Goal: Task Accomplishment & Management: Manage account settings

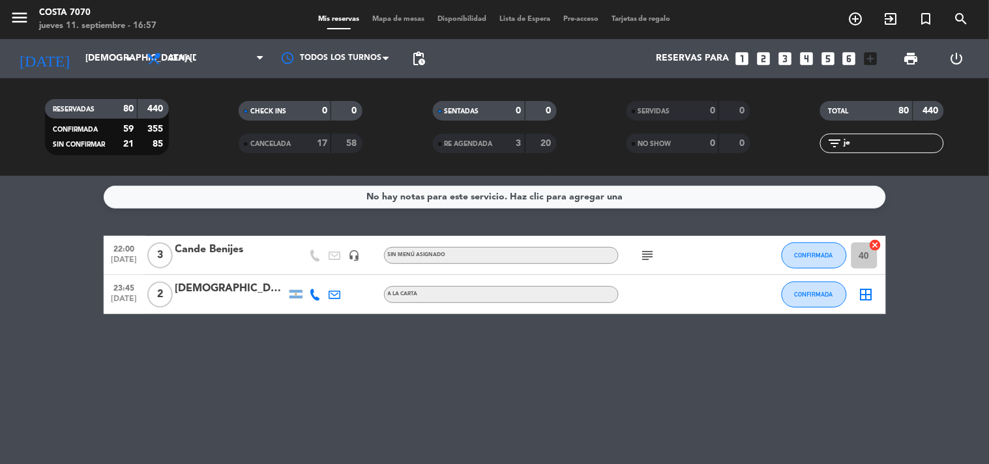
type input "j"
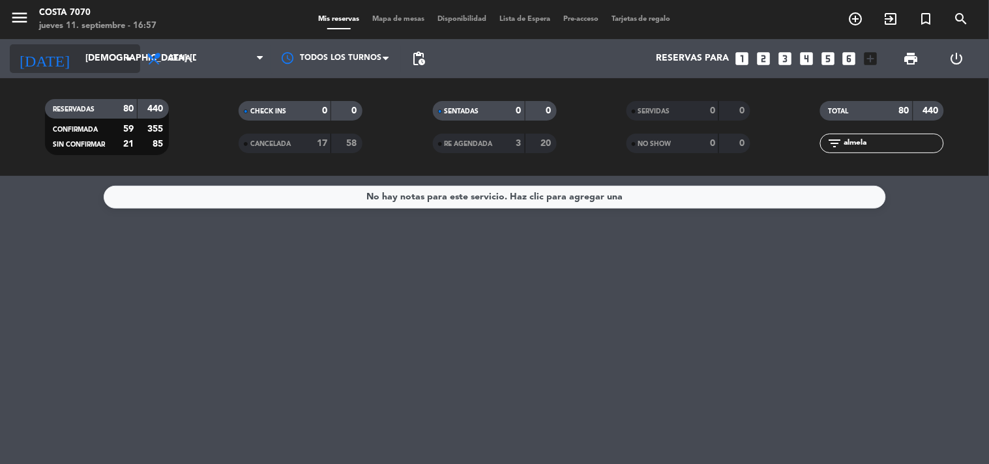
type input "almela"
click at [79, 67] on input "[DEMOGRAPHIC_DATA][DATE]" at bounding box center [141, 58] width 124 height 23
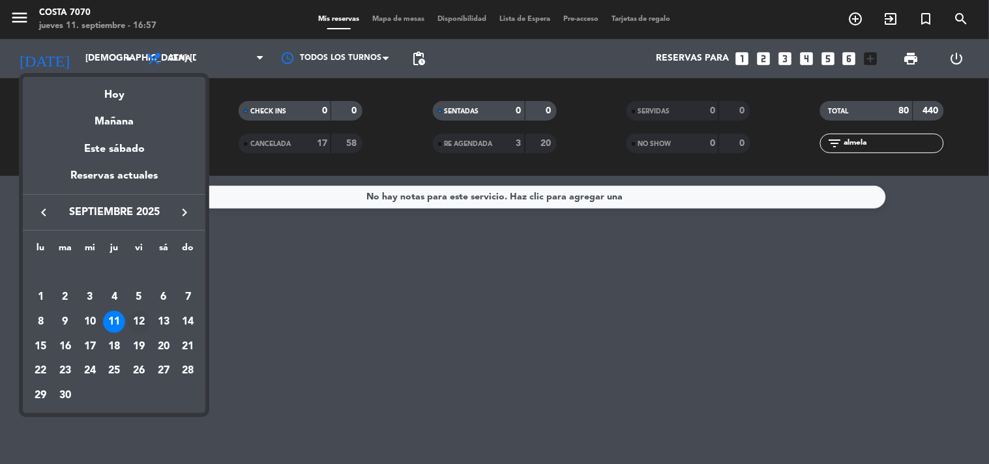
click at [128, 323] on div "12" at bounding box center [139, 322] width 22 height 22
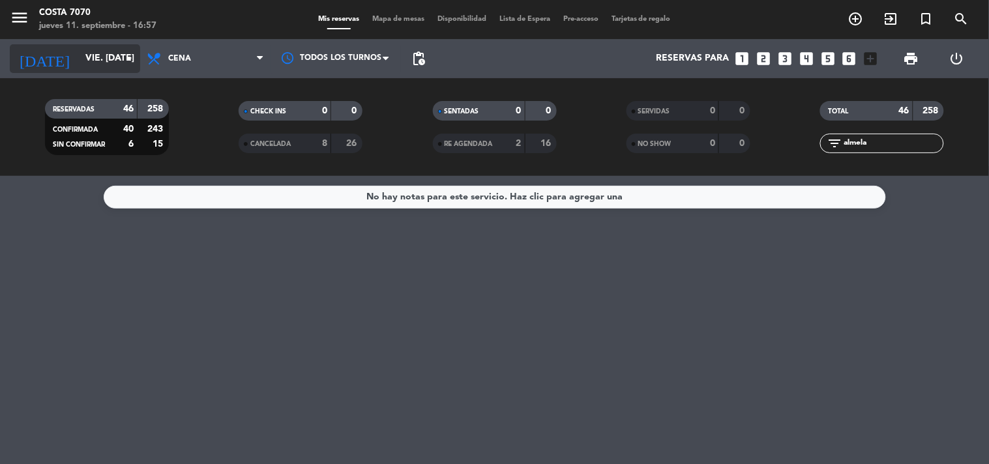
click at [91, 63] on input "[DATE]" at bounding box center [141, 58] width 124 height 23
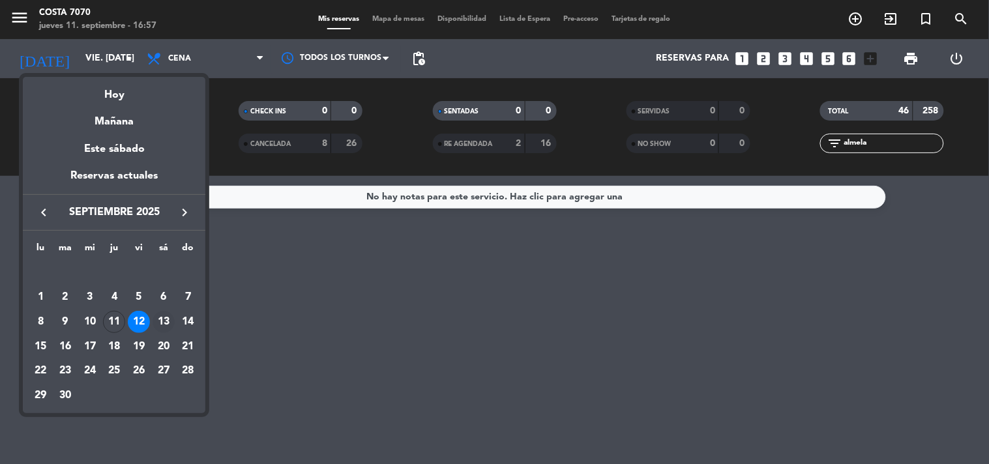
click at [160, 318] on div "13" at bounding box center [164, 322] width 22 height 22
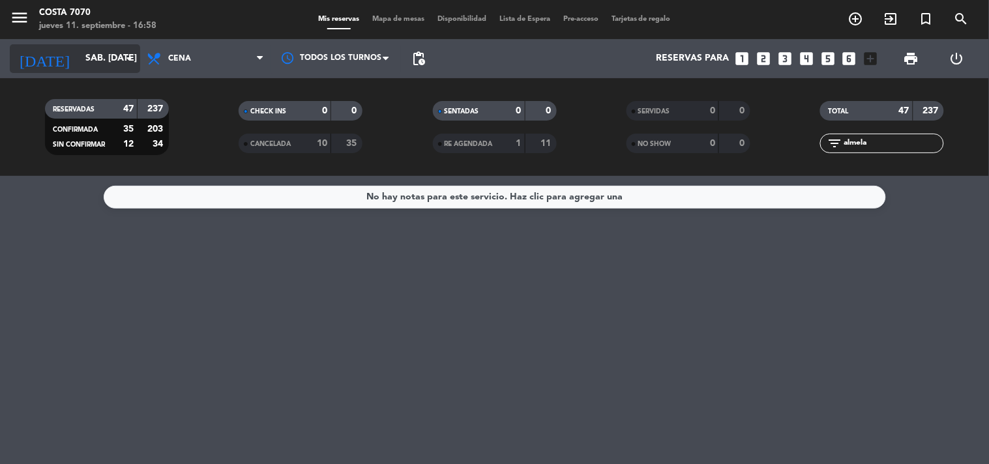
click at [122, 66] on icon "arrow_drop_down" at bounding box center [129, 59] width 16 height 16
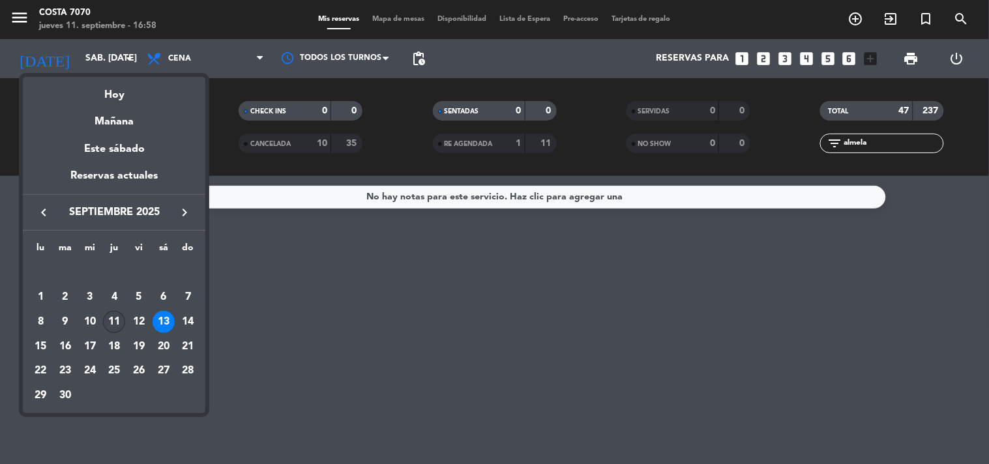
click at [114, 315] on div "11" at bounding box center [114, 322] width 22 height 22
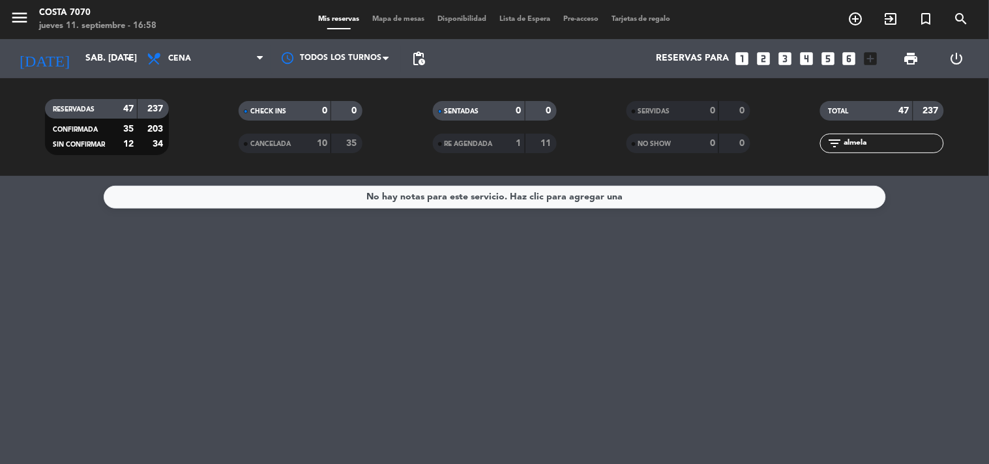
type input "[DEMOGRAPHIC_DATA][DATE]"
click at [864, 149] on input "almela" at bounding box center [893, 143] width 101 height 14
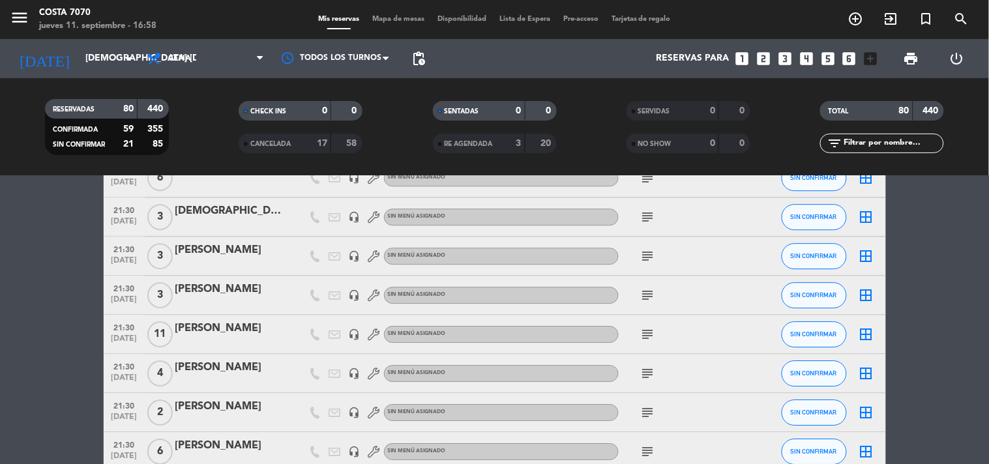
scroll to position [1377, 0]
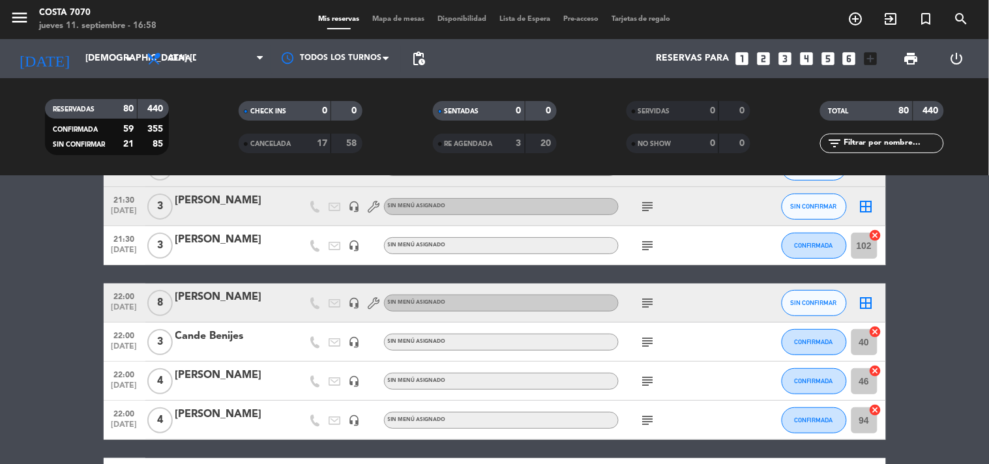
click at [278, 300] on div "Bella Domínguez" at bounding box center [230, 297] width 111 height 17
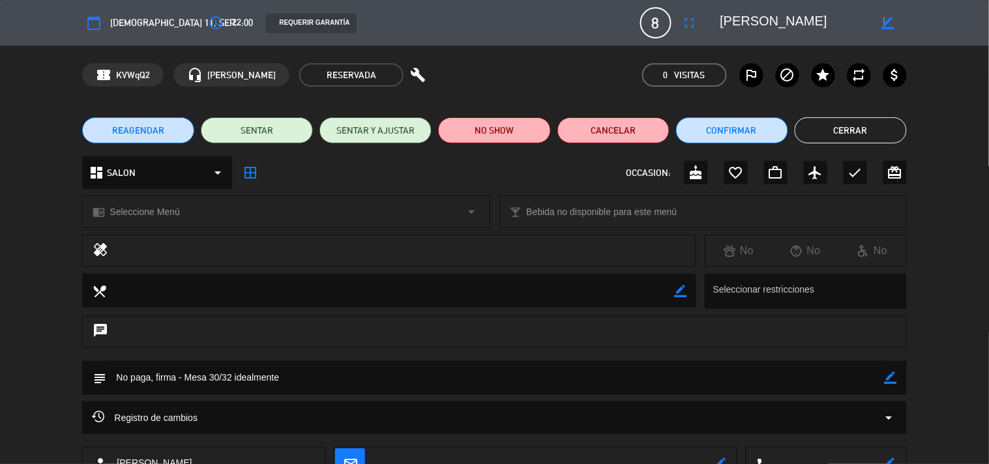
click at [884, 18] on icon "border_color" at bounding box center [888, 23] width 12 height 12
drag, startPoint x: 839, startPoint y: 22, endPoint x: 424, endPoint y: -21, distance: 417.6
click at [424, 0] on html "close × Costa 7070 × chrome_reader_mode Listado de Reservas account_box Cliente…" at bounding box center [494, 232] width 989 height 464
type textarea "[PERSON_NAME]"
click at [887, 21] on icon at bounding box center [888, 23] width 12 height 12
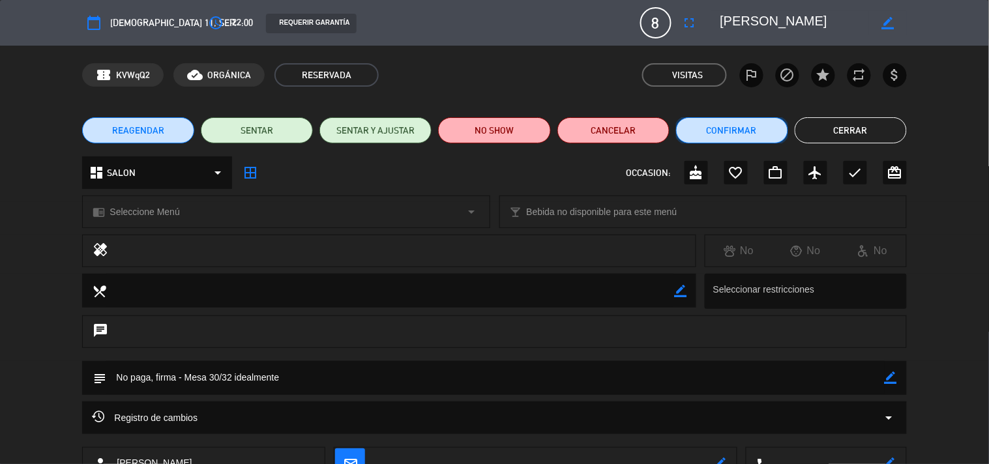
click at [742, 126] on button "Confirmar" at bounding box center [732, 130] width 112 height 26
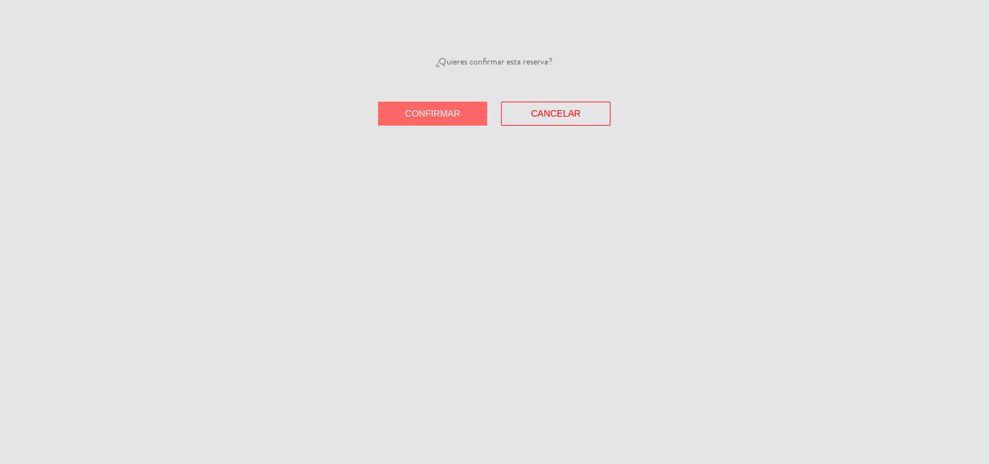
click at [462, 113] on button "Confirmar" at bounding box center [433, 114] width 110 height 24
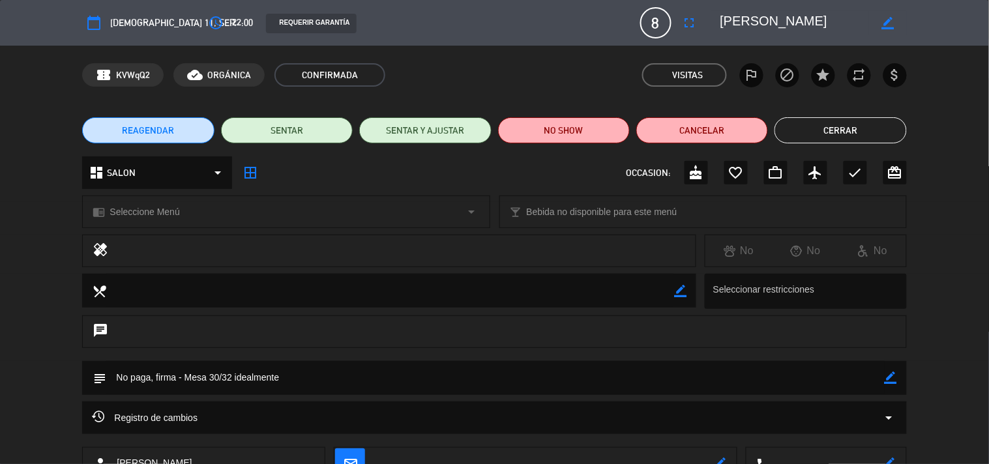
click at [884, 133] on button "Cerrar" at bounding box center [841, 130] width 132 height 26
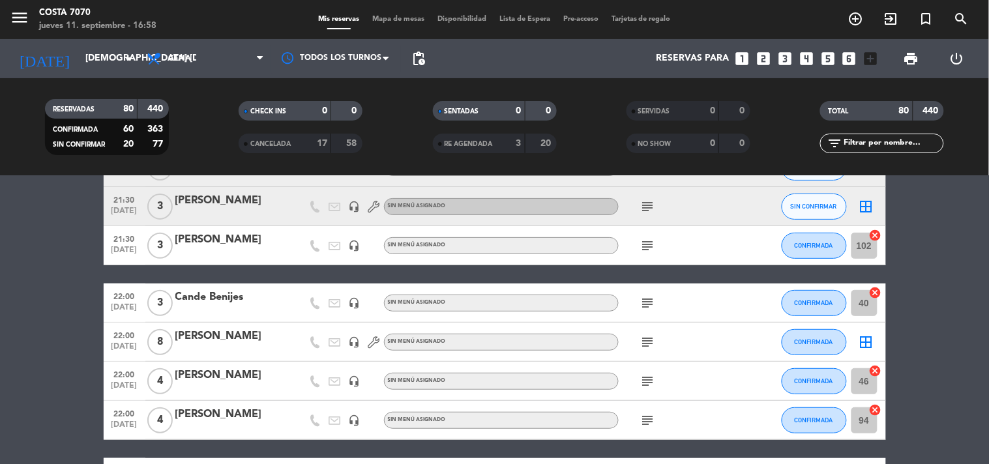
drag, startPoint x: 904, startPoint y: 136, endPoint x: 833, endPoint y: 134, distance: 70.4
click at [904, 136] on input "text" at bounding box center [893, 143] width 101 height 14
click at [113, 55] on input "[DEMOGRAPHIC_DATA][DATE]" at bounding box center [141, 58] width 124 height 23
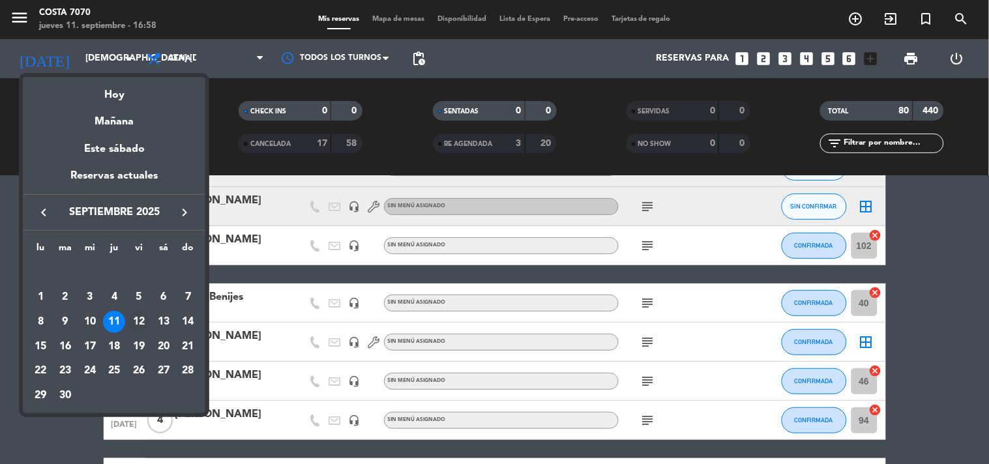
click at [139, 313] on div "12" at bounding box center [139, 322] width 22 height 22
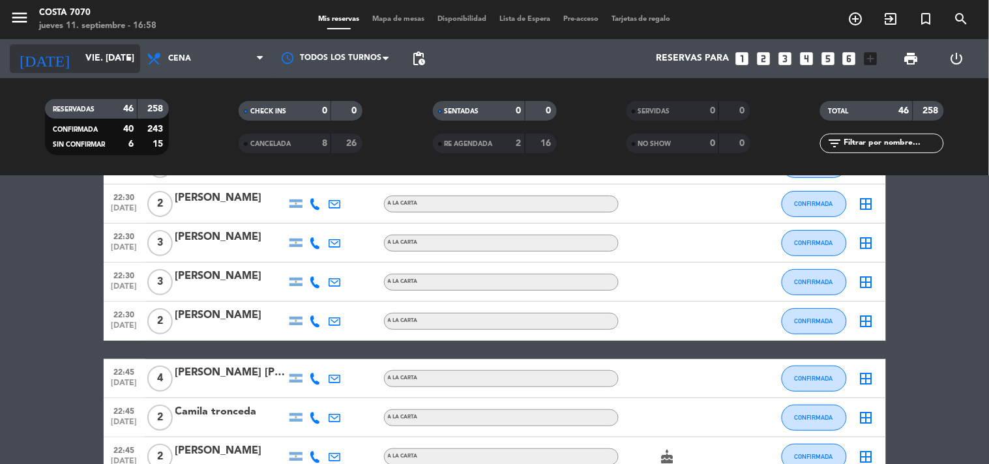
click at [79, 55] on input "[DATE]" at bounding box center [141, 58] width 124 height 23
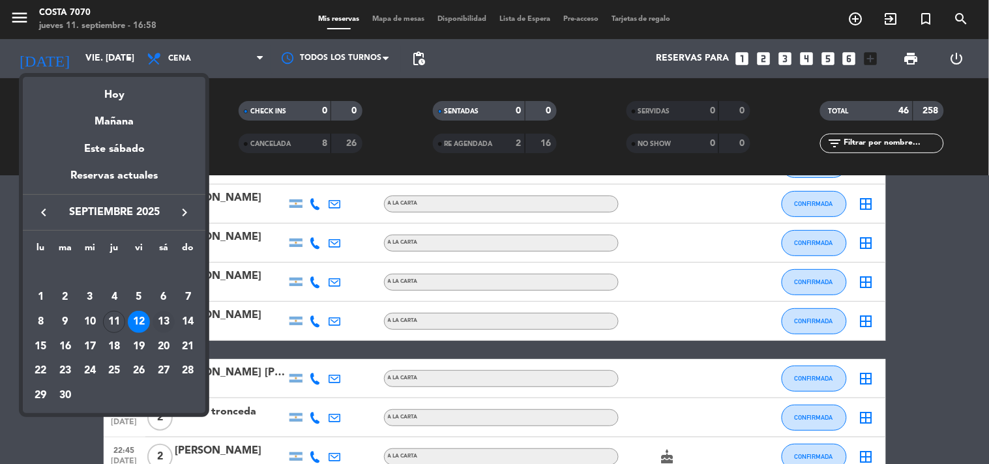
click at [170, 313] on div "13" at bounding box center [164, 322] width 22 height 22
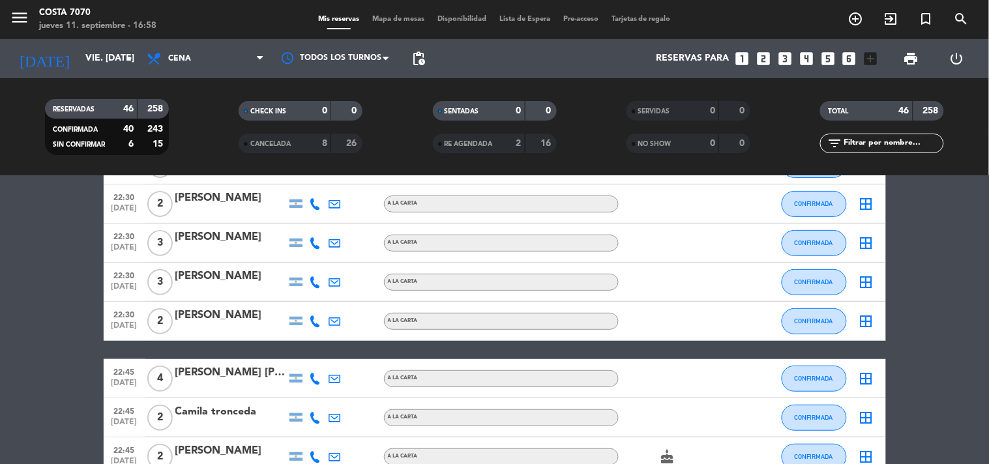
type input "[DATE]"
click at [923, 145] on input "text" at bounding box center [893, 143] width 101 height 14
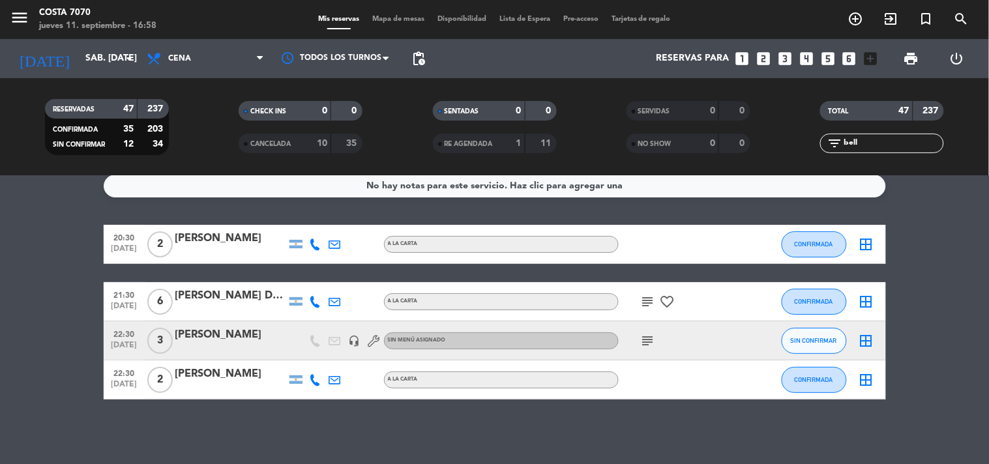
scroll to position [0, 0]
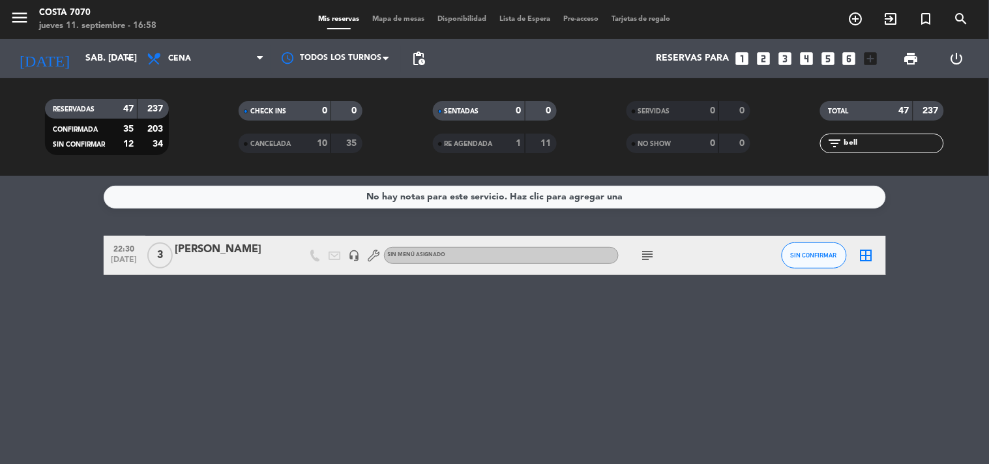
type input "bell"
click at [850, 259] on div "border_all" at bounding box center [866, 255] width 39 height 38
click at [802, 257] on span "SIN CONFIRMAR" at bounding box center [814, 255] width 46 height 7
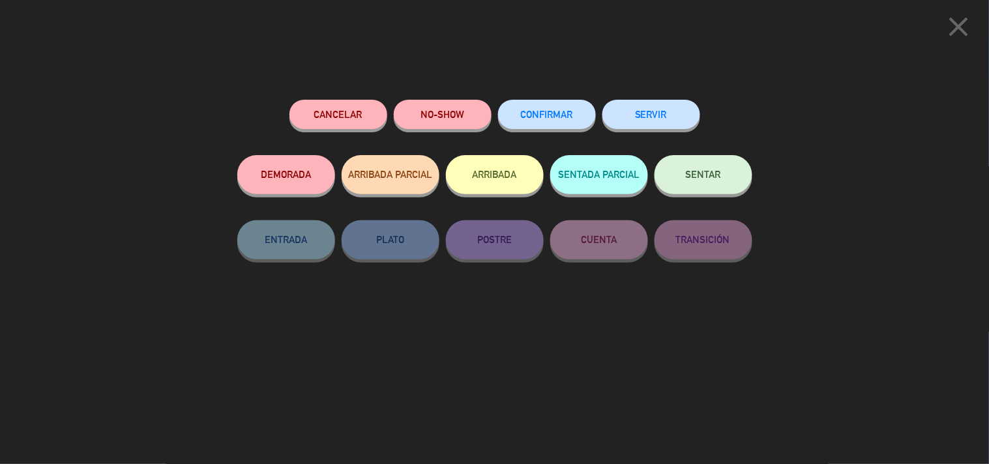
click at [561, 144] on div "CONFIRMAR" at bounding box center [547, 127] width 98 height 55
click at [560, 137] on div "CONFIRMAR" at bounding box center [547, 127] width 98 height 55
click at [561, 121] on button "CONFIRMAR" at bounding box center [547, 114] width 98 height 29
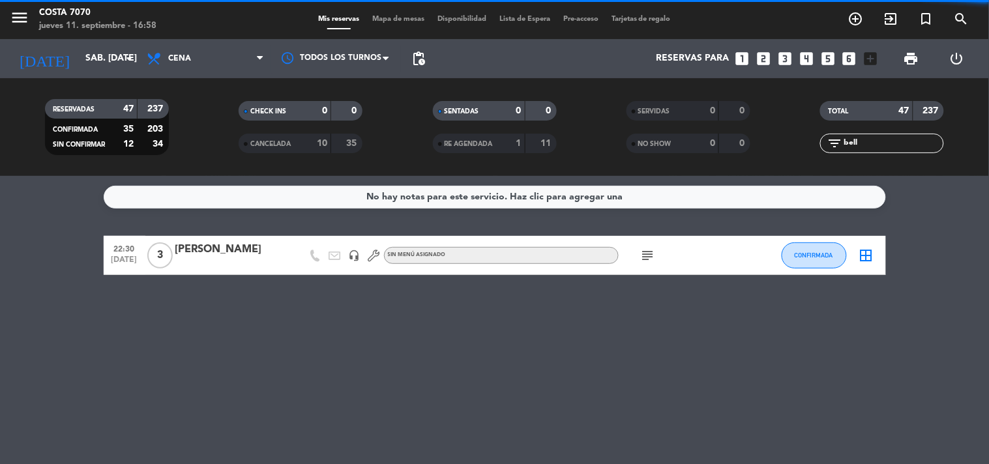
click at [879, 135] on div "filter_list bell" at bounding box center [882, 144] width 124 height 20
click at [880, 138] on input "bell" at bounding box center [893, 143] width 101 height 14
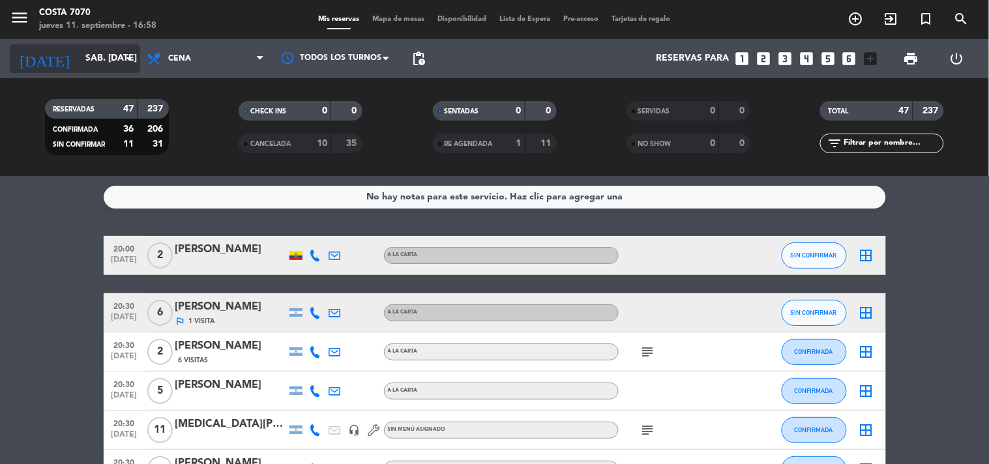
click at [104, 60] on input "[DATE]" at bounding box center [141, 58] width 124 height 23
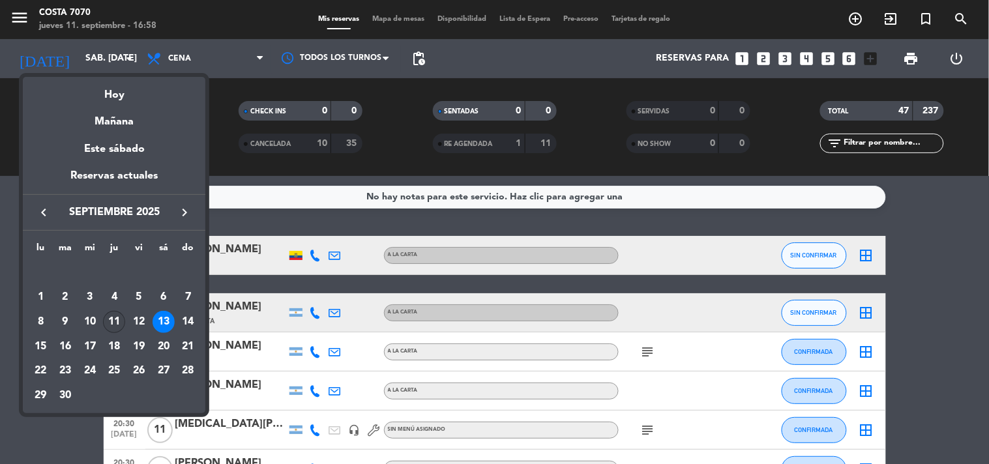
click at [114, 324] on div "11" at bounding box center [114, 322] width 22 height 22
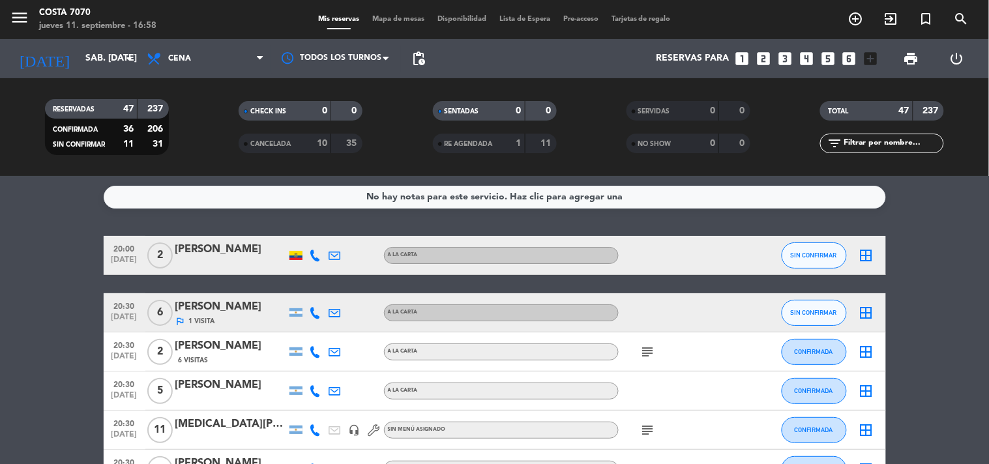
type input "[DEMOGRAPHIC_DATA][DATE]"
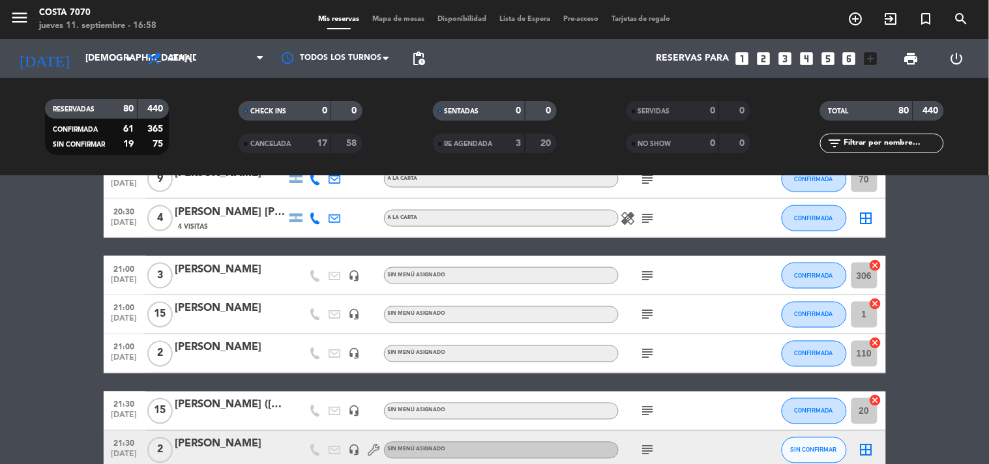
scroll to position [869, 0]
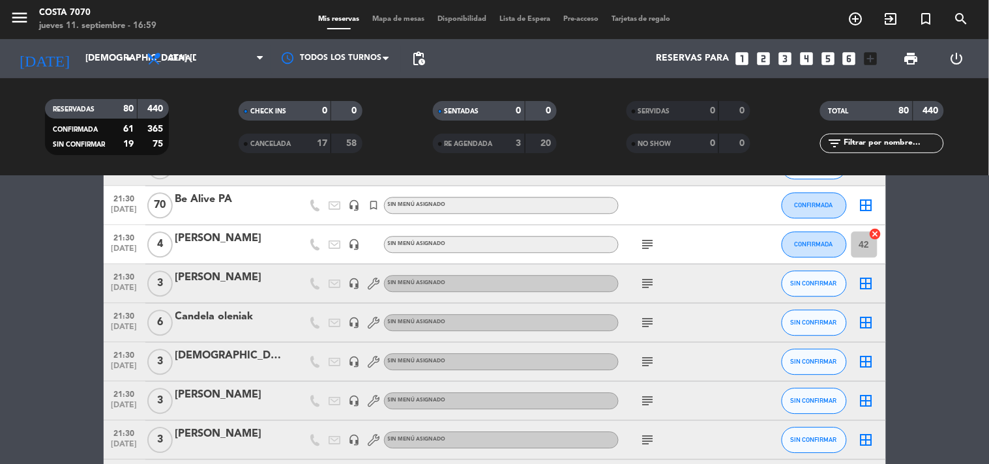
click at [780, 290] on div "21:30 sep. 11 3 Camila la pochi headset_mic Sin menú asignado subject SIN CONFI…" at bounding box center [495, 283] width 783 height 39
click at [805, 280] on span "SIN CONFIRMAR" at bounding box center [814, 283] width 46 height 7
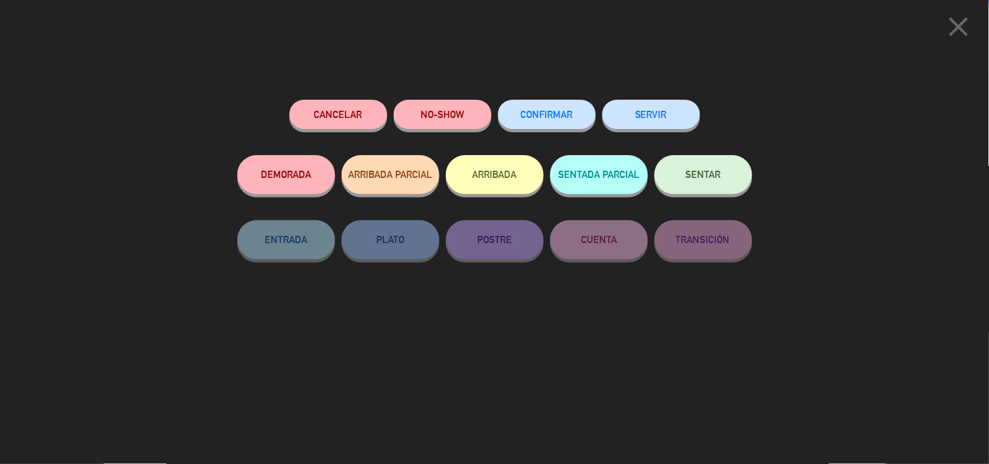
click at [539, 93] on div "Cancelar NO-SHOW CONFIRMAR SERVIR DEMORADA ARRIBADA PARCIAL ARRIBADA SENTADA PA…" at bounding box center [494, 278] width 533 height 374
click at [559, 113] on span "CONFIRMAR" at bounding box center [547, 114] width 52 height 11
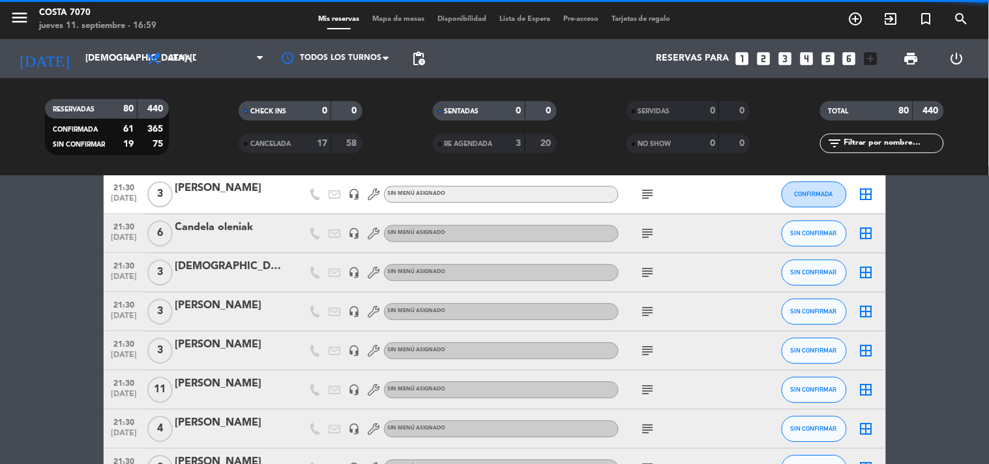
scroll to position [974, 0]
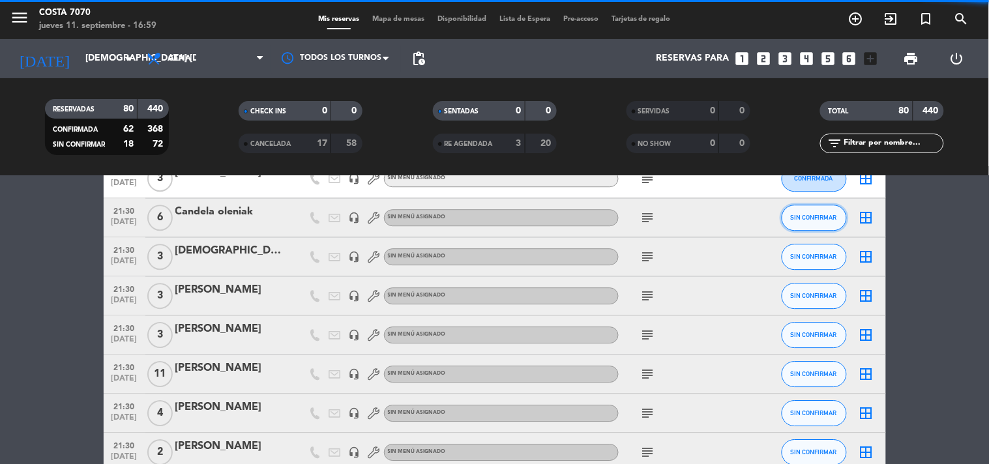
click at [811, 226] on button "SIN CONFIRMAR" at bounding box center [814, 218] width 65 height 26
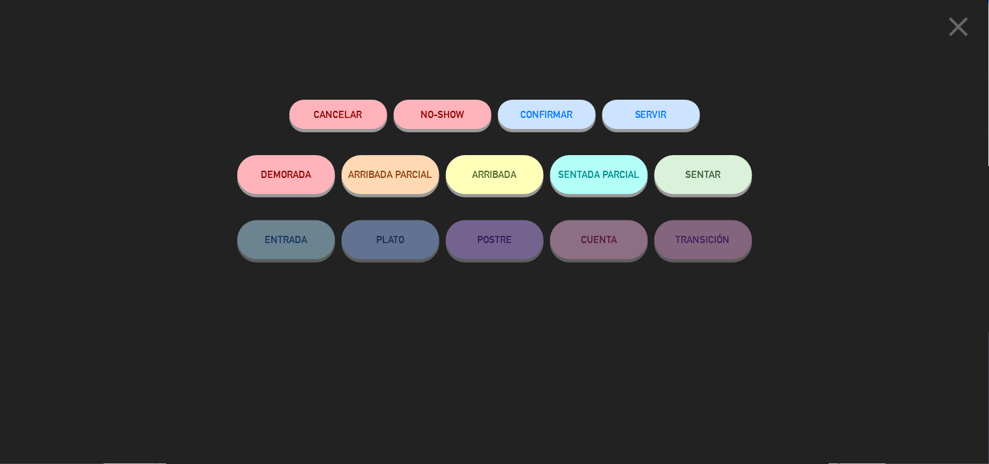
click at [566, 126] on button "CONFIRMAR" at bounding box center [547, 114] width 98 height 29
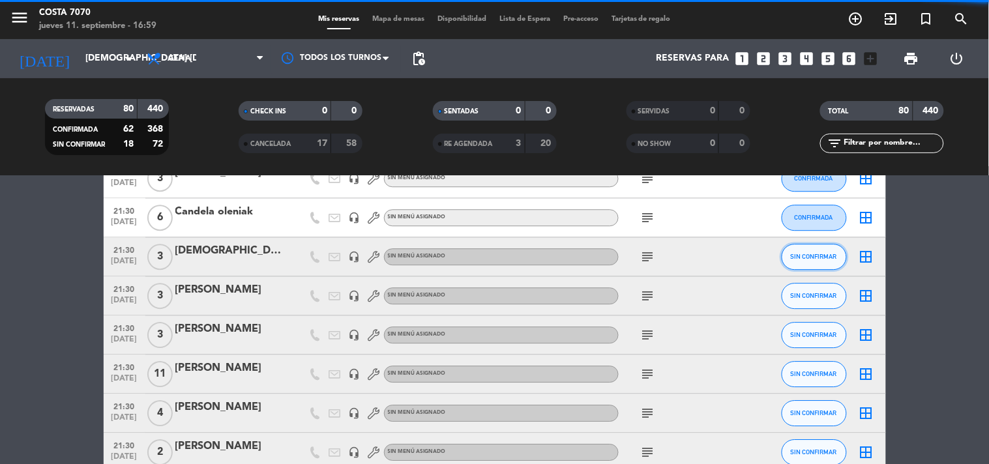
click at [810, 265] on button "SIN CONFIRMAR" at bounding box center [814, 257] width 65 height 26
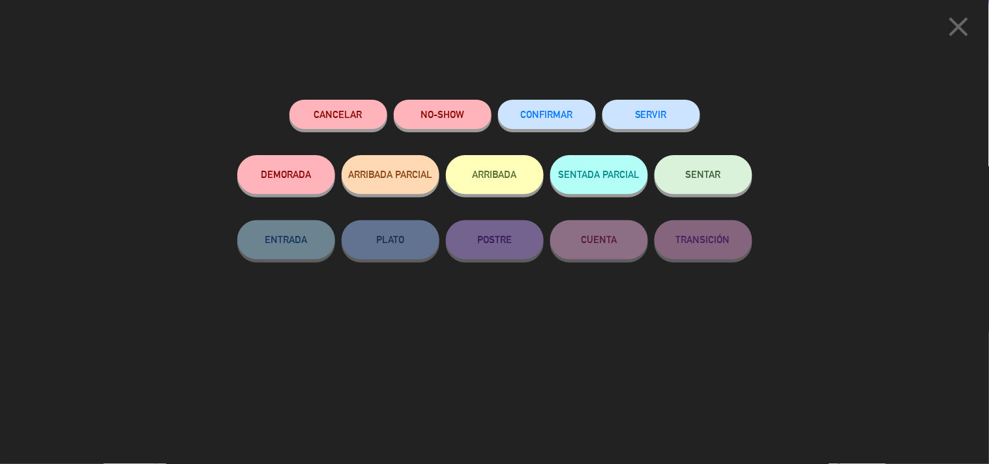
click at [568, 128] on button "CONFIRMAR" at bounding box center [547, 114] width 98 height 29
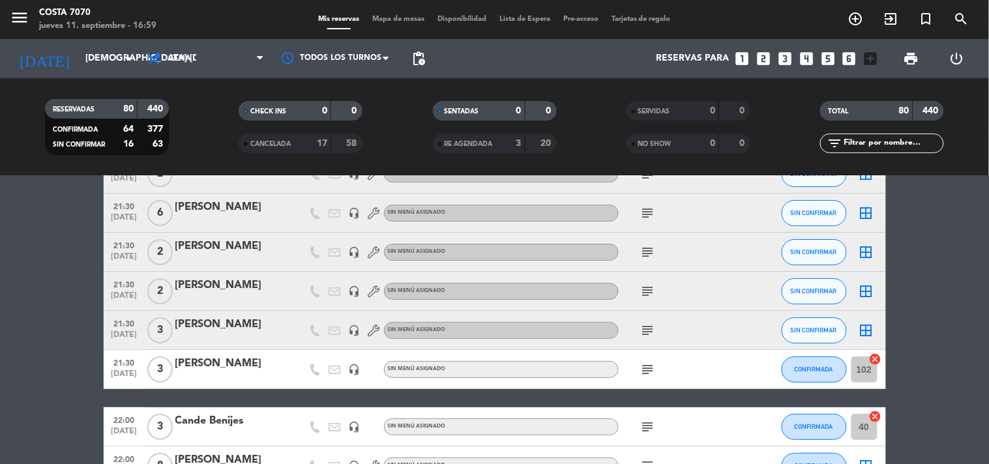
scroll to position [1241, 0]
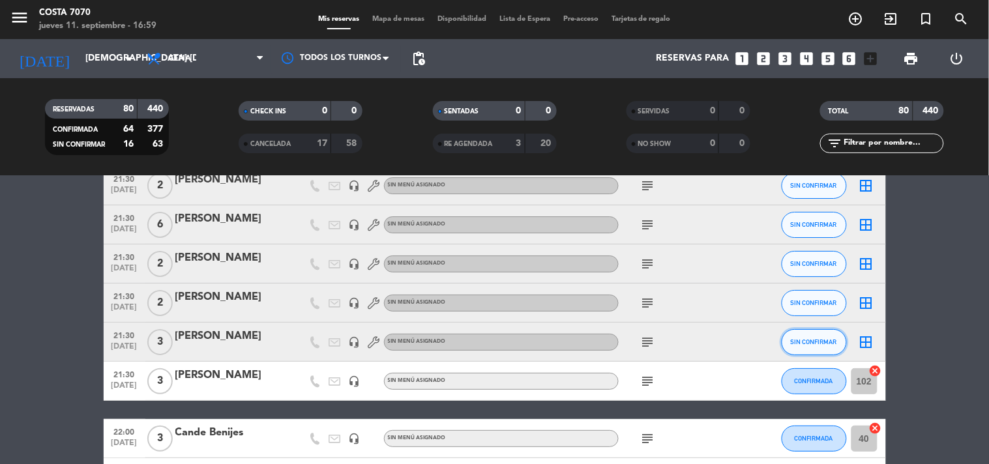
click at [810, 344] on span "SIN CONFIRMAR" at bounding box center [814, 341] width 46 height 7
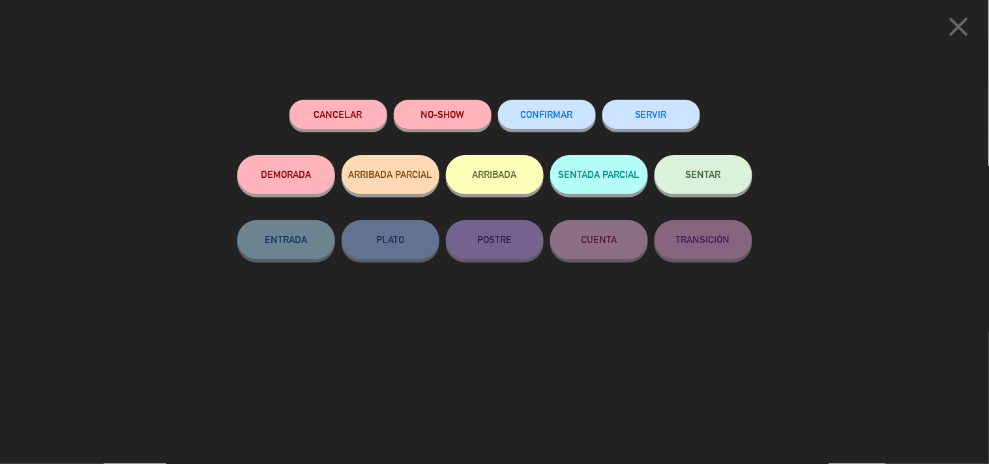
click at [558, 125] on button "CONFIRMAR" at bounding box center [547, 114] width 98 height 29
click at [548, 113] on span "CONFIRMAR" at bounding box center [547, 114] width 52 height 11
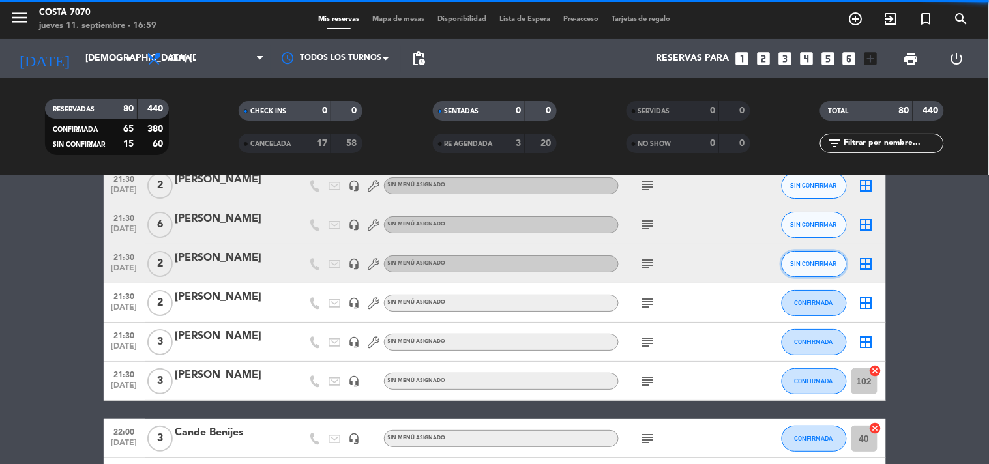
click at [809, 263] on span "SIN CONFIRMAR" at bounding box center [814, 263] width 46 height 7
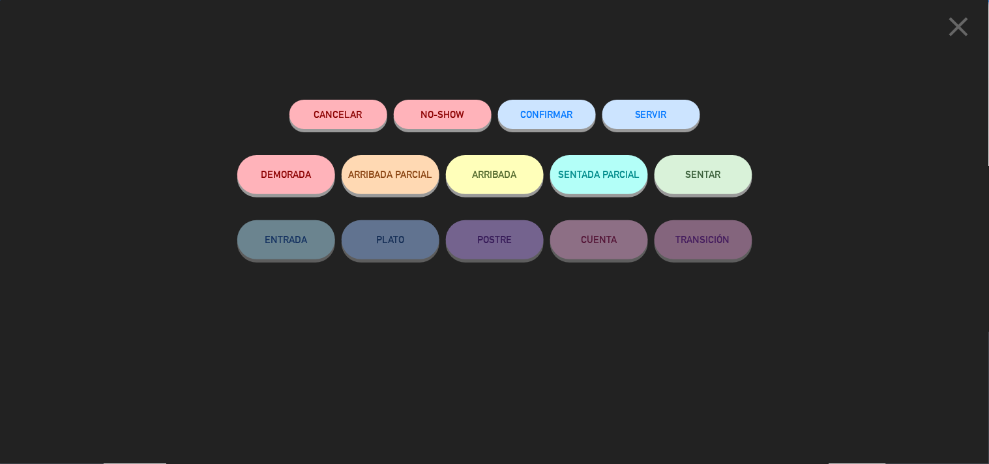
click at [556, 113] on span "CONFIRMAR" at bounding box center [547, 114] width 52 height 11
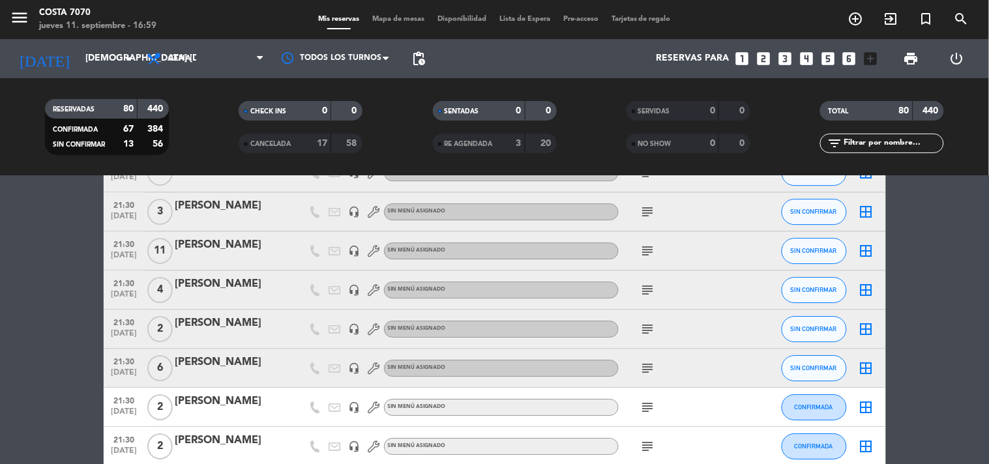
scroll to position [1097, 0]
click at [807, 368] on span "SIN CONFIRMAR" at bounding box center [814, 368] width 46 height 7
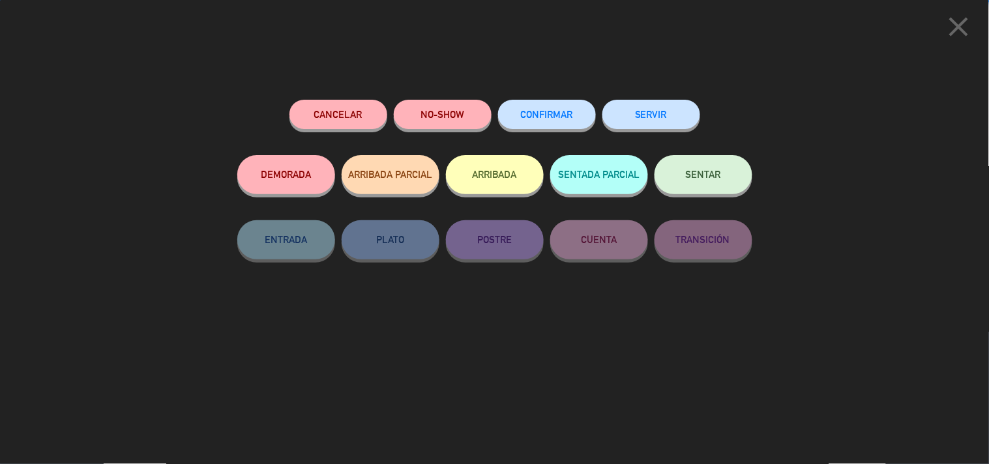
click at [558, 120] on span "CONFIRMAR" at bounding box center [547, 114] width 52 height 11
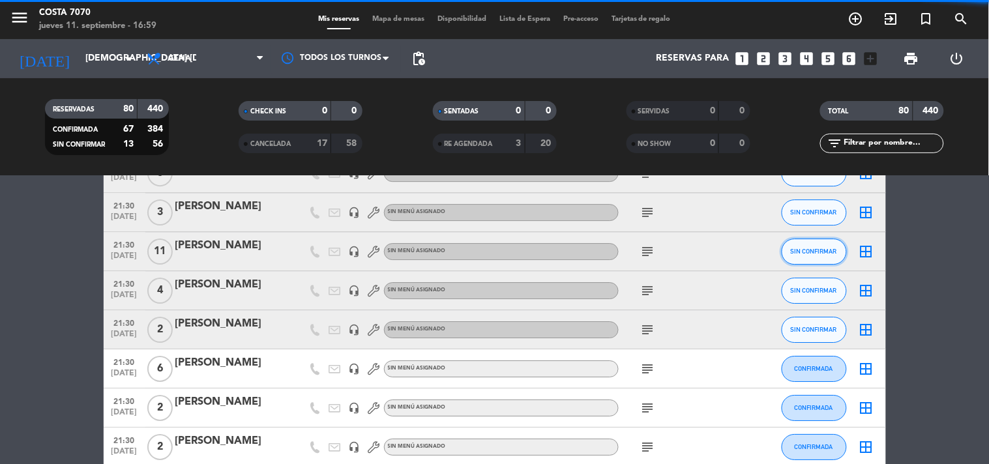
click at [804, 250] on span "SIN CONFIRMAR" at bounding box center [814, 251] width 46 height 7
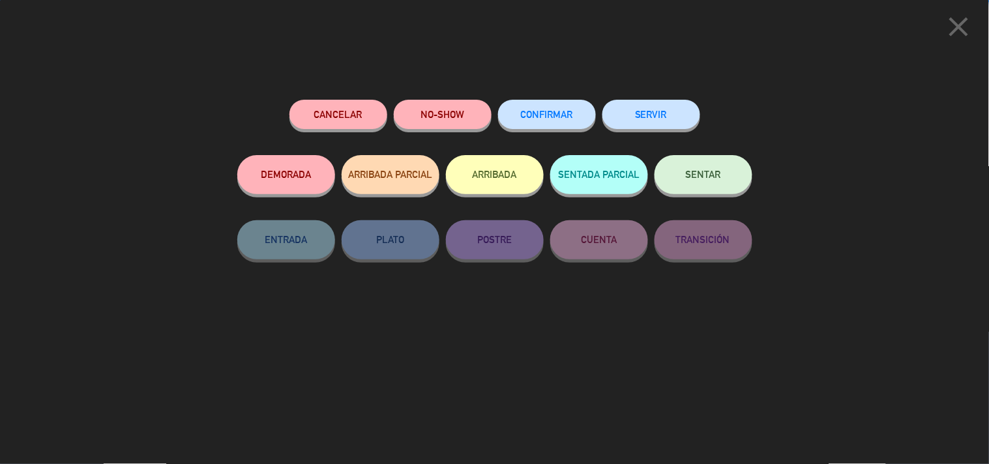
scroll to position [3076, 0]
click at [558, 118] on span "CONFIRMAR" at bounding box center [547, 114] width 52 height 11
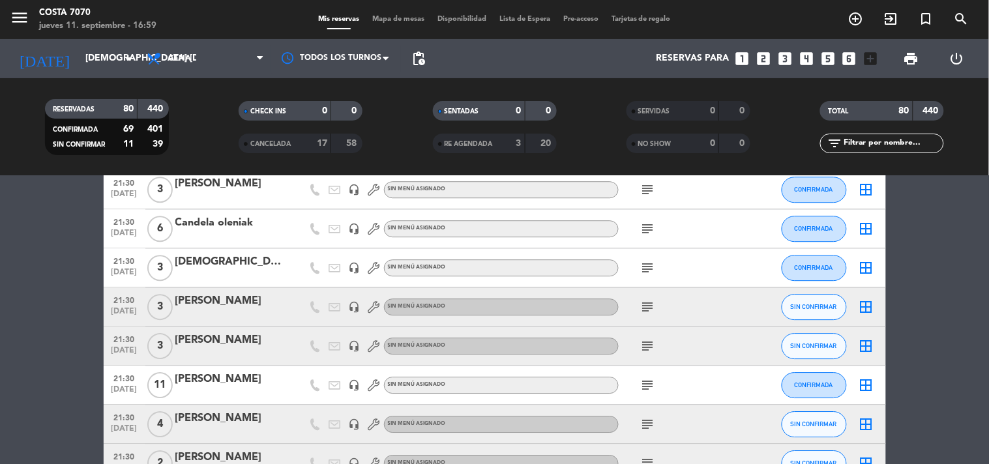
scroll to position [979, 0]
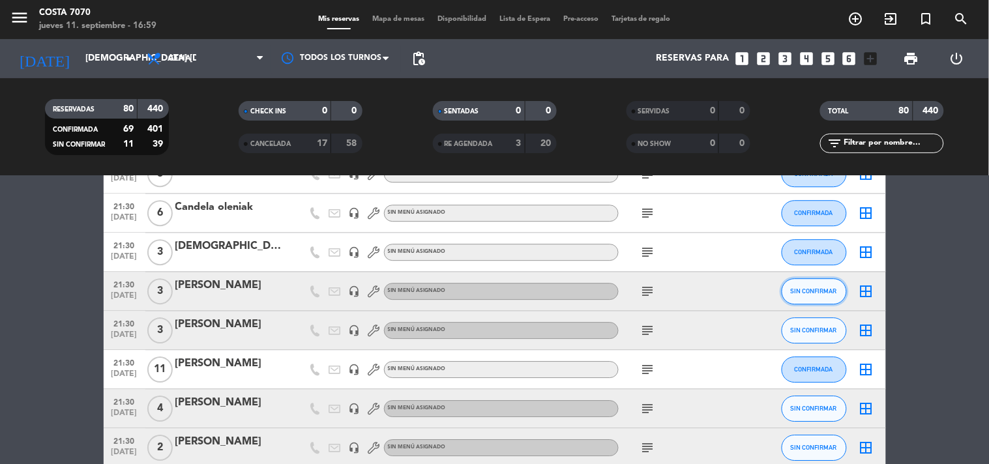
click at [810, 288] on span "SIN CONFIRMAR" at bounding box center [814, 291] width 46 height 7
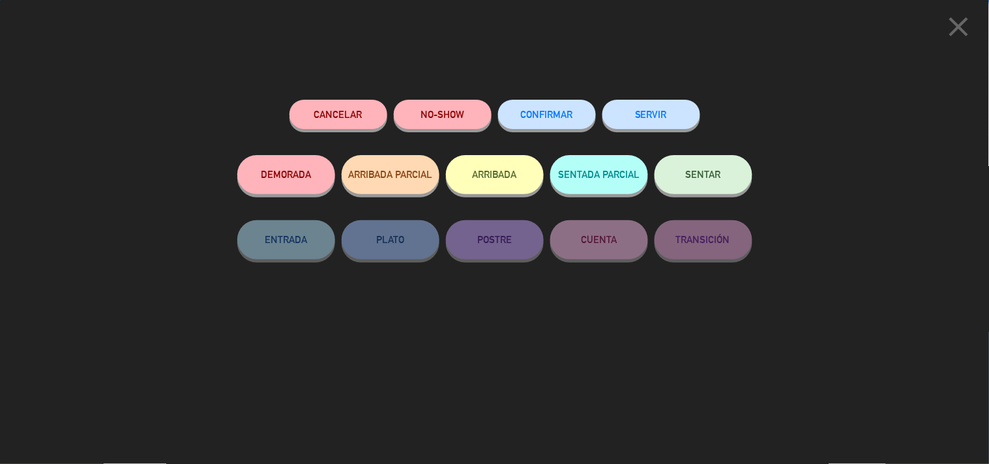
click at [548, 120] on span "CONFIRMAR" at bounding box center [547, 114] width 52 height 11
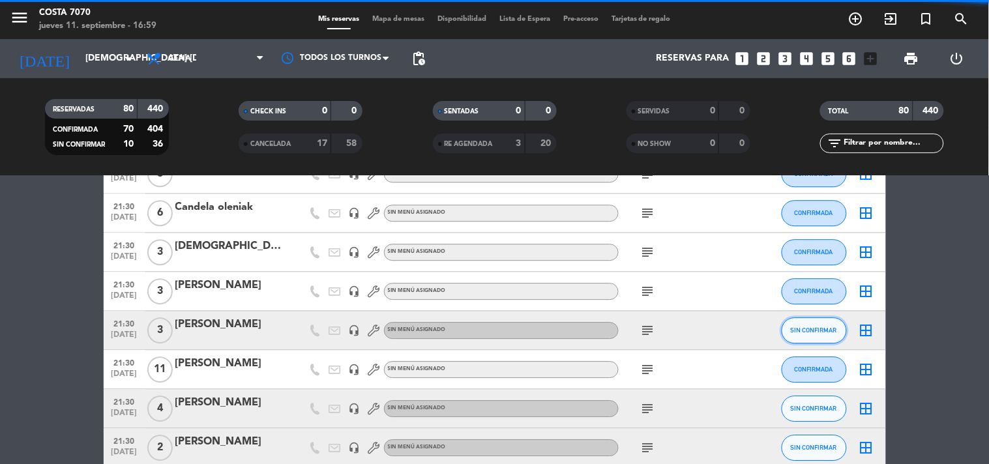
click at [810, 337] on button "SIN CONFIRMAR" at bounding box center [814, 331] width 65 height 26
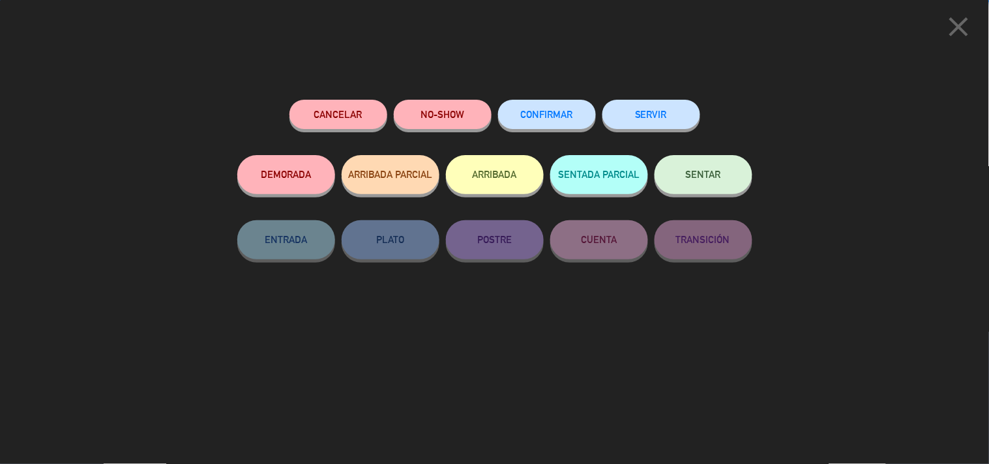
click at [552, 127] on button "CONFIRMAR" at bounding box center [547, 114] width 98 height 29
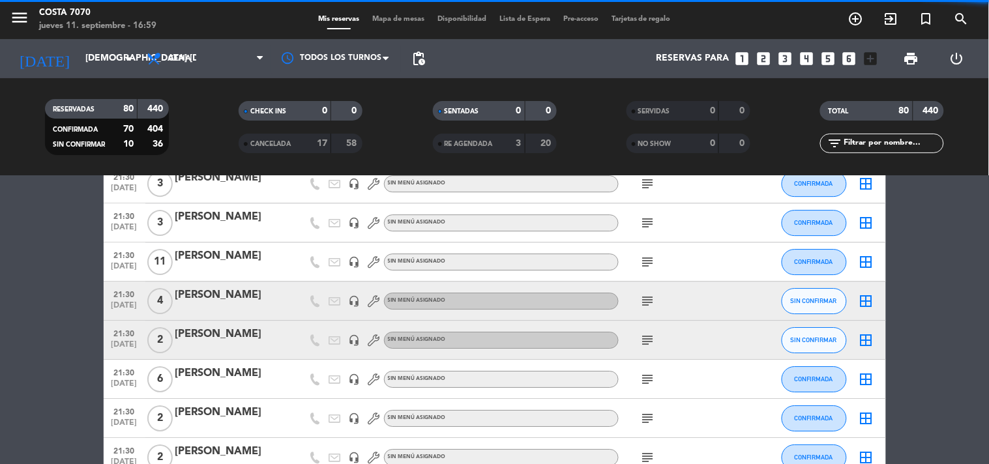
scroll to position [1105, 0]
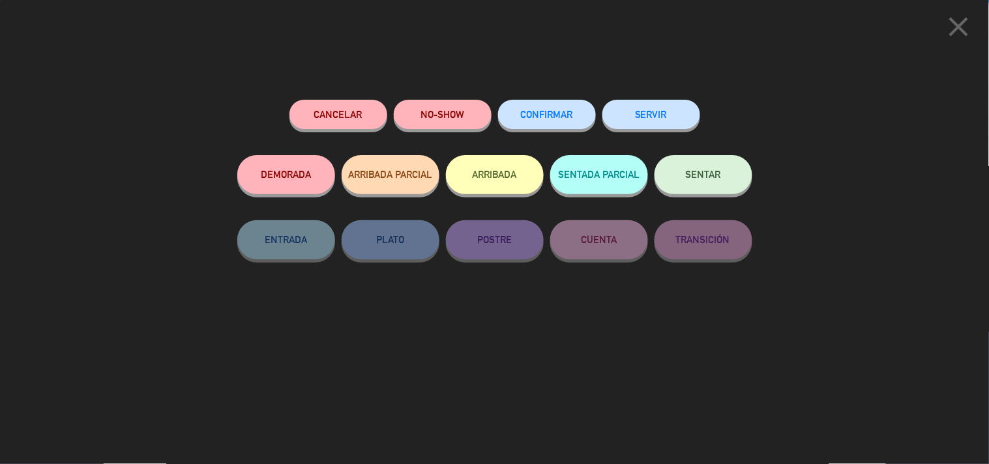
click at [559, 113] on span "CONFIRMAR" at bounding box center [547, 114] width 52 height 11
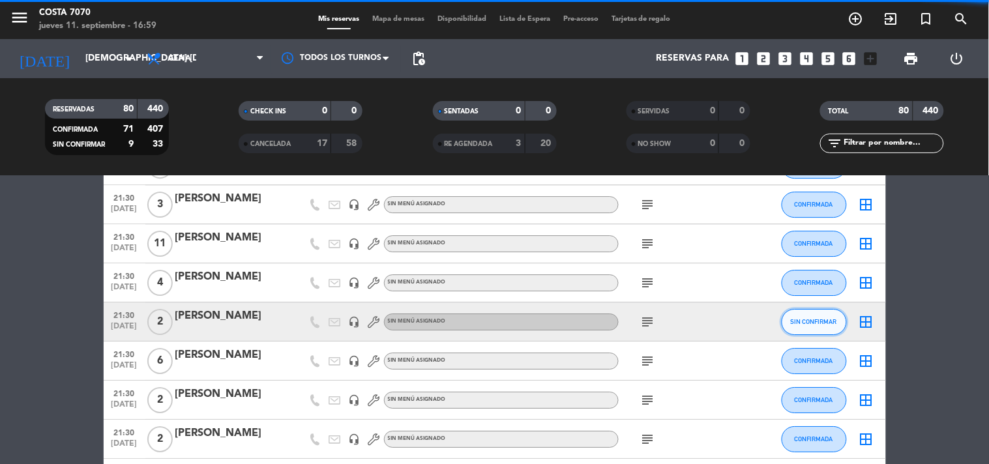
click at [813, 323] on span "SIN CONFIRMAR" at bounding box center [814, 321] width 46 height 7
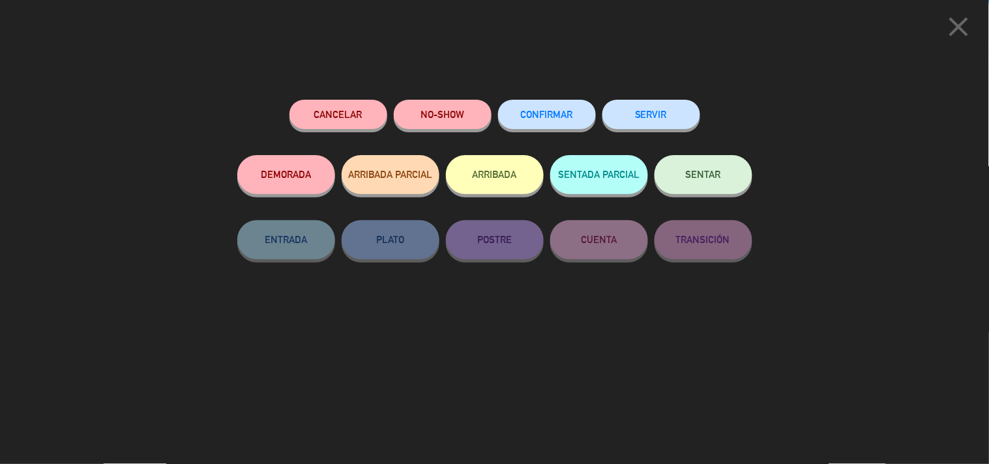
click at [564, 127] on button "CONFIRMAR" at bounding box center [547, 114] width 98 height 29
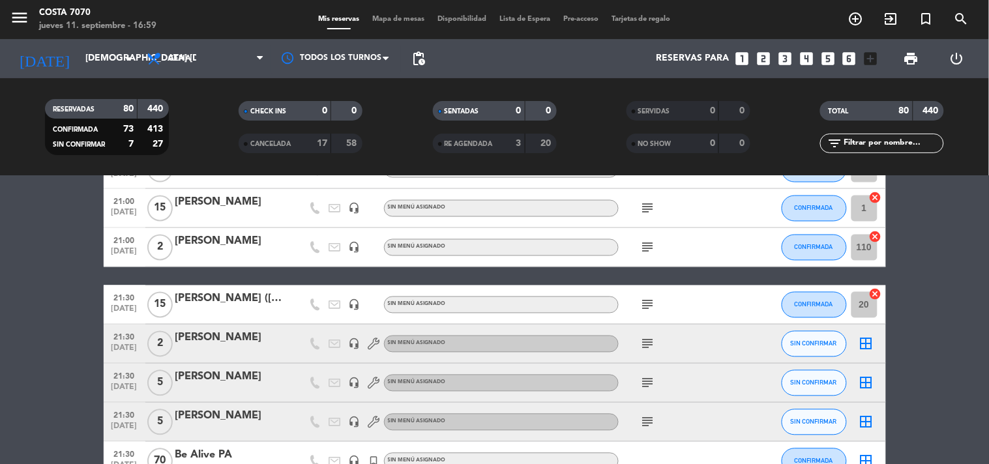
scroll to position [685, 0]
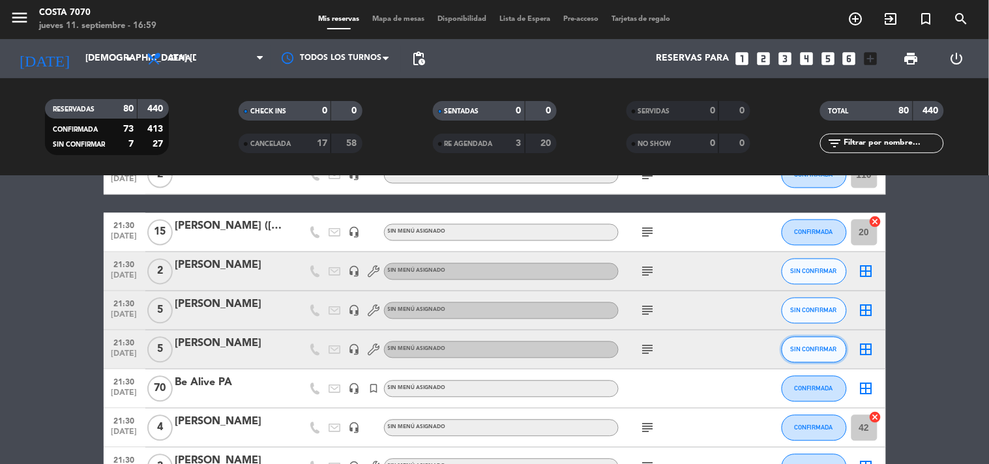
click at [818, 355] on button "SIN CONFIRMAR" at bounding box center [814, 350] width 65 height 26
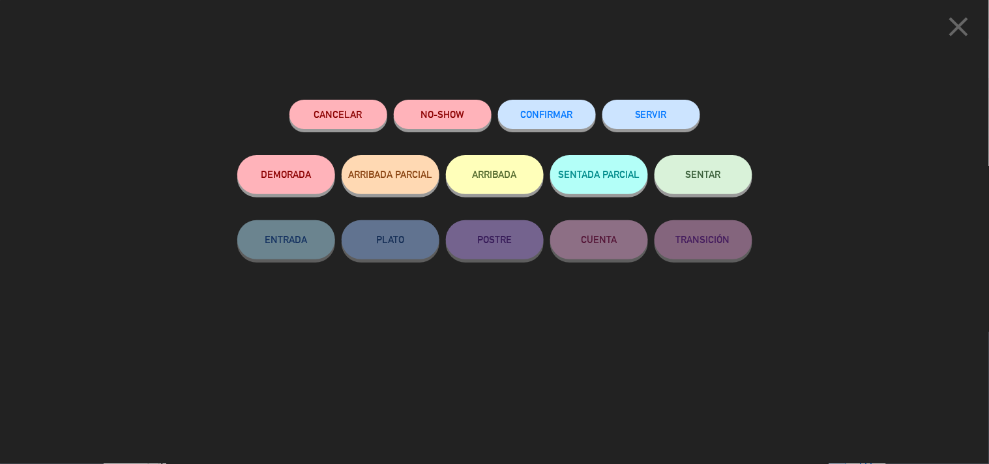
click at [528, 121] on button "CONFIRMAR" at bounding box center [547, 114] width 98 height 29
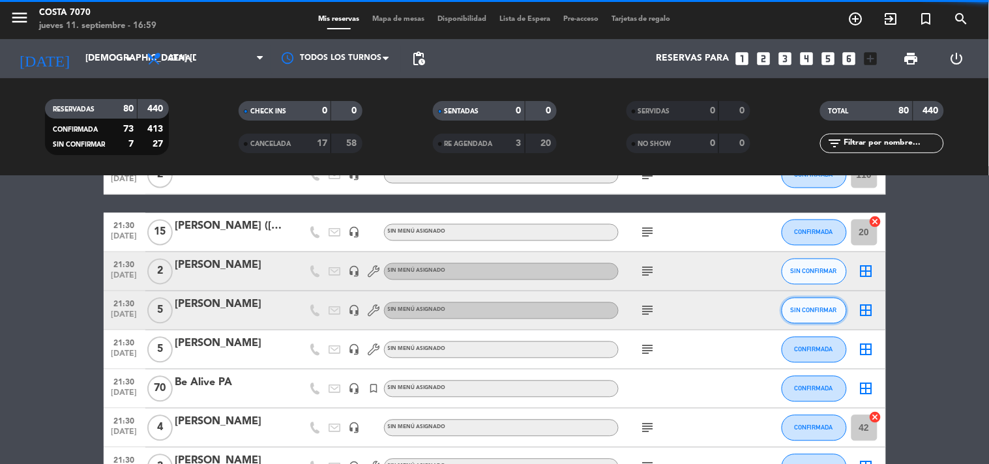
click at [819, 321] on button "SIN CONFIRMAR" at bounding box center [814, 311] width 65 height 26
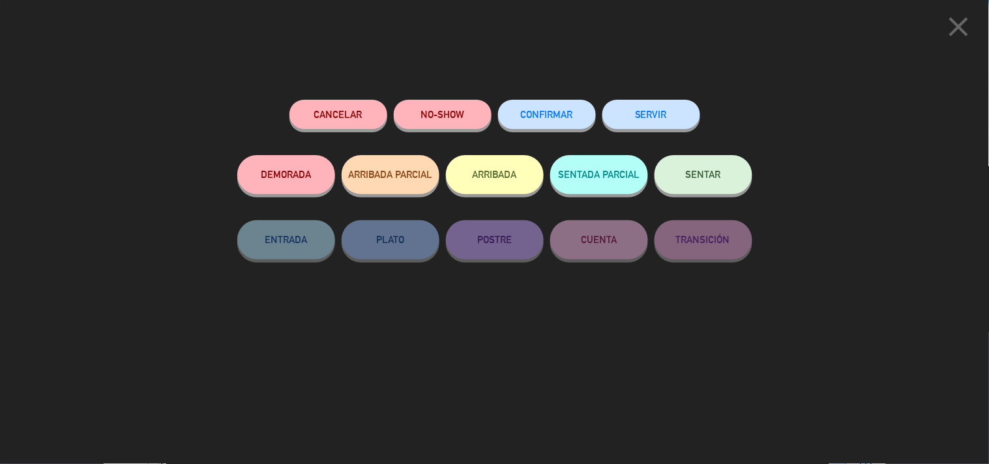
scroll to position [3076, 0]
click at [531, 110] on span "CONFIRMAR" at bounding box center [547, 114] width 52 height 11
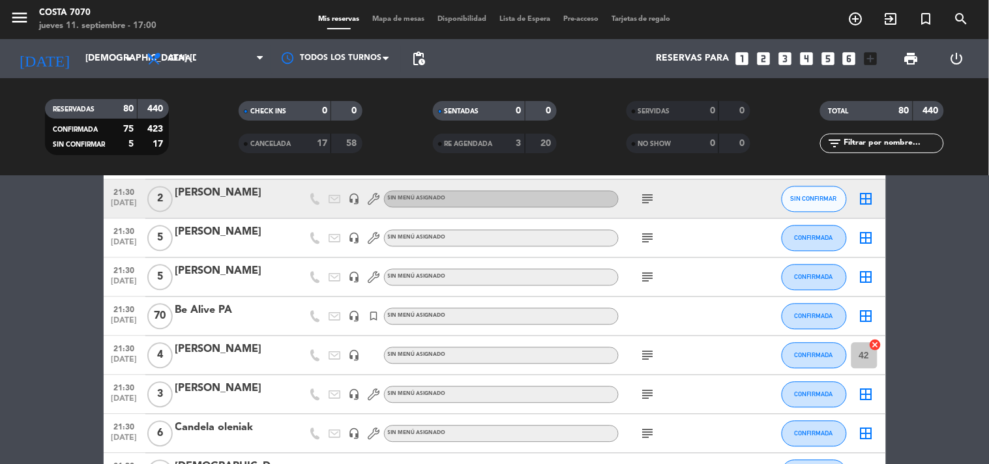
scroll to position [685, 0]
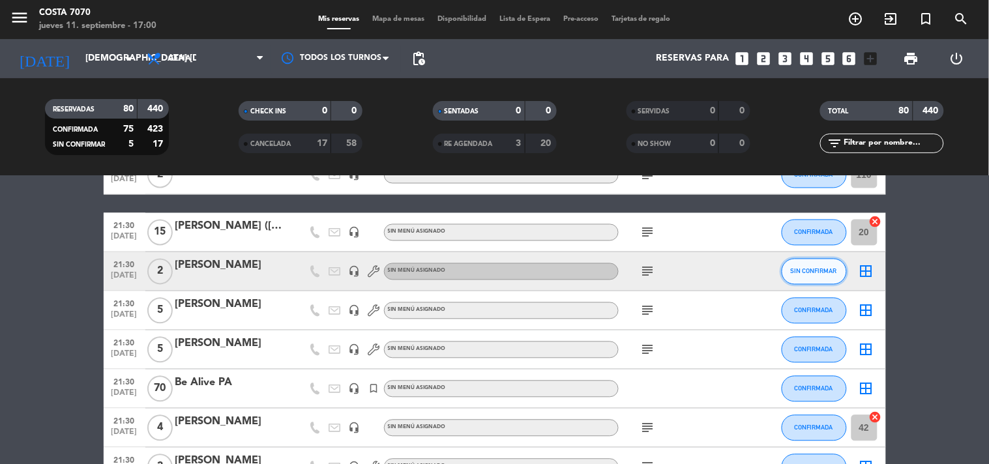
click at [811, 268] on span "SIN CONFIRMAR" at bounding box center [814, 271] width 46 height 7
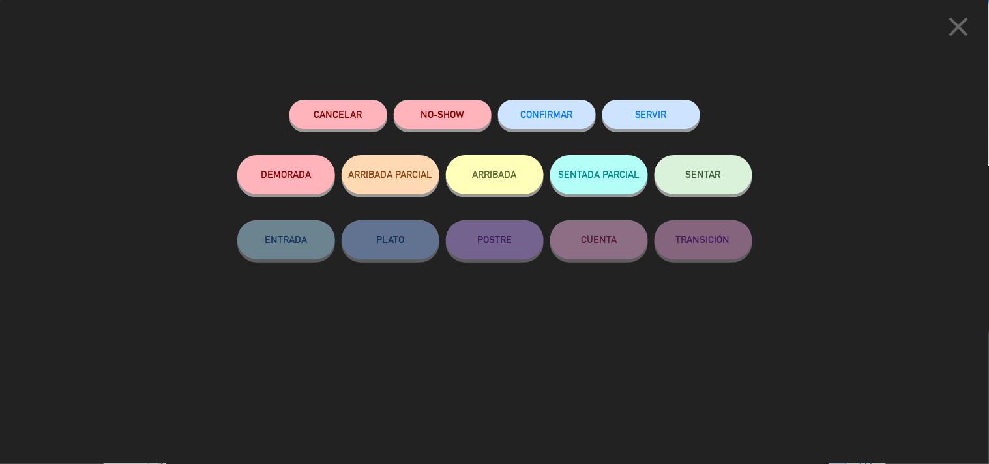
click at [545, 123] on button "CONFIRMAR" at bounding box center [547, 114] width 98 height 29
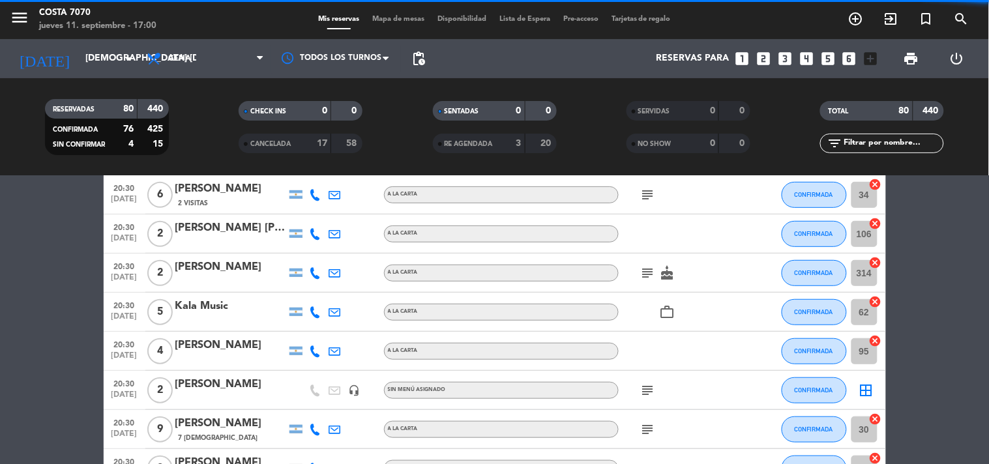
scroll to position [0, 0]
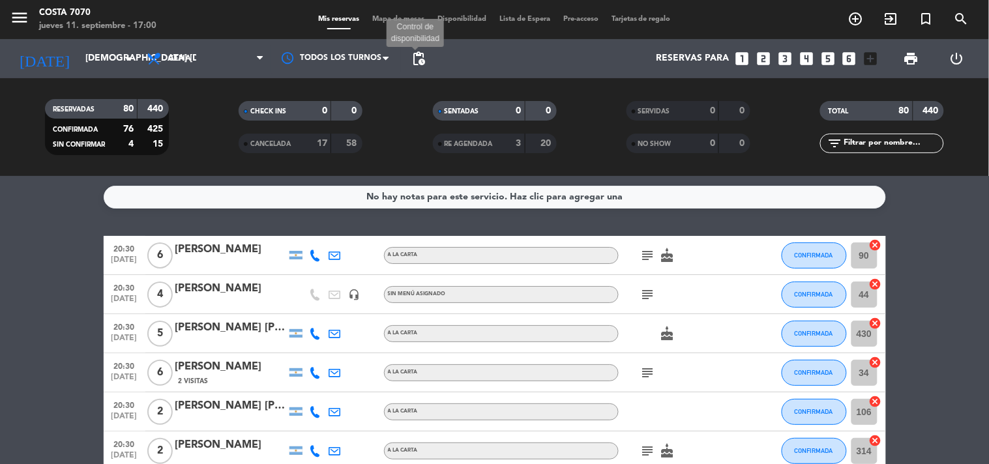
click at [420, 57] on span "pending_actions" at bounding box center [419, 59] width 16 height 16
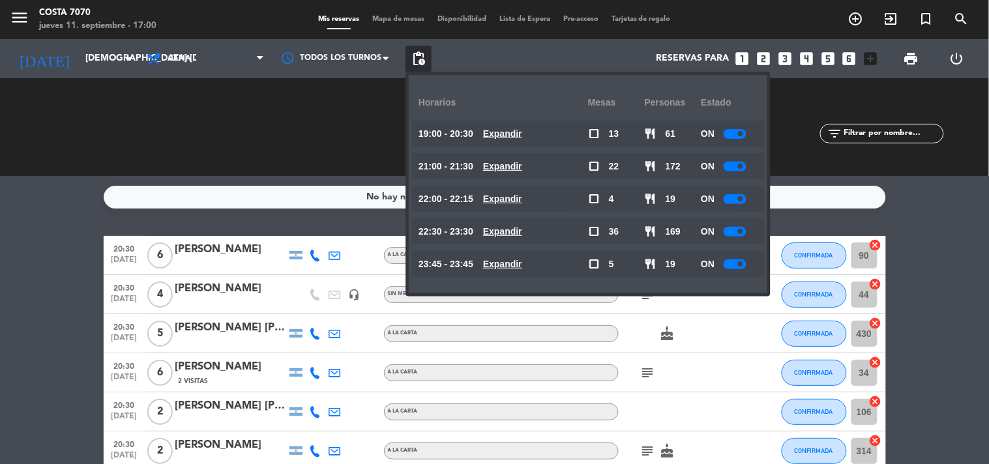
click at [906, 131] on input "text" at bounding box center [893, 134] width 101 height 14
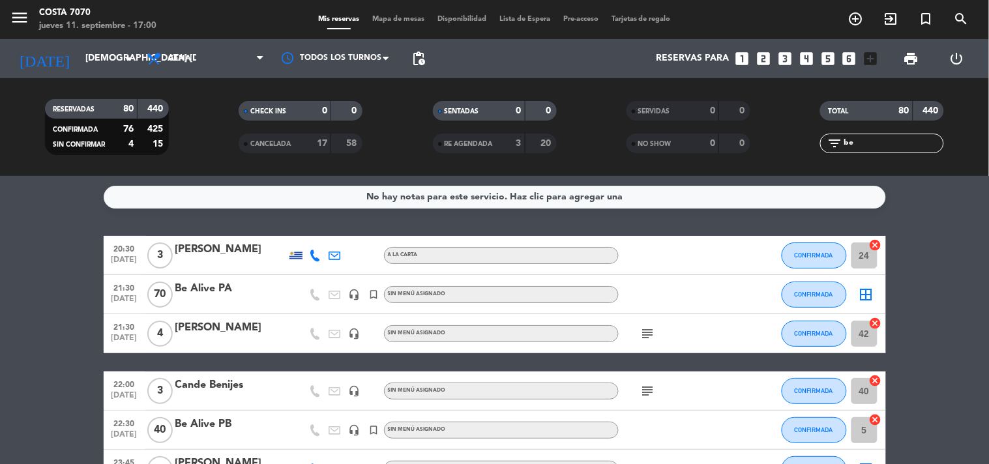
type input "be"
click at [830, 296] on span "CONFIRMADA" at bounding box center [814, 294] width 38 height 7
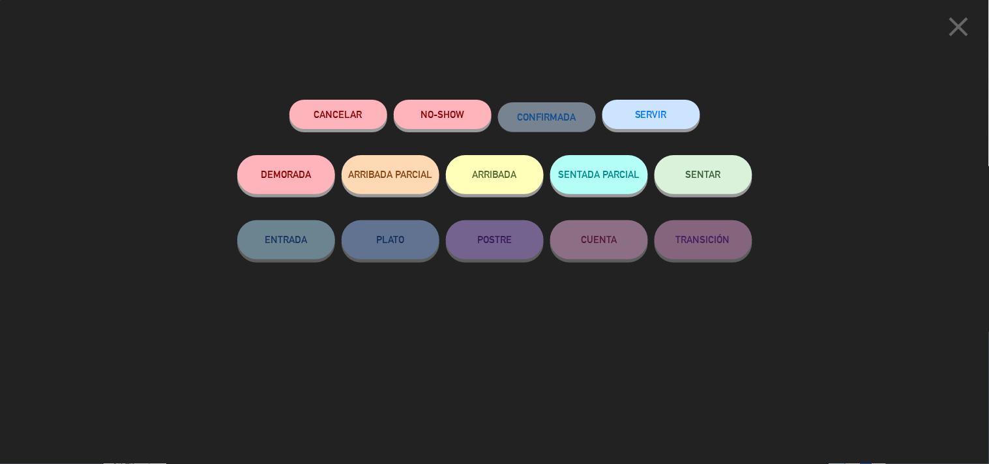
click at [321, 114] on button "Cancelar" at bounding box center [339, 114] width 98 height 29
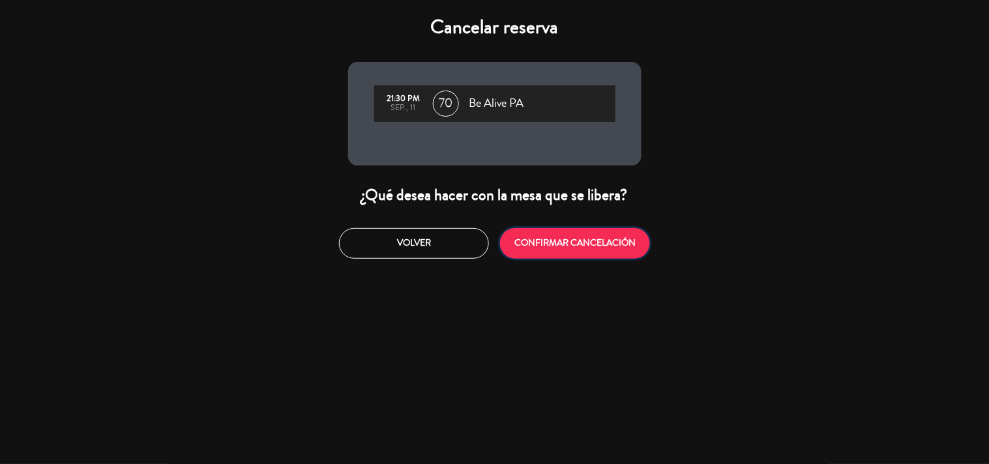
click at [569, 243] on button "CONFIRMAR CANCELACIÓN" at bounding box center [575, 243] width 150 height 31
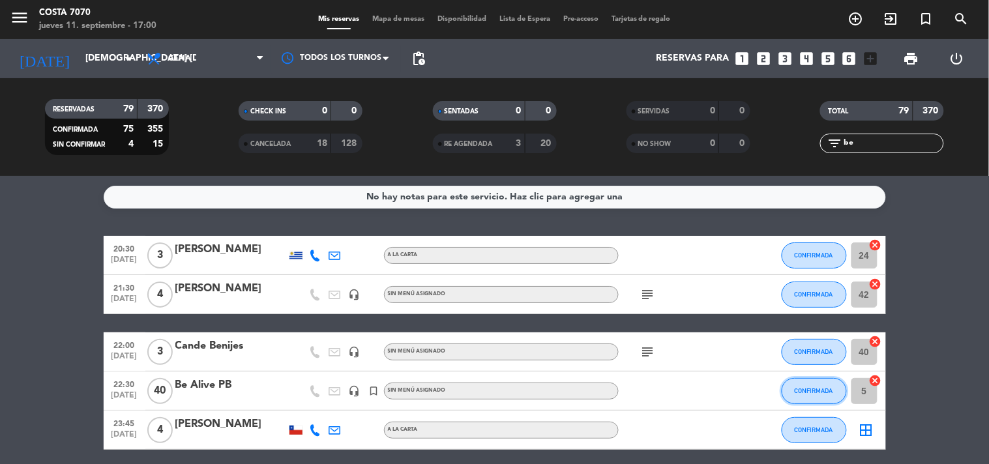
click at [794, 386] on button "CONFIRMADA" at bounding box center [814, 391] width 65 height 26
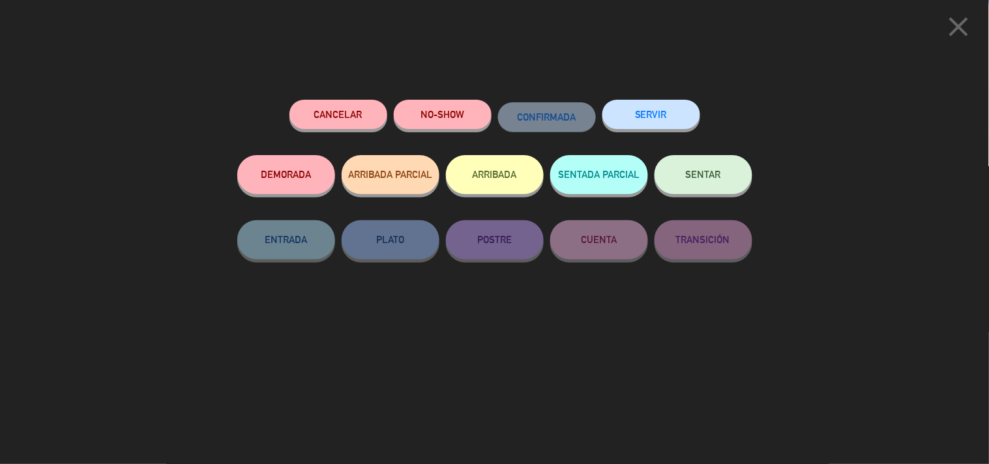
click at [365, 113] on button "Cancelar" at bounding box center [339, 114] width 98 height 29
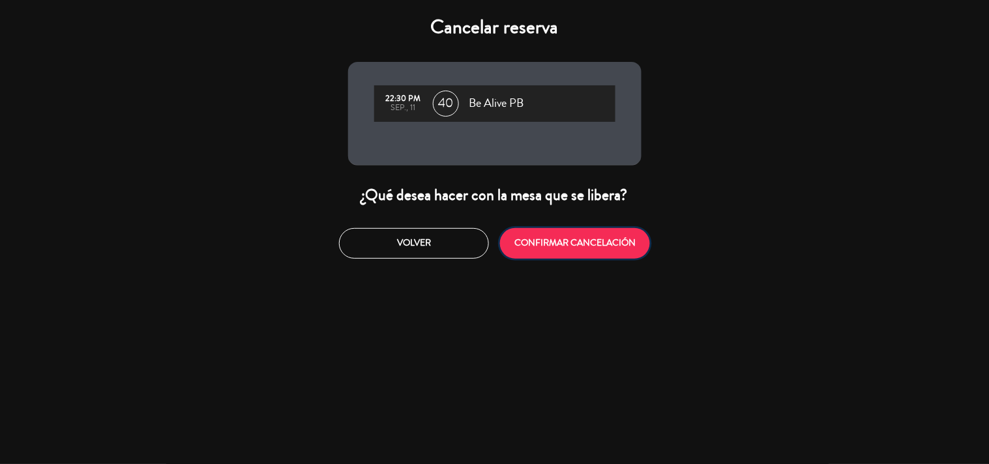
click at [584, 245] on button "CONFIRMAR CANCELACIÓN" at bounding box center [575, 243] width 150 height 31
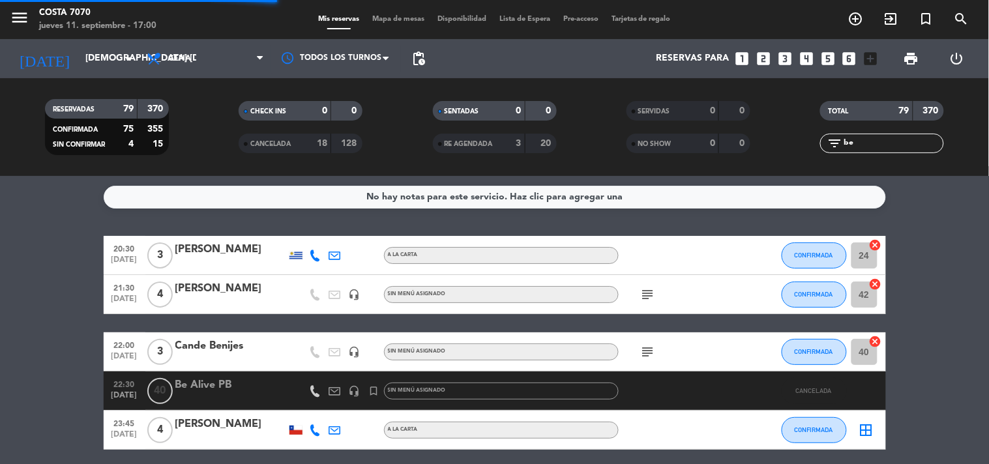
click at [871, 137] on input "be" at bounding box center [893, 143] width 101 height 14
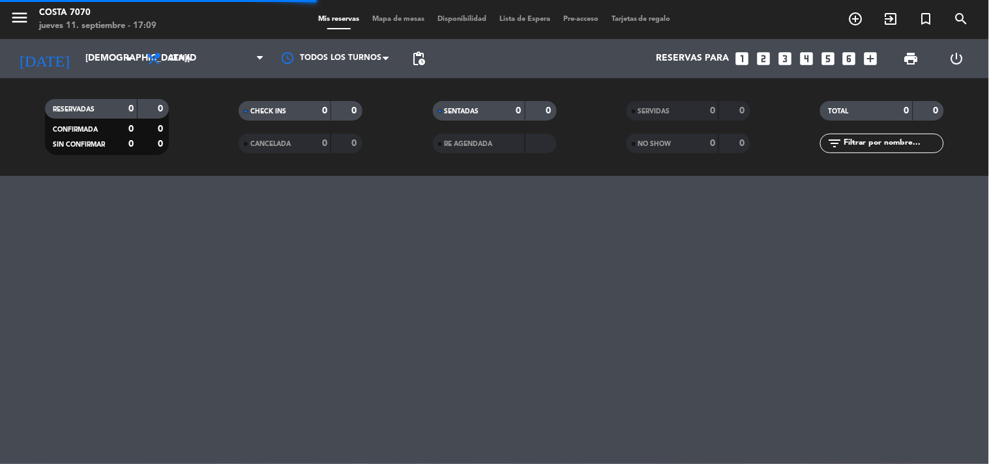
drag, startPoint x: 392, startPoint y: 25, endPoint x: 389, endPoint y: 18, distance: 7.9
click at [392, 23] on div "Mis reservas Mapa de mesas Disponibilidad Lista de Espera Pre-acceso Tarjetas d…" at bounding box center [495, 20] width 366 height 12
click at [389, 18] on span "Mapa de mesas" at bounding box center [398, 19] width 65 height 7
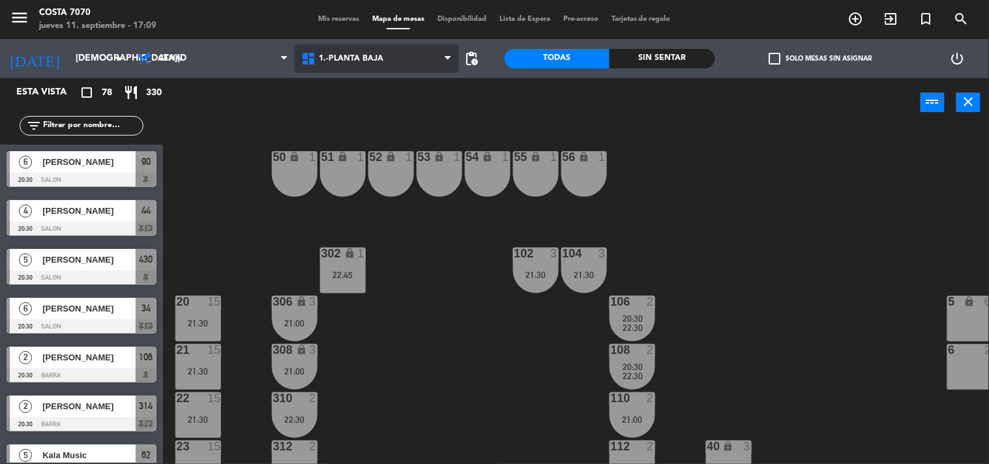
click at [354, 56] on span "1.-PLANTA BAJA" at bounding box center [352, 58] width 65 height 9
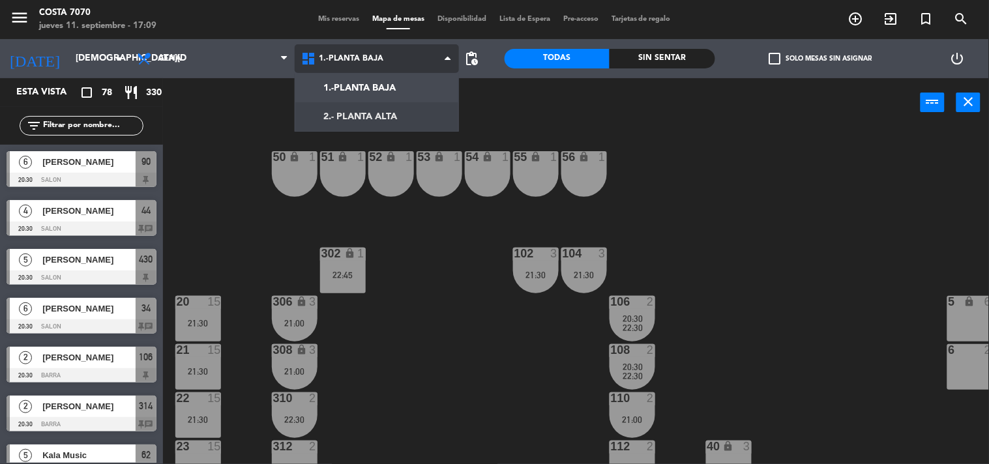
click at [398, 116] on ng-component "menu [PERSON_NAME] 7070 [DATE] 11. septiembre - 17:09 Mis reservas Mapa de mesa…" at bounding box center [494, 232] width 989 height 465
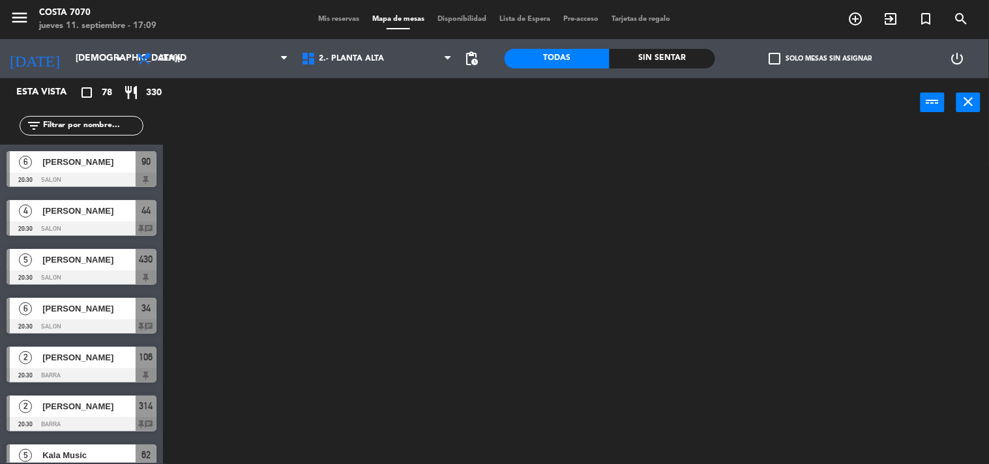
click at [825, 56] on label "check_box_outline_blank Solo mesas sin asignar" at bounding box center [820, 59] width 103 height 12
click at [820, 59] on input "check_box_outline_blank Solo mesas sin asignar" at bounding box center [820, 59] width 0 height 0
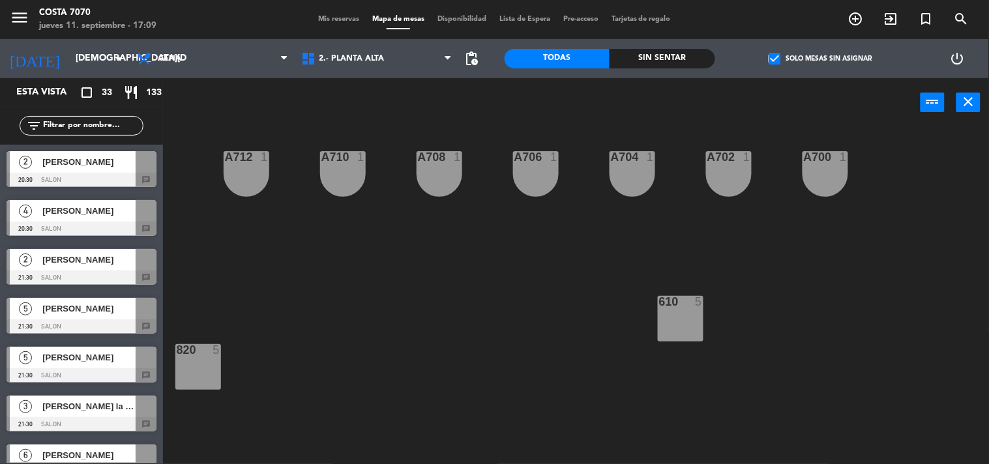
click at [108, 127] on input "text" at bounding box center [92, 126] width 101 height 14
paste input "[PERSON_NAME]"
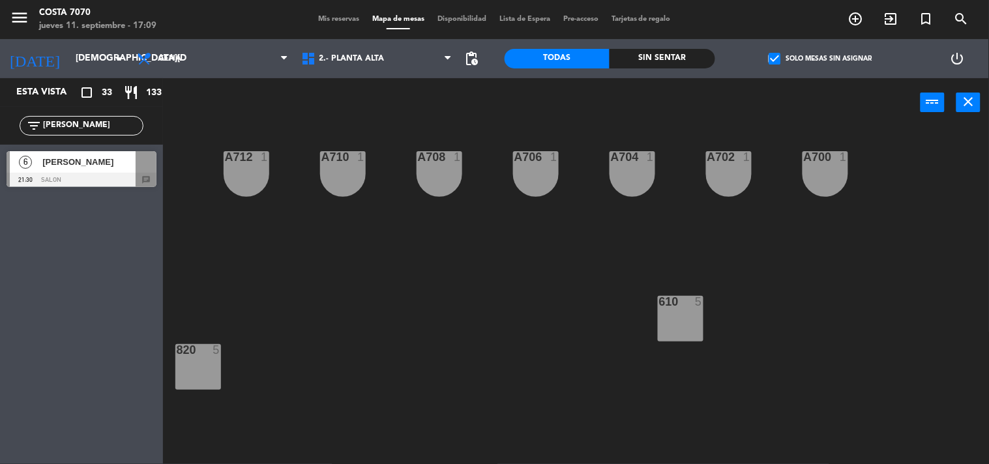
type input "[PERSON_NAME]"
click at [95, 162] on span "[PERSON_NAME]" at bounding box center [88, 162] width 93 height 14
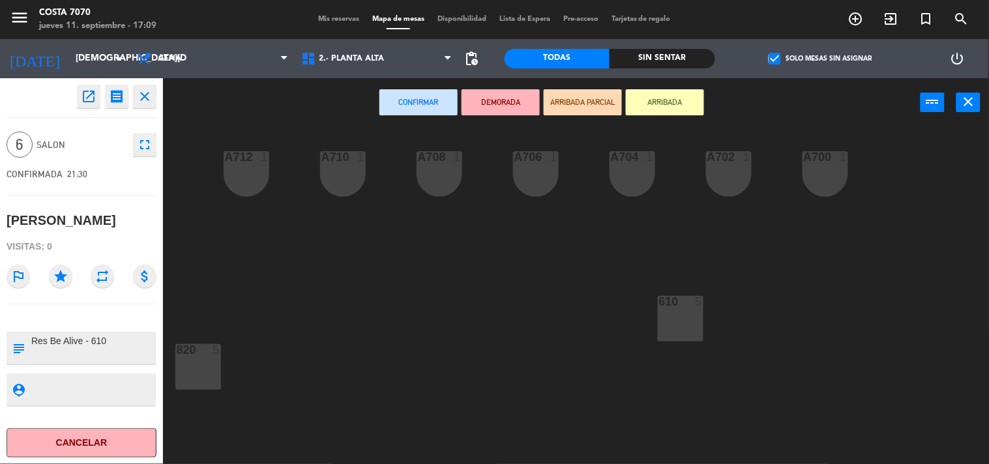
click at [676, 322] on div "610 5" at bounding box center [681, 319] width 46 height 46
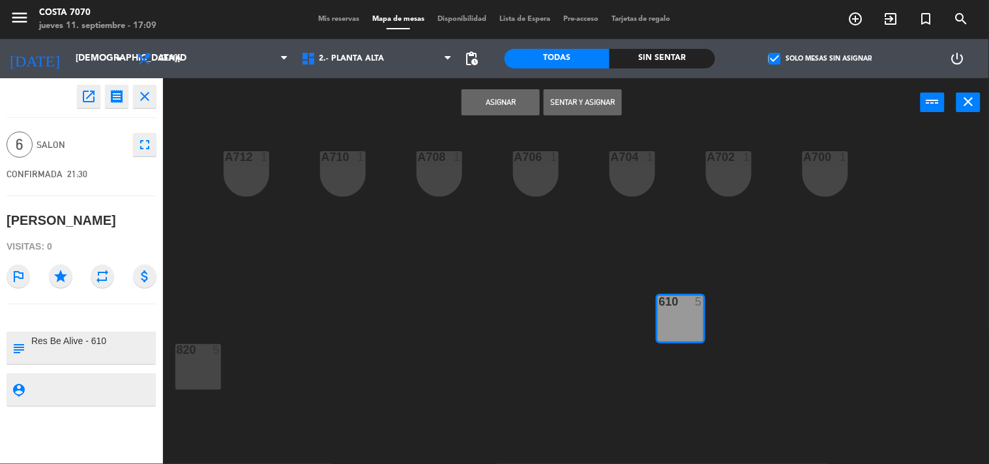
click at [488, 90] on button "Asignar" at bounding box center [501, 102] width 78 height 26
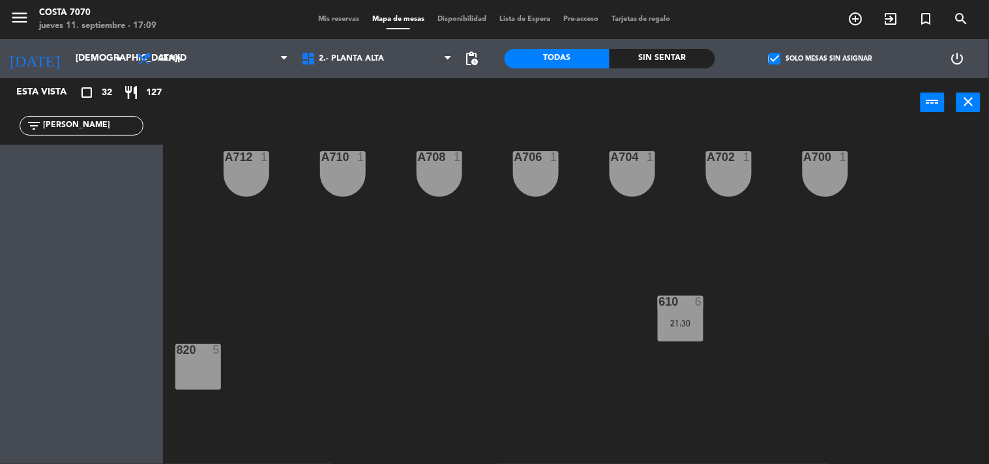
click at [102, 123] on input "[PERSON_NAME]" at bounding box center [92, 126] width 101 height 14
paste input "[PERSON_NAME]"
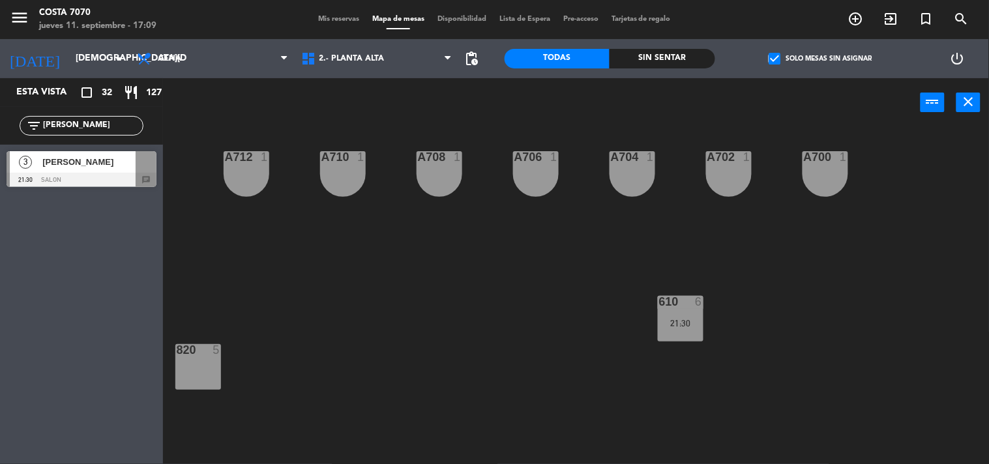
type input "[PERSON_NAME]"
click at [94, 164] on span "[PERSON_NAME]" at bounding box center [88, 162] width 93 height 14
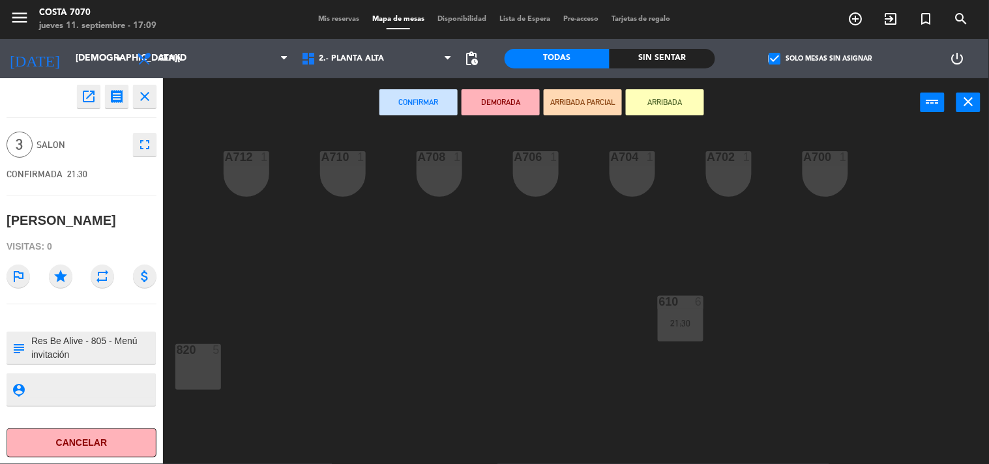
scroll to position [72, 0]
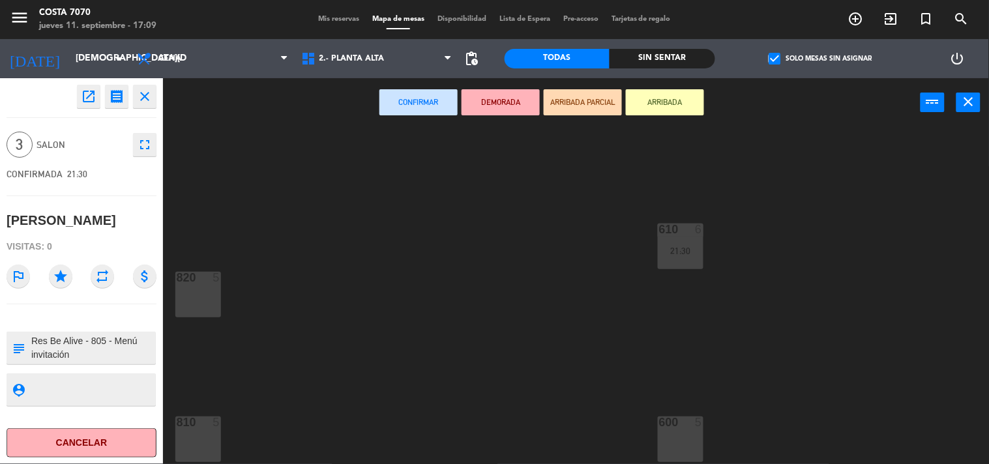
click at [209, 310] on div "820 5" at bounding box center [198, 295] width 46 height 46
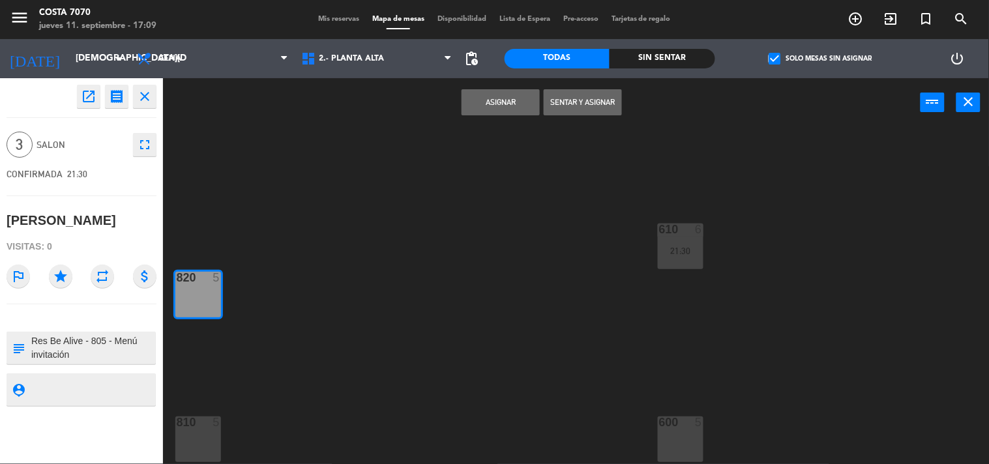
click at [489, 100] on button "Asignar" at bounding box center [501, 102] width 78 height 26
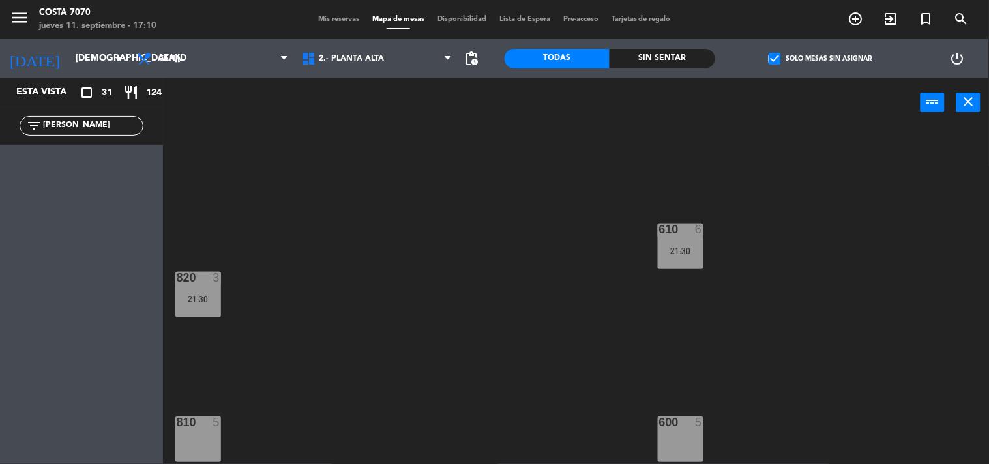
click at [121, 122] on input "[PERSON_NAME]" at bounding box center [92, 126] width 101 height 14
paste input "[PERSON_NAME]"
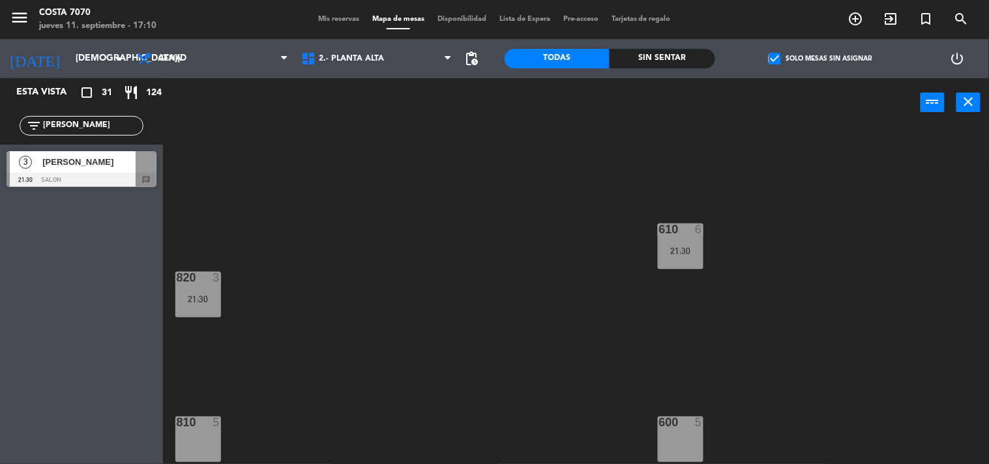
type input "[PERSON_NAME]"
click at [81, 181] on div at bounding box center [82, 180] width 150 height 14
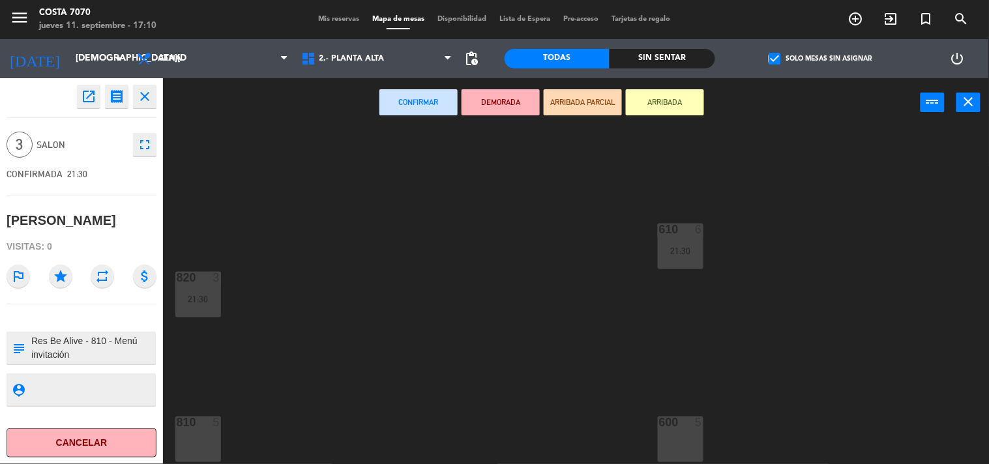
scroll to position [145, 0]
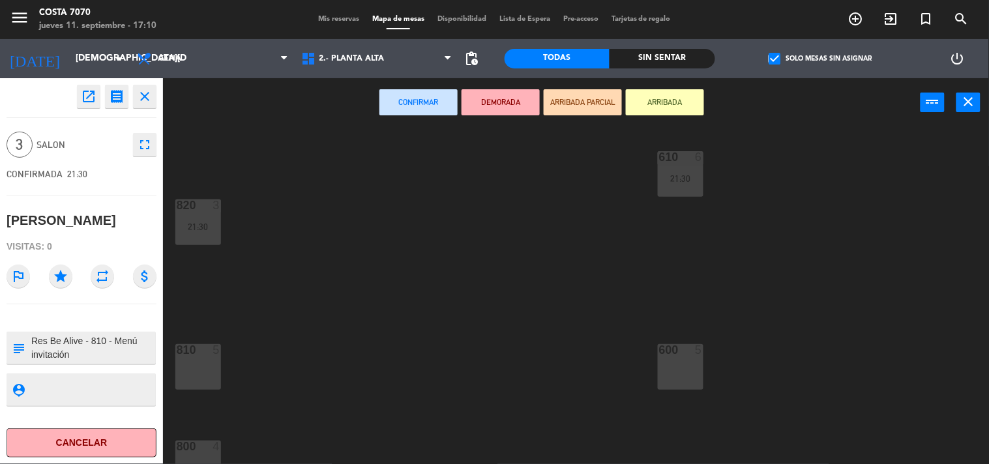
click at [214, 353] on div "5" at bounding box center [217, 350] width 8 height 12
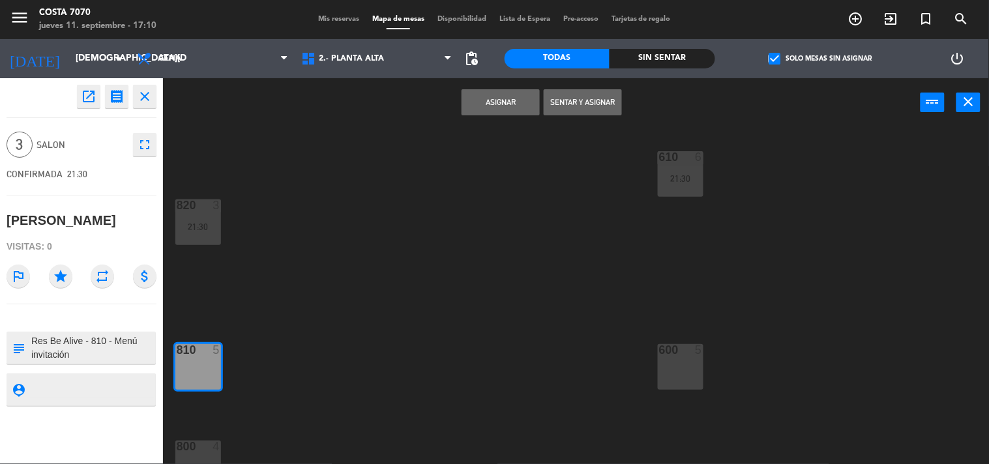
click at [471, 107] on button "Asignar" at bounding box center [501, 102] width 78 height 26
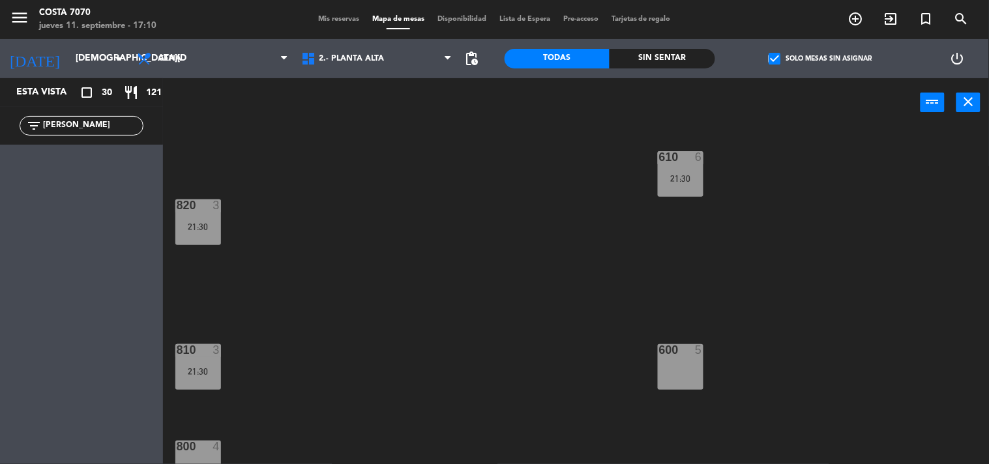
click at [122, 124] on input "[PERSON_NAME]" at bounding box center [92, 126] width 101 height 14
click at [126, 128] on input "[PERSON_NAME]" at bounding box center [92, 126] width 101 height 14
paste input "[PERSON_NAME] la pochi"
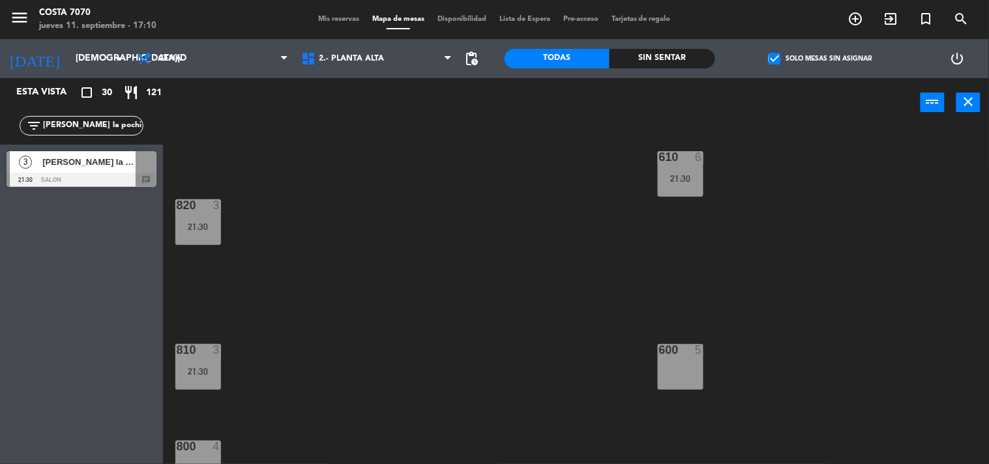
type input "[PERSON_NAME] la pochi"
click at [98, 170] on div "[PERSON_NAME] la pochi" at bounding box center [88, 162] width 95 height 22
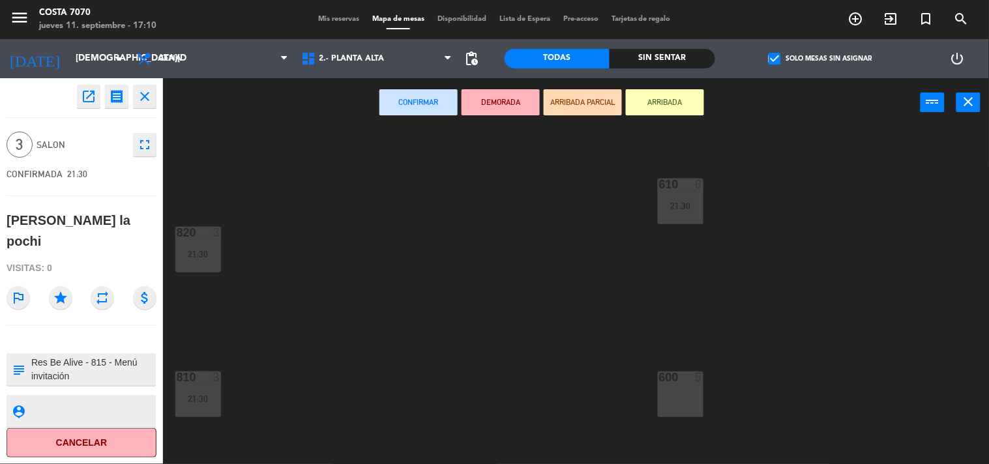
scroll to position [262, 0]
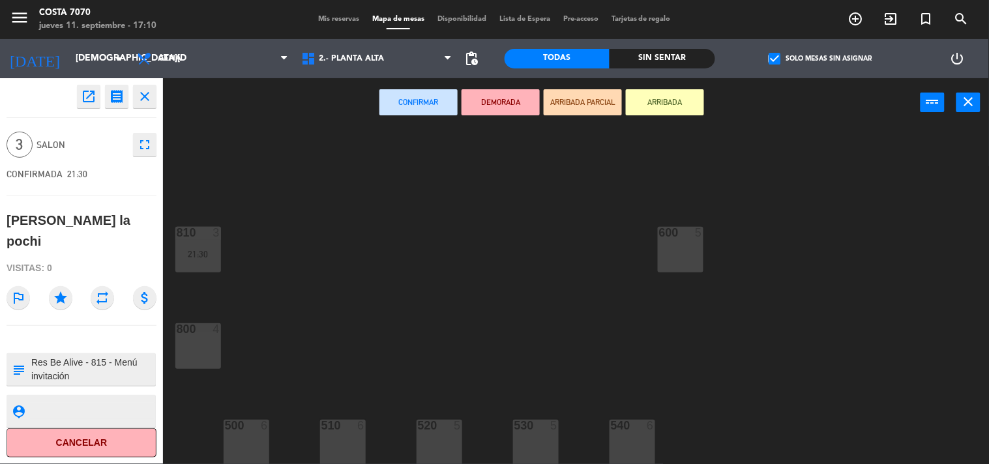
click at [213, 343] on div "800 4" at bounding box center [198, 346] width 46 height 46
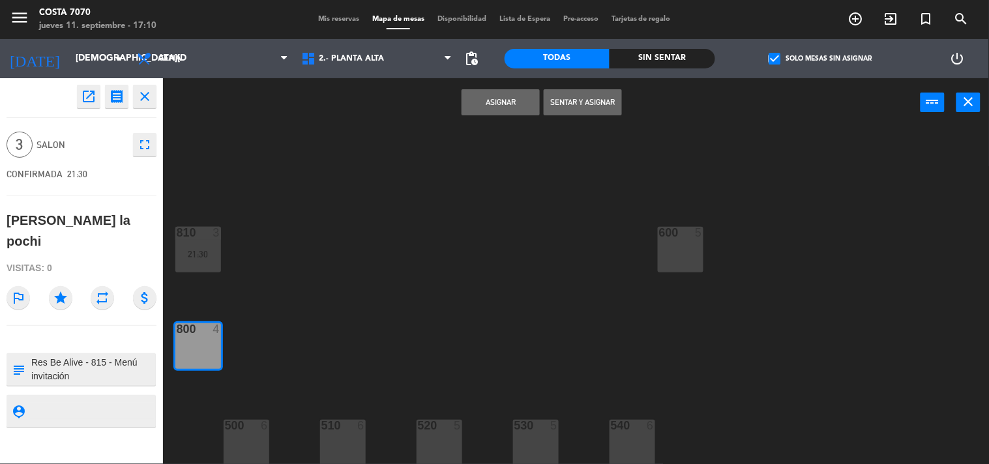
click at [204, 329] on div at bounding box center [198, 329] width 22 height 12
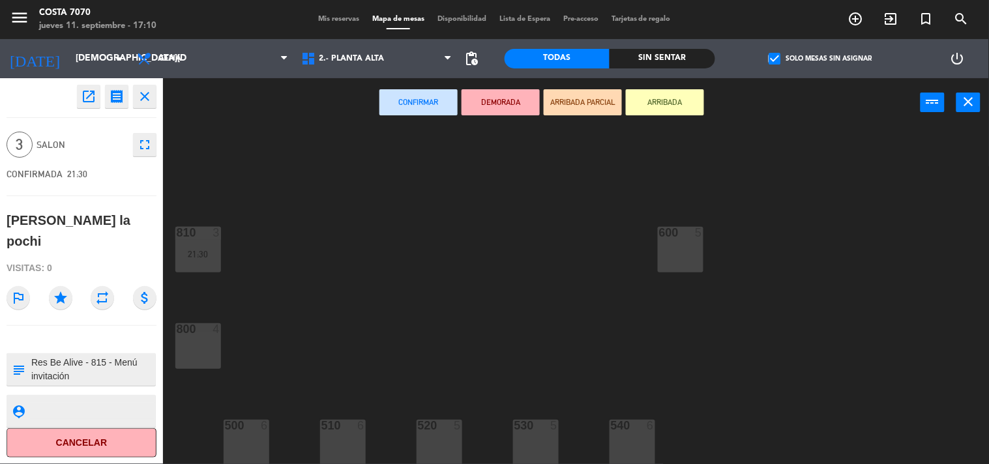
scroll to position [44, 0]
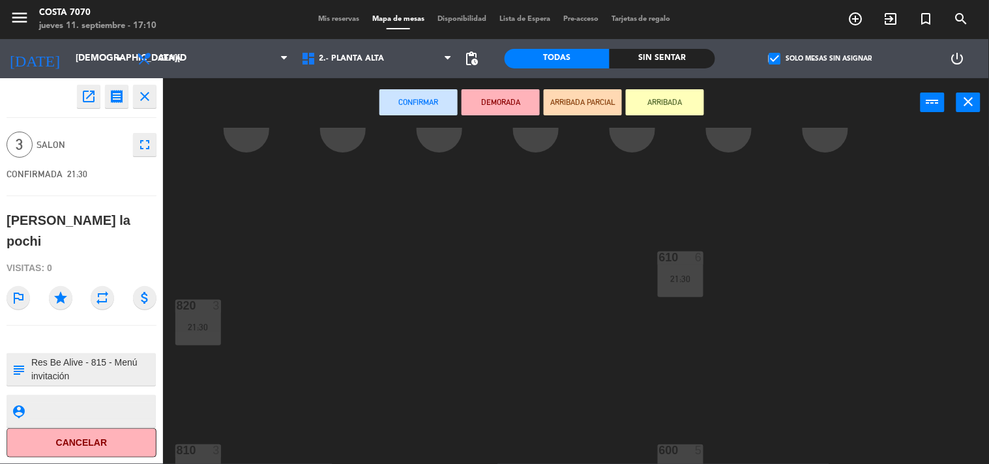
click at [254, 144] on div "A712 1" at bounding box center [247, 130] width 46 height 46
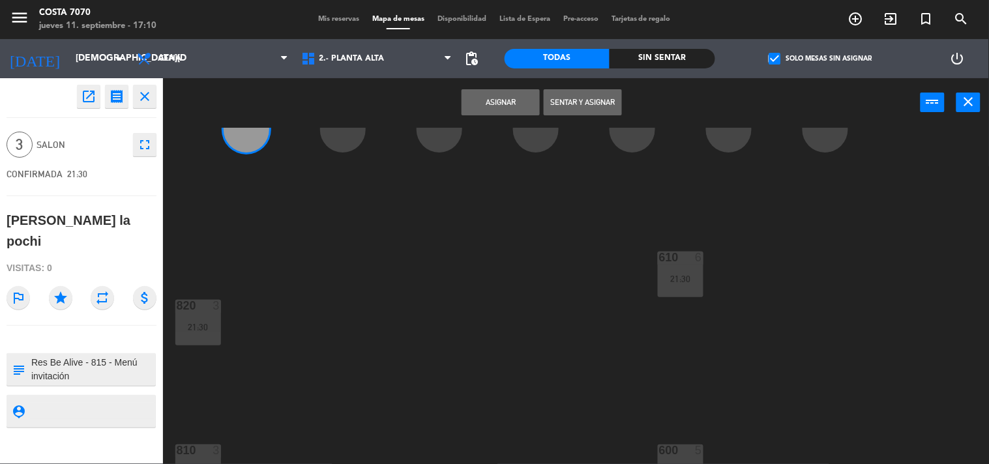
click at [486, 98] on button "Asignar" at bounding box center [501, 102] width 78 height 26
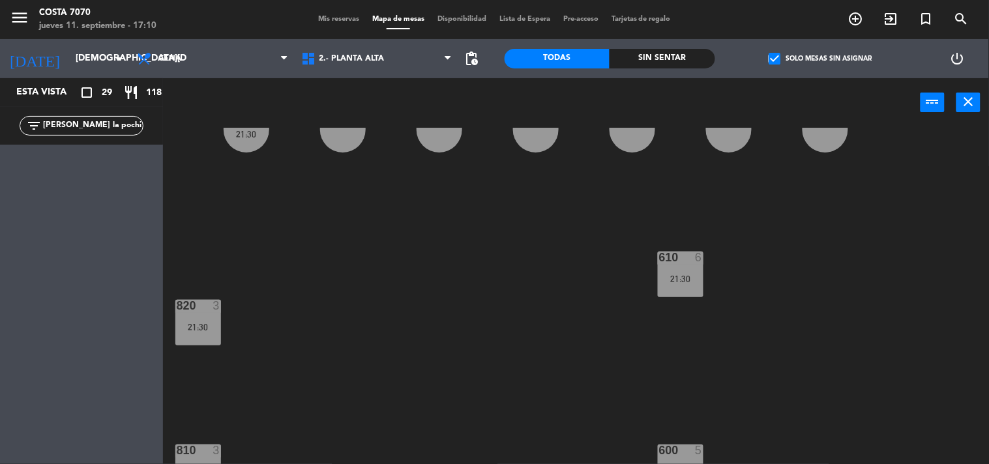
click at [118, 122] on input "[PERSON_NAME] la pochi" at bounding box center [92, 126] width 101 height 14
paste input "[PERSON_NAME]"
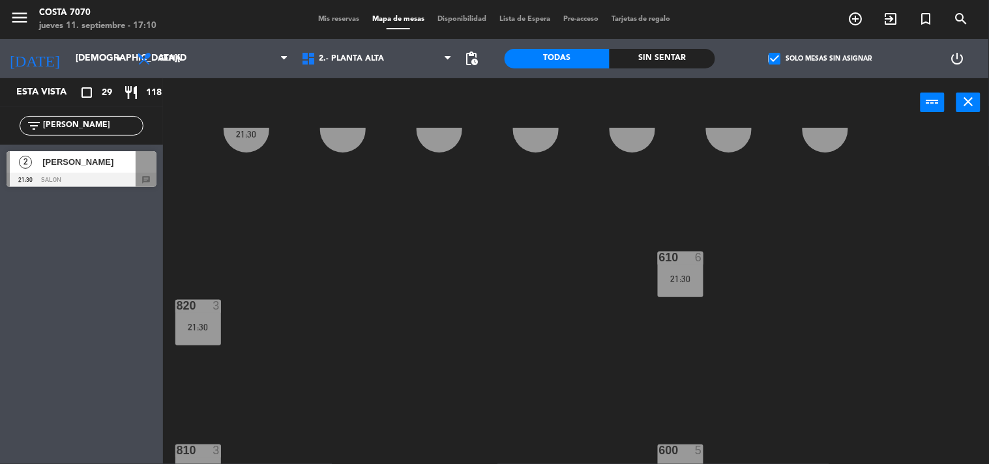
scroll to position [0, 0]
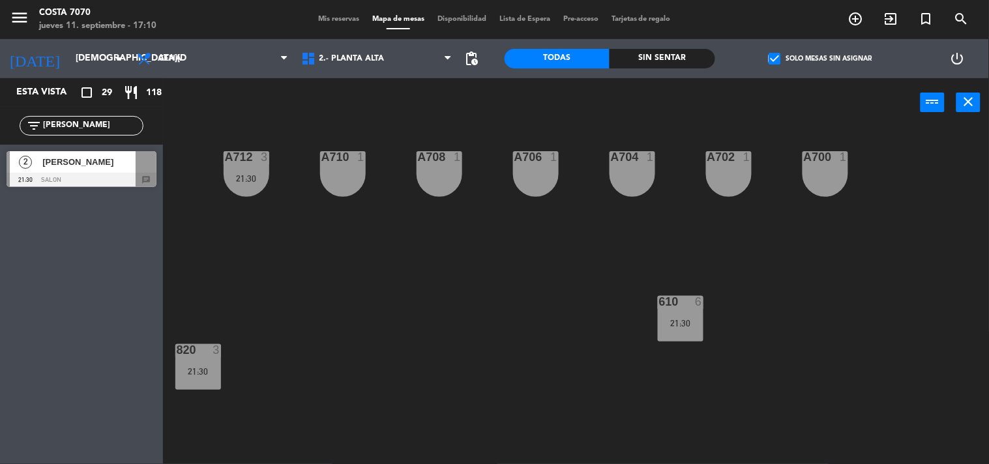
type input "[PERSON_NAME]"
click at [62, 178] on div at bounding box center [82, 180] width 150 height 14
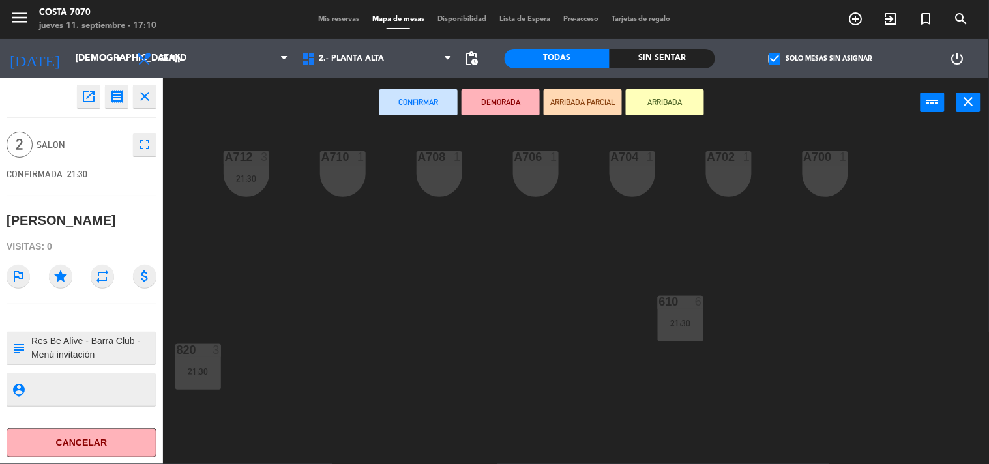
click at [331, 184] on div "A710 1" at bounding box center [343, 174] width 46 height 46
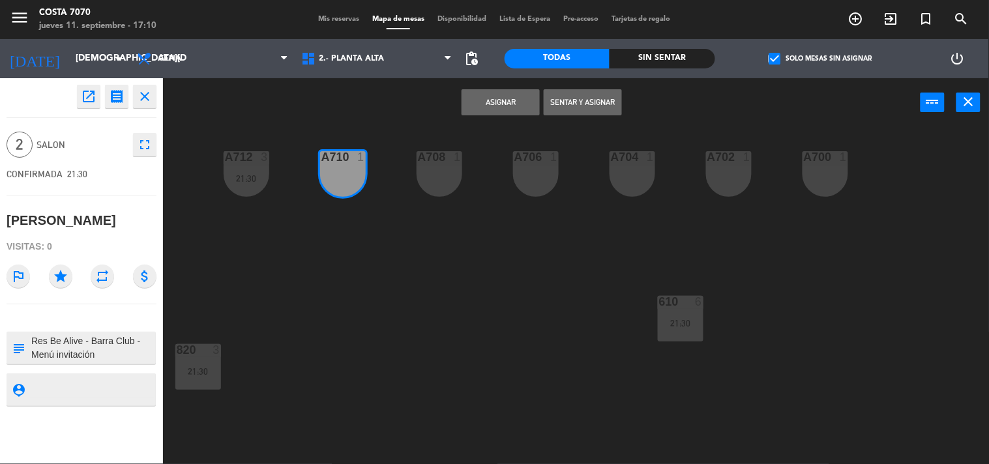
click at [436, 170] on div "A708 1" at bounding box center [440, 174] width 46 height 46
click at [477, 112] on button "Asignar" at bounding box center [501, 102] width 78 height 26
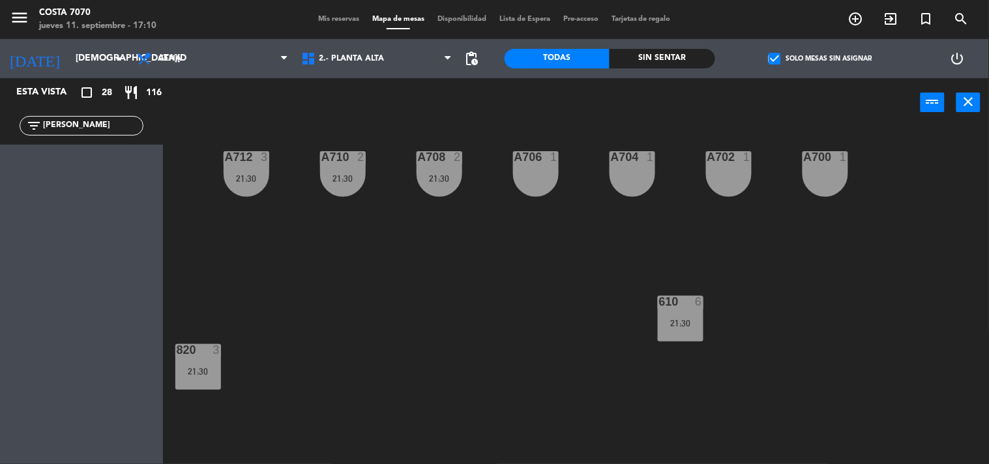
click at [78, 140] on div "filter_list [PERSON_NAME]" at bounding box center [81, 126] width 163 height 38
click at [85, 125] on input "[PERSON_NAME]" at bounding box center [92, 126] width 101 height 14
paste input "[PERSON_NAME]"
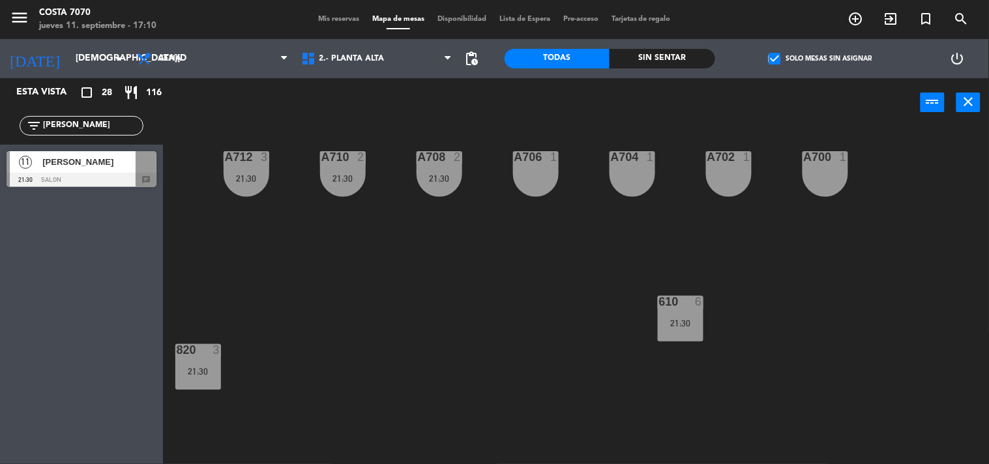
type input "[PERSON_NAME]"
click at [79, 158] on span "[PERSON_NAME]" at bounding box center [88, 162] width 93 height 14
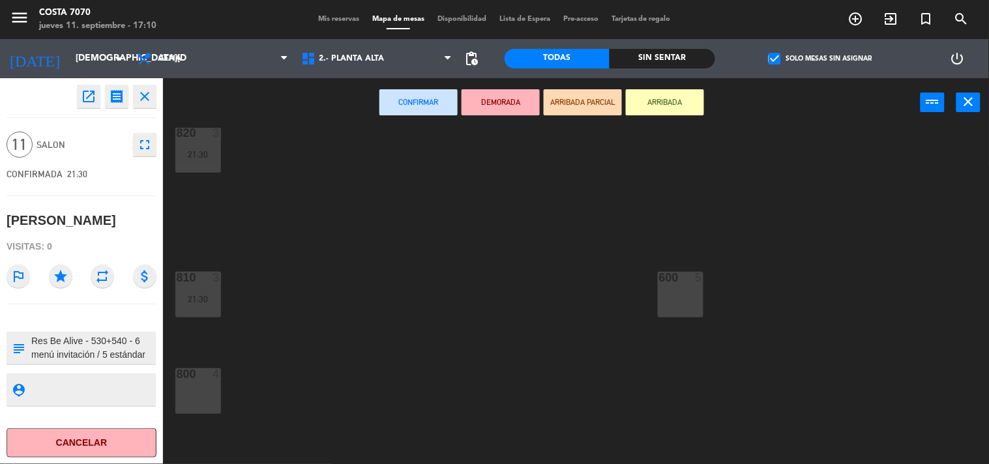
scroll to position [262, 0]
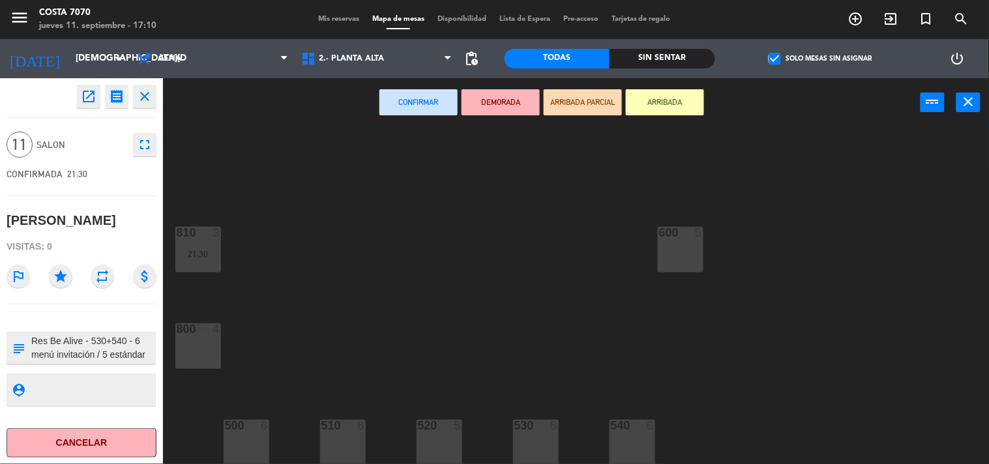
click at [551, 441] on div "530 5" at bounding box center [536, 443] width 46 height 46
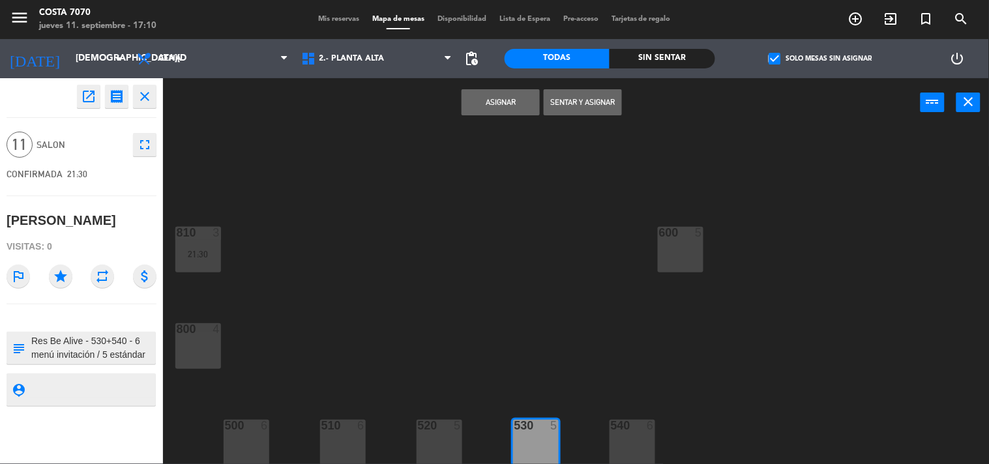
drag, startPoint x: 627, startPoint y: 430, endPoint x: 618, endPoint y: 403, distance: 28.9
click at [627, 429] on div at bounding box center [632, 426] width 22 height 12
click at [499, 112] on button "Asignar" at bounding box center [501, 102] width 78 height 26
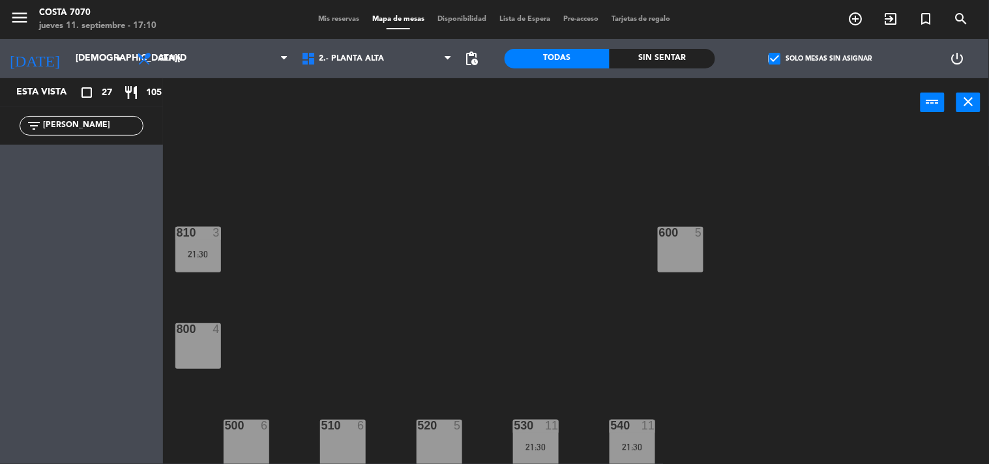
click at [102, 134] on div "filter_list [PERSON_NAME]" at bounding box center [82, 126] width 124 height 20
click at [107, 125] on input "[PERSON_NAME]" at bounding box center [92, 126] width 101 height 14
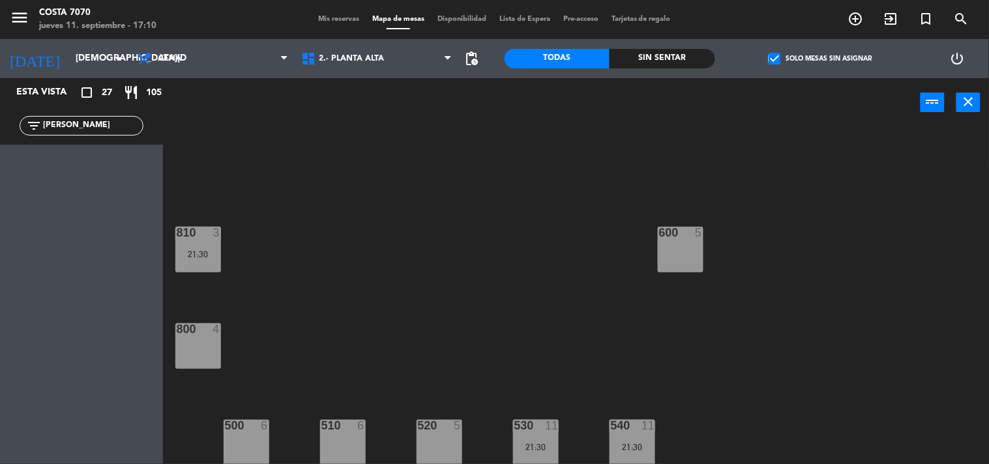
click at [107, 125] on input "[PERSON_NAME]" at bounding box center [92, 126] width 101 height 14
paste input "[PERSON_NAME]"
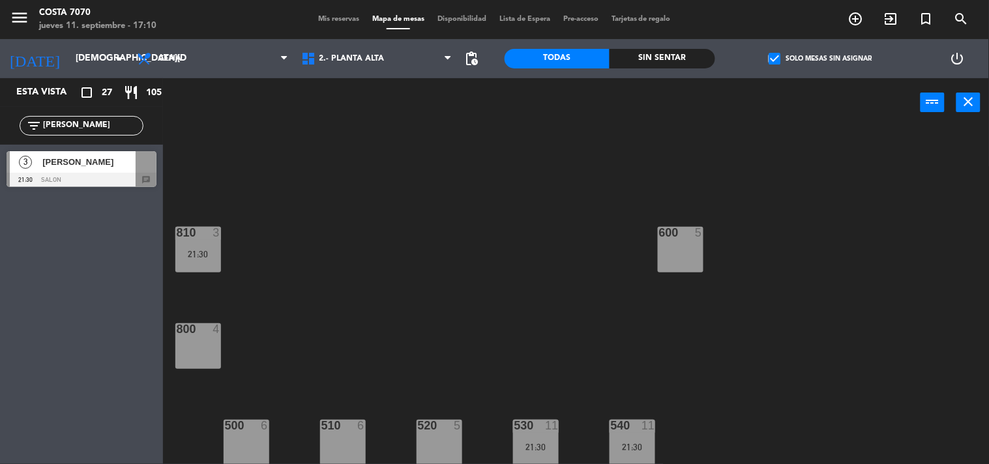
type input "[PERSON_NAME]"
click at [98, 152] on div "[PERSON_NAME]" at bounding box center [88, 162] width 95 height 22
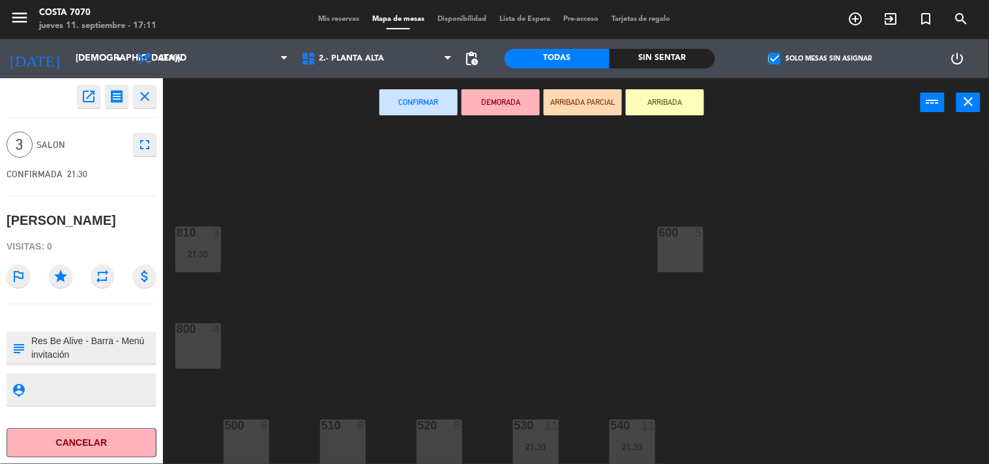
scroll to position [0, 0]
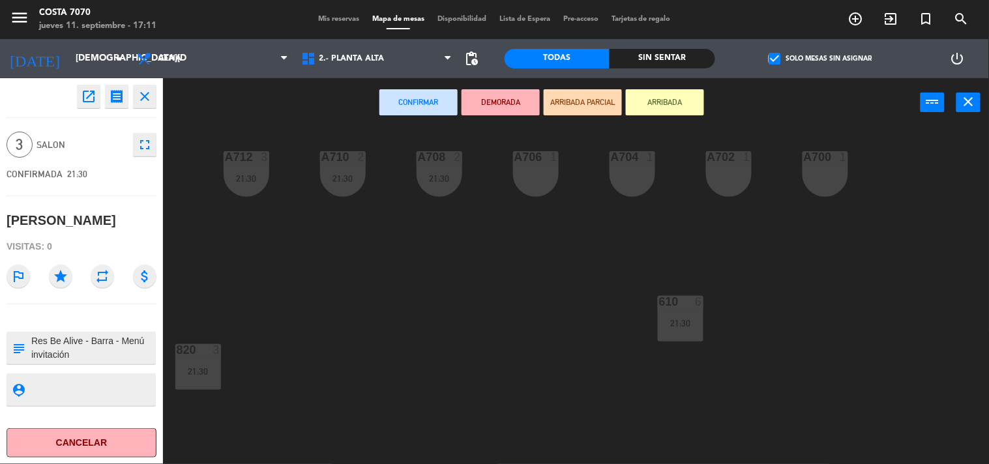
click at [542, 171] on div "A706 1" at bounding box center [536, 174] width 46 height 46
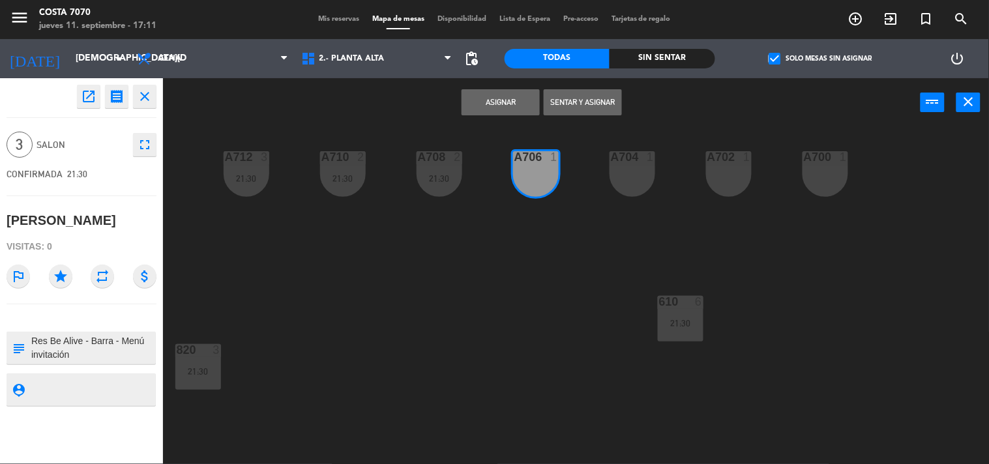
drag, startPoint x: 509, startPoint y: 101, endPoint x: 379, endPoint y: 3, distance: 162.5
click at [506, 100] on button "Asignar" at bounding box center [501, 102] width 78 height 26
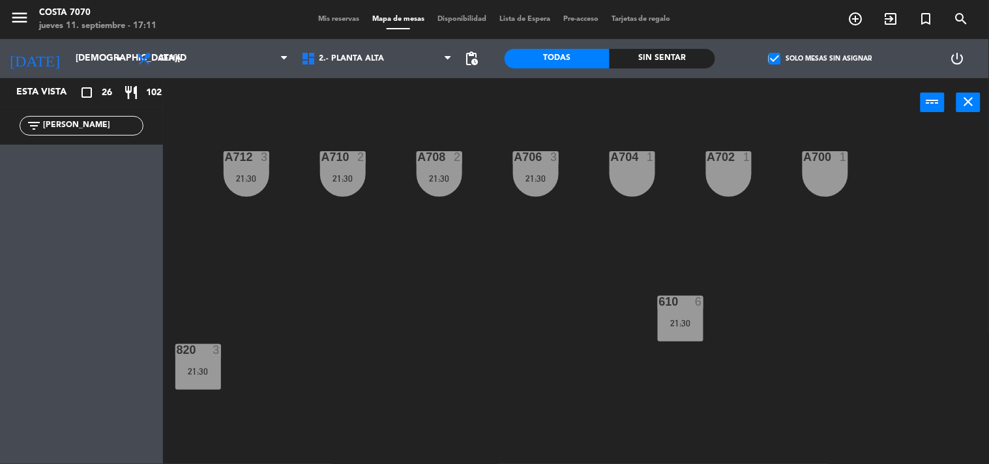
click at [117, 133] on div "filter_list [PERSON_NAME]" at bounding box center [82, 126] width 124 height 20
click at [117, 121] on input "[PERSON_NAME]" at bounding box center [92, 126] width 101 height 14
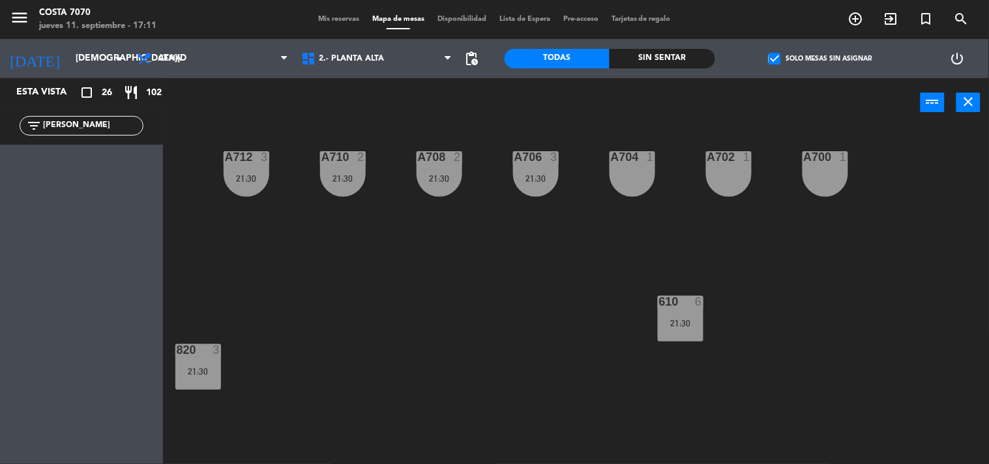
click at [117, 121] on input "[PERSON_NAME]" at bounding box center [92, 126] width 101 height 14
paste input "Candela oleni"
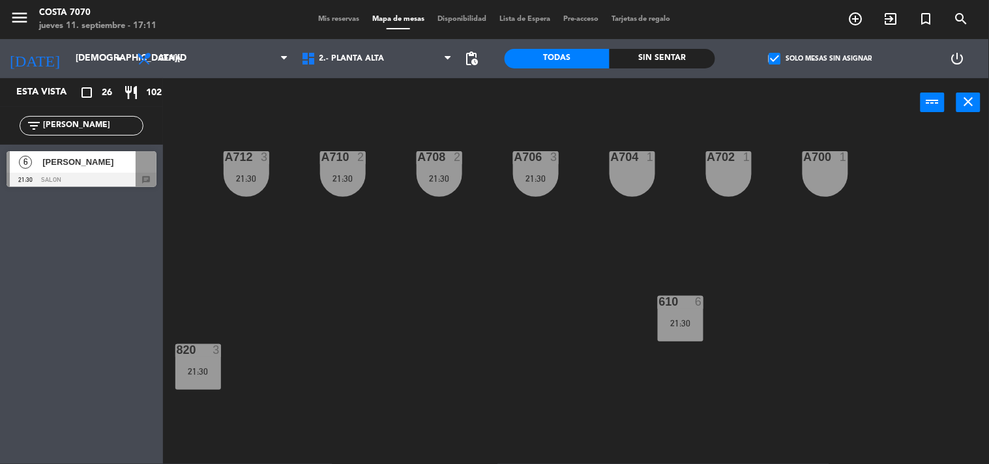
type input "[PERSON_NAME]"
click at [77, 163] on span "[PERSON_NAME]" at bounding box center [88, 162] width 93 height 14
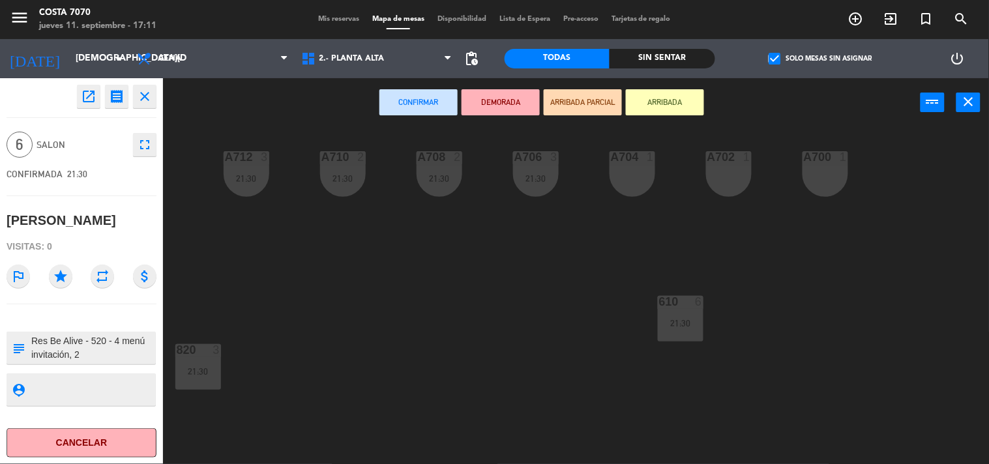
scroll to position [262, 0]
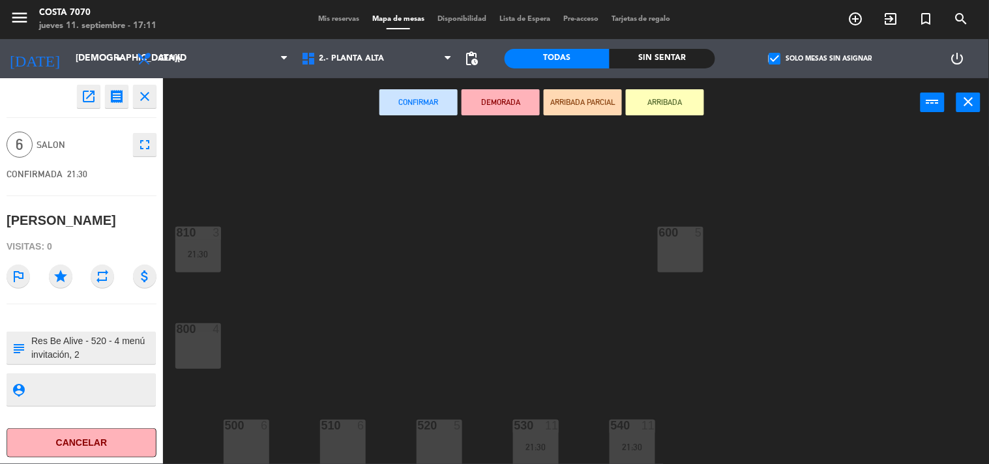
click at [443, 435] on div "520 5" at bounding box center [440, 443] width 46 height 46
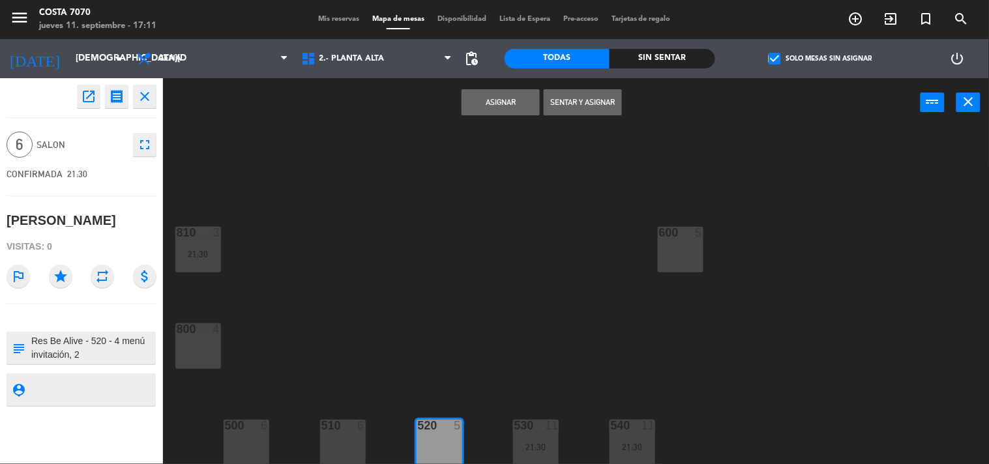
click at [485, 89] on button "Asignar" at bounding box center [501, 102] width 78 height 26
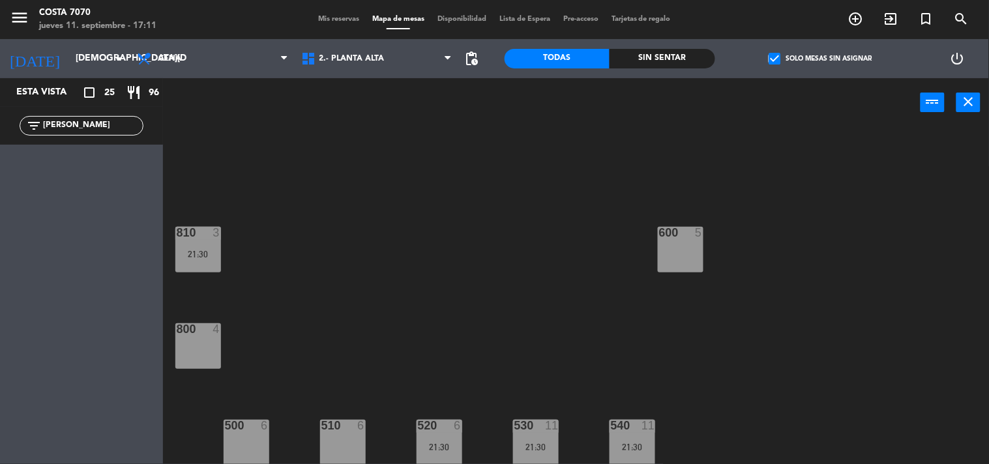
click at [102, 128] on input "[PERSON_NAME]" at bounding box center [92, 126] width 101 height 14
paste input "[PERSON_NAME]"
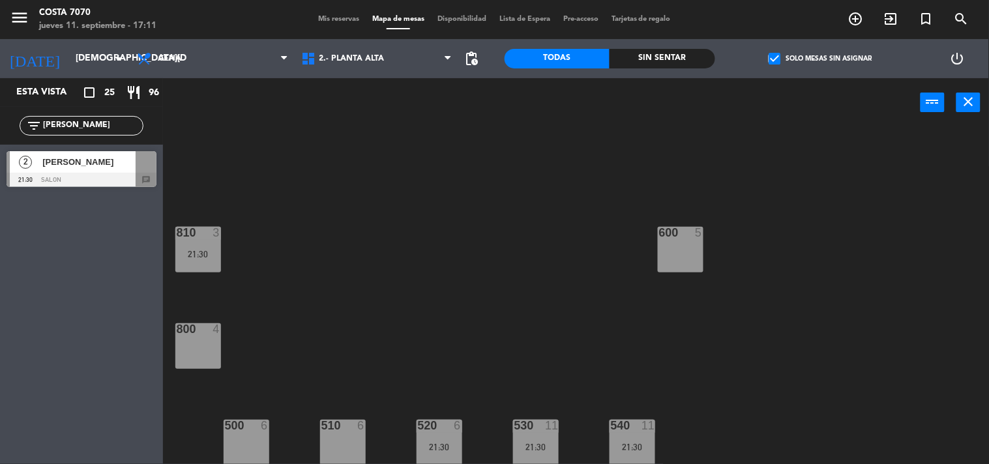
type input "[PERSON_NAME]"
click at [91, 164] on span "[PERSON_NAME]" at bounding box center [88, 162] width 93 height 14
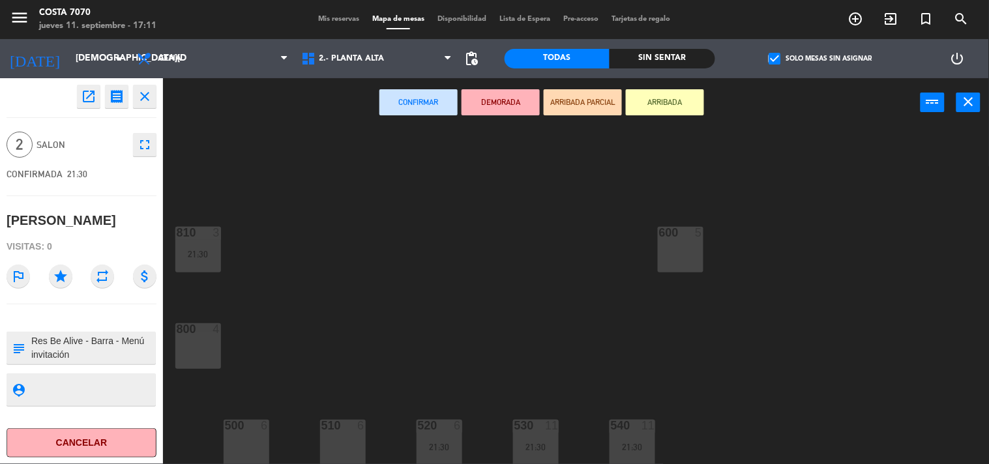
scroll to position [0, 0]
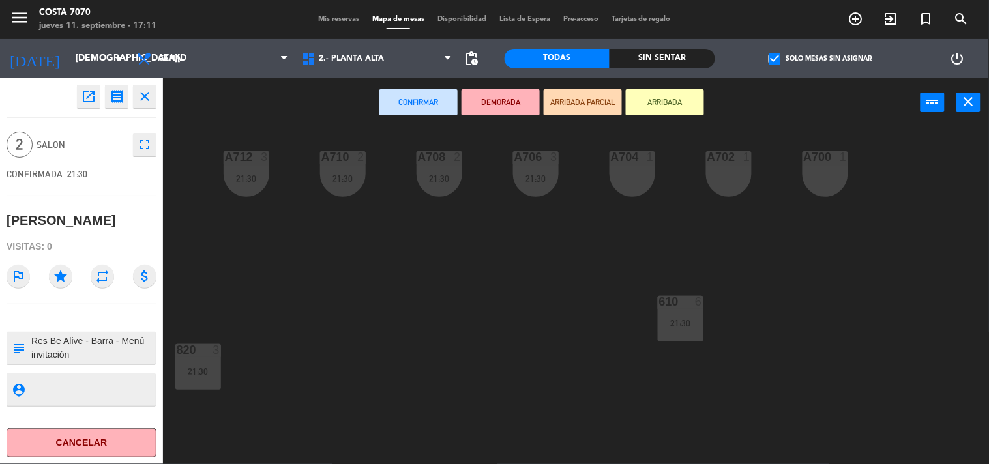
click at [628, 172] on div "A704 1" at bounding box center [633, 174] width 46 height 46
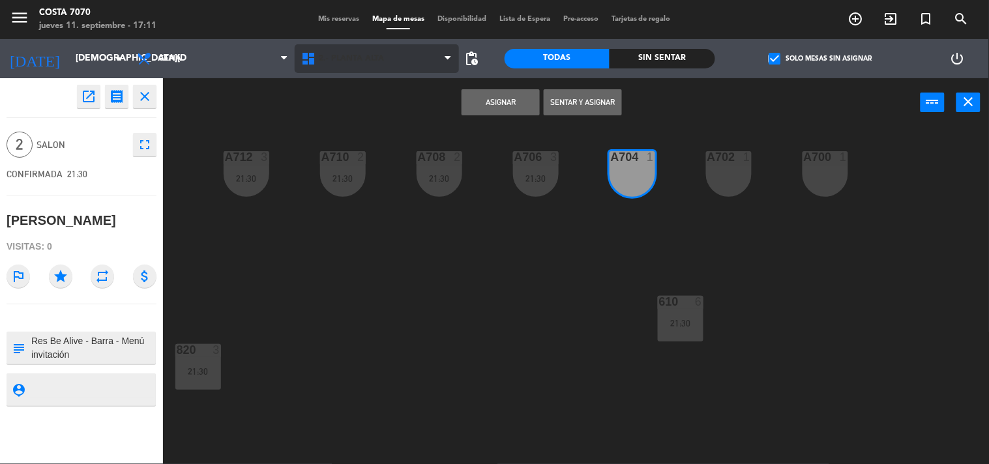
drag, startPoint x: 518, startPoint y: 101, endPoint x: 430, endPoint y: 50, distance: 101.7
click at [516, 101] on button "Asignar" at bounding box center [501, 102] width 78 height 26
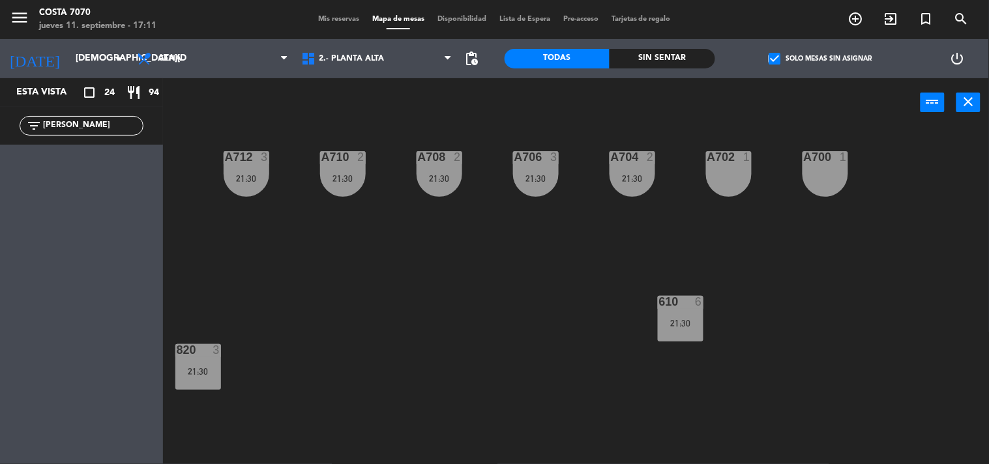
click at [120, 134] on div "filter_list [PERSON_NAME]" at bounding box center [82, 126] width 124 height 20
click at [122, 128] on input "[PERSON_NAME]" at bounding box center [92, 126] width 101 height 14
paste input "[PERSON_NAME]"
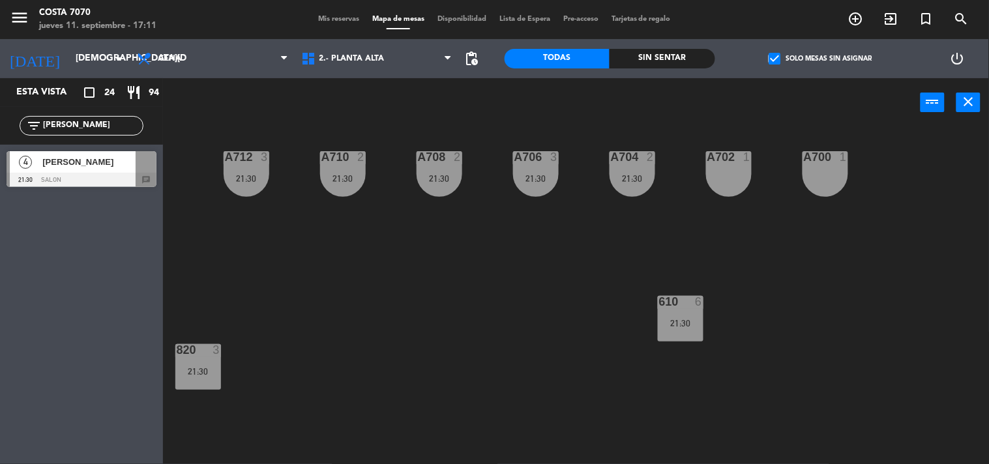
type input "[PERSON_NAME]"
click at [90, 164] on span "[PERSON_NAME]" at bounding box center [88, 162] width 93 height 14
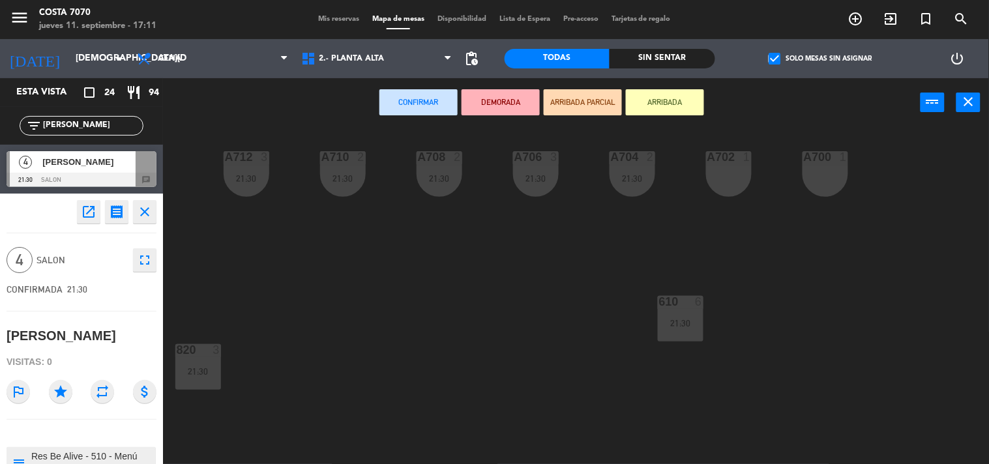
scroll to position [262, 0]
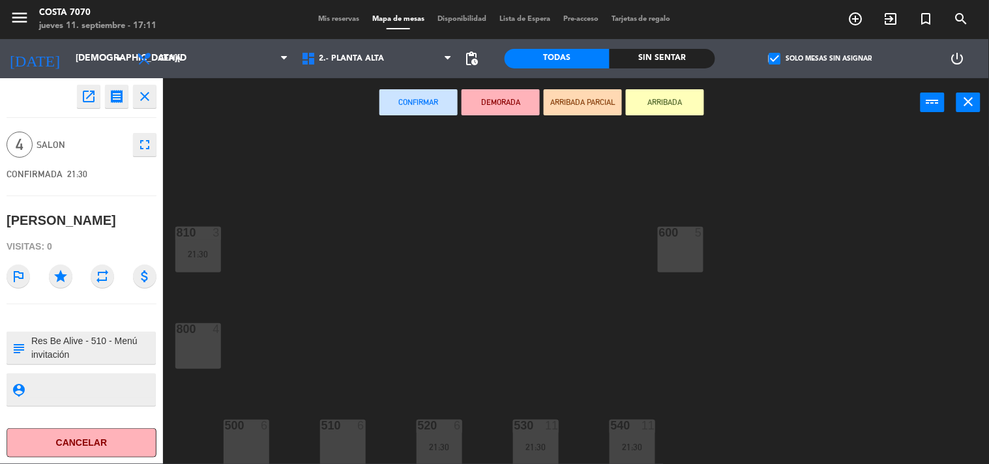
click at [350, 449] on div "510 6" at bounding box center [343, 443] width 46 height 46
click at [348, 420] on div at bounding box center [343, 426] width 22 height 12
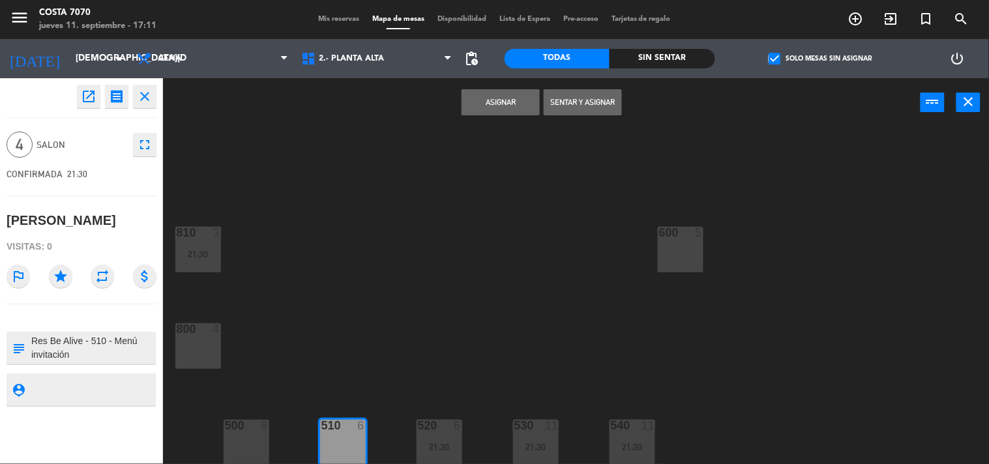
click at [491, 95] on button "Asignar" at bounding box center [501, 102] width 78 height 26
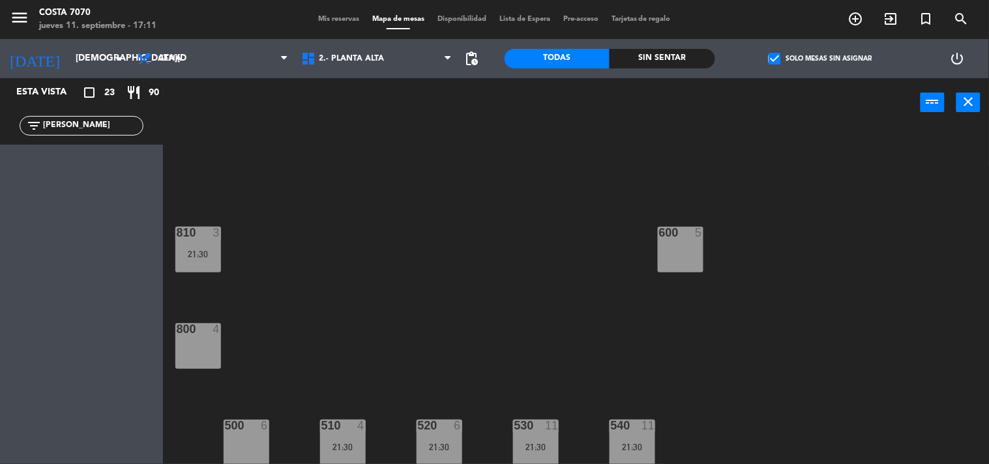
click at [63, 116] on div "filter_list [PERSON_NAME]" at bounding box center [82, 126] width 124 height 20
click at [79, 123] on input "[PERSON_NAME]" at bounding box center [92, 126] width 101 height 14
paste input "[PERSON_NAME]"
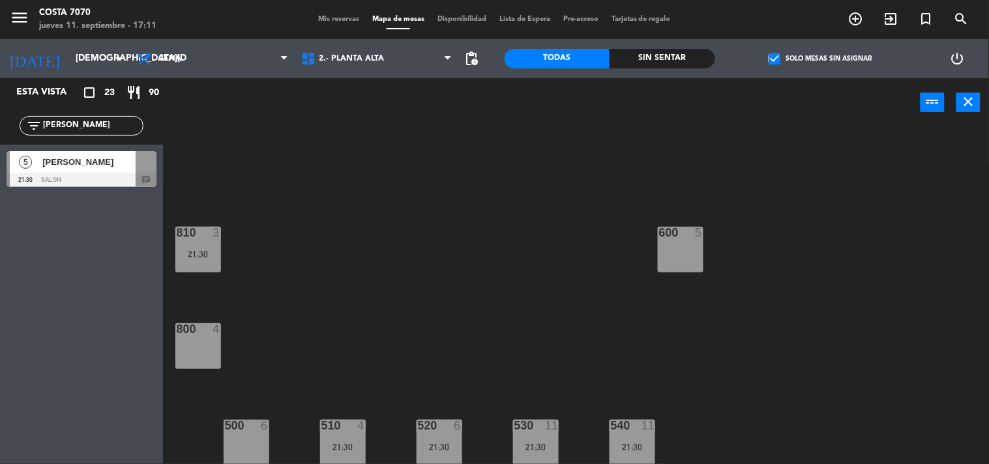
type input "[PERSON_NAME]"
click at [80, 168] on div "5 [PERSON_NAME] 21:30 SALON chat 5 [PERSON_NAME] callaba 21:30 SALON chat" at bounding box center [81, 171] width 163 height 53
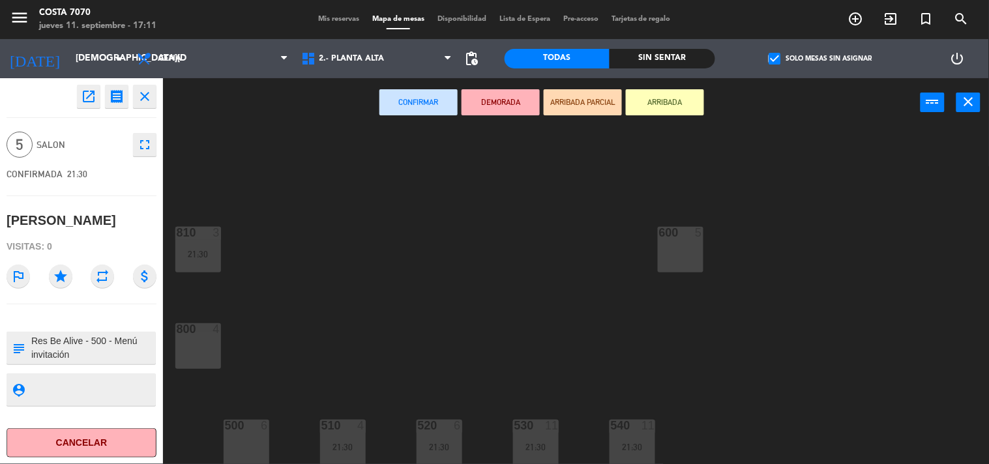
click at [252, 448] on div "500 6" at bounding box center [247, 443] width 46 height 46
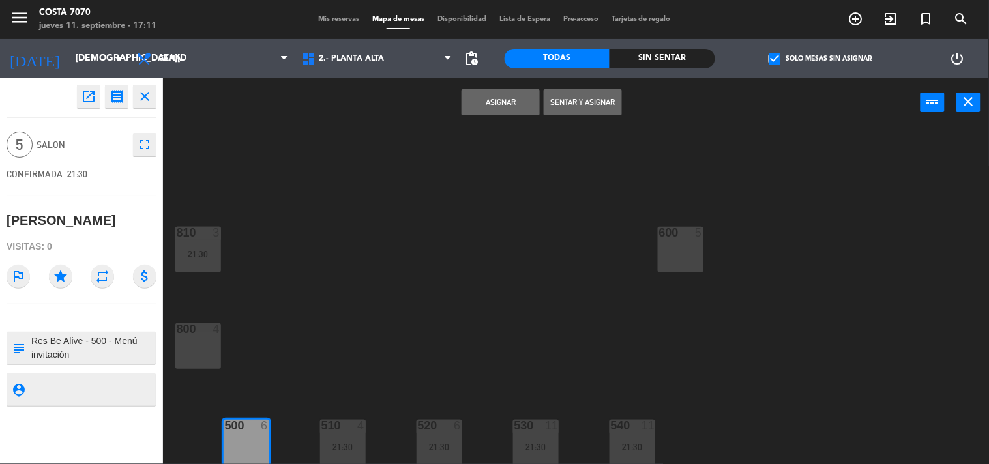
click at [490, 90] on button "Asignar" at bounding box center [501, 102] width 78 height 26
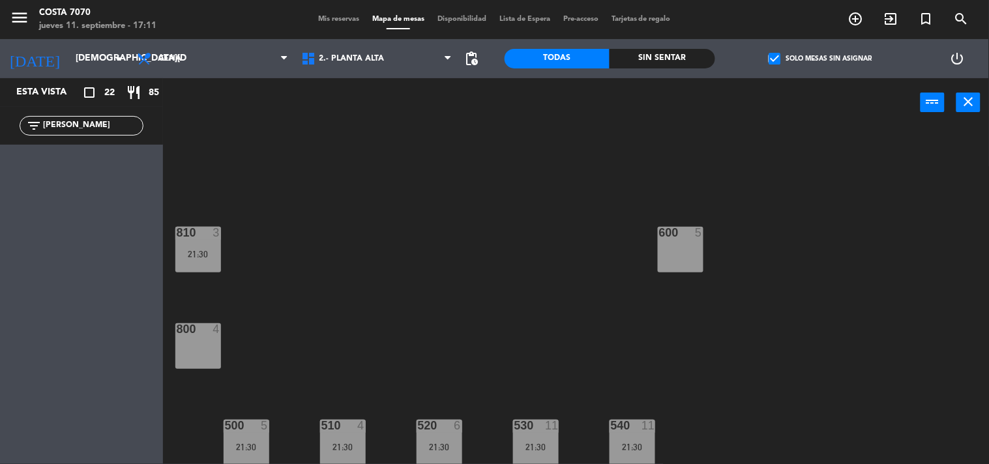
click at [129, 124] on input "[PERSON_NAME]" at bounding box center [92, 126] width 101 height 14
paste input "[PERSON_NAME]"
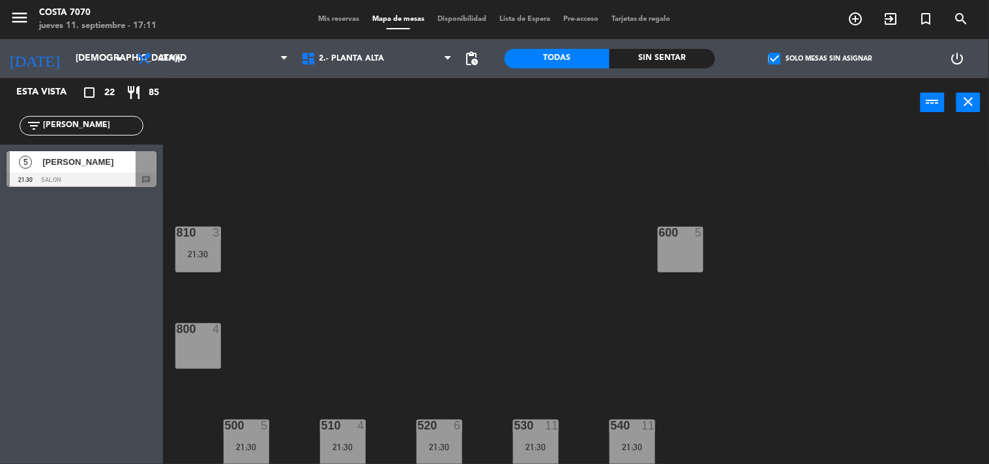
type input "[PERSON_NAME]"
click at [97, 170] on div "[PERSON_NAME]" at bounding box center [88, 162] width 95 height 22
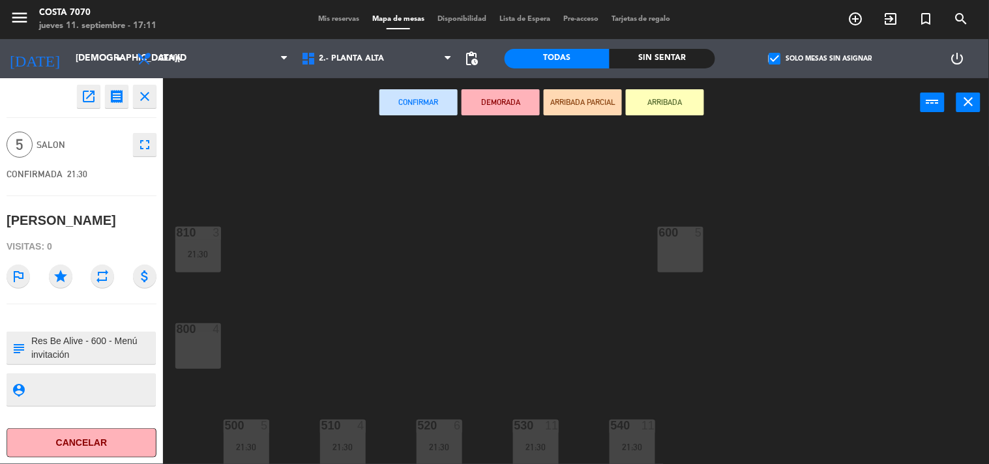
click at [666, 256] on div "600 5" at bounding box center [681, 250] width 46 height 46
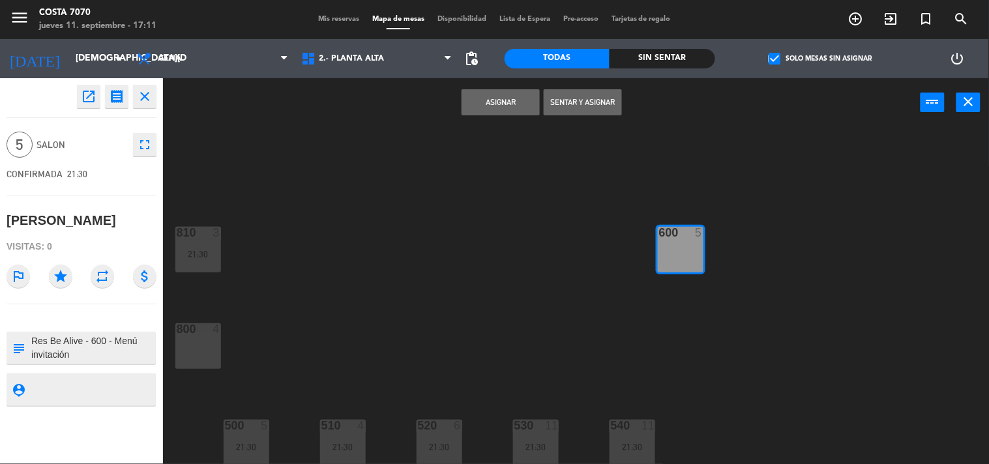
click at [494, 107] on button "Asignar" at bounding box center [501, 102] width 78 height 26
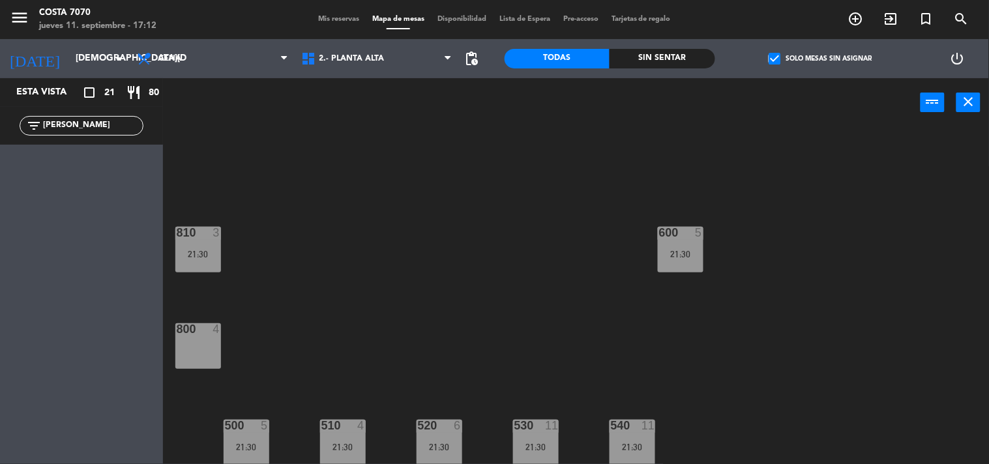
click at [78, 125] on input "[PERSON_NAME]" at bounding box center [92, 126] width 101 height 14
drag, startPoint x: 105, startPoint y: 133, endPoint x: 104, endPoint y: 118, distance: 15.0
click at [104, 119] on div "filter_list [PERSON_NAME]" at bounding box center [82, 126] width 124 height 20
click at [104, 116] on div "filter_list [PERSON_NAME]" at bounding box center [82, 126] width 124 height 20
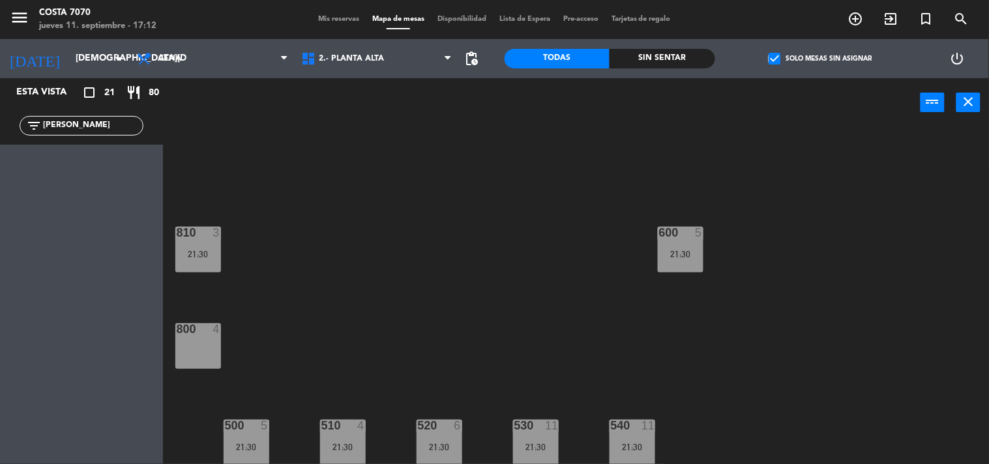
click at [102, 127] on input "[PERSON_NAME]" at bounding box center [92, 126] width 101 height 14
paste input "[DEMOGRAPHIC_DATA][PERSON_NAME]"
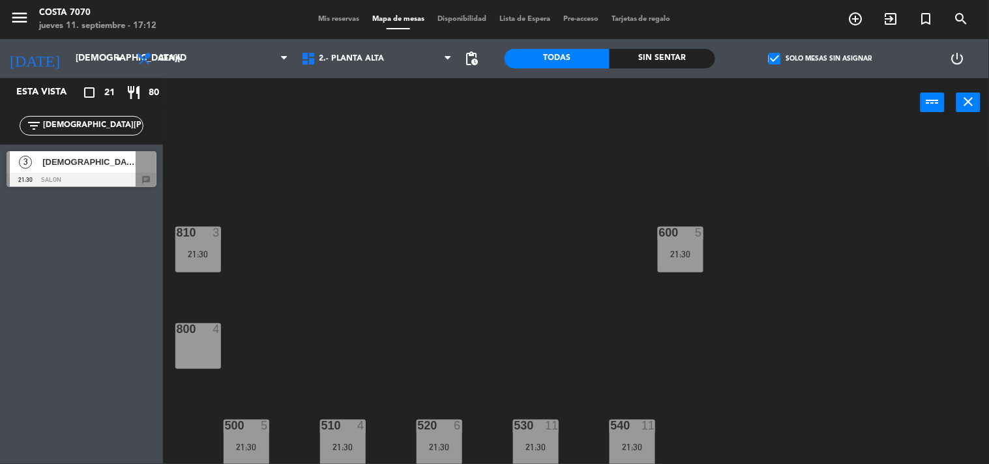
type input "[DEMOGRAPHIC_DATA][PERSON_NAME]"
click at [106, 175] on div at bounding box center [82, 180] width 150 height 14
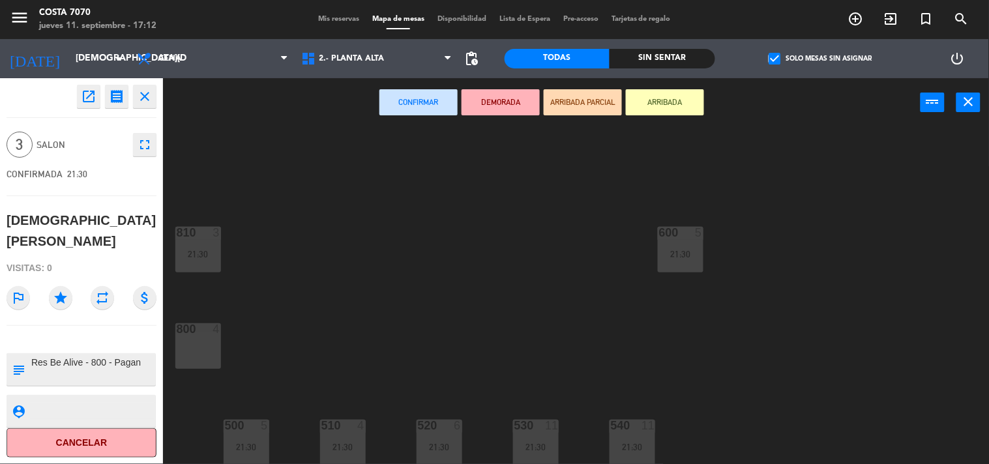
click at [204, 356] on div "800 4" at bounding box center [198, 346] width 46 height 46
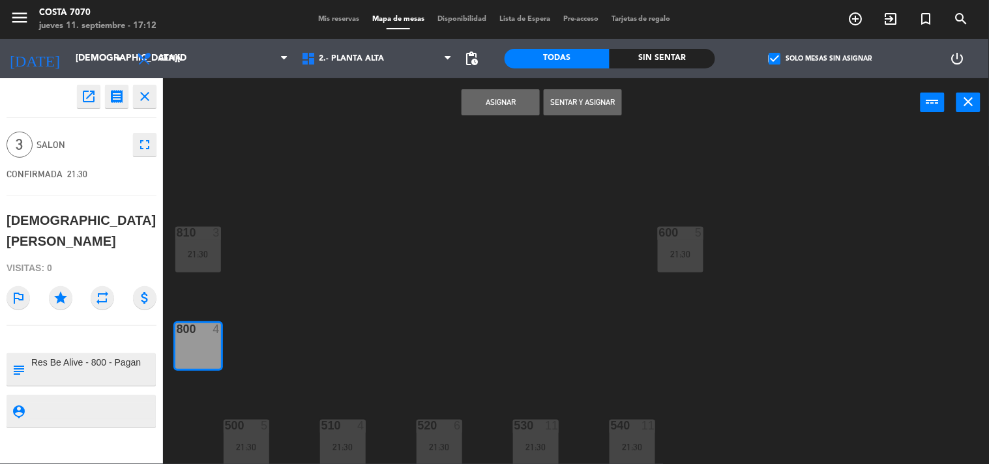
click at [507, 100] on button "Asignar" at bounding box center [501, 102] width 78 height 26
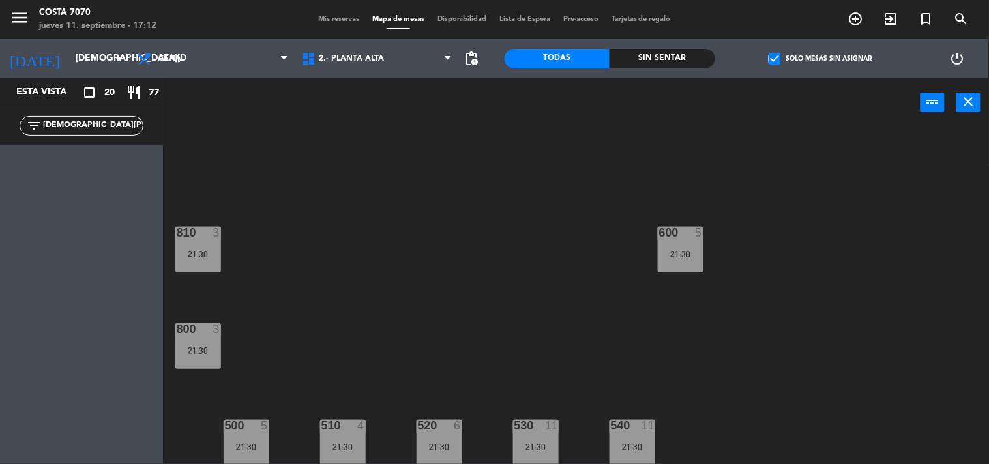
click at [102, 122] on input "[DEMOGRAPHIC_DATA][PERSON_NAME]" at bounding box center [92, 126] width 101 height 14
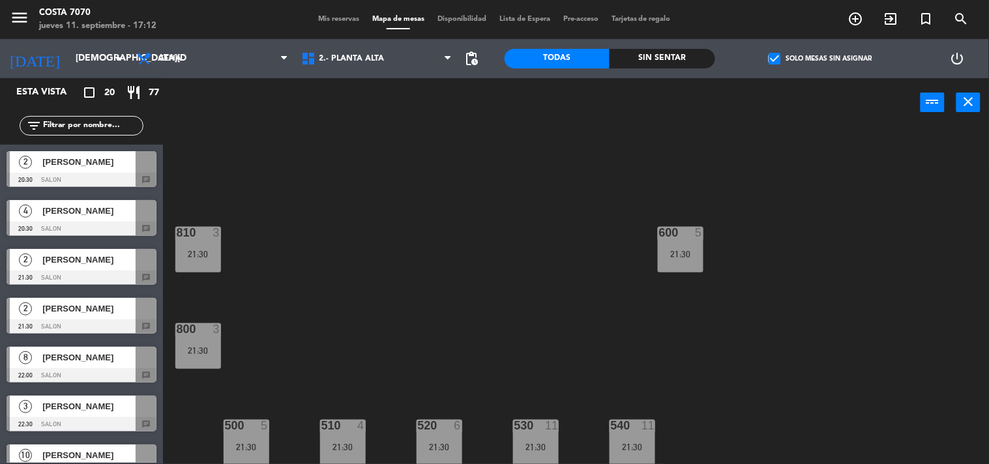
scroll to position [0, 0]
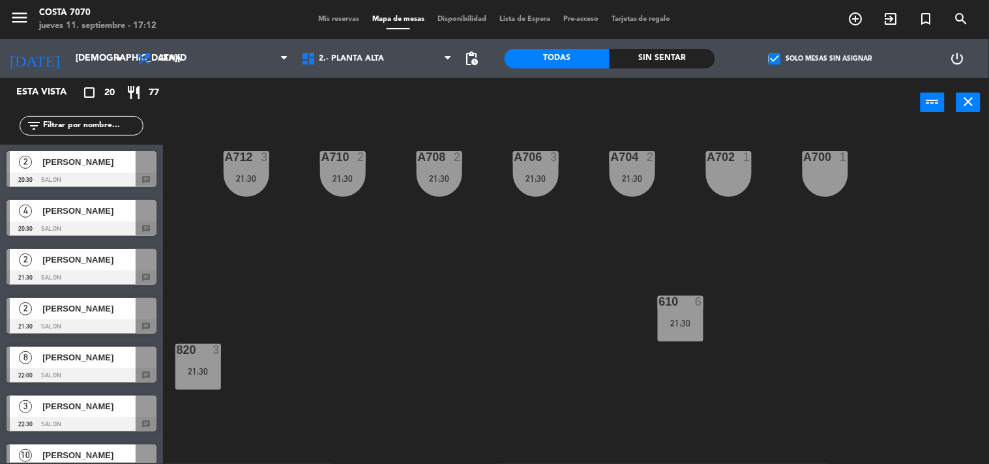
click at [316, 16] on span "Mis reservas" at bounding box center [339, 19] width 54 height 7
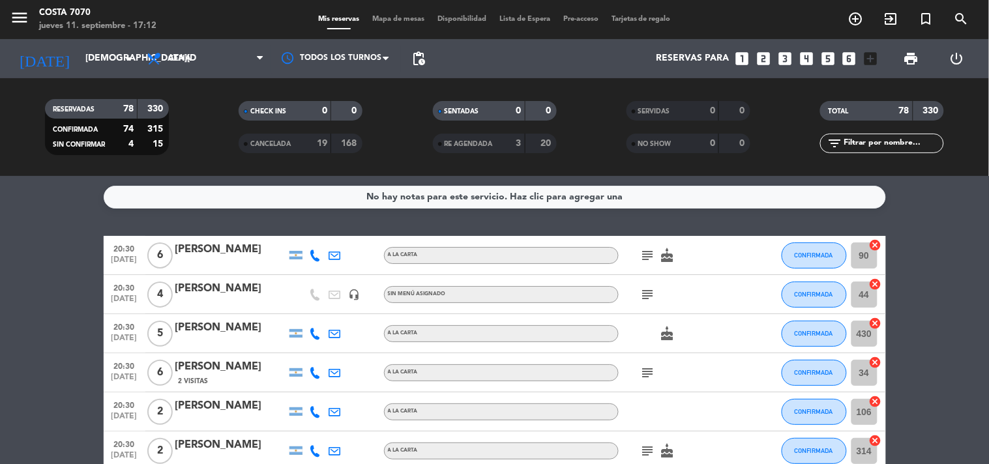
click at [379, 17] on span "Mapa de mesas" at bounding box center [398, 19] width 65 height 7
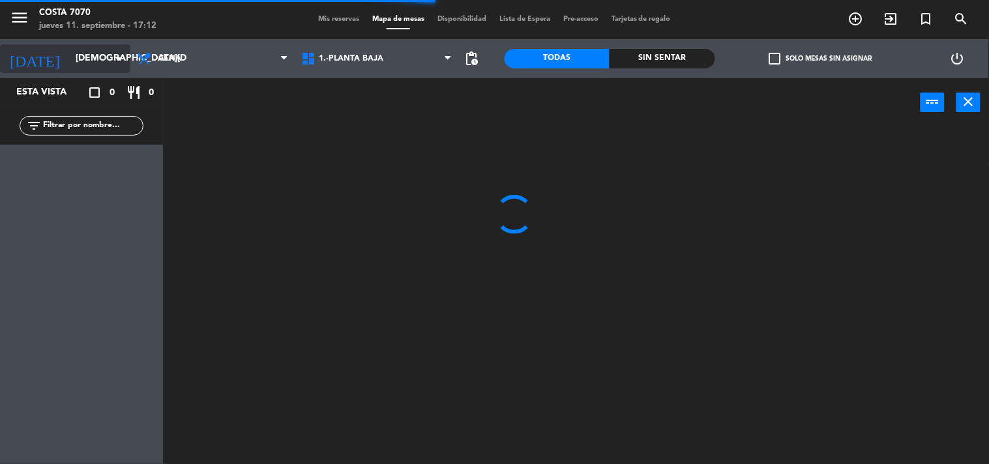
click at [99, 50] on input "[DEMOGRAPHIC_DATA][DATE]" at bounding box center [131, 58] width 124 height 23
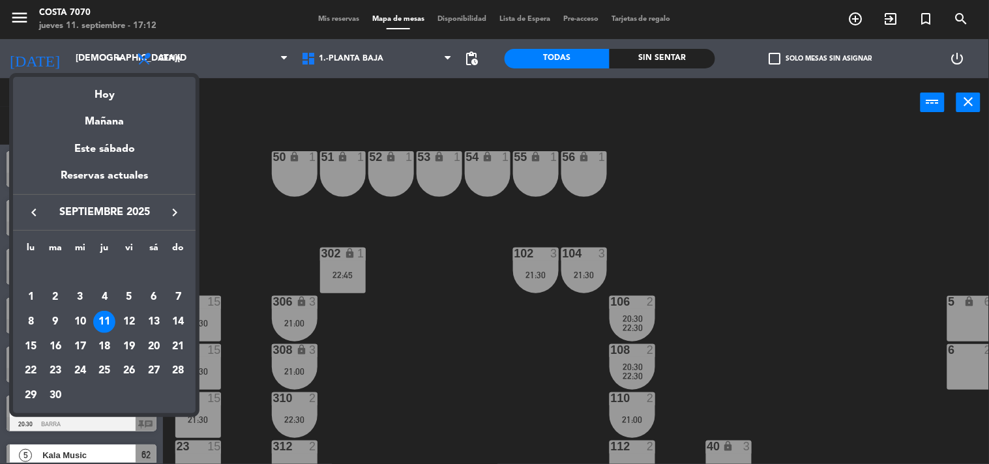
click at [357, 96] on div at bounding box center [494, 232] width 989 height 464
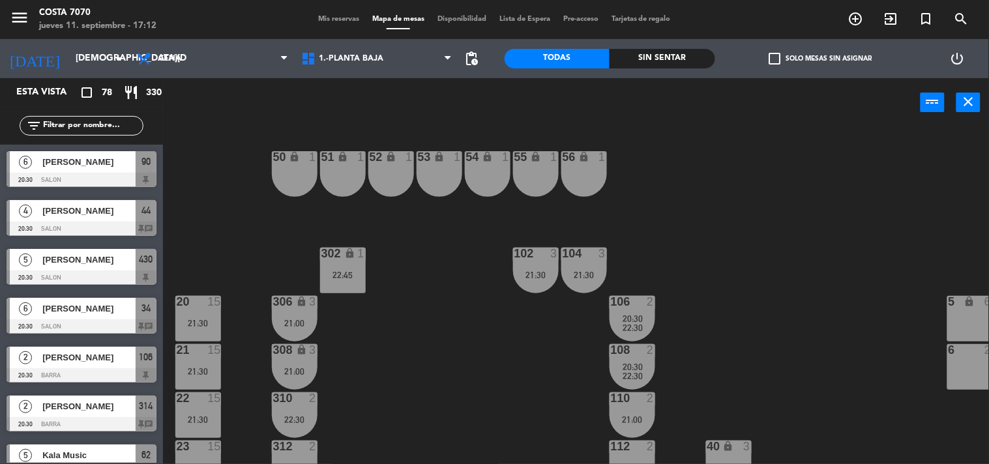
click at [799, 54] on label "check_box_outline_blank Solo mesas sin asignar" at bounding box center [820, 59] width 103 height 12
click at [820, 59] on input "check_box_outline_blank Solo mesas sin asignar" at bounding box center [820, 59] width 0 height 0
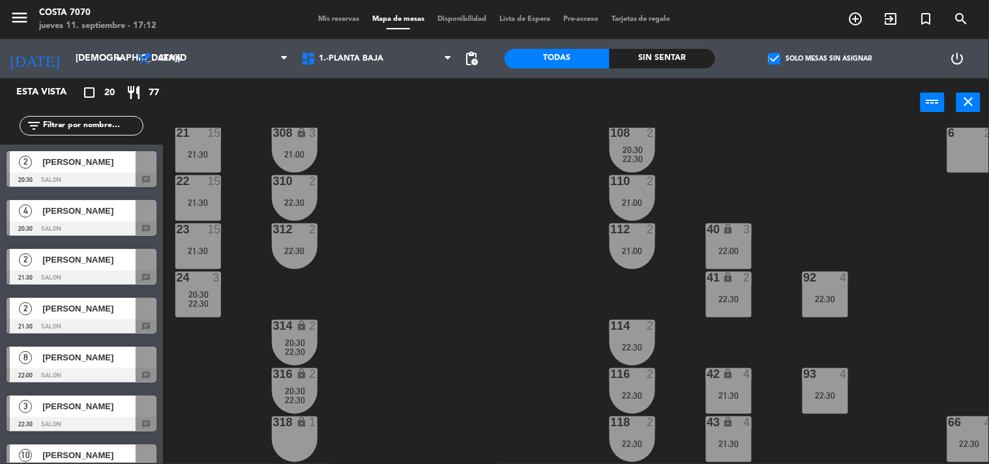
scroll to position [652, 0]
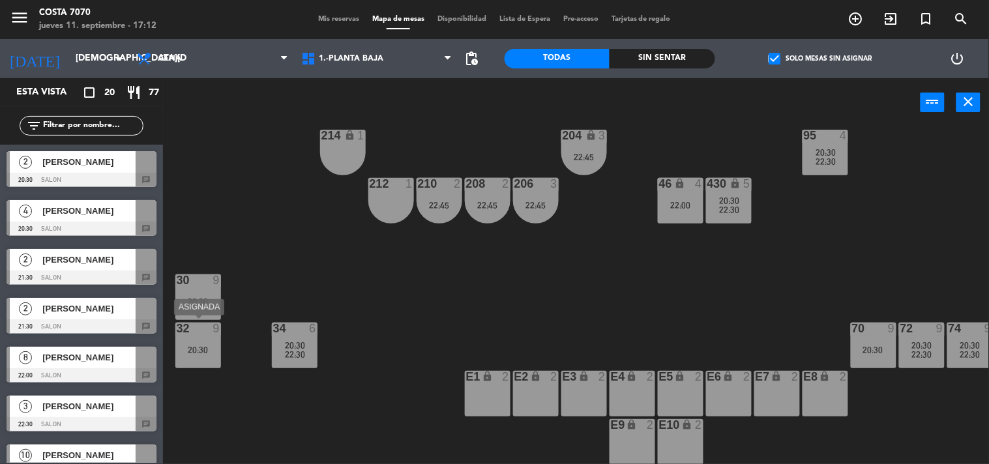
click at [203, 353] on div "32 9 20:30" at bounding box center [198, 346] width 46 height 46
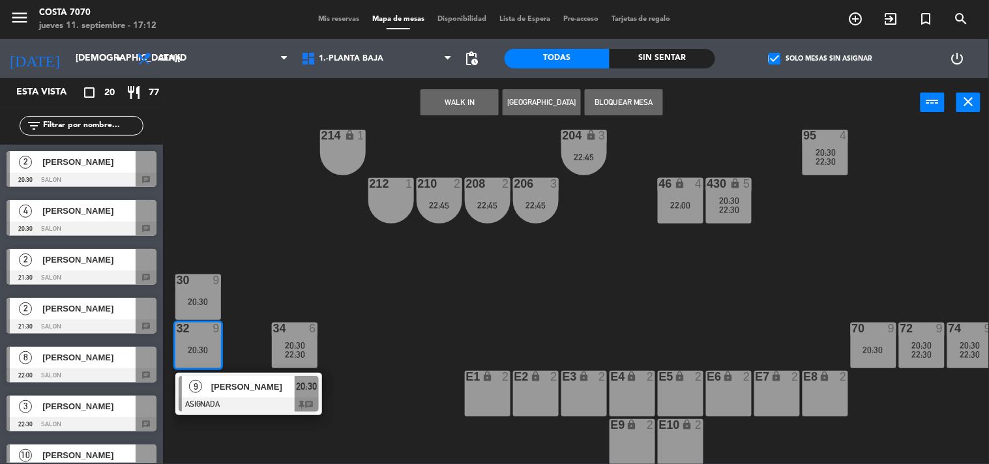
click at [263, 268] on div "50 lock 1 51 lock 1 52 lock 1 53 lock 1 54 lock 1 55 lock 1 56 lock 1 80 6 22:3…" at bounding box center [581, 296] width 816 height 337
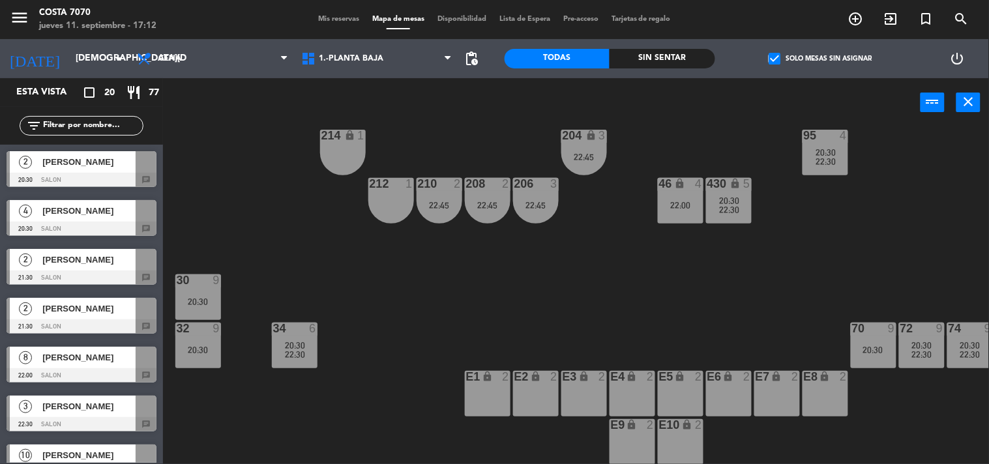
click at [109, 130] on input "text" at bounding box center [92, 126] width 101 height 14
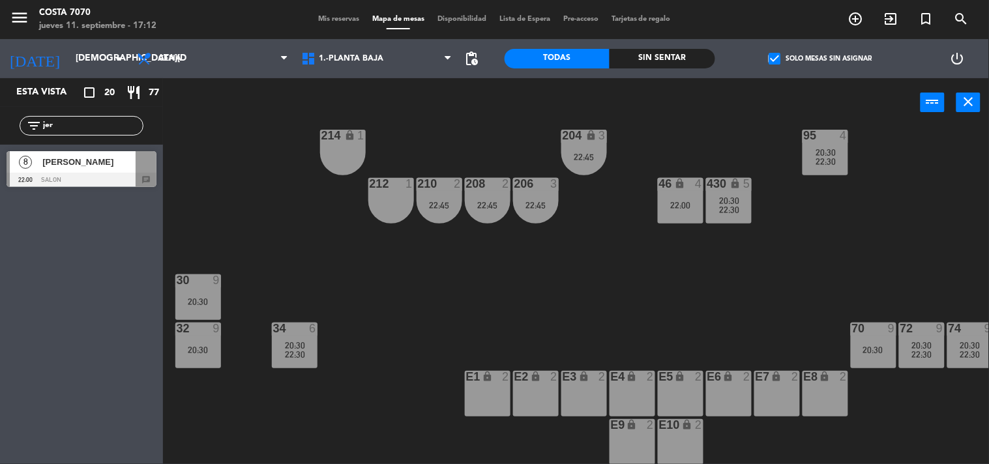
type input "jer"
click at [90, 168] on span "[PERSON_NAME]" at bounding box center [88, 162] width 93 height 14
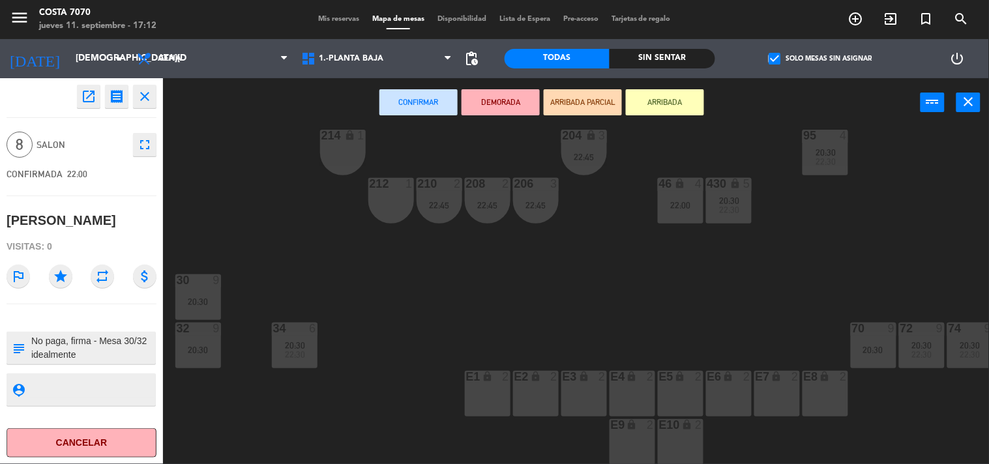
click at [200, 316] on div "30 9 20:30" at bounding box center [198, 298] width 46 height 46
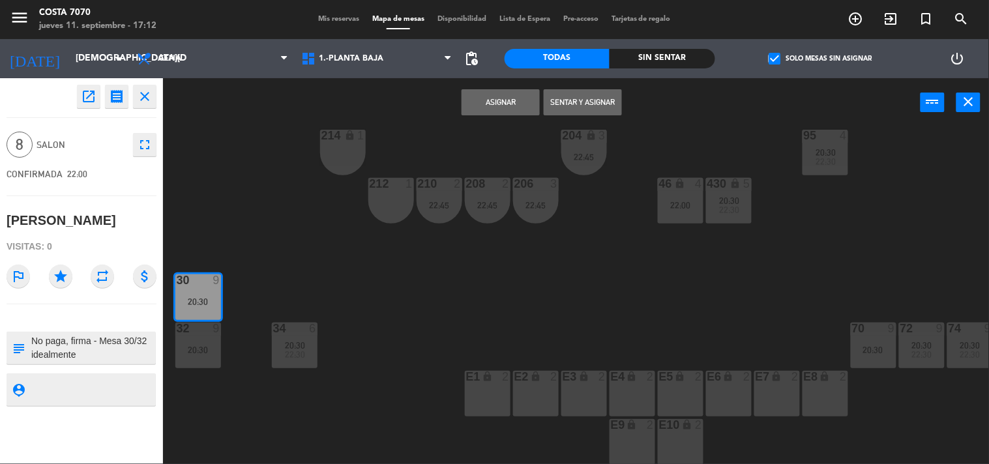
click at [207, 336] on div "32 9 20:30" at bounding box center [198, 346] width 46 height 46
click at [205, 297] on div "20:30" at bounding box center [198, 301] width 46 height 9
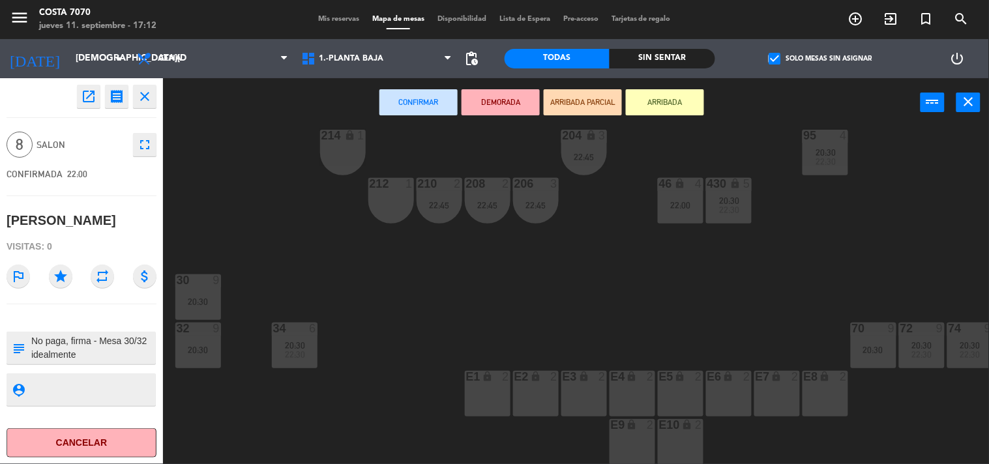
click at [201, 352] on div "32 9 20:30" at bounding box center [198, 346] width 46 height 46
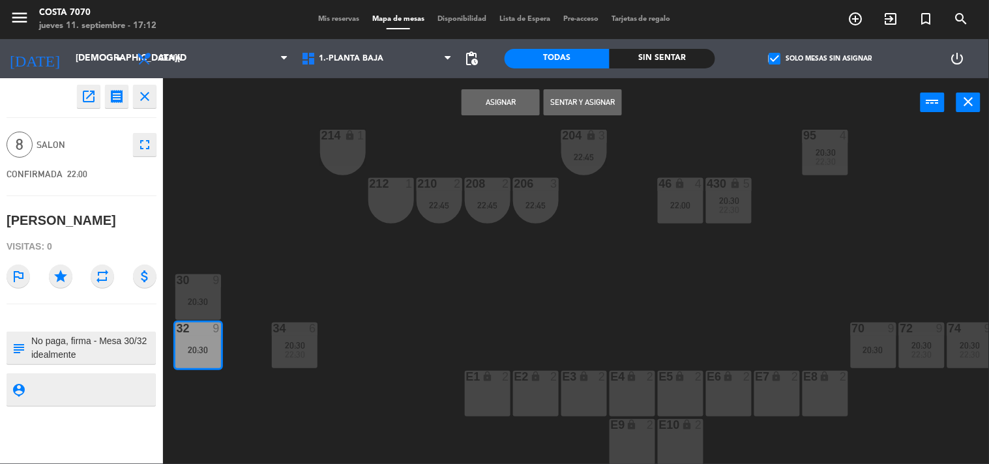
click at [187, 336] on div "32 9 20:30" at bounding box center [198, 346] width 46 height 46
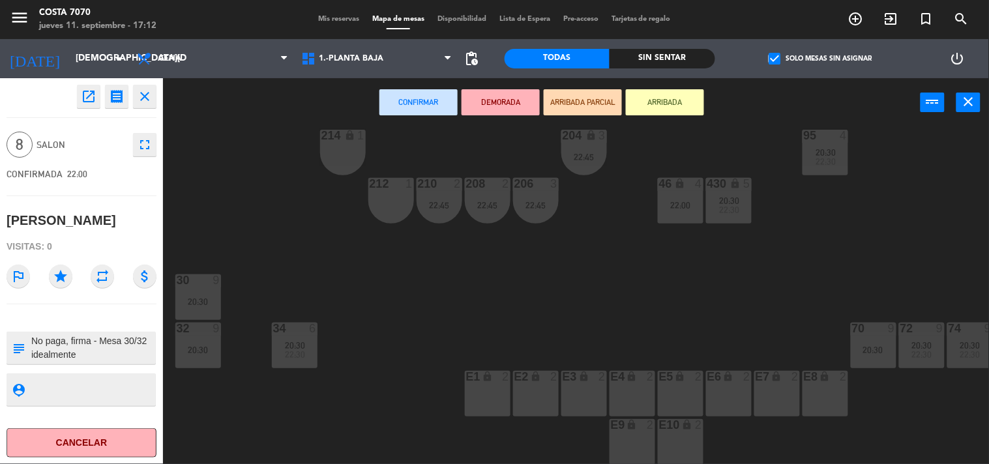
scroll to position [655, 0]
drag, startPoint x: 329, startPoint y: 456, endPoint x: 406, endPoint y: 457, distance: 77.0
click at [406, 457] on div "50 lock 1 51 lock 1 52 lock 1 53 lock 1 54 lock 1 55 lock 1 56 lock 1 80 6 22:3…" at bounding box center [581, 296] width 816 height 337
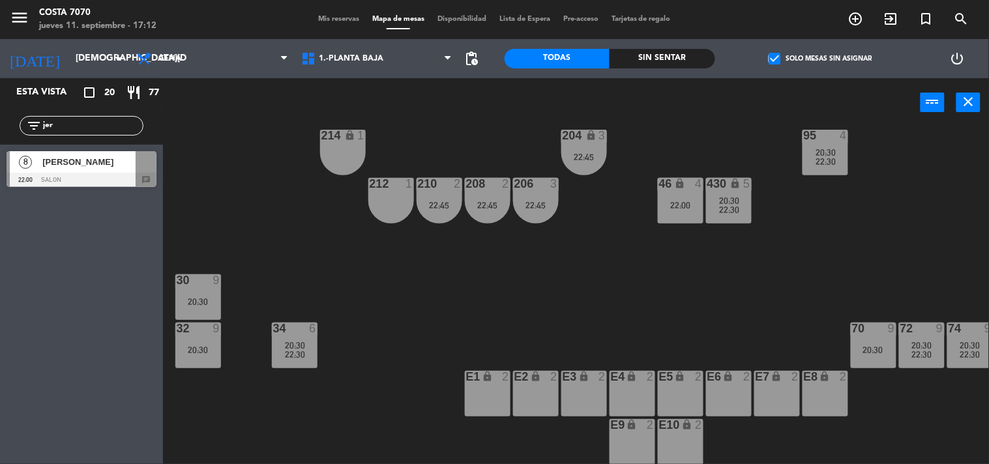
click at [209, 333] on div "32 9 20:30" at bounding box center [198, 346] width 46 height 46
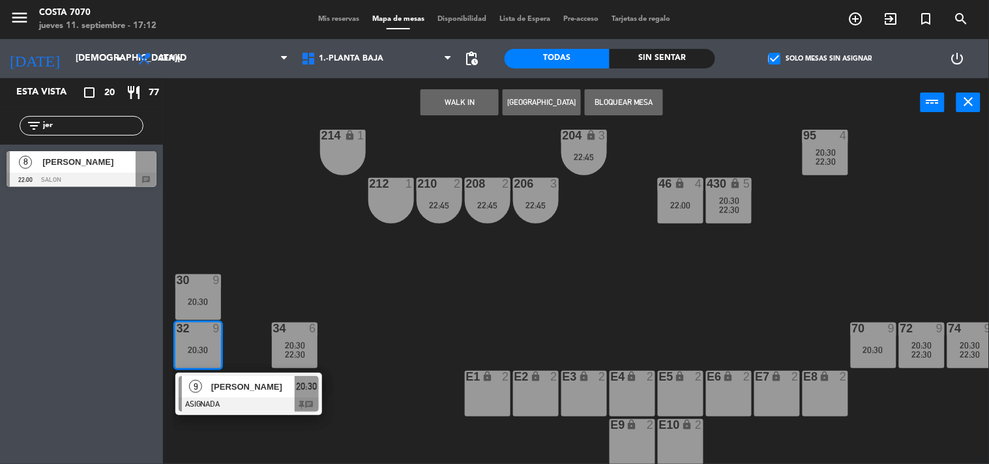
click at [243, 383] on span "[PERSON_NAME]" at bounding box center [252, 387] width 83 height 14
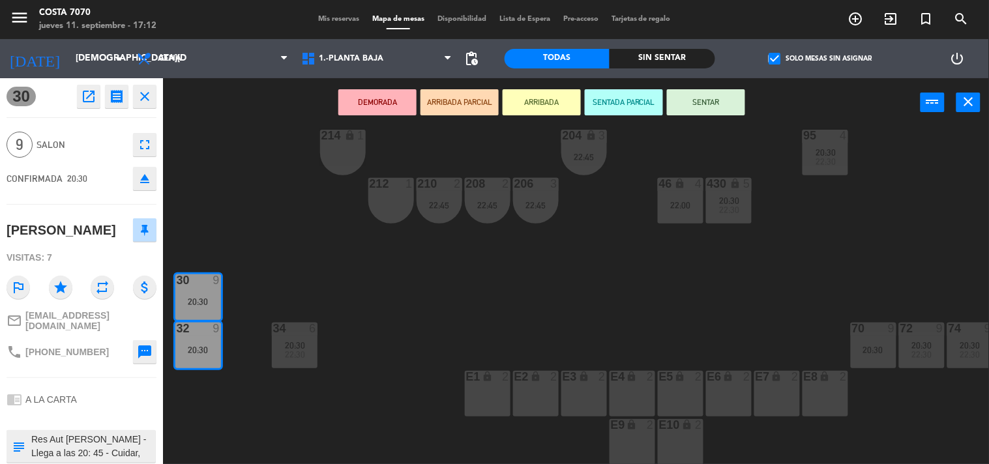
click at [142, 179] on icon "eject" at bounding box center [145, 179] width 16 height 16
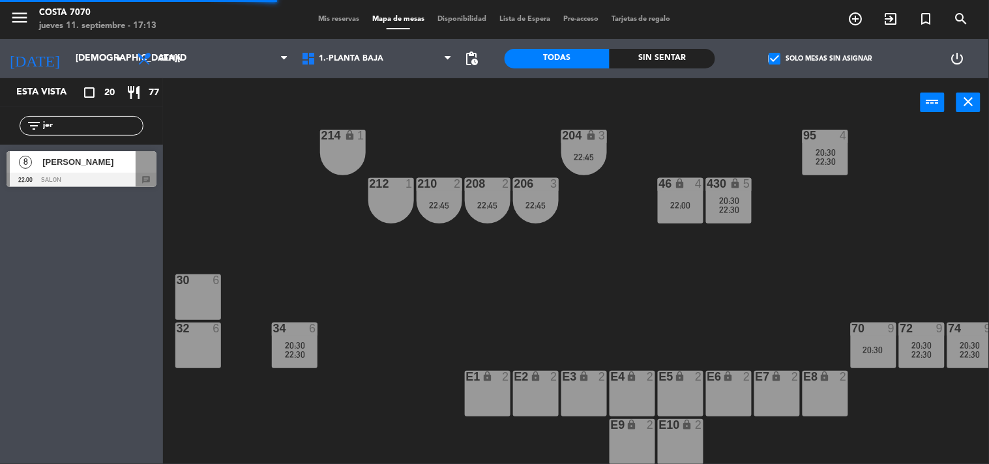
click at [85, 164] on span "[PERSON_NAME]" at bounding box center [88, 162] width 93 height 14
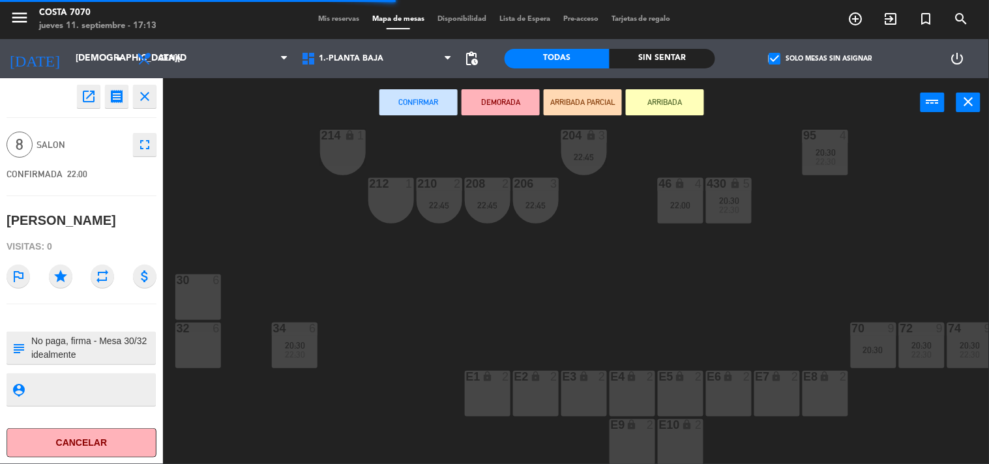
click at [191, 282] on div "30 6" at bounding box center [198, 298] width 46 height 46
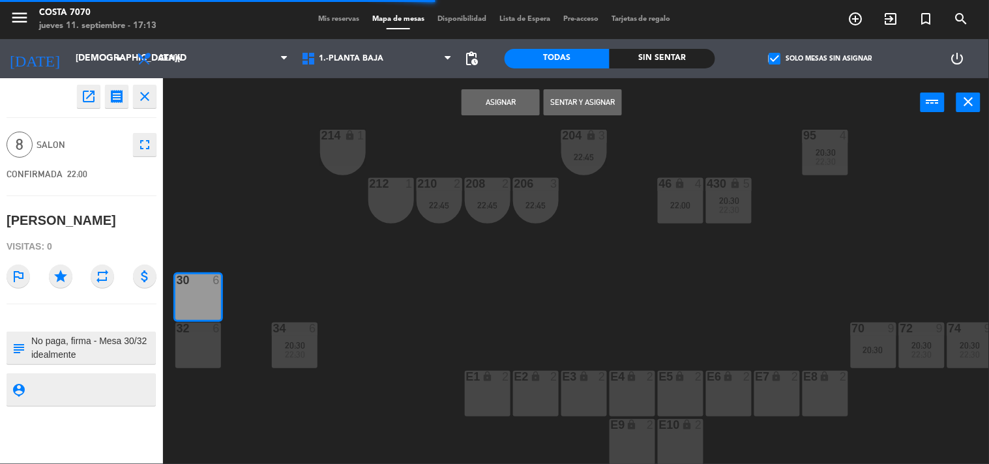
click at [203, 340] on div "32 6" at bounding box center [198, 346] width 46 height 46
click at [503, 115] on div "Asignar Sentar y Asignar power_input close" at bounding box center [542, 103] width 758 height 50
click at [500, 95] on button "Asignar" at bounding box center [501, 102] width 78 height 26
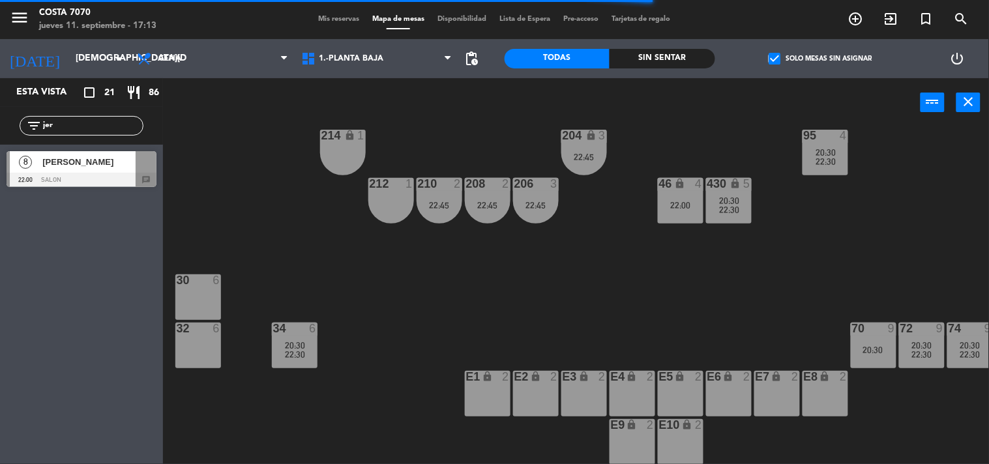
click at [113, 130] on input "jer" at bounding box center [92, 126] width 101 height 14
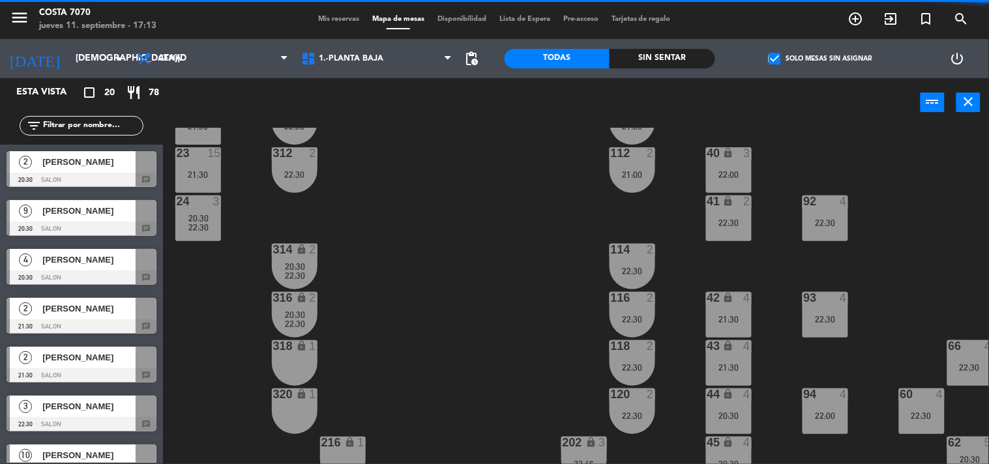
scroll to position [148, 0]
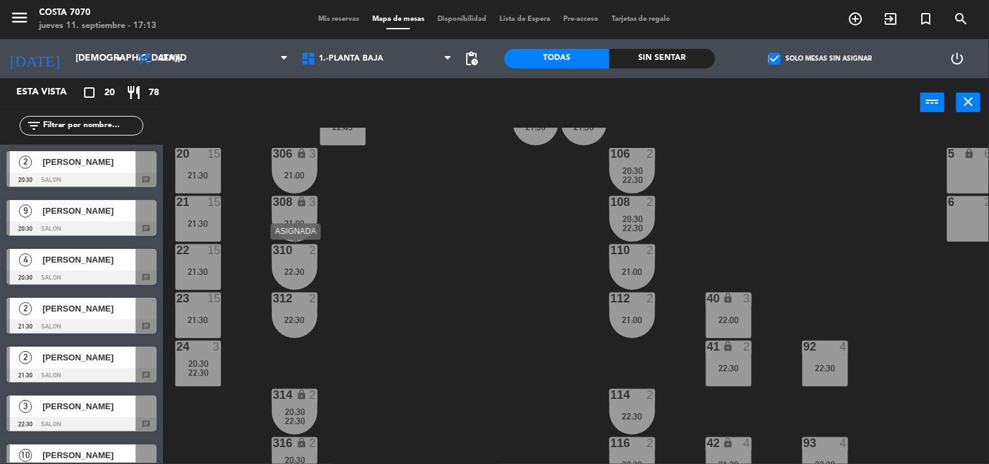
click at [292, 263] on div "310 2 22:30" at bounding box center [295, 268] width 46 height 46
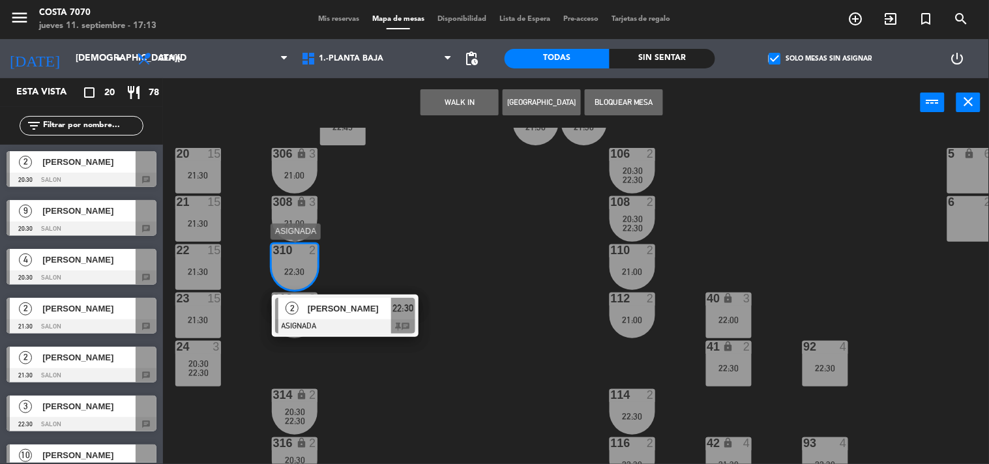
click at [308, 310] on span "[PERSON_NAME]" at bounding box center [349, 309] width 83 height 14
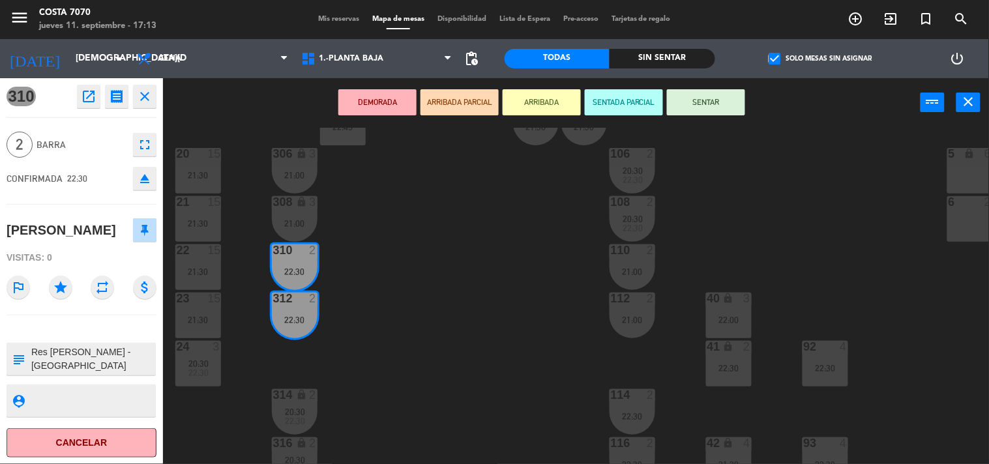
click at [139, 185] on icon "eject" at bounding box center [145, 179] width 16 height 16
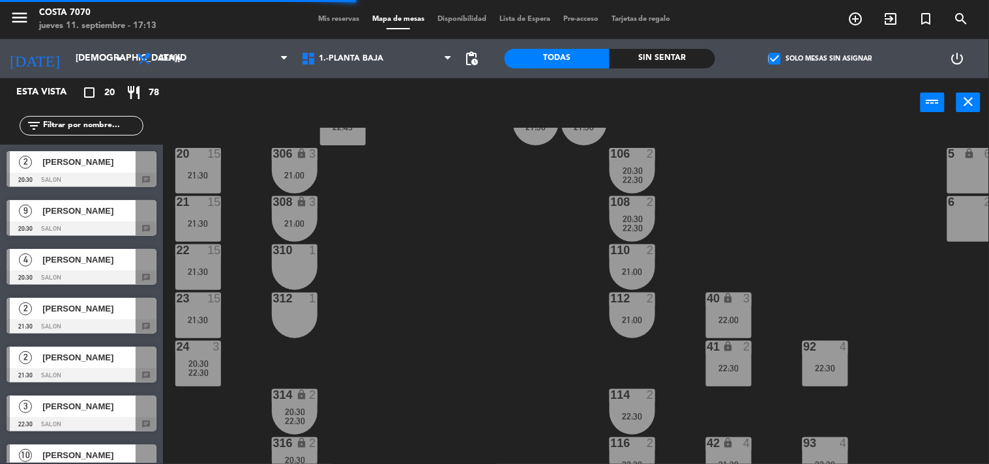
click at [59, 177] on div at bounding box center [82, 180] width 150 height 14
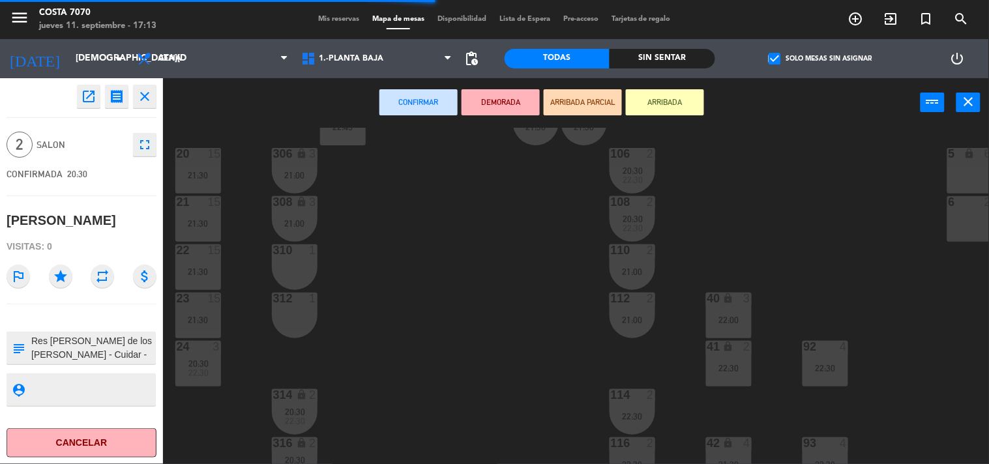
click at [290, 265] on div "310 1" at bounding box center [295, 268] width 46 height 46
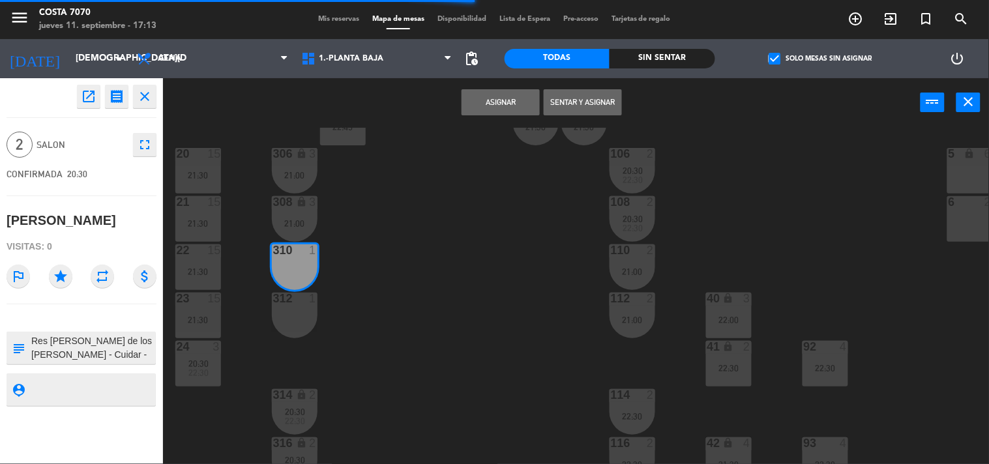
click at [293, 303] on div at bounding box center [295, 299] width 22 height 12
click at [492, 105] on button "Asignar" at bounding box center [501, 102] width 78 height 26
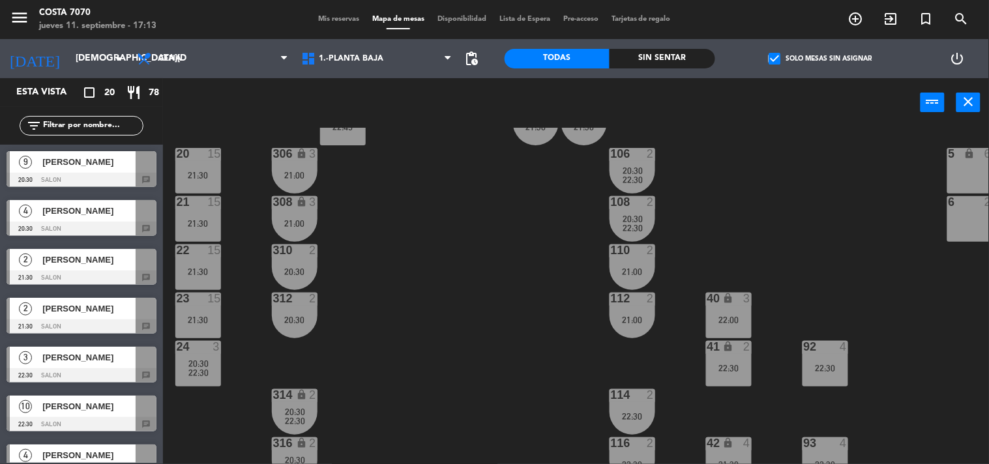
click at [83, 260] on span "[PERSON_NAME]" at bounding box center [88, 260] width 93 height 14
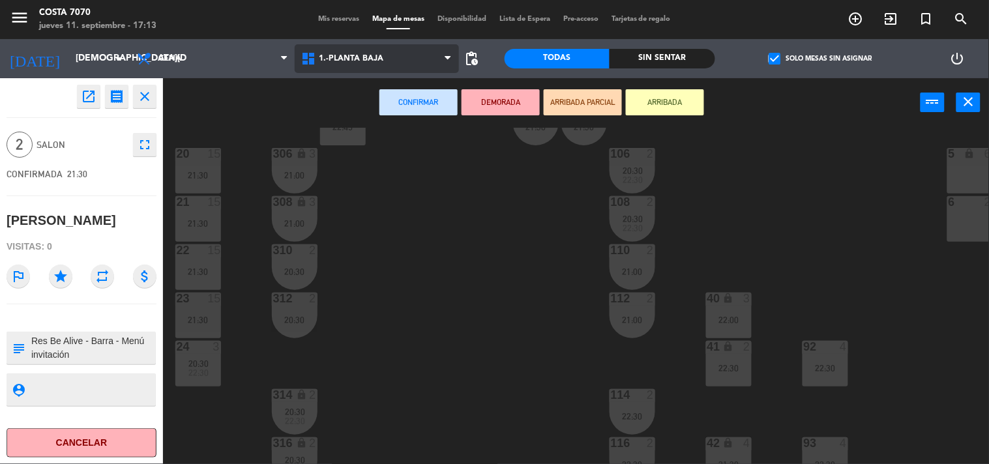
click at [346, 67] on span "1.-PLANTA BAJA" at bounding box center [377, 58] width 164 height 29
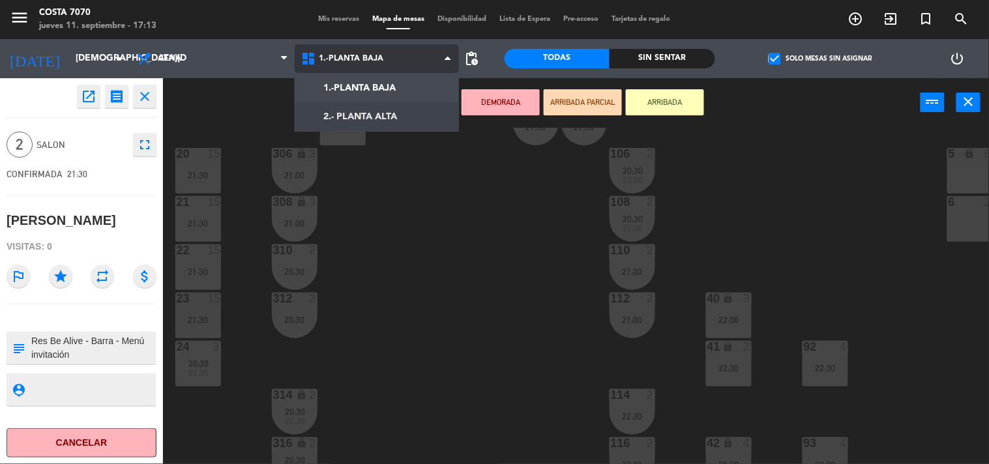
click at [346, 115] on ng-component "menu [PERSON_NAME] 7070 [DATE] 11. septiembre - 17:13 Mis reservas Mapa de mesa…" at bounding box center [494, 232] width 989 height 465
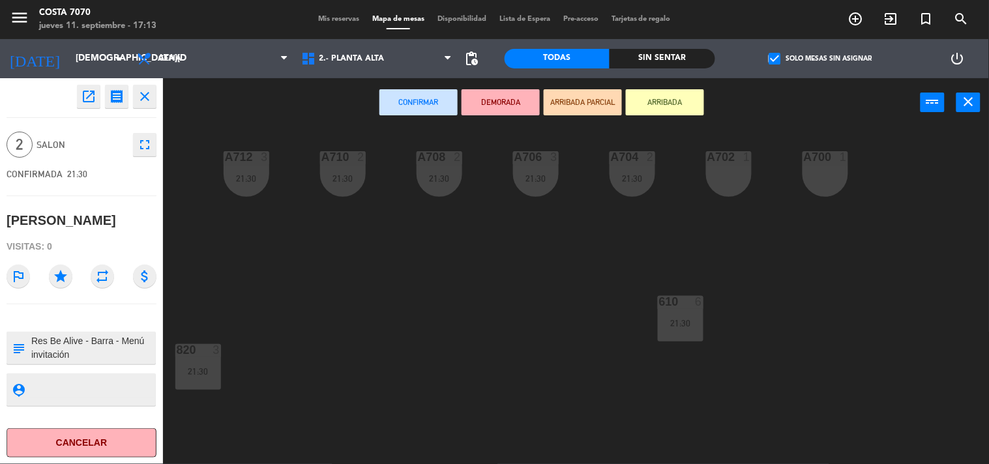
click at [722, 179] on div "A702 1" at bounding box center [729, 174] width 46 height 46
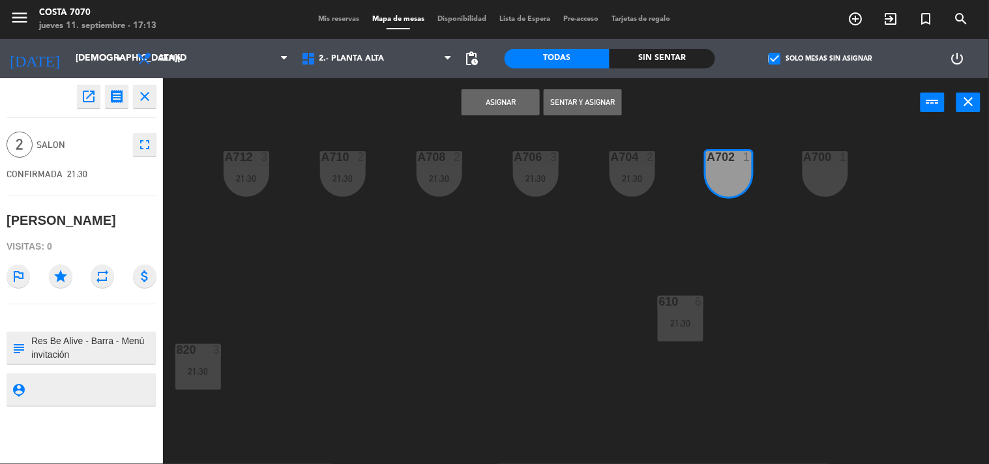
click at [501, 101] on button "Asignar" at bounding box center [501, 102] width 78 height 26
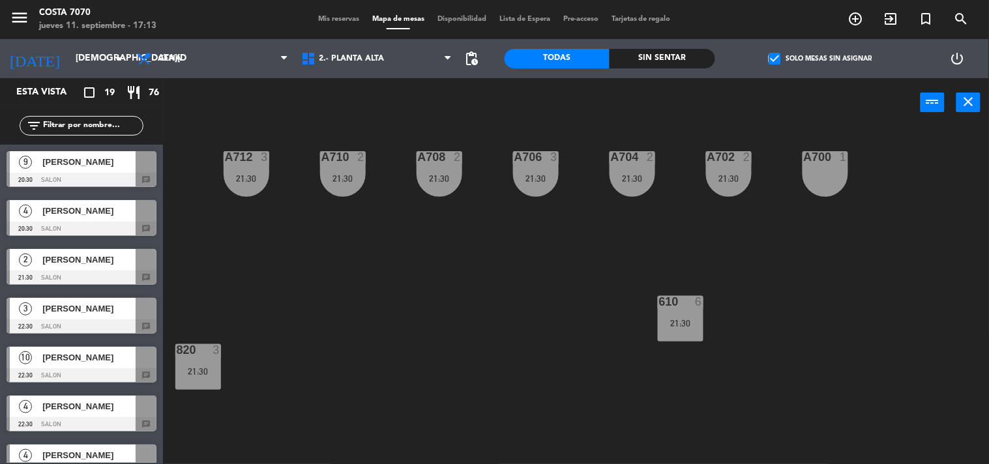
click at [68, 263] on span "[PERSON_NAME]" at bounding box center [88, 260] width 93 height 14
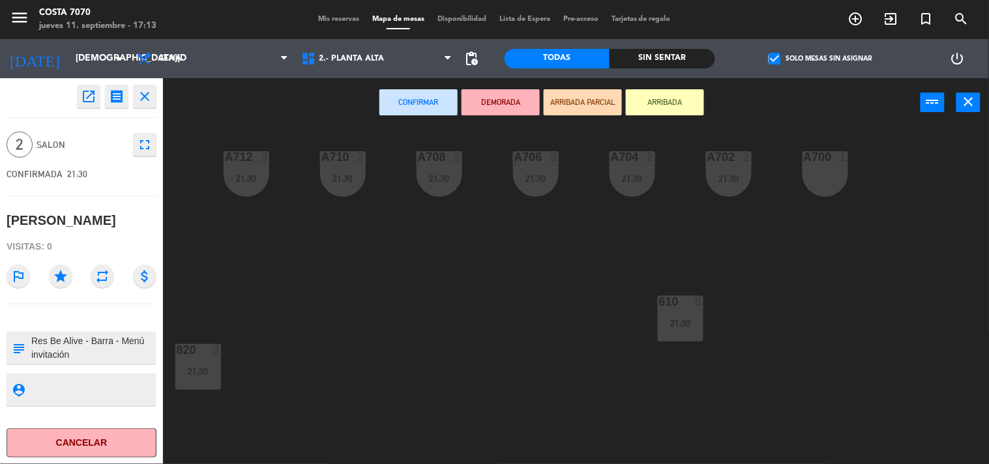
click at [822, 172] on div "A700 1" at bounding box center [826, 174] width 46 height 46
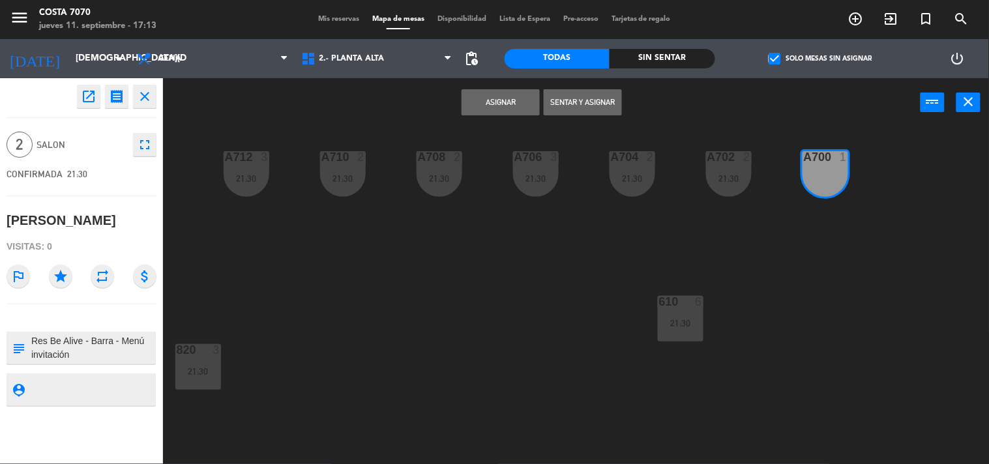
click at [507, 100] on button "Asignar" at bounding box center [501, 102] width 78 height 26
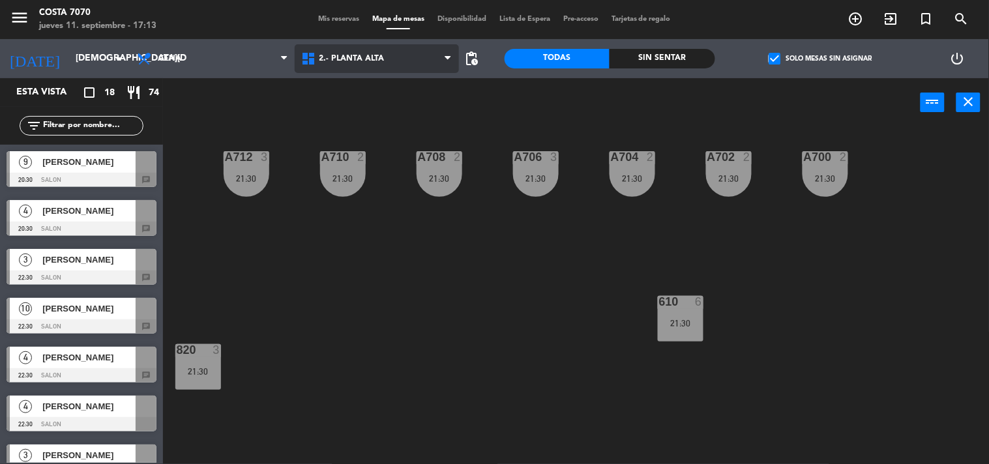
click at [323, 64] on span "2.- PLANTA ALTA" at bounding box center [377, 58] width 164 height 29
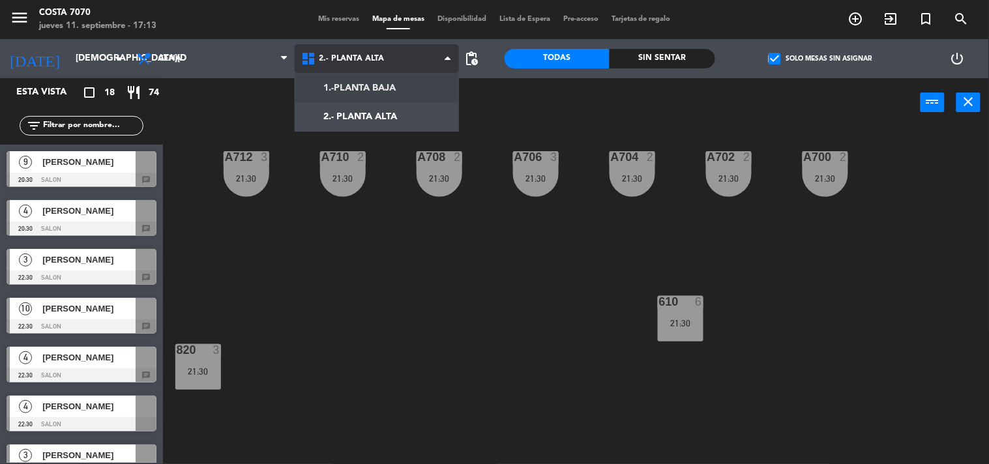
click at [340, 87] on ng-component "menu [PERSON_NAME] 7070 [DATE] 11. septiembre - 17:13 Mis reservas Mapa de mesa…" at bounding box center [494, 232] width 989 height 465
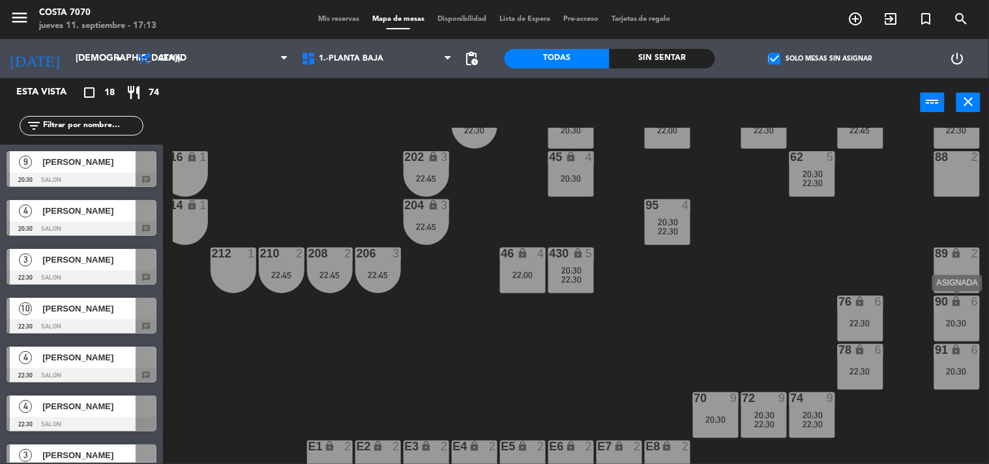
scroll to position [362, 158]
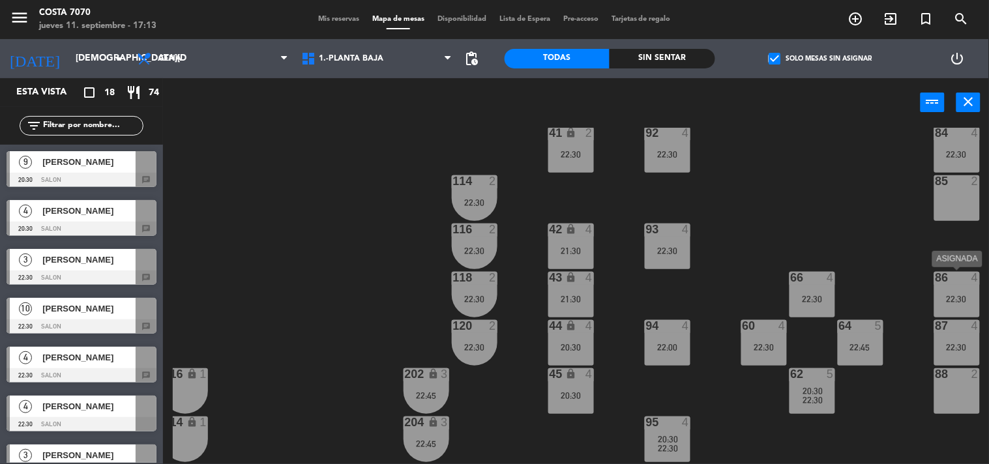
click at [962, 299] on div "22:30" at bounding box center [957, 299] width 46 height 9
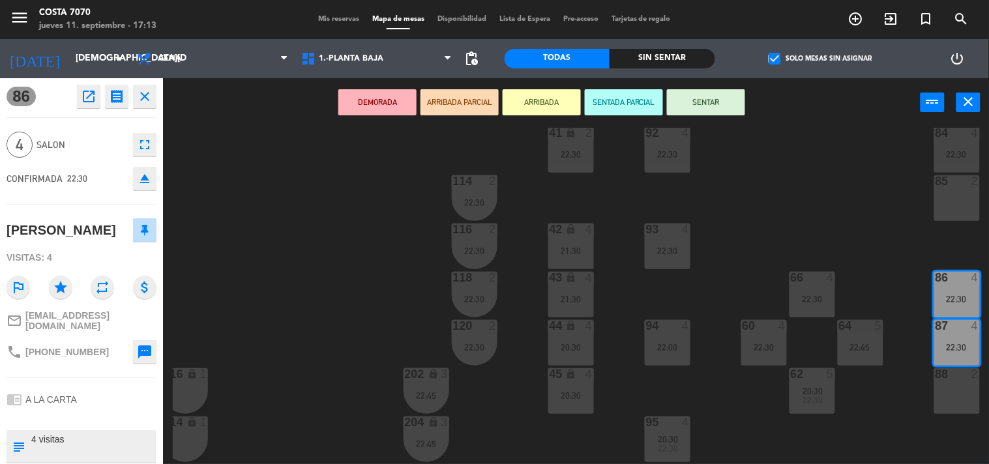
click at [145, 178] on icon "eject" at bounding box center [145, 179] width 16 height 16
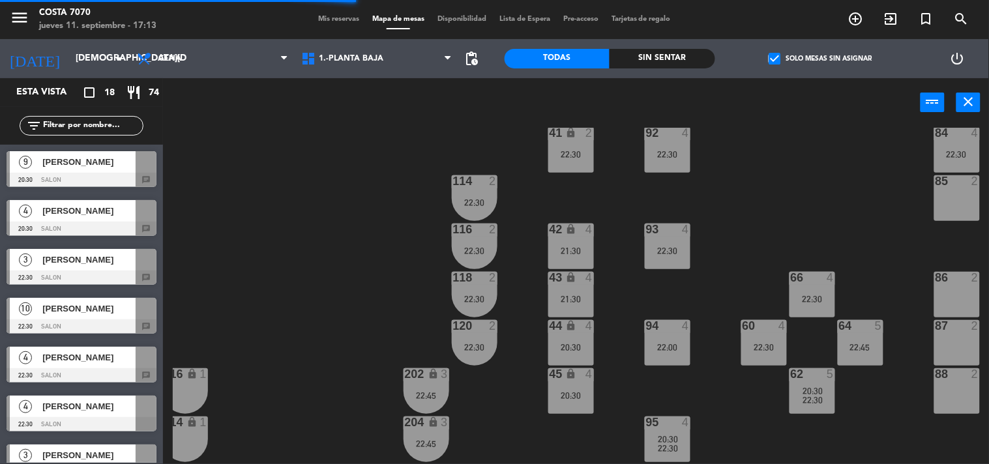
click at [69, 167] on span "[PERSON_NAME]" at bounding box center [88, 162] width 93 height 14
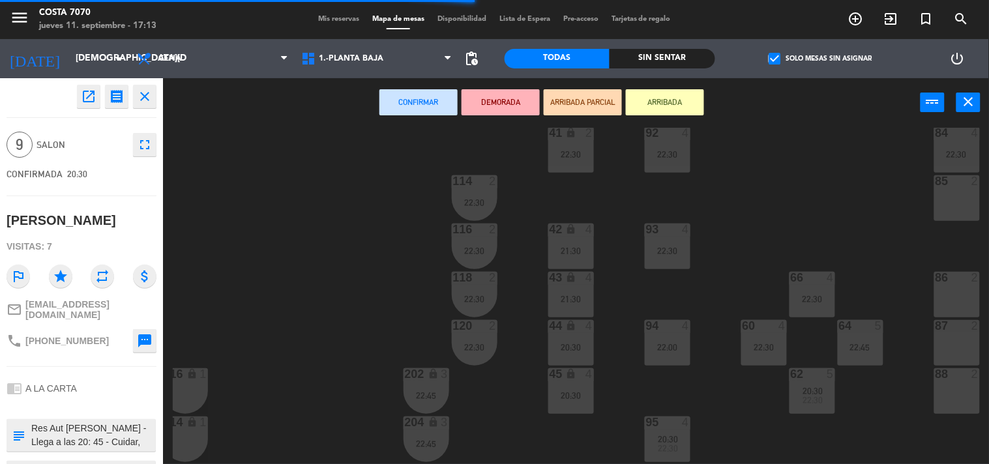
click at [938, 285] on div "86 2" at bounding box center [957, 295] width 46 height 46
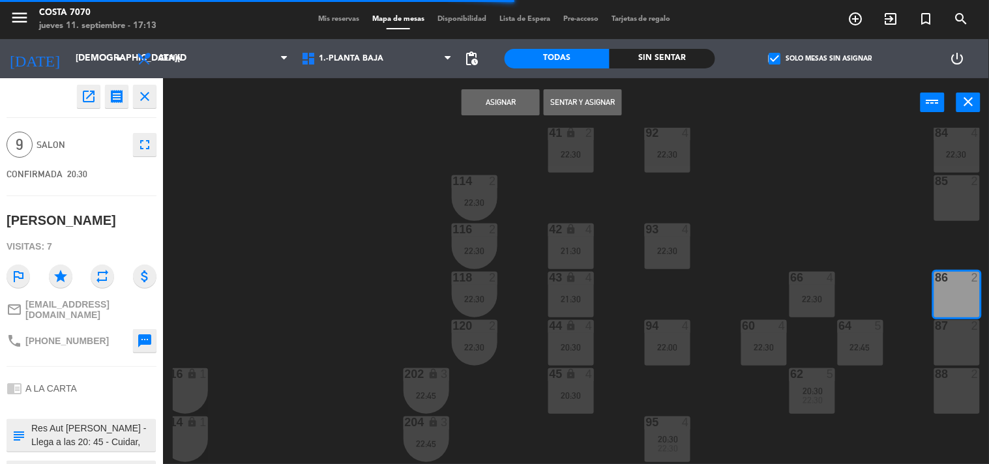
click at [950, 335] on div "87 2" at bounding box center [957, 343] width 46 height 46
click at [962, 395] on div "88 2" at bounding box center [957, 391] width 46 height 46
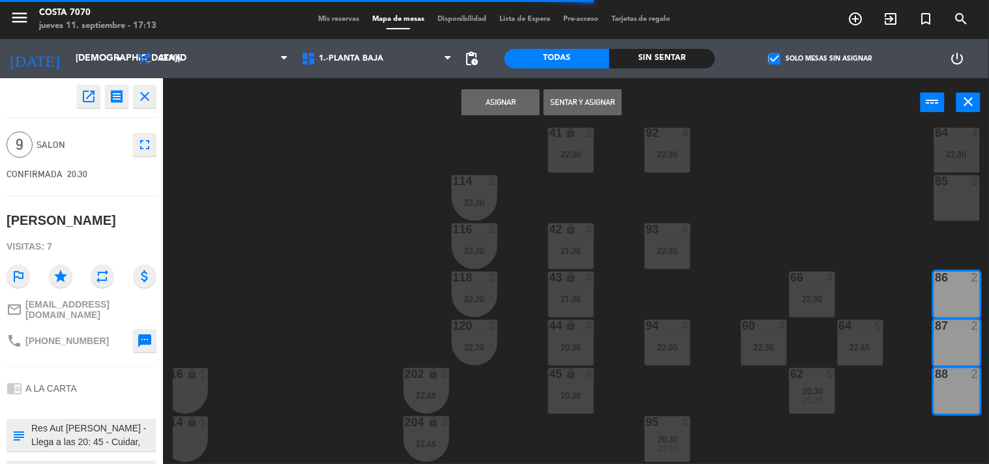
click at [490, 101] on button "Asignar" at bounding box center [501, 102] width 78 height 26
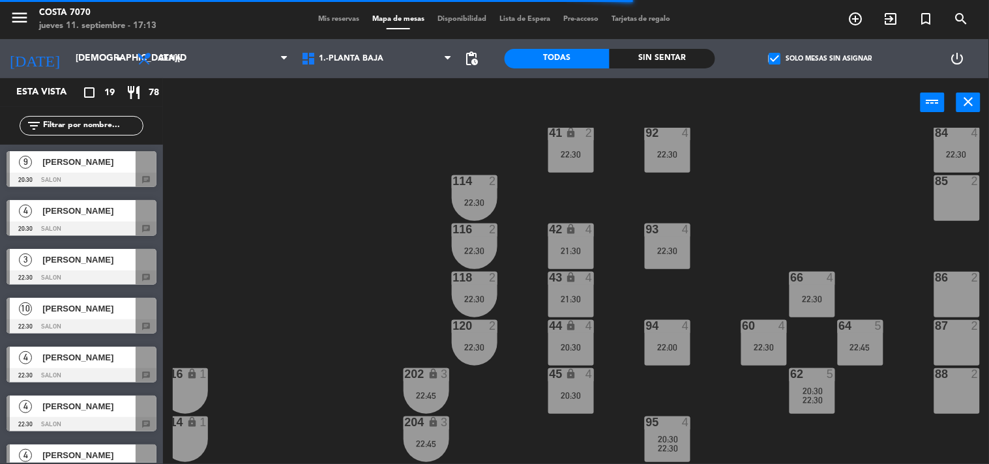
scroll to position [72, 158]
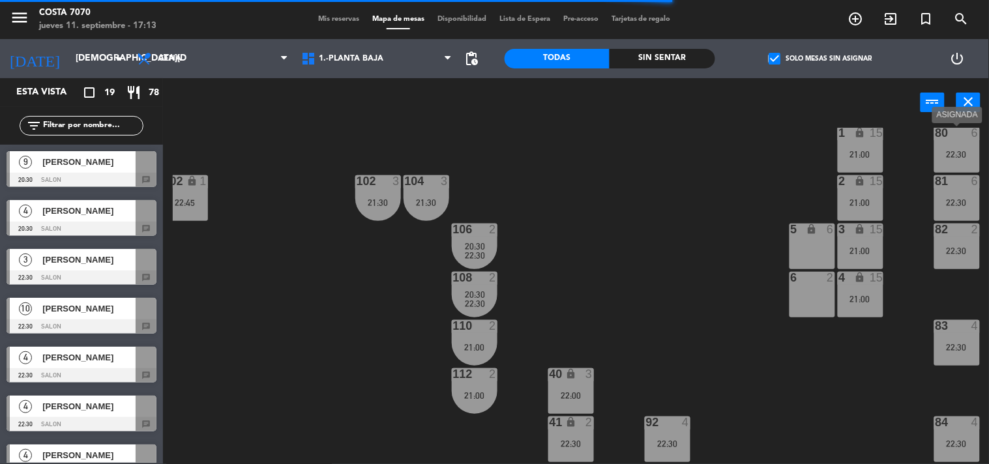
click at [956, 150] on div "22:30" at bounding box center [957, 154] width 46 height 9
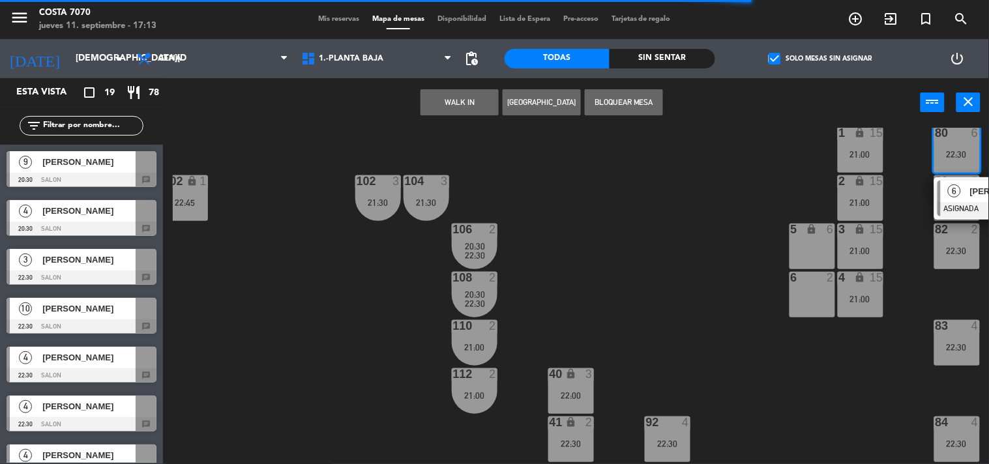
click at [961, 192] on span "6" at bounding box center [954, 191] width 13 height 13
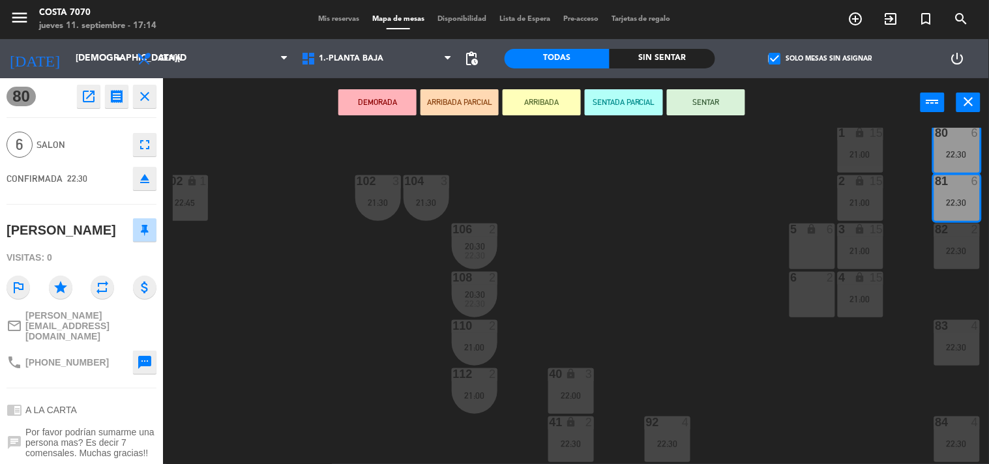
click at [745, 263] on div "50 lock 1 51 lock 1 52 lock 1 53 lock 1 54 lock 1 55 lock 1 56 lock 1 80 6 22:3…" at bounding box center [581, 296] width 816 height 337
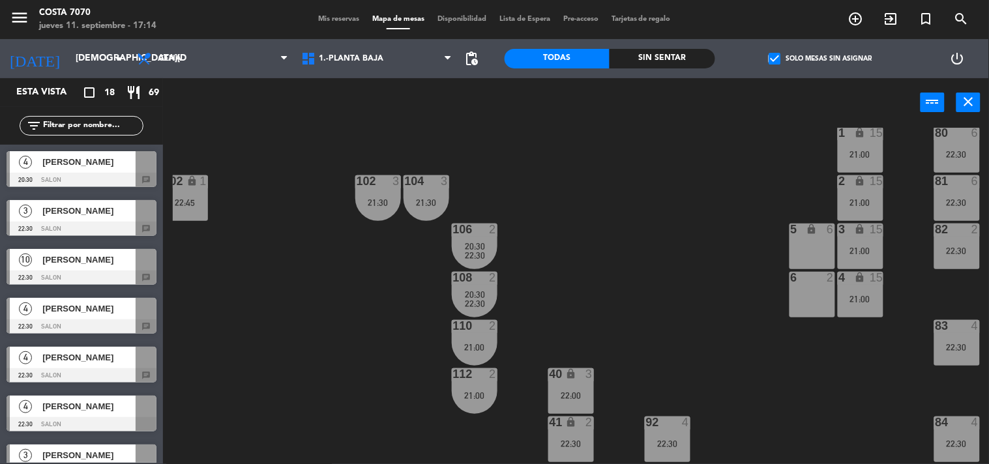
scroll to position [145, 158]
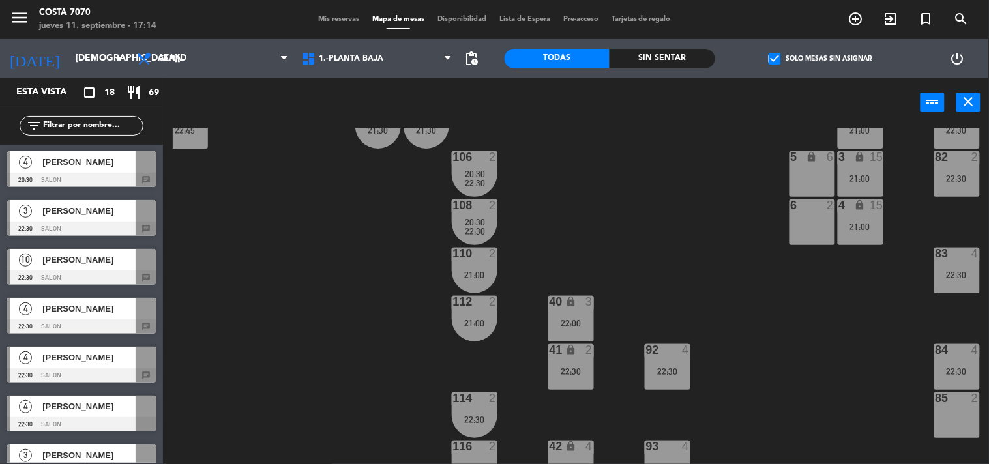
click at [959, 271] on div "22:30" at bounding box center [957, 275] width 46 height 9
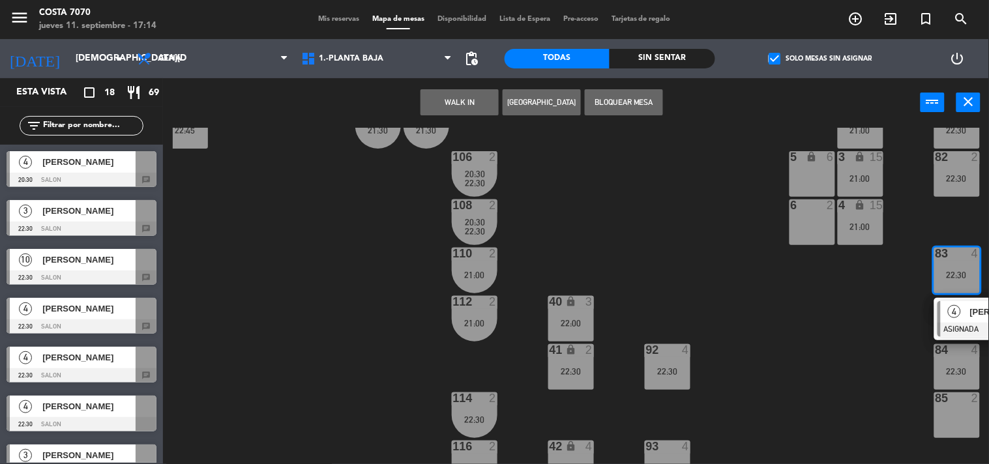
click at [967, 369] on div "22:30" at bounding box center [957, 371] width 46 height 9
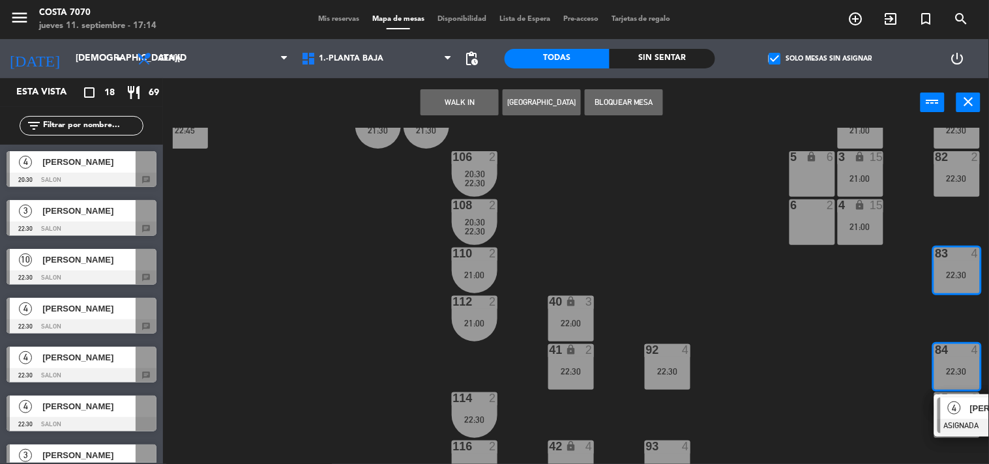
click at [967, 268] on div "83 4 22:30" at bounding box center [957, 271] width 46 height 46
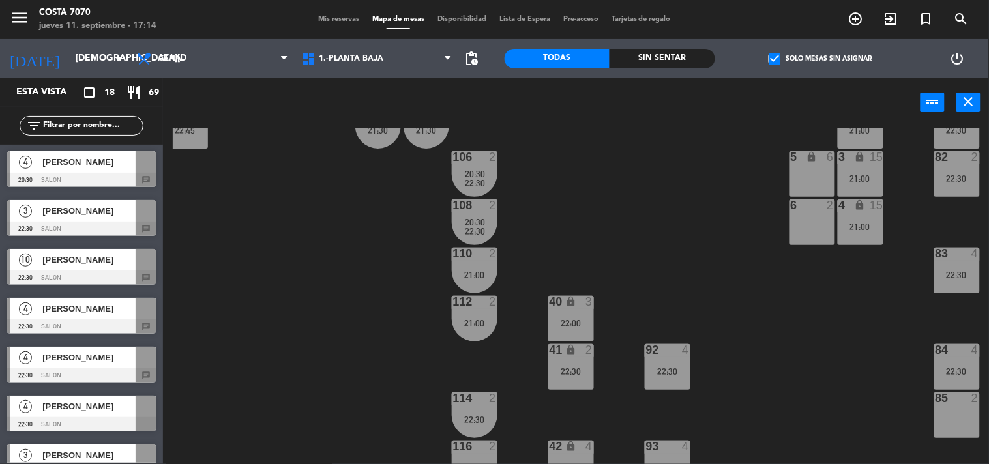
click at [957, 264] on div "83 4 22:30" at bounding box center [957, 271] width 46 height 46
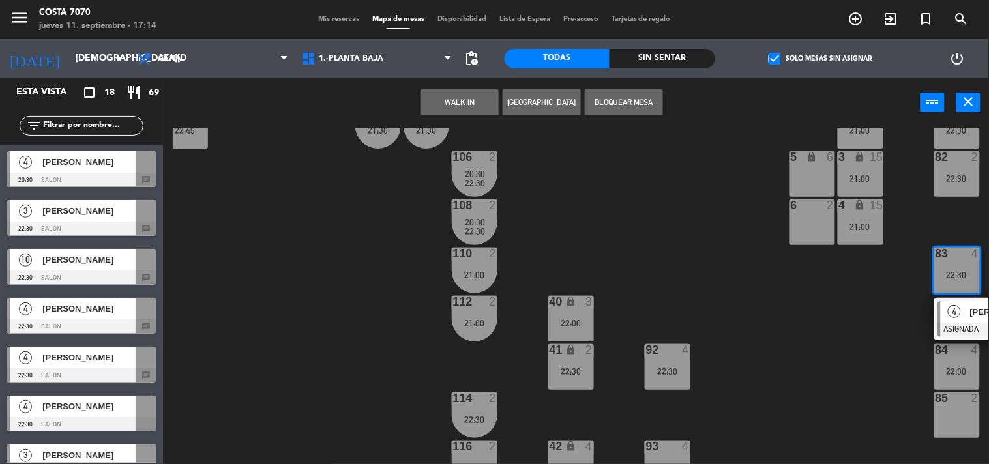
click at [966, 310] on div "4" at bounding box center [955, 312] width 28 height 22
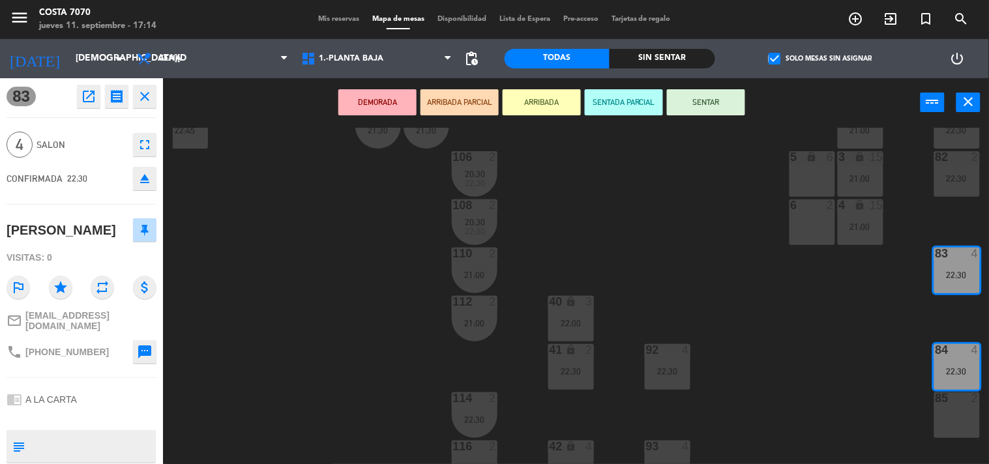
click at [127, 181] on div "CONFIRMADA 22:30 eject" at bounding box center [82, 178] width 150 height 33
click at [134, 185] on button "eject" at bounding box center [144, 178] width 23 height 23
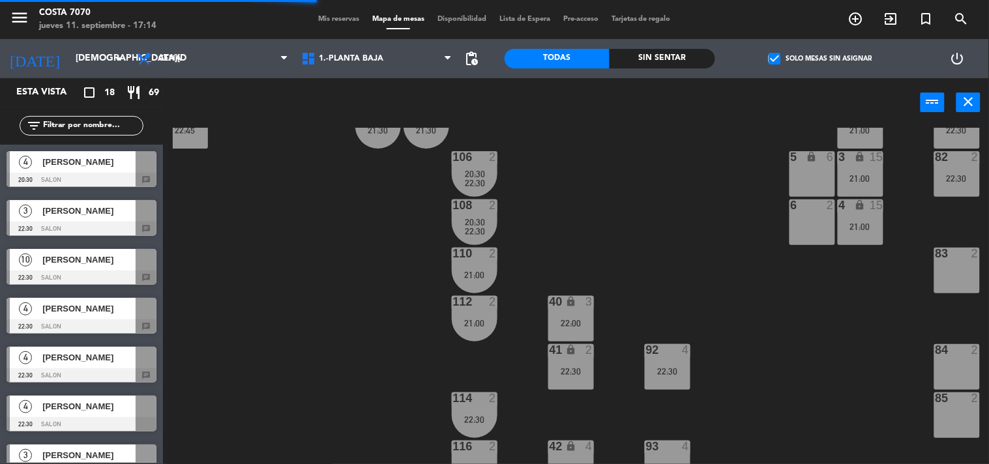
click at [85, 258] on span "[PERSON_NAME]" at bounding box center [88, 260] width 93 height 14
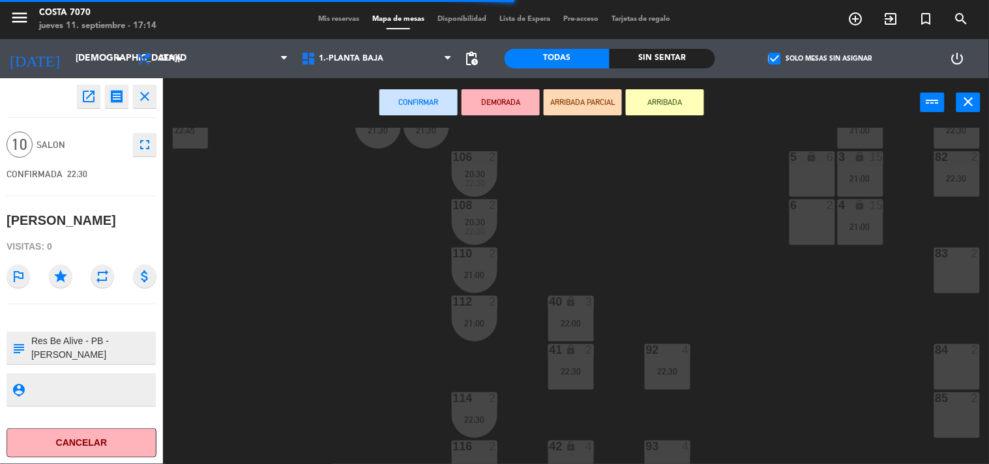
click at [953, 271] on div "83 2" at bounding box center [957, 271] width 46 height 46
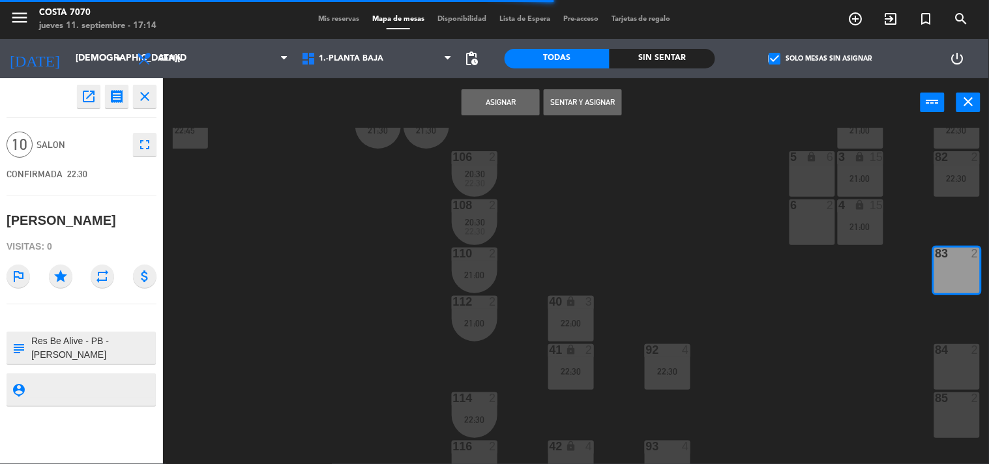
click at [955, 374] on div "84 2" at bounding box center [957, 367] width 46 height 46
click at [955, 417] on div "85 2" at bounding box center [957, 416] width 46 height 46
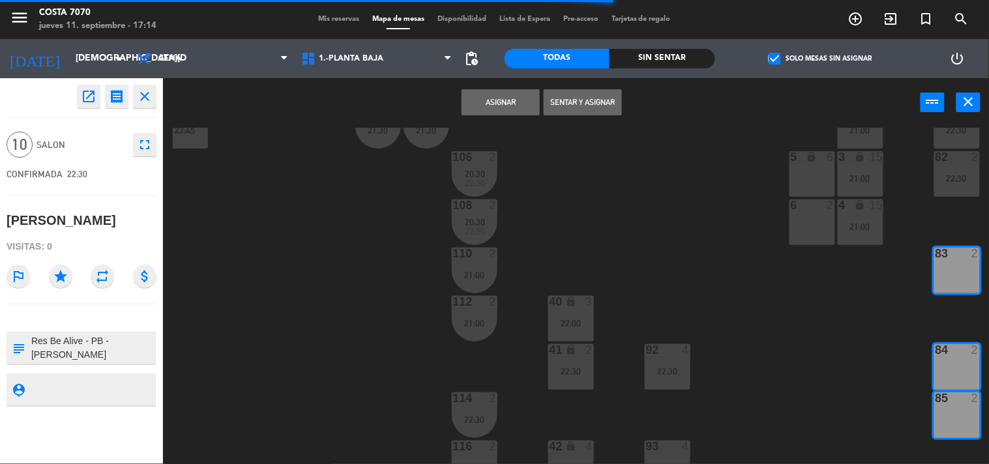
click at [509, 108] on button "Asignar" at bounding box center [501, 102] width 78 height 26
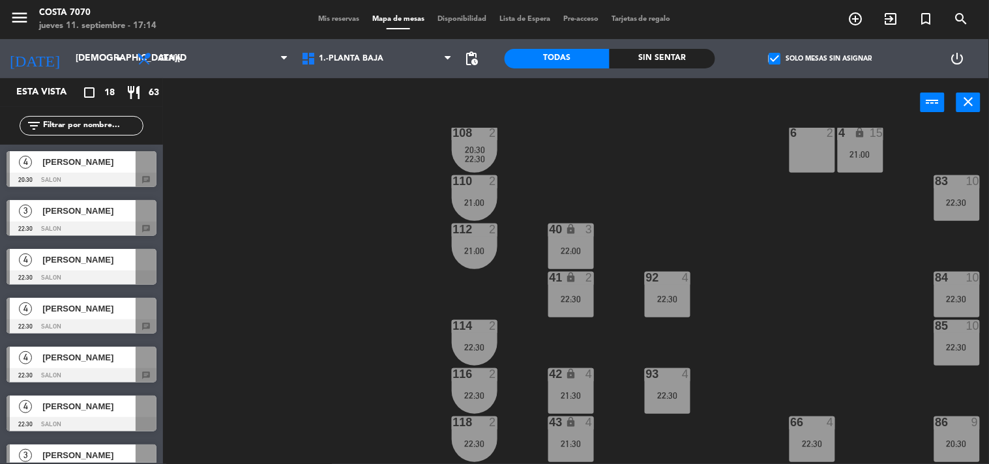
scroll to position [434, 158]
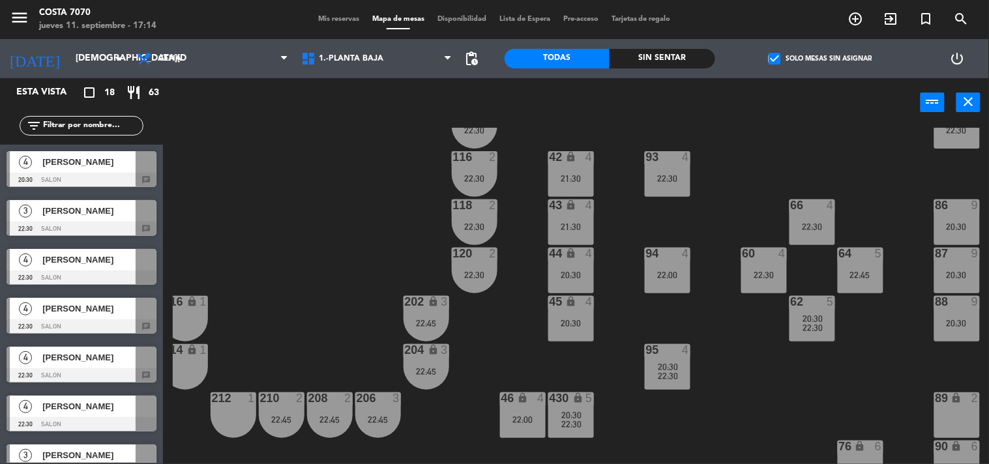
click at [87, 172] on div "[PERSON_NAME]" at bounding box center [88, 162] width 95 height 22
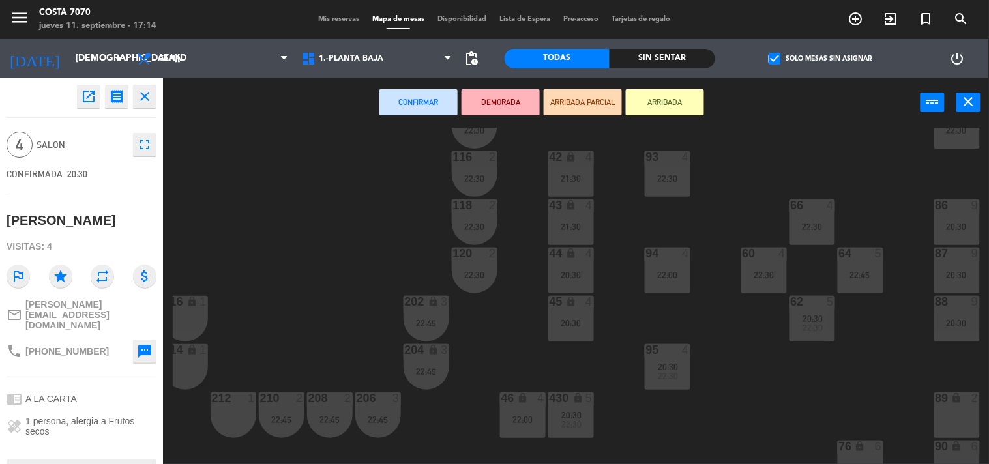
click at [667, 274] on div "22:00" at bounding box center [668, 275] width 46 height 9
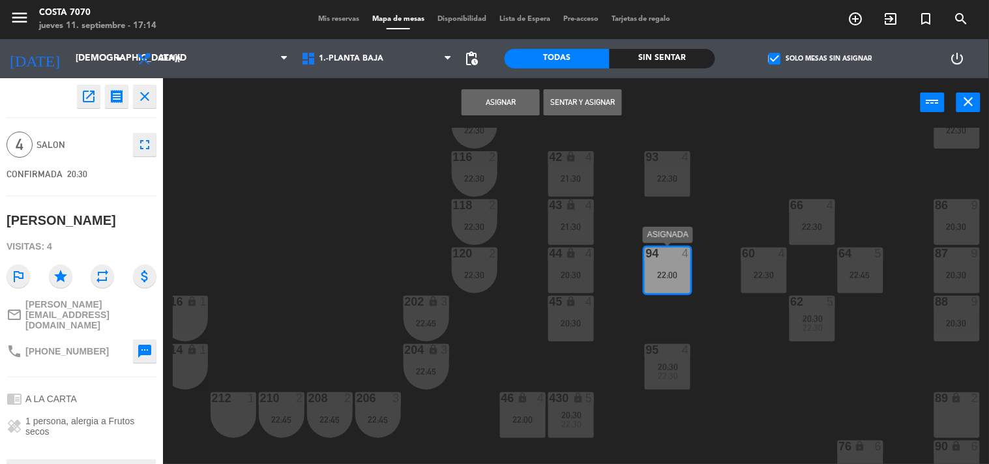
click at [682, 270] on div "22:00" at bounding box center [668, 275] width 46 height 10
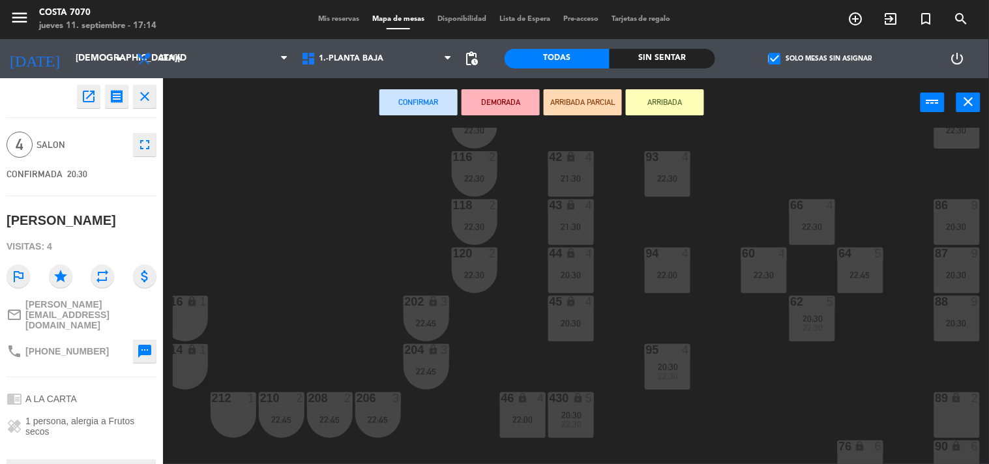
click at [677, 179] on div "22:30" at bounding box center [668, 178] width 46 height 9
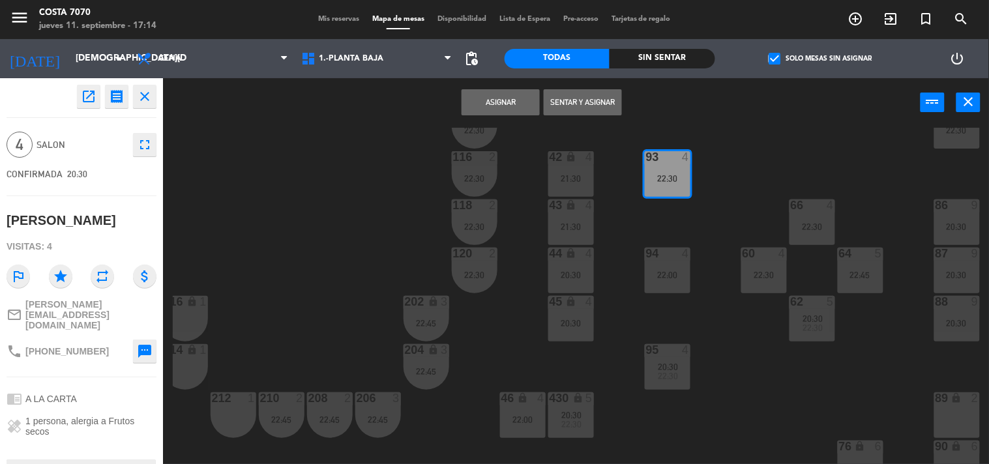
click at [510, 102] on button "Asignar" at bounding box center [501, 102] width 78 height 26
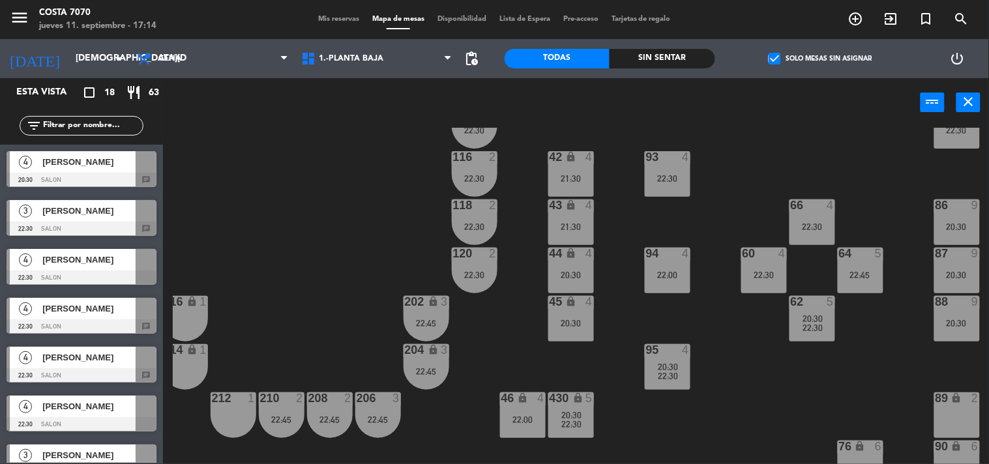
click at [94, 216] on span "[PERSON_NAME]" at bounding box center [88, 211] width 93 height 14
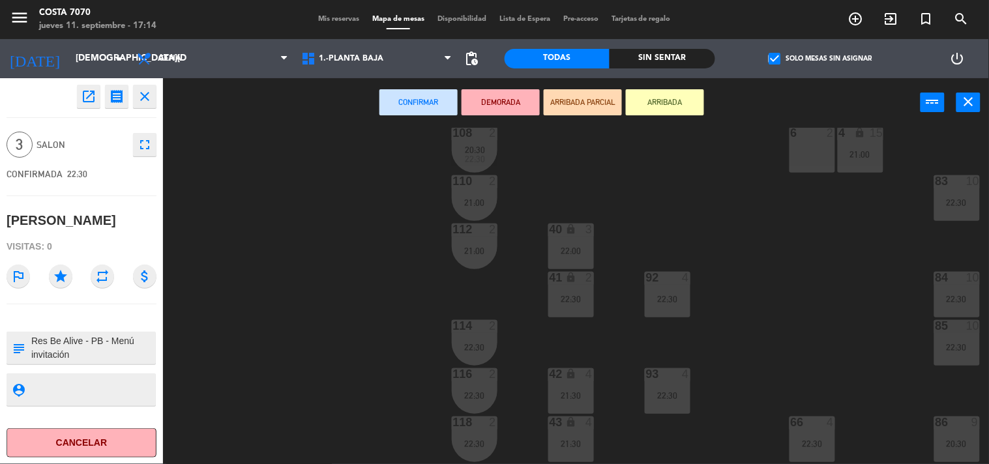
scroll to position [72, 158]
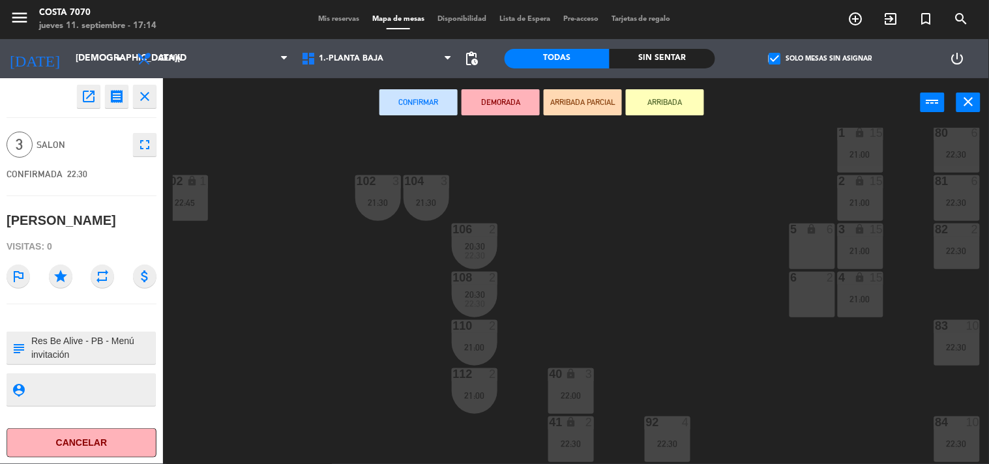
click at [817, 245] on div "5 lock 6" at bounding box center [813, 247] width 46 height 46
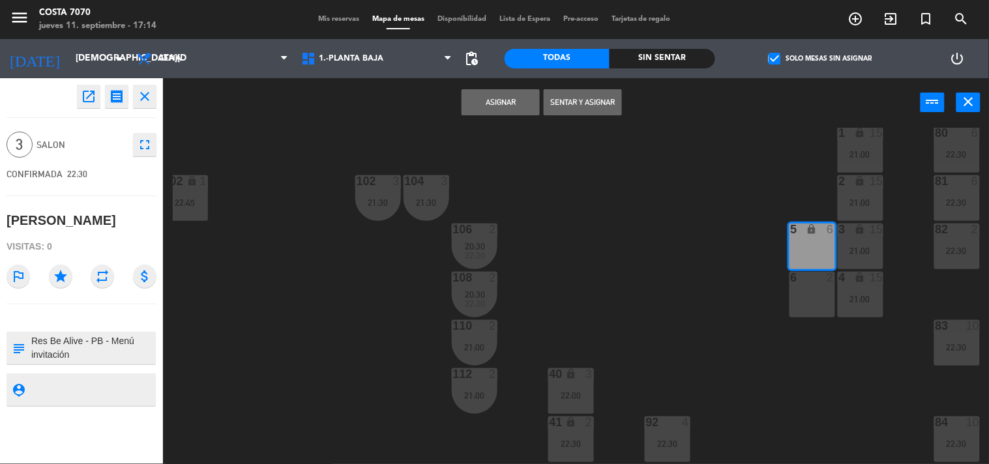
click at [814, 256] on div "5 lock 6" at bounding box center [813, 247] width 46 height 46
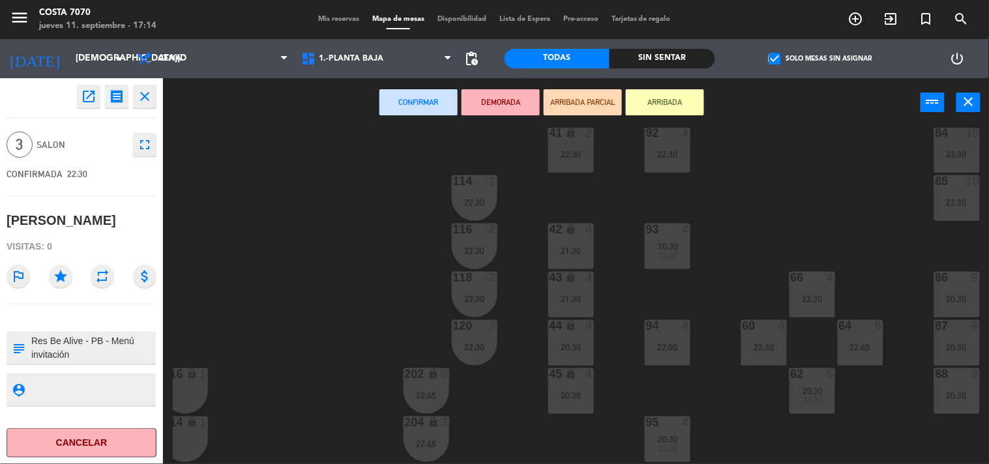
scroll to position [507, 158]
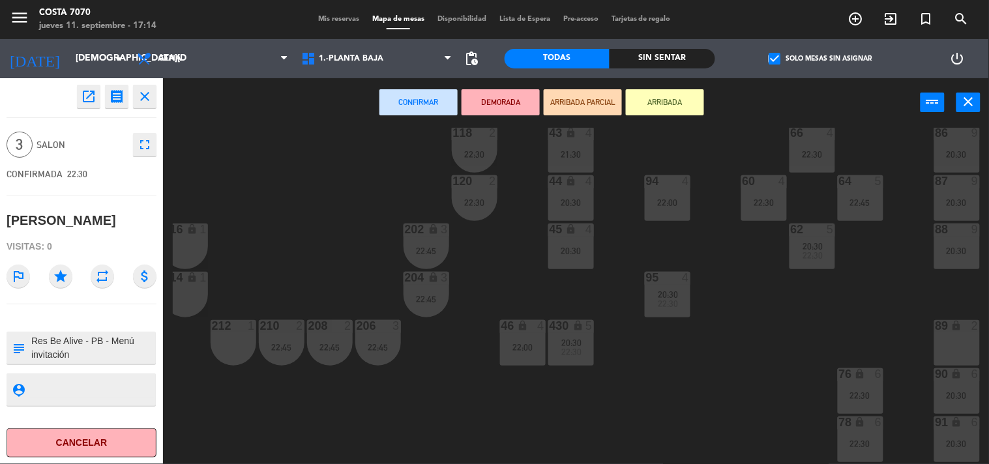
click at [952, 342] on div "89 lock 2" at bounding box center [957, 343] width 46 height 46
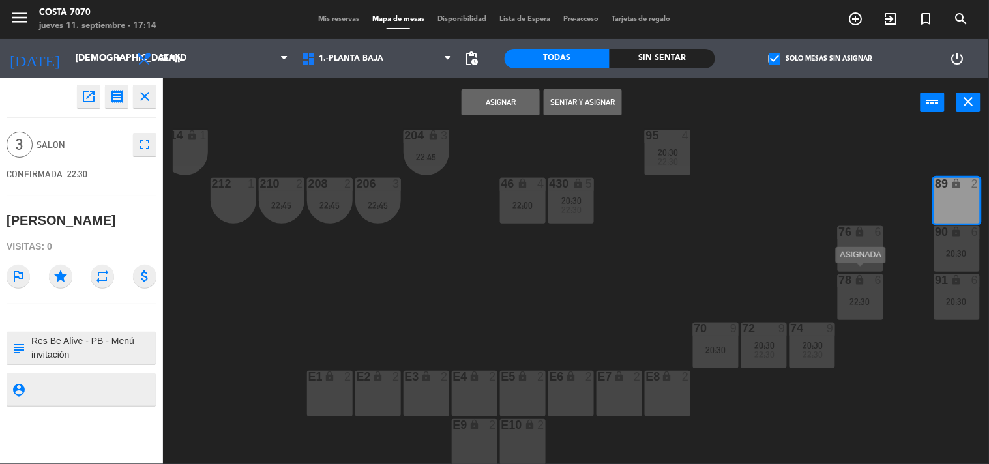
scroll to position [655, 158]
click at [949, 194] on div "89 lock 2" at bounding box center [957, 201] width 46 height 46
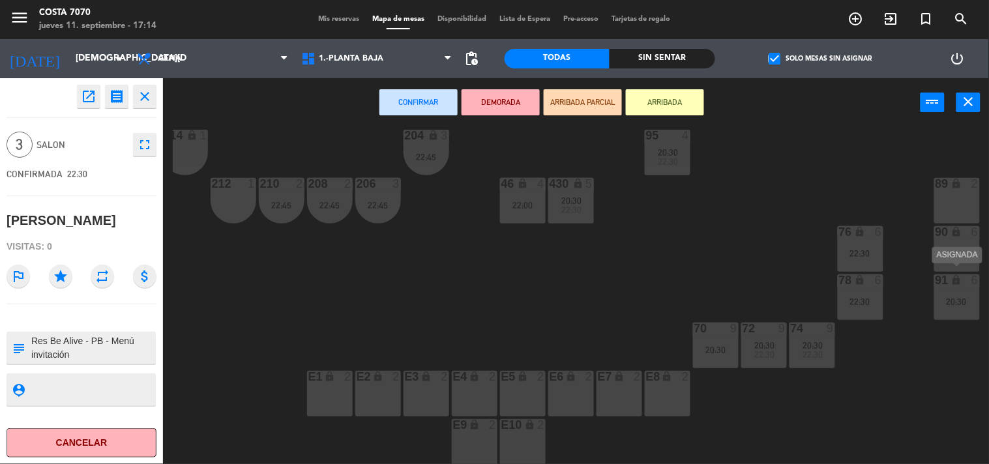
click at [959, 308] on div "91 lock 6 20:30" at bounding box center [957, 298] width 46 height 46
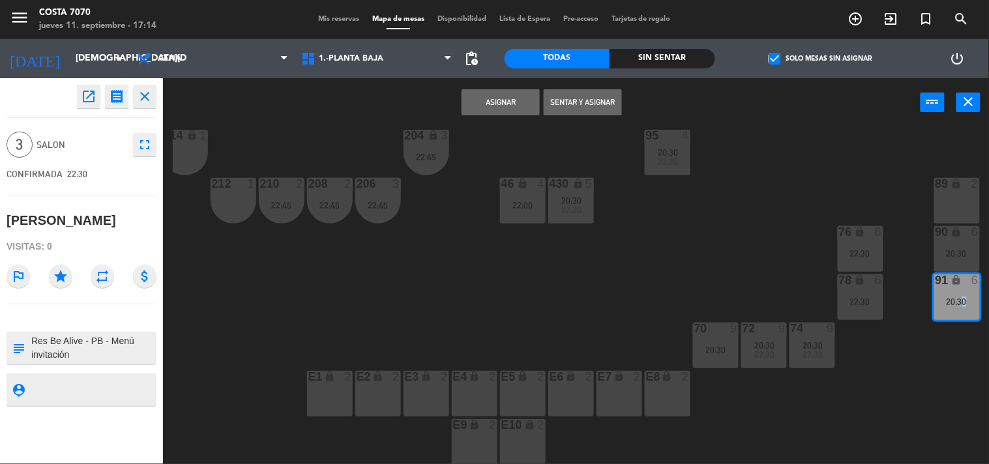
click at [506, 104] on button "Asignar" at bounding box center [501, 102] width 78 height 26
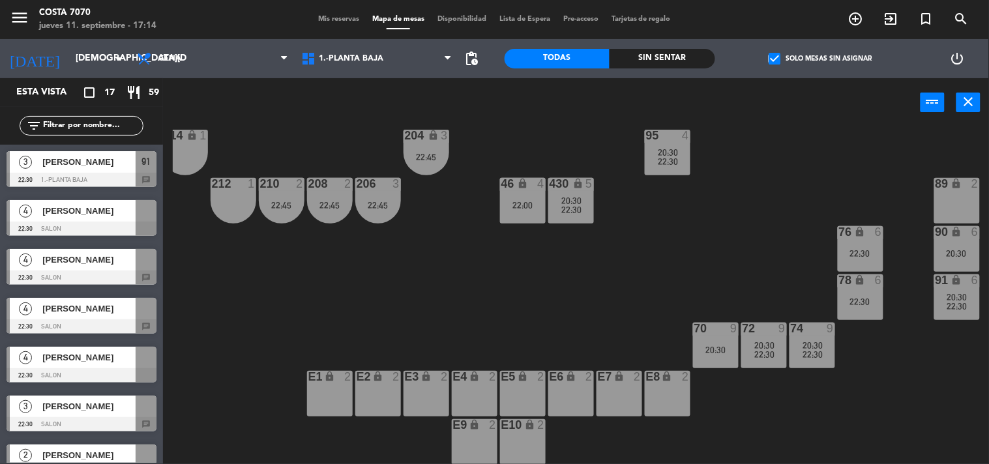
click at [86, 217] on span "[PERSON_NAME]" at bounding box center [88, 211] width 93 height 14
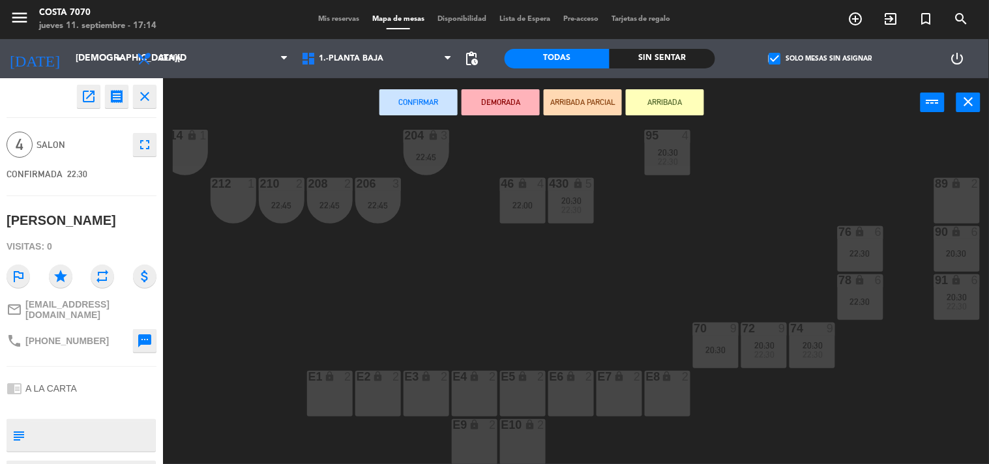
click at [220, 270] on div "50 lock 1 51 lock 1 52 lock 1 53 lock 1 54 lock 1 55 lock 1 56 lock 1 80 6 22:3…" at bounding box center [581, 296] width 816 height 337
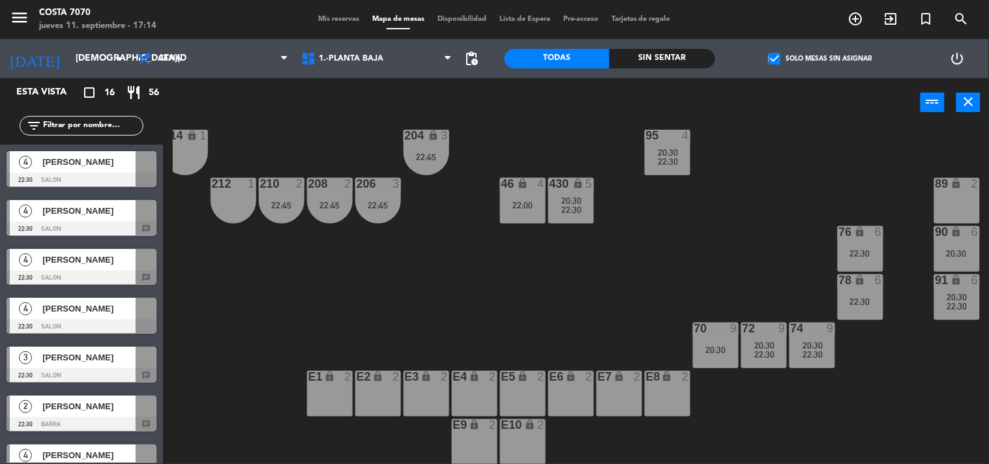
click at [78, 216] on span "[PERSON_NAME]" at bounding box center [88, 211] width 93 height 14
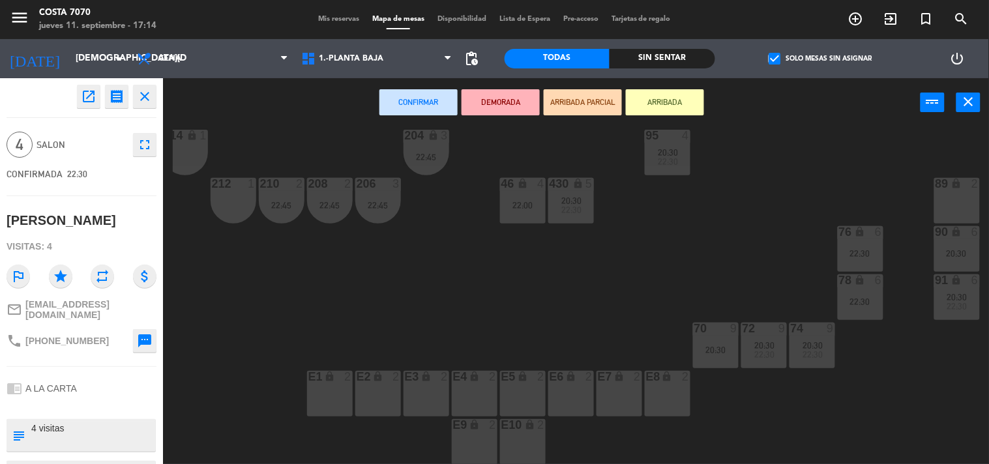
click at [325, 310] on div "50 lock 1 51 lock 1 52 lock 1 53 lock 1 54 lock 1 55 lock 1 56 lock 1 80 6 22:3…" at bounding box center [581, 296] width 816 height 337
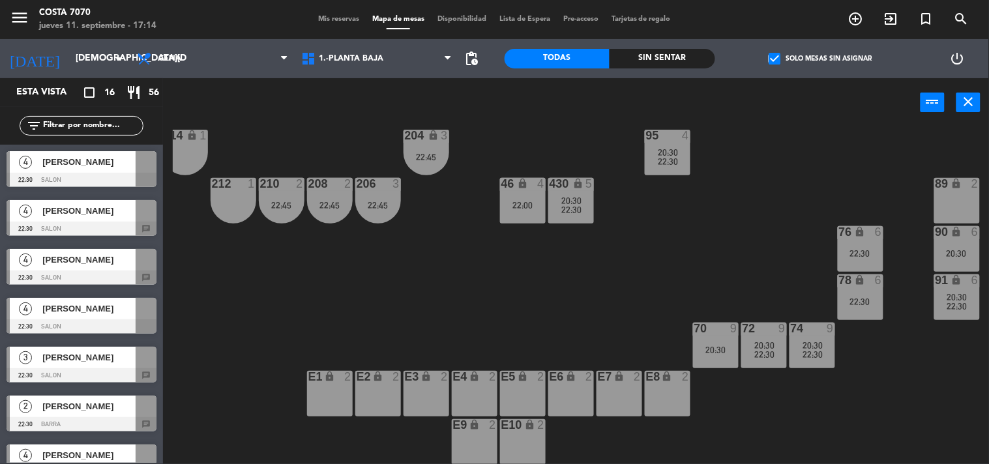
click at [82, 159] on span "[PERSON_NAME]" at bounding box center [88, 162] width 93 height 14
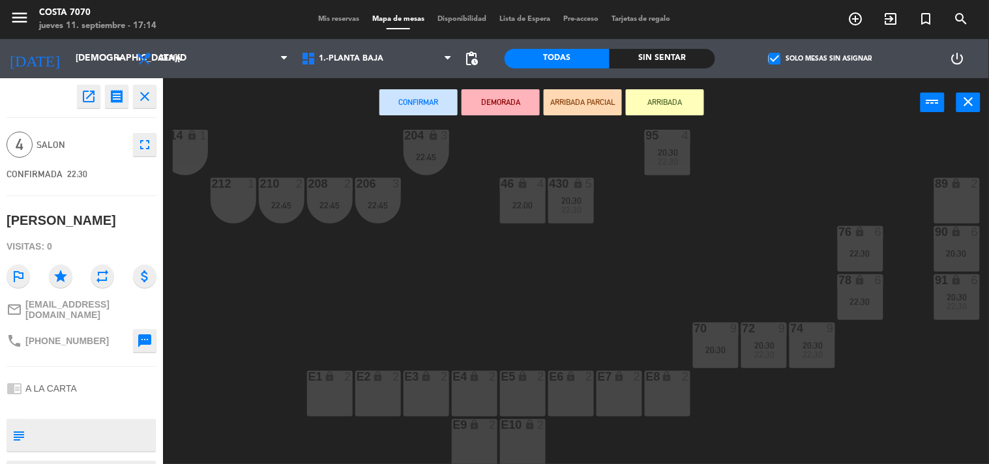
click at [785, 186] on div "50 lock 1 51 lock 1 52 lock 1 53 lock 1 54 lock 1 55 lock 1 56 lock 1 80 6 22:3…" at bounding box center [581, 296] width 816 height 337
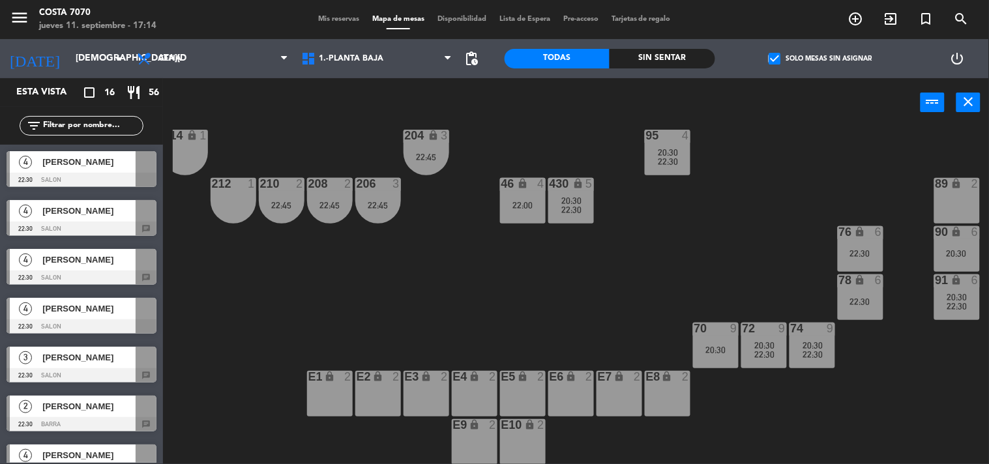
scroll to position [72, 0]
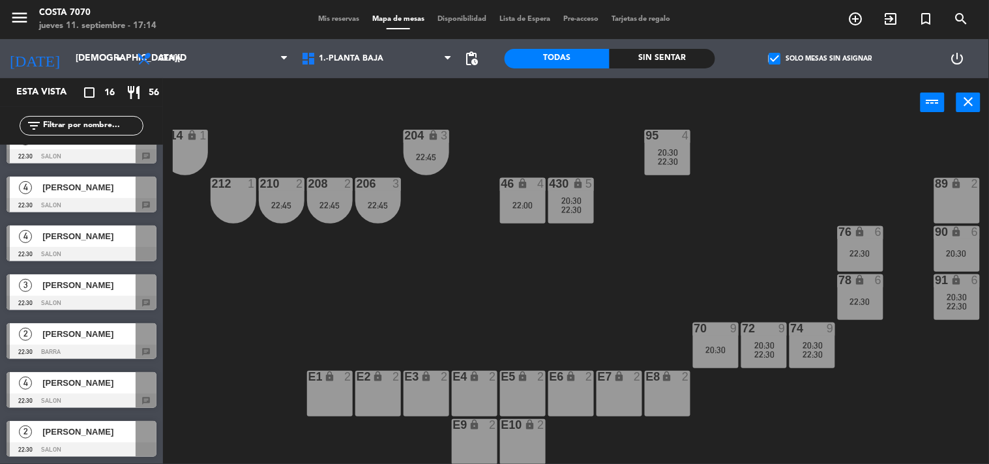
click at [93, 331] on span "[PERSON_NAME]" at bounding box center [88, 334] width 93 height 14
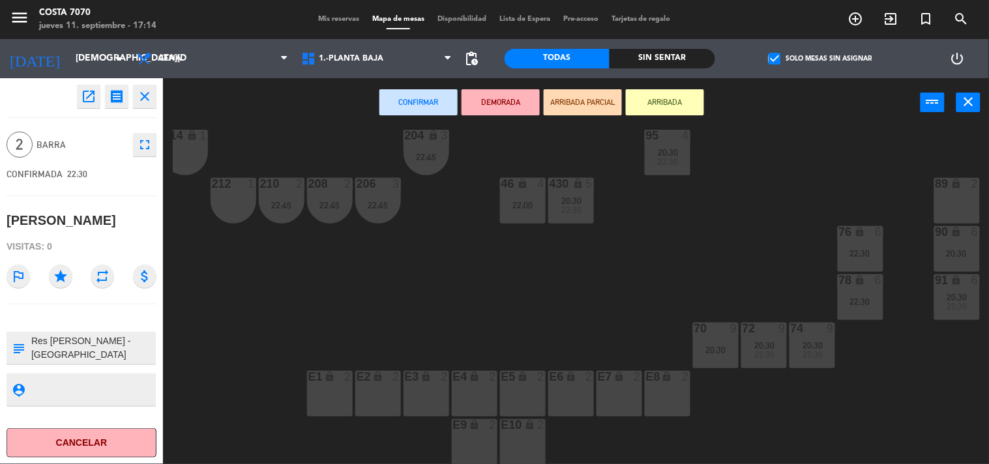
click at [961, 252] on div "90 lock 6 20:30" at bounding box center [957, 249] width 46 height 46
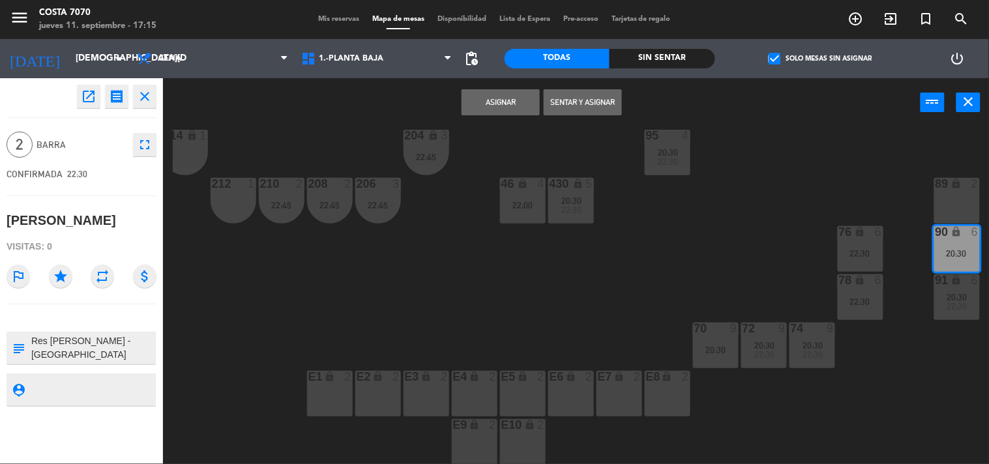
click at [497, 101] on button "Asignar" at bounding box center [501, 102] width 78 height 26
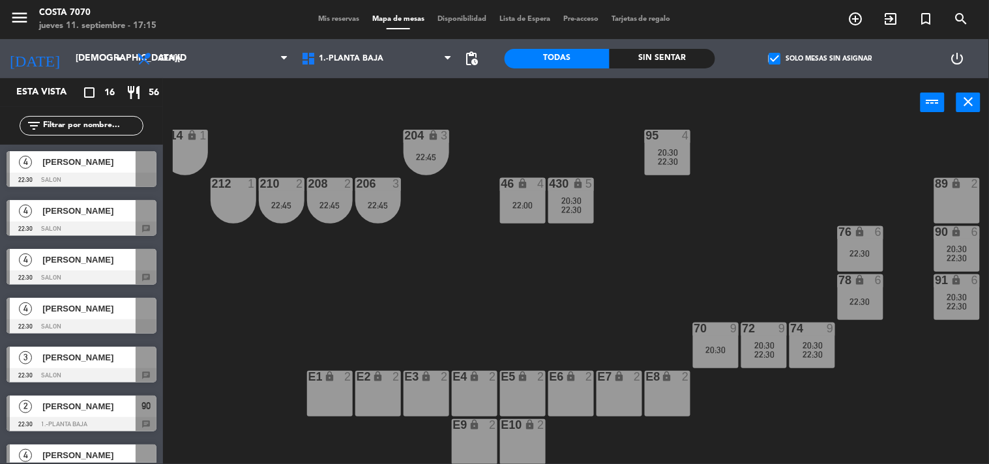
click at [81, 368] on div at bounding box center [82, 375] width 150 height 14
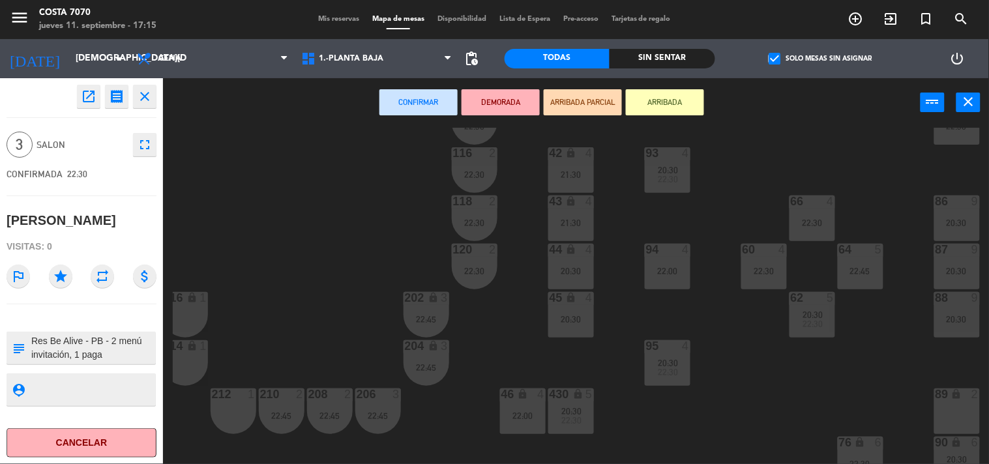
scroll to position [366, 158]
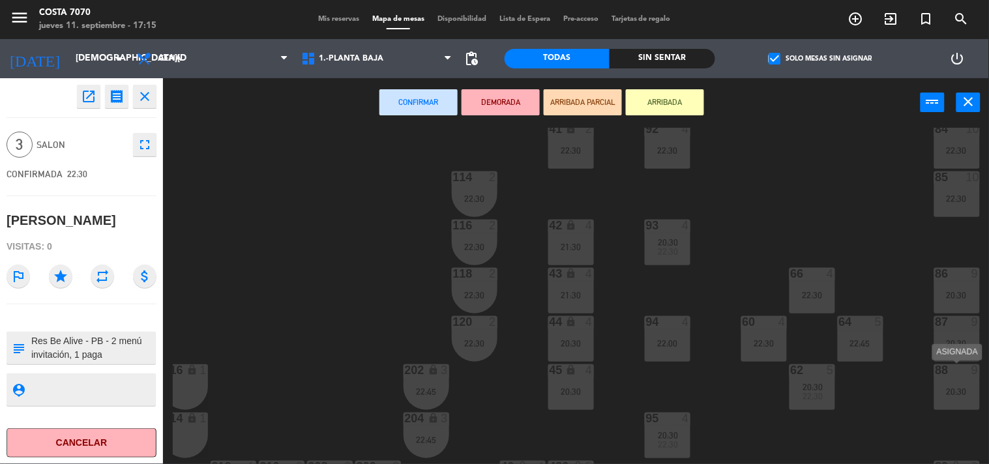
click at [957, 385] on div "88 9 20:30" at bounding box center [957, 388] width 46 height 46
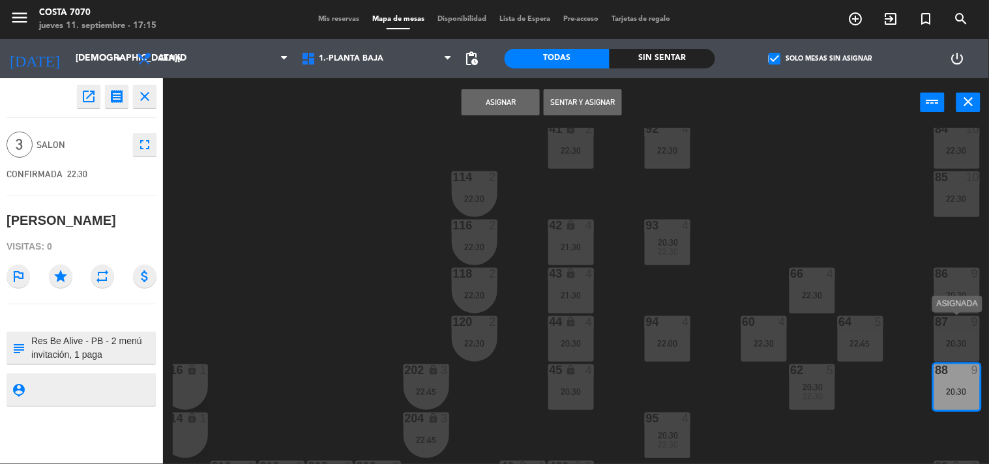
click at [948, 341] on div "20:30" at bounding box center [957, 343] width 46 height 9
click at [961, 348] on div "87 9 20:30" at bounding box center [957, 339] width 46 height 46
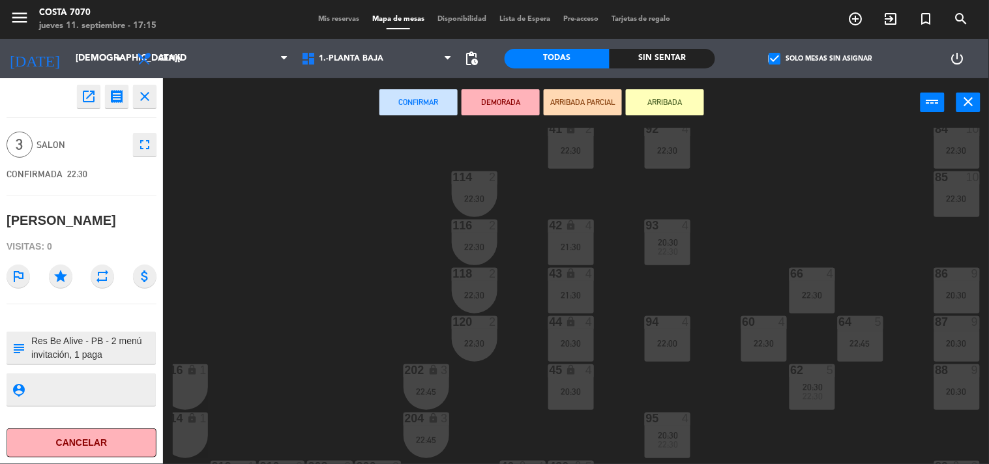
scroll to position [148, 158]
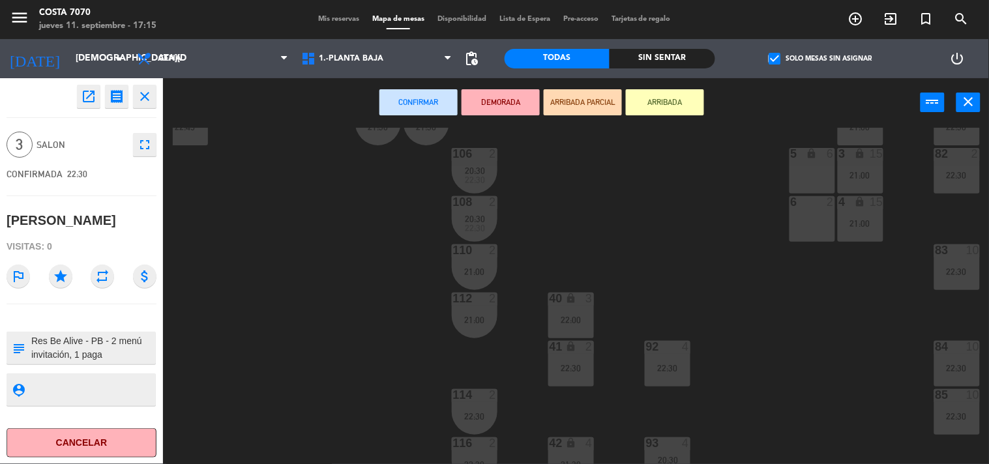
click at [807, 177] on div "5 lock 6" at bounding box center [813, 171] width 46 height 46
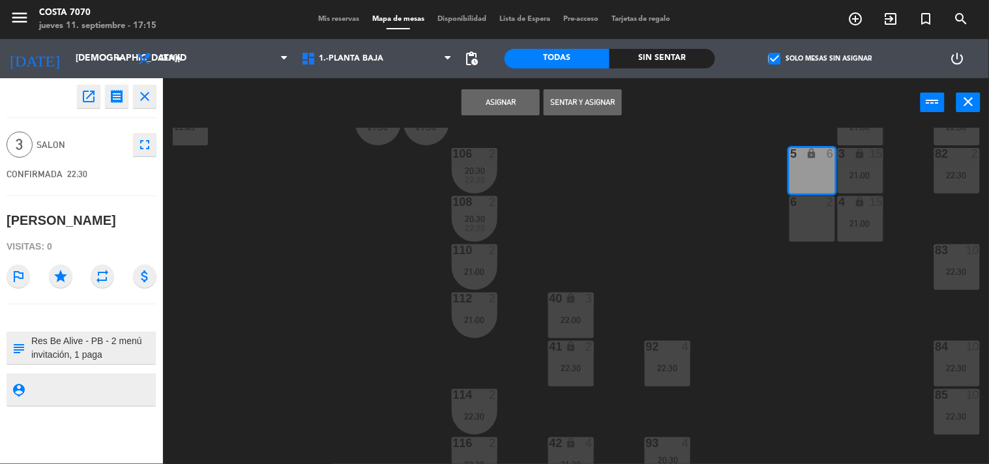
click at [818, 209] on div "6 2" at bounding box center [813, 219] width 46 height 46
click at [512, 108] on button "Asignar" at bounding box center [501, 102] width 78 height 26
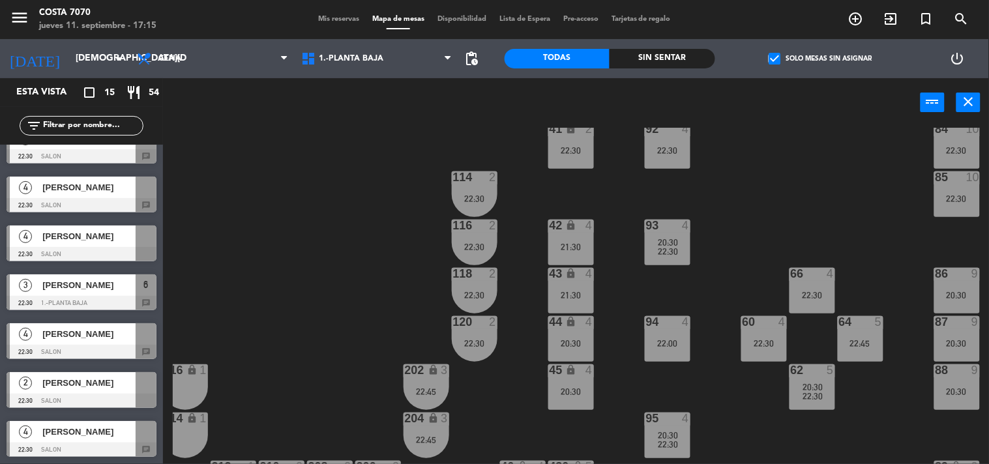
scroll to position [145, 0]
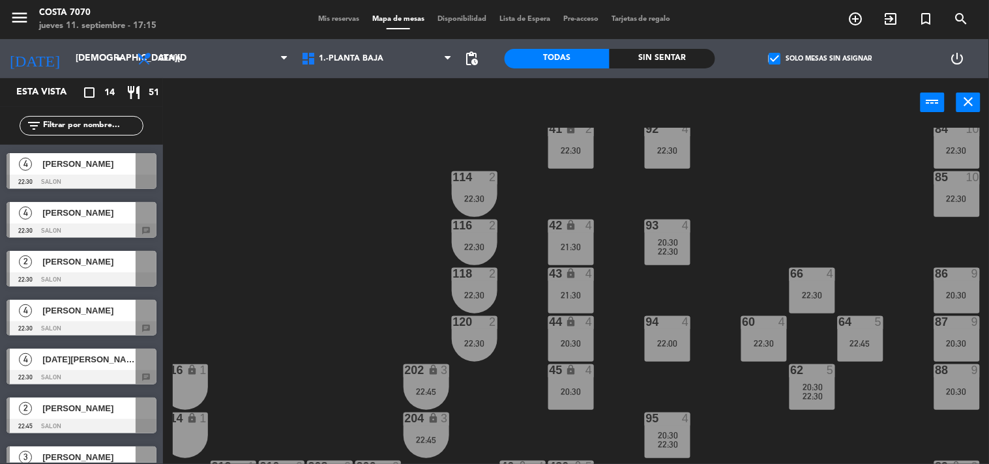
click at [75, 220] on div "[PERSON_NAME]" at bounding box center [88, 213] width 95 height 22
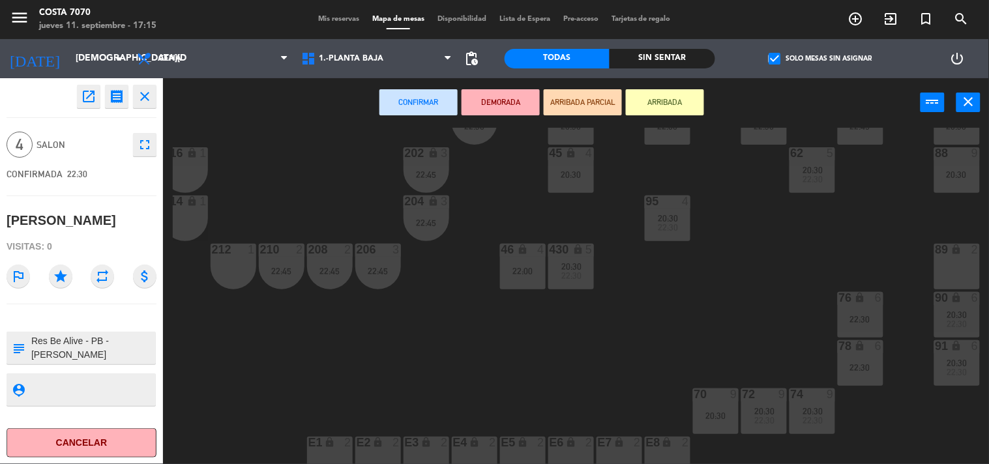
scroll to position [583, 0]
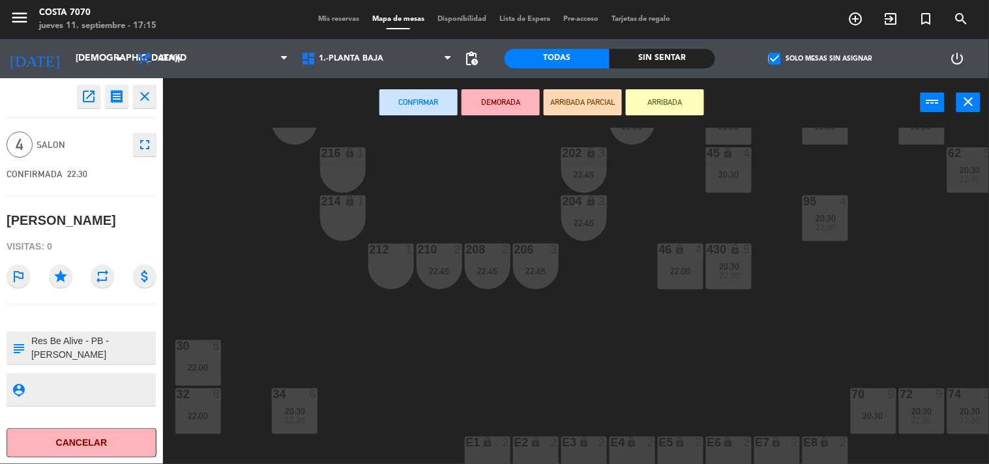
click at [314, 300] on div "50 lock 1 51 lock 1 52 lock 1 53 lock 1 54 lock 1 55 lock 1 56 lock 1 80 6 22:3…" at bounding box center [581, 296] width 816 height 337
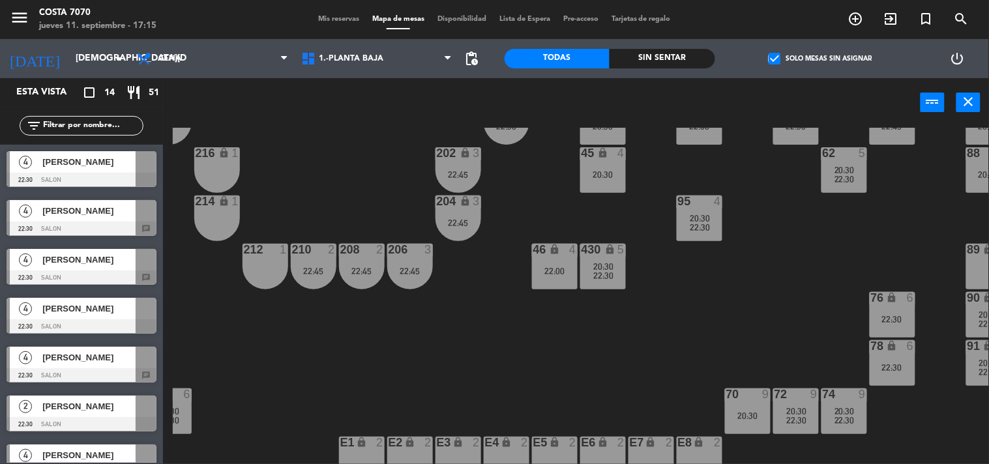
scroll to position [583, 158]
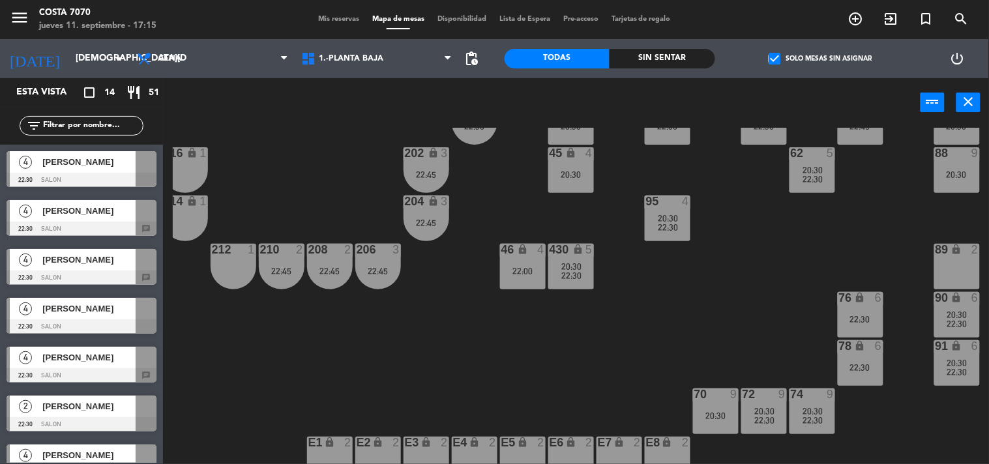
click at [960, 378] on div "91 lock 6 20:30 22:30" at bounding box center [957, 363] width 46 height 46
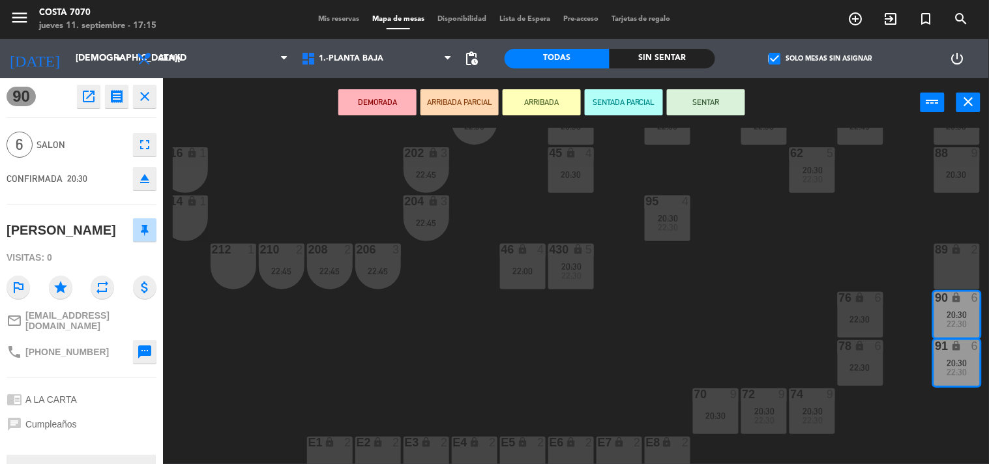
click at [218, 359] on div "50 lock 1 51 lock 1 52 lock 1 53 lock 1 54 lock 1 55 lock 1 56 lock 1 80 6 22:3…" at bounding box center [581, 296] width 816 height 337
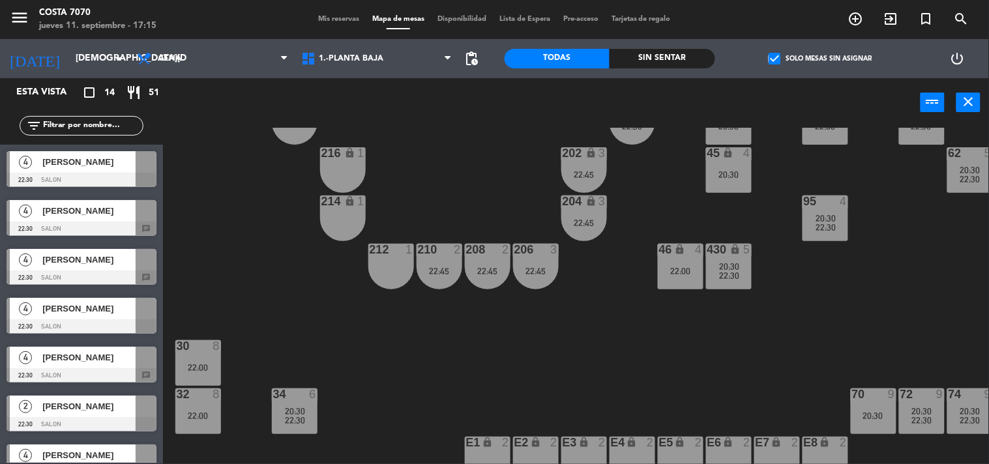
scroll to position [145, 0]
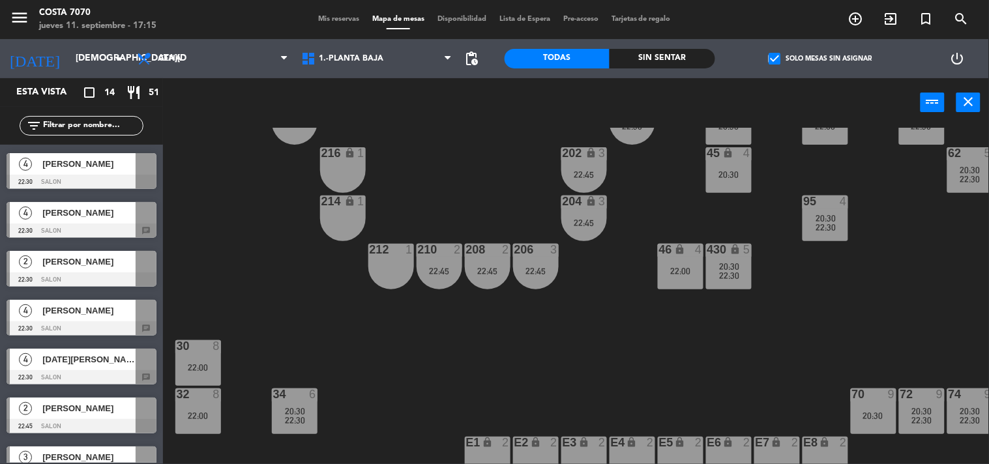
click at [98, 276] on div at bounding box center [82, 280] width 150 height 14
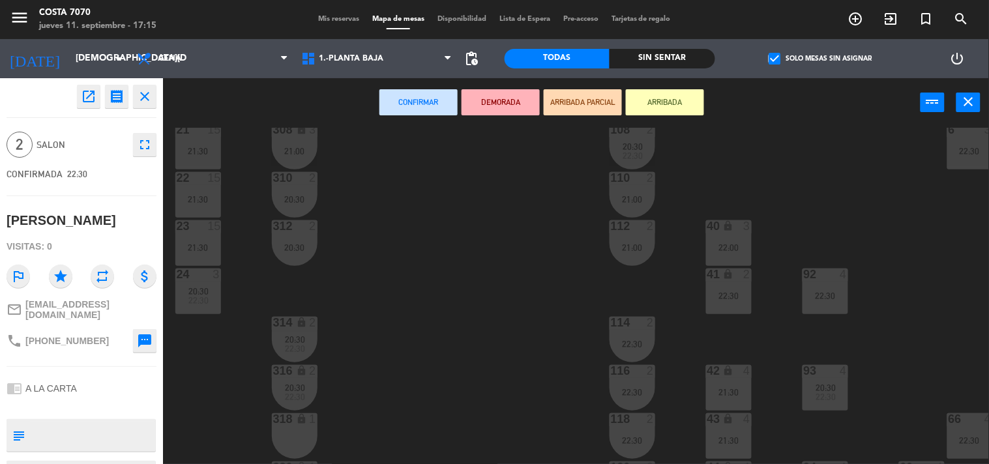
scroll to position [76, 0]
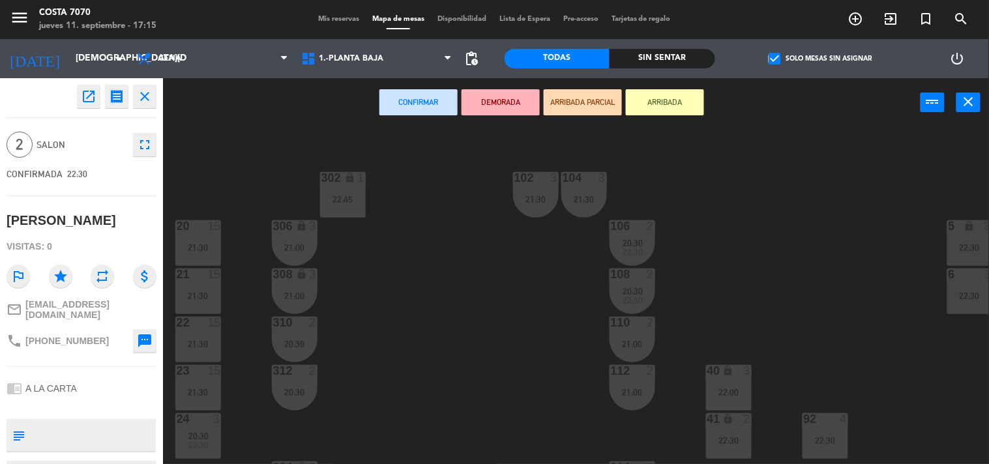
click at [301, 333] on div "310 2 20:30" at bounding box center [295, 340] width 46 height 46
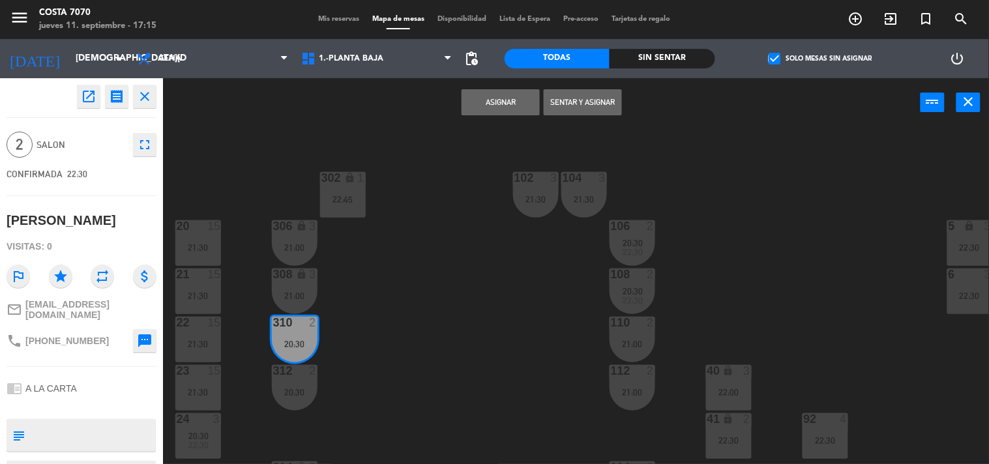
click at [284, 387] on div "20:30" at bounding box center [295, 392] width 46 height 10
click at [609, 100] on button "Unir y asignar" at bounding box center [583, 102] width 78 height 26
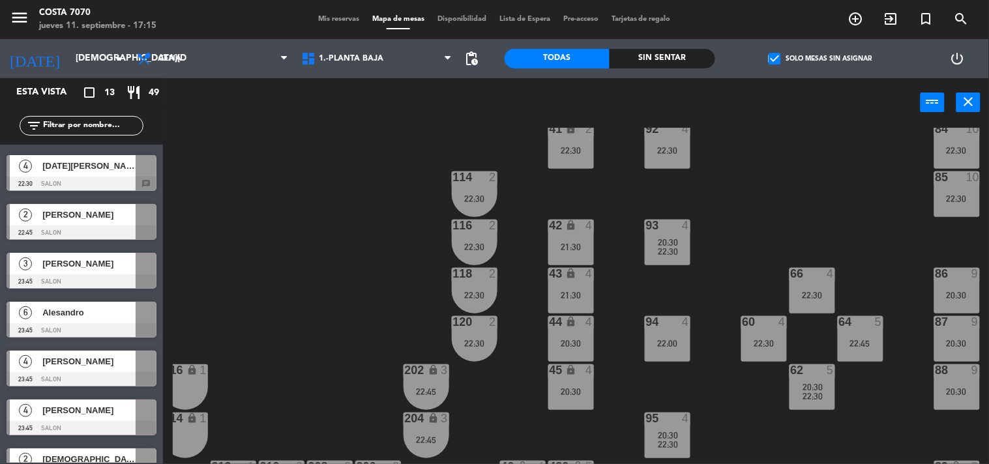
scroll to position [0, 0]
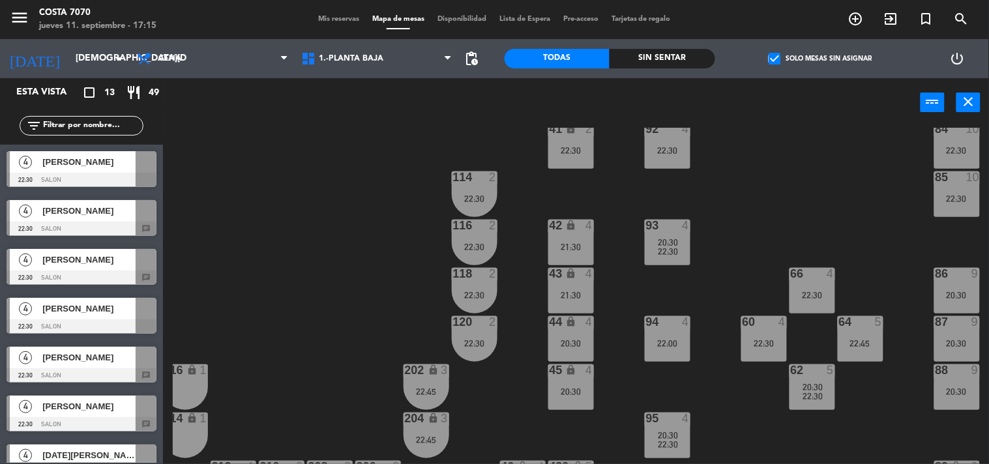
click at [78, 321] on div at bounding box center [82, 327] width 150 height 14
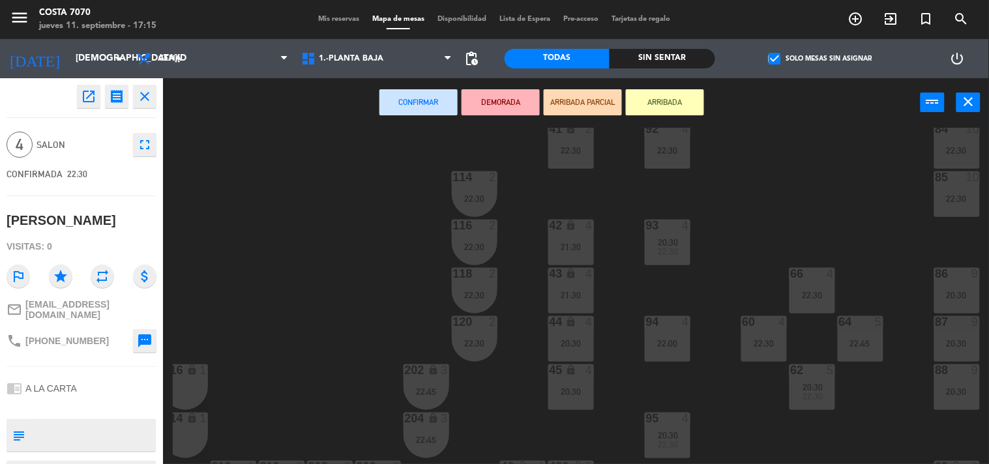
click at [226, 270] on div "50 lock 1 51 lock 1 52 lock 1 53 lock 1 54 lock 1 55 lock 1 56 lock 1 80 6 22:3…" at bounding box center [581, 296] width 816 height 337
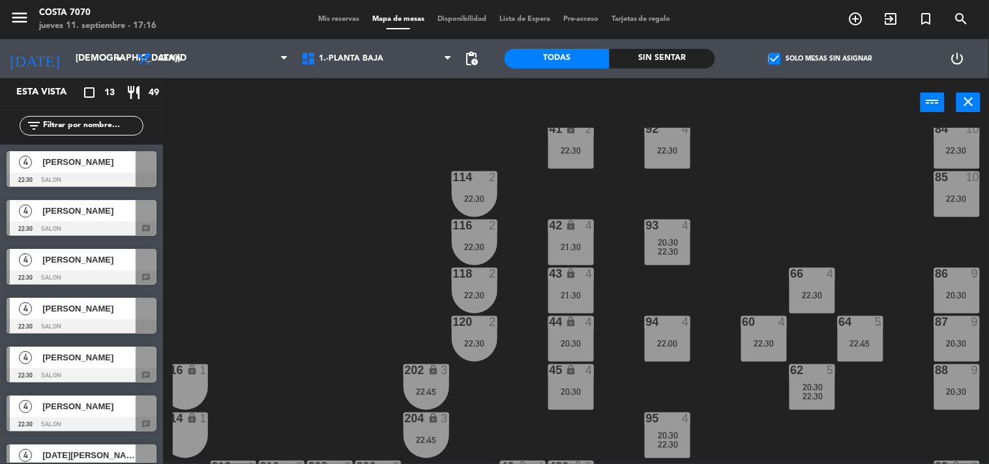
scroll to position [72, 0]
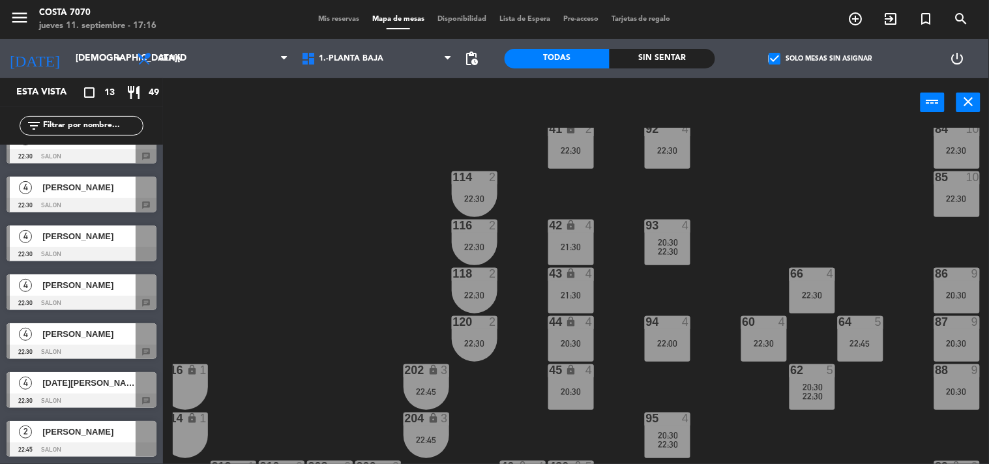
click at [98, 379] on span "[DATE][PERSON_NAME]" at bounding box center [88, 383] width 93 height 14
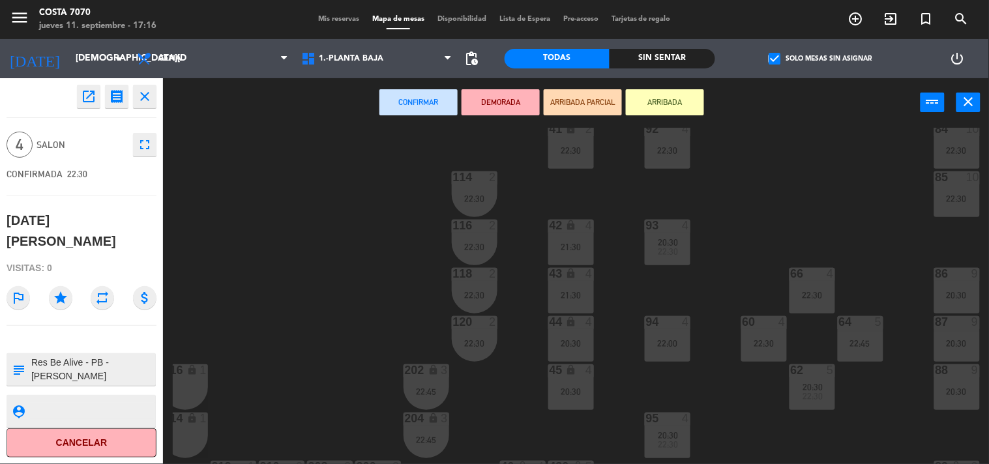
scroll to position [438, 158]
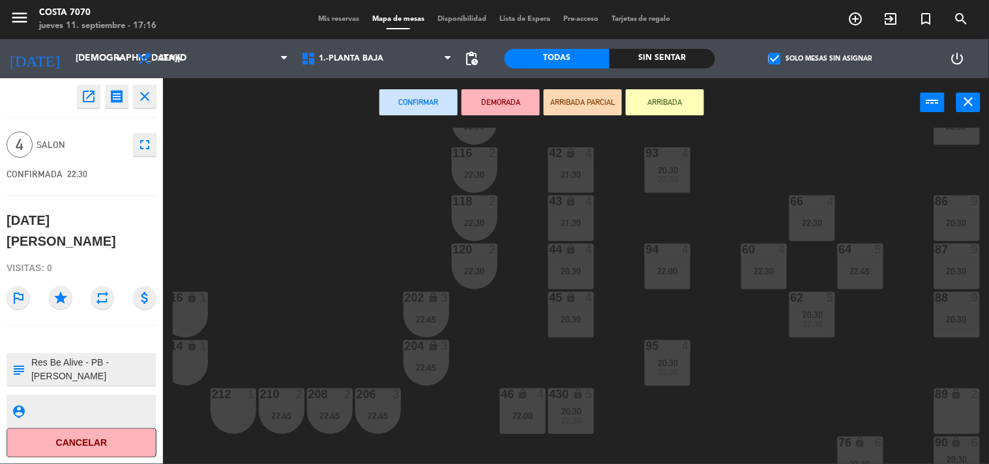
click at [582, 318] on div "20:30" at bounding box center [571, 319] width 46 height 9
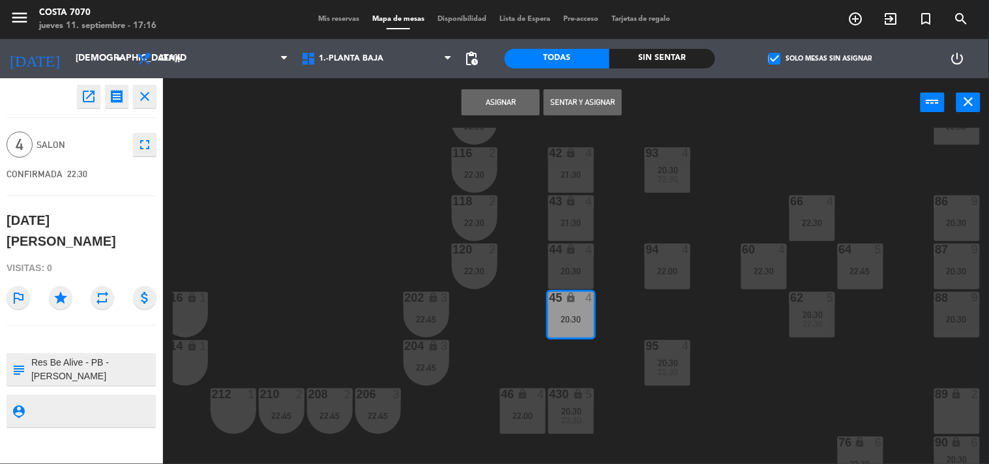
click at [575, 274] on div "20:30" at bounding box center [571, 271] width 46 height 9
click at [594, 110] on button "Unir y asignar" at bounding box center [583, 102] width 78 height 26
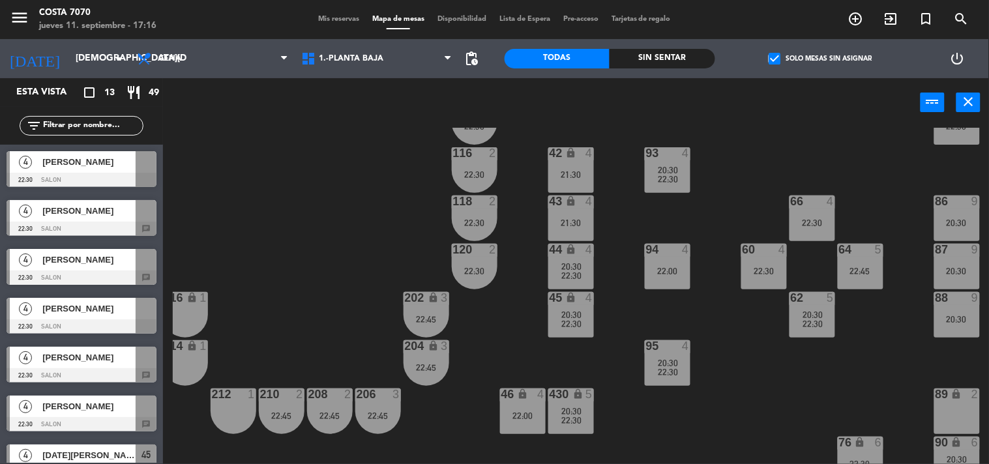
scroll to position [1, 0]
click at [89, 259] on span "[PERSON_NAME]" at bounding box center [88, 259] width 93 height 14
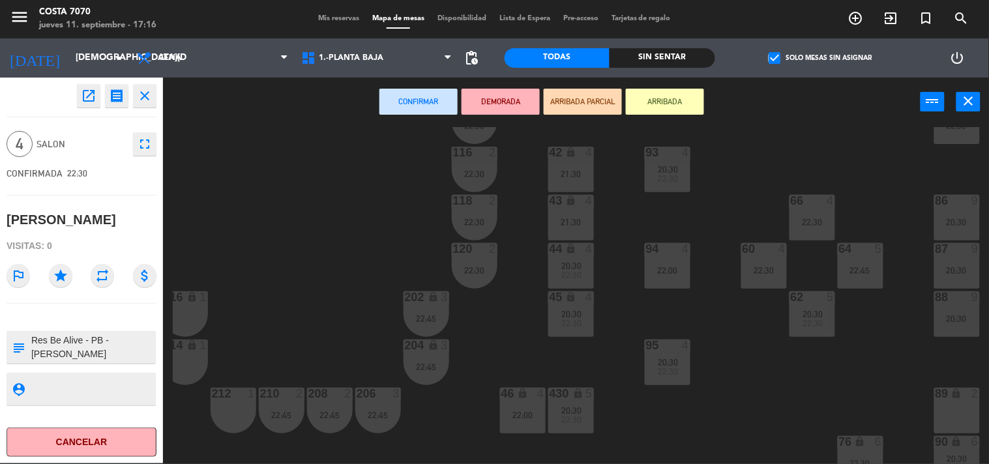
click at [249, 251] on div "50 lock 1 51 lock 1 52 lock 1 53 lock 1 54 lock 1 55 lock 1 56 lock 1 80 6 22:3…" at bounding box center [581, 295] width 816 height 337
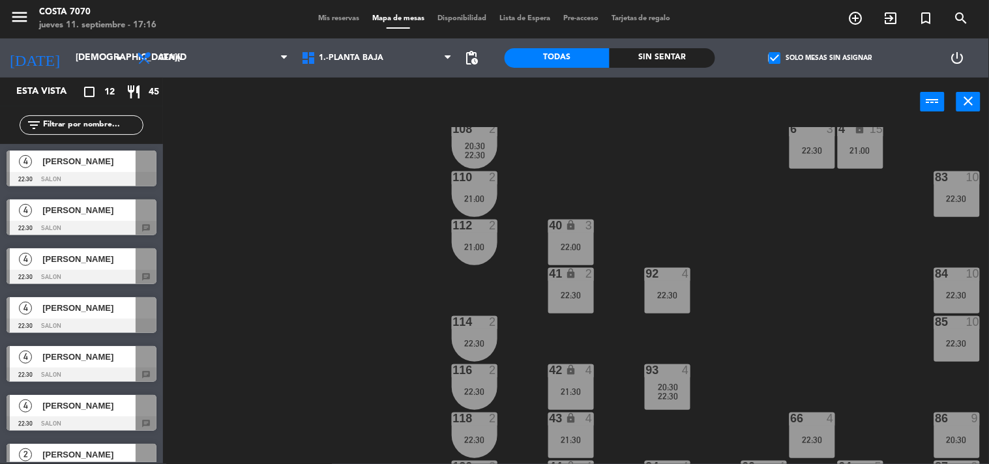
scroll to position [3, 158]
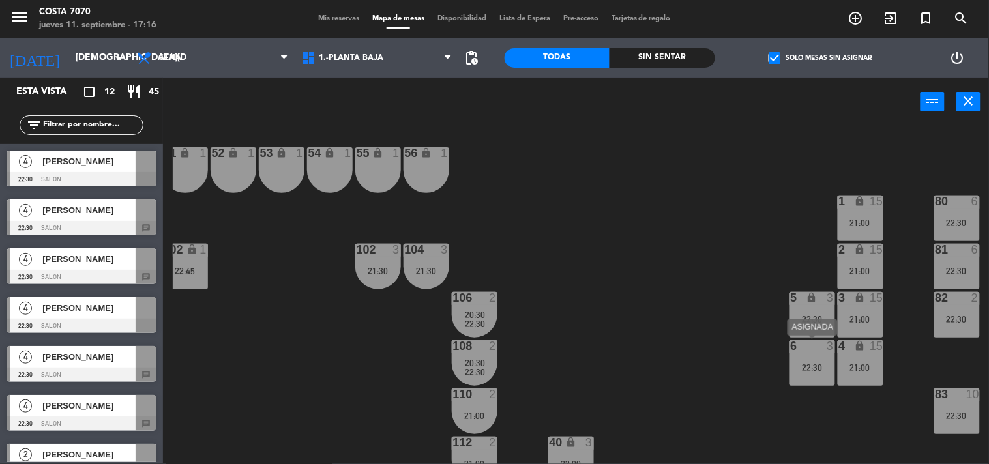
click at [822, 376] on div "6 3 22:30" at bounding box center [813, 363] width 46 height 46
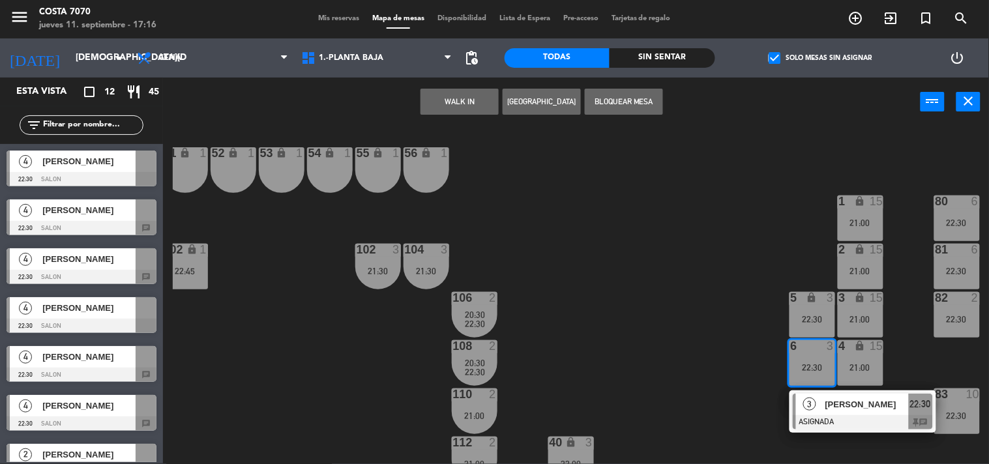
click at [902, 321] on div "50 lock 1 51 lock 1 52 lock 1 53 lock 1 54 lock 1 55 lock 1 56 lock 1 80 6 22:3…" at bounding box center [581, 295] width 816 height 337
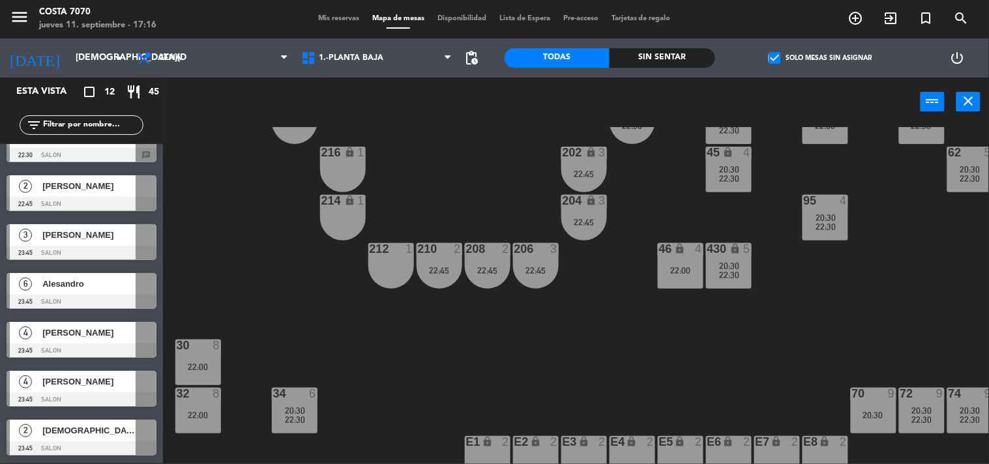
scroll to position [0, 0]
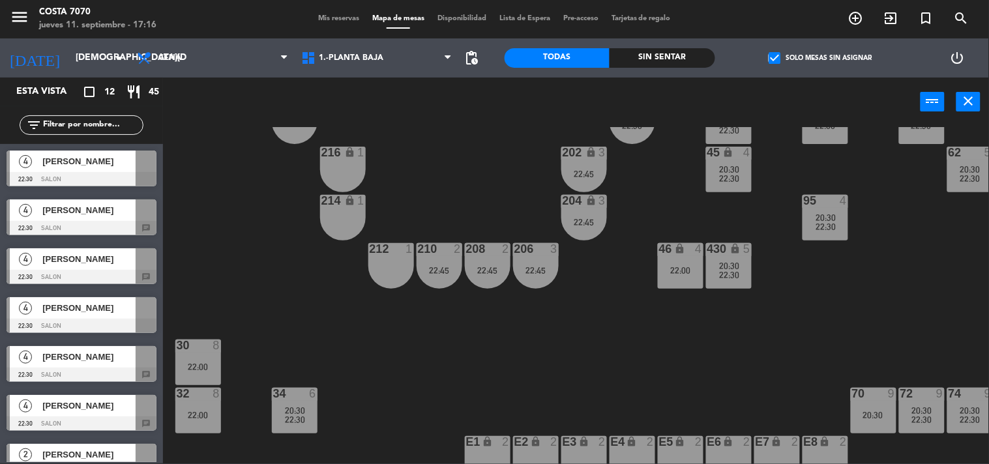
click at [335, 20] on span "Mis reservas" at bounding box center [339, 18] width 54 height 7
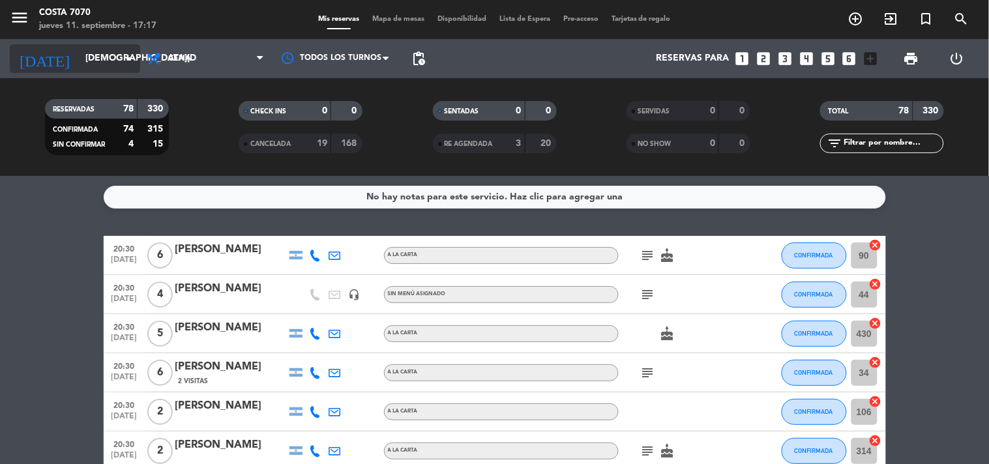
click at [79, 67] on input "[DEMOGRAPHIC_DATA][DATE]" at bounding box center [141, 58] width 124 height 23
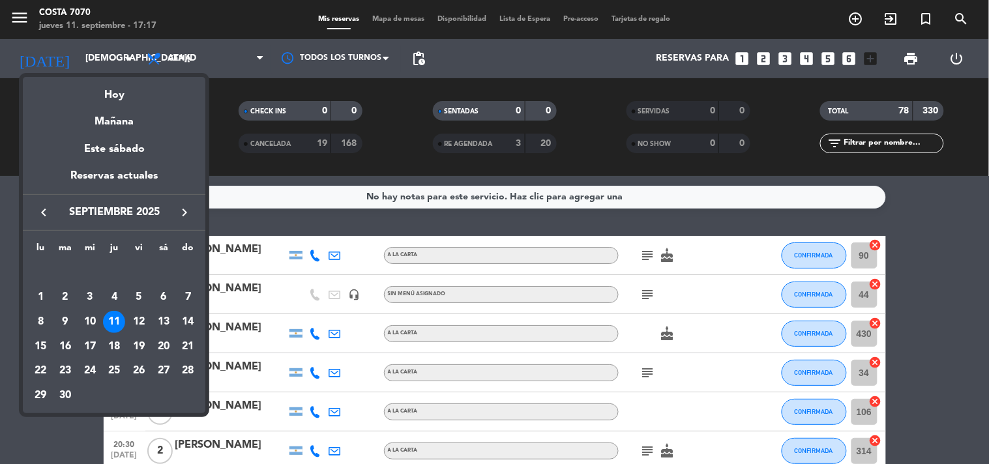
click at [46, 217] on icon "keyboard_arrow_left" at bounding box center [44, 213] width 16 height 16
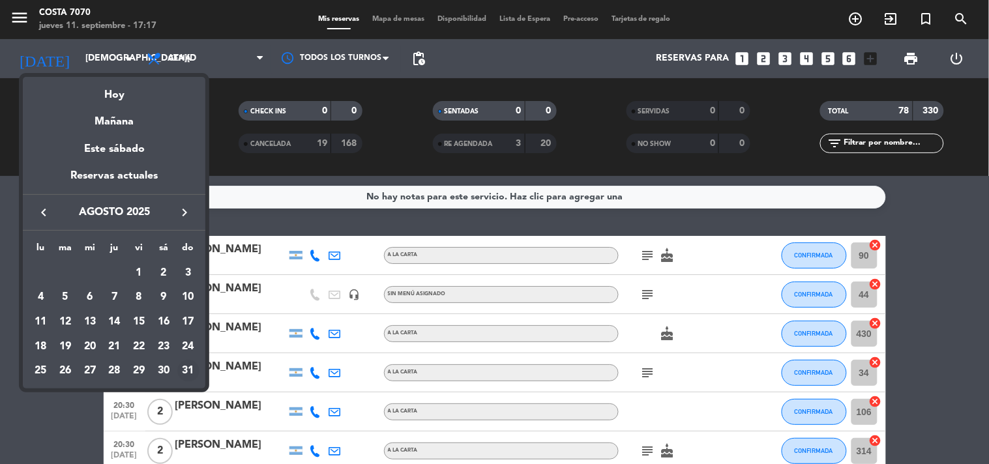
click at [183, 377] on div "31" at bounding box center [188, 371] width 22 height 22
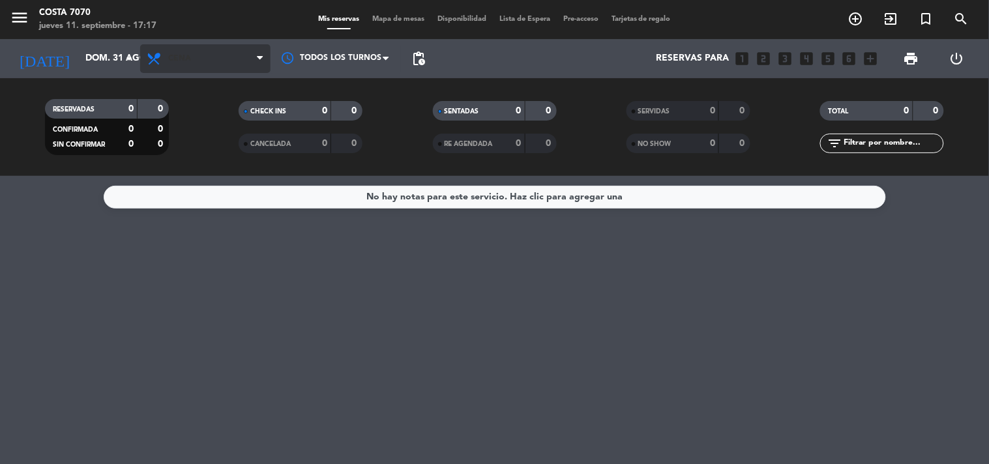
click at [170, 51] on span "Cena" at bounding box center [205, 58] width 130 height 29
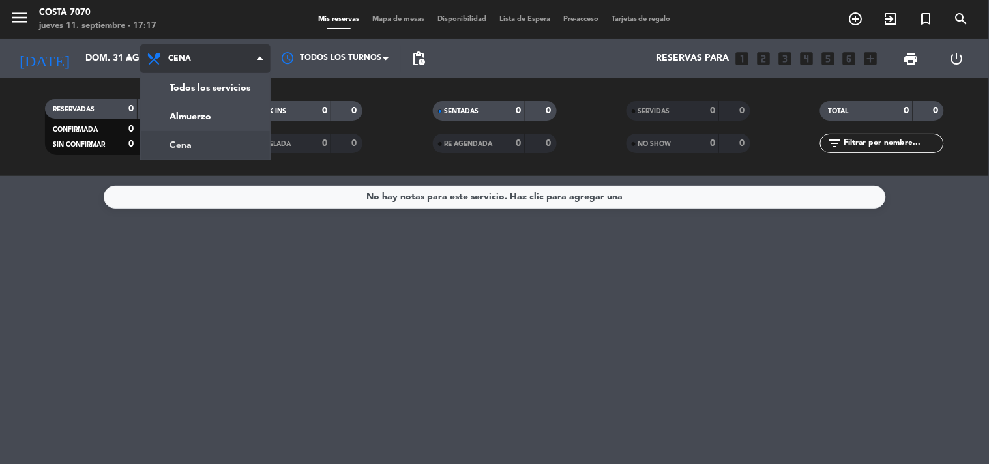
click at [177, 56] on span "Cena" at bounding box center [179, 58] width 23 height 9
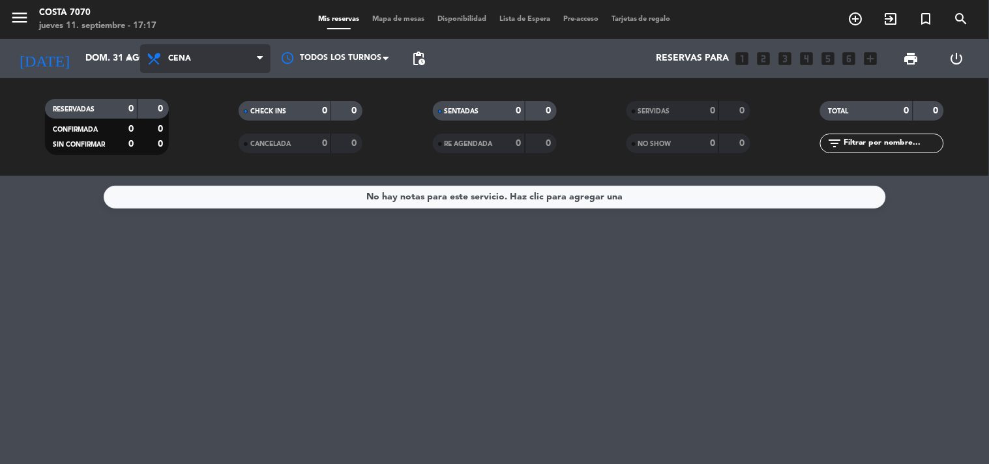
click at [210, 54] on span "Cena" at bounding box center [205, 58] width 130 height 29
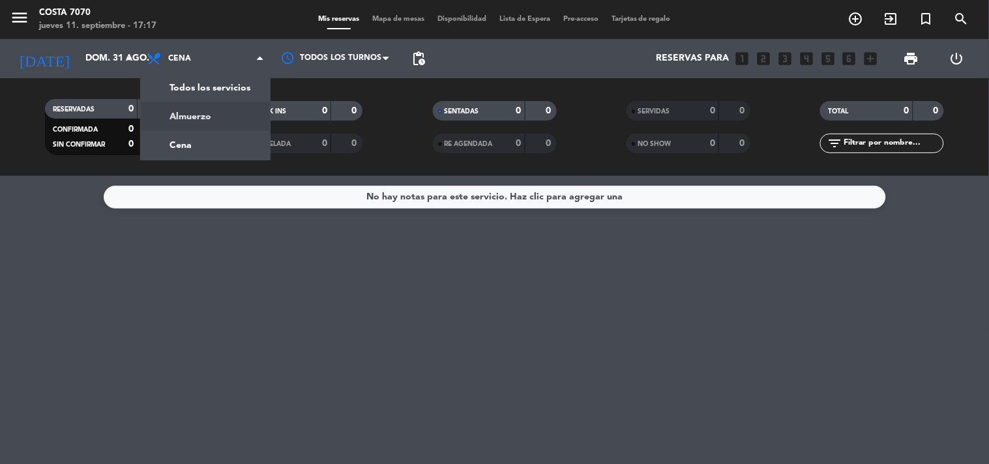
drag, startPoint x: 217, startPoint y: 106, endPoint x: 353, endPoint y: 222, distance: 179.9
click at [217, 106] on div "menu [PERSON_NAME] 7070 [DATE] 11. septiembre - 17:17 Mis reservas Mapa de mesa…" at bounding box center [494, 88] width 989 height 176
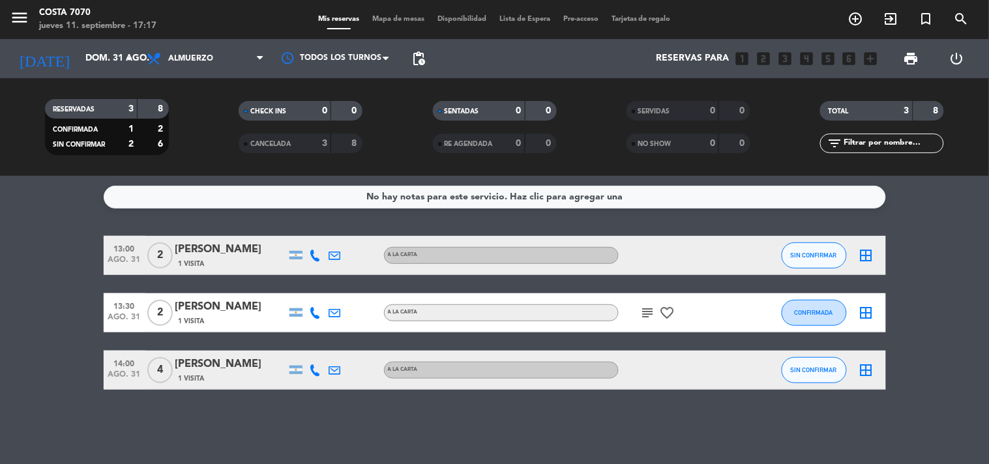
click at [310, 250] on icon at bounding box center [316, 256] width 12 height 12
click at [30, 325] on bookings-row "13:00 [DATE] 2 [PERSON_NAME] 1 Visita [PHONE_NUMBER] Copiar content_paste | A L…" at bounding box center [494, 313] width 989 height 154
click at [310, 372] on icon at bounding box center [316, 371] width 12 height 12
click at [304, 343] on span "Copiar" at bounding box center [303, 348] width 27 height 14
click at [316, 313] on icon at bounding box center [316, 313] width 12 height 12
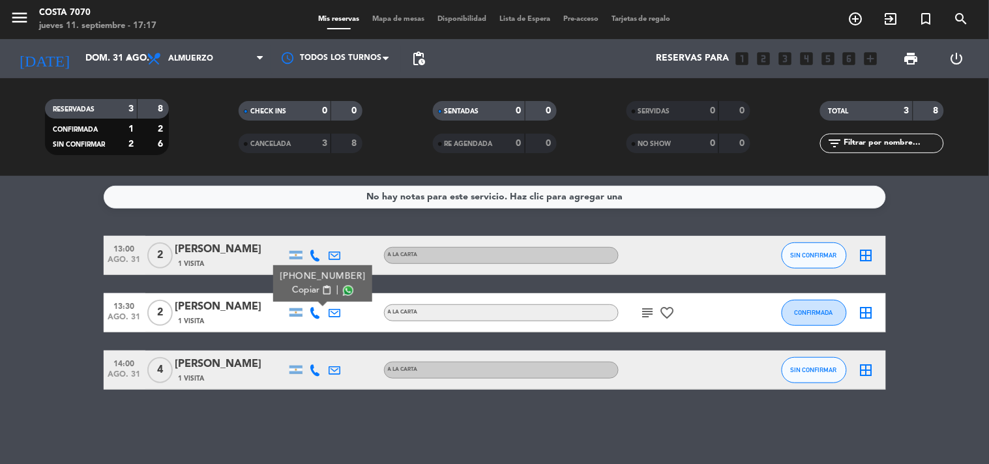
click at [311, 295] on span "Copiar" at bounding box center [305, 291] width 27 height 14
click at [318, 256] on icon at bounding box center [316, 256] width 12 height 12
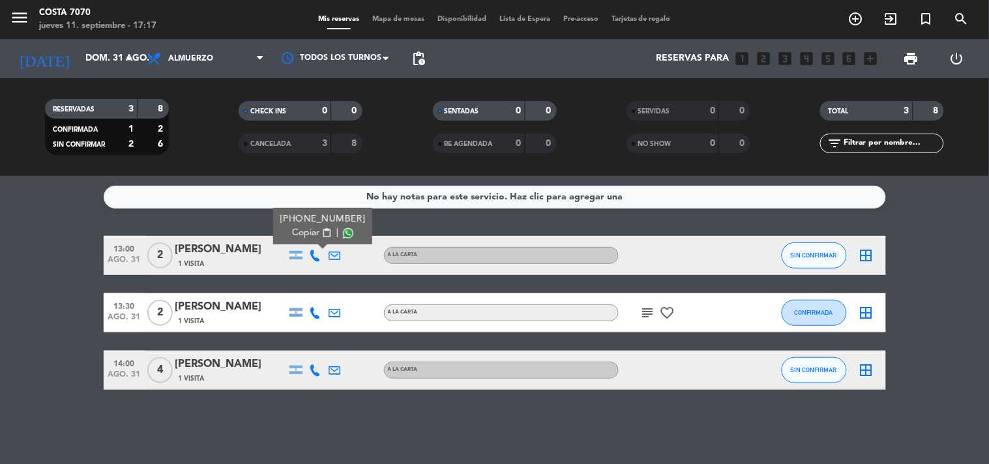
click at [308, 239] on span "Copiar" at bounding box center [305, 233] width 27 height 14
click at [92, 64] on input "dom. 31 ago." at bounding box center [141, 58] width 124 height 23
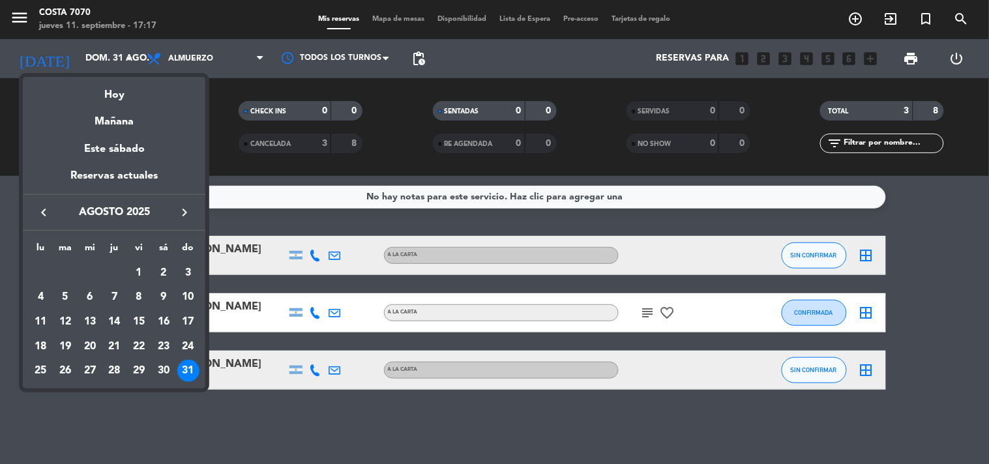
click at [676, 451] on div at bounding box center [494, 232] width 989 height 464
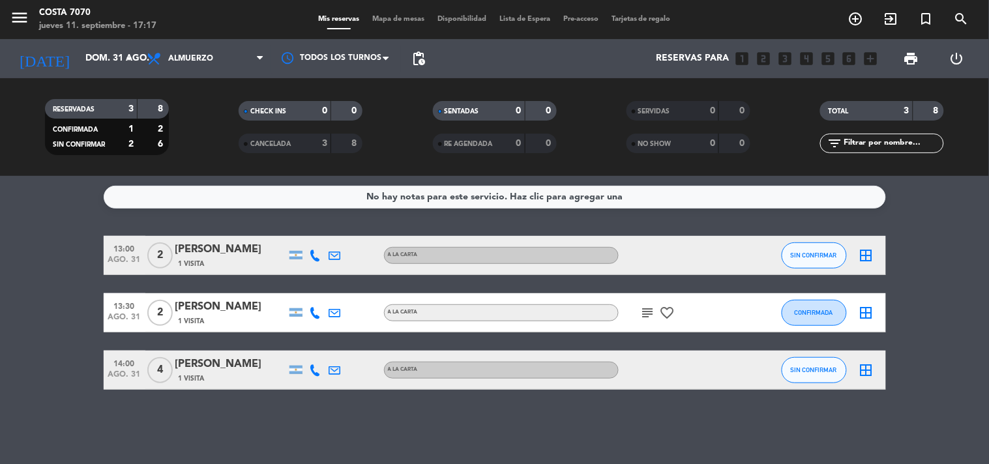
click at [327, 136] on div "3" at bounding box center [315, 143] width 26 height 15
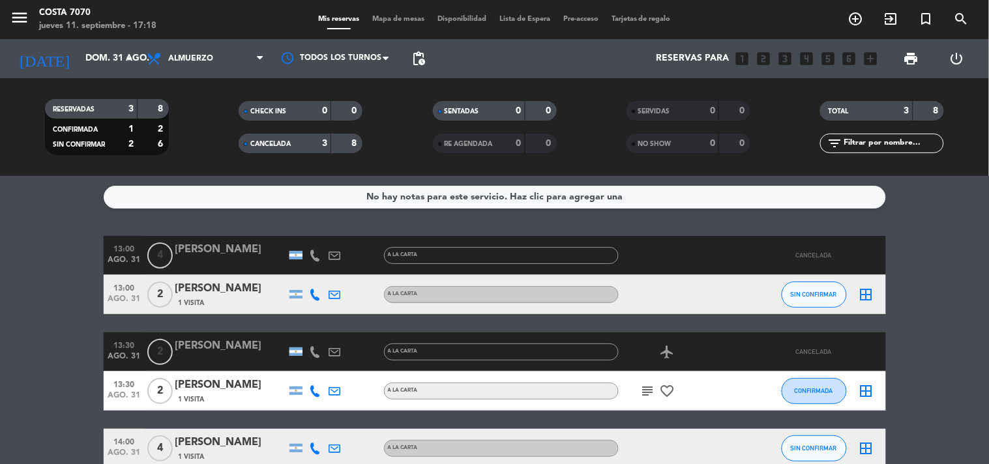
click at [281, 138] on div "CANCELADA" at bounding box center [272, 143] width 60 height 15
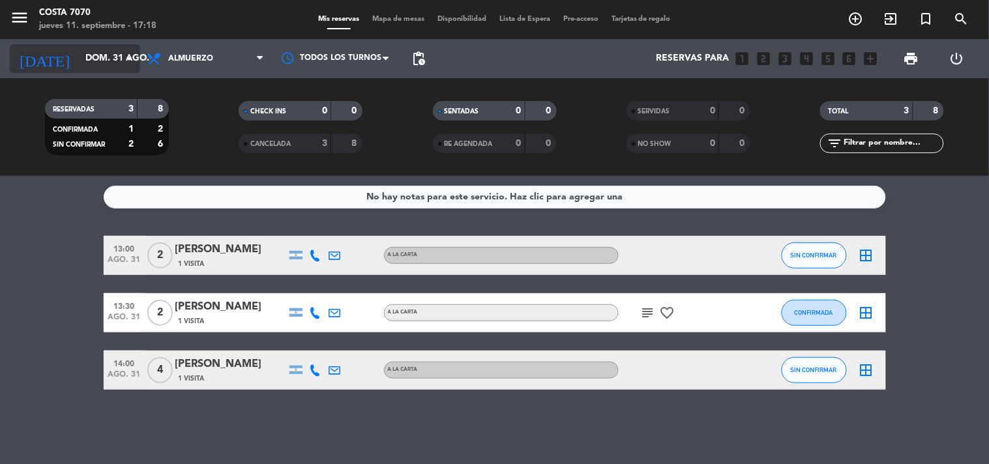
click at [79, 61] on input "dom. 31 ago." at bounding box center [141, 58] width 124 height 23
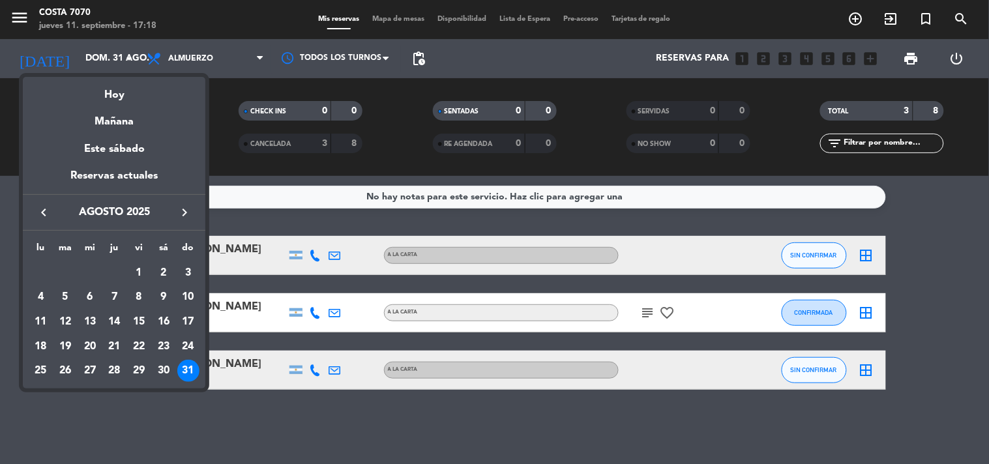
click at [185, 214] on icon "keyboard_arrow_right" at bounding box center [185, 213] width 16 height 16
click at [117, 320] on div "11" at bounding box center [114, 322] width 22 height 22
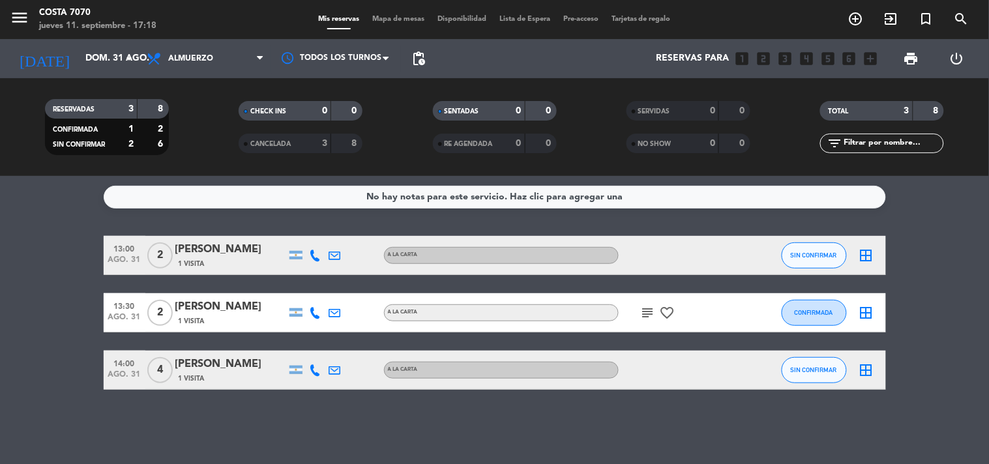
type input "[DEMOGRAPHIC_DATA][DATE]"
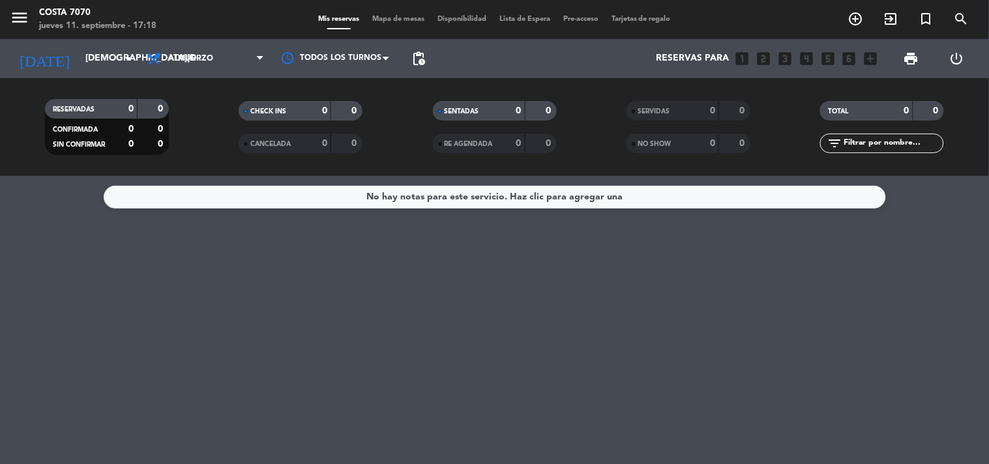
click at [170, 34] on div "menu [PERSON_NAME] 7070 [DATE] 11. septiembre - 17:18" at bounding box center [123, 20] width 247 height 31
click at [177, 47] on span "Almuerzo" at bounding box center [205, 58] width 130 height 29
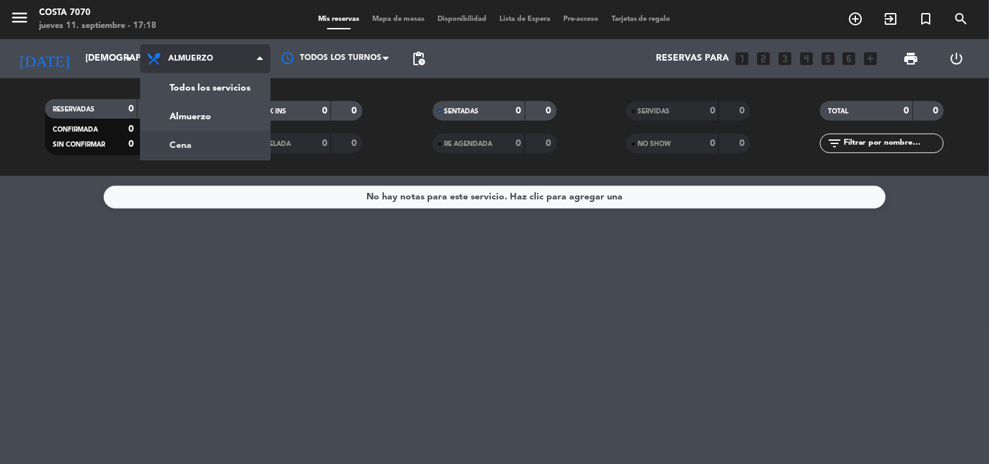
click at [198, 140] on div "menu [PERSON_NAME] 7070 [DATE] 11. septiembre - 17:18 Mis reservas Mapa de mesa…" at bounding box center [494, 88] width 989 height 176
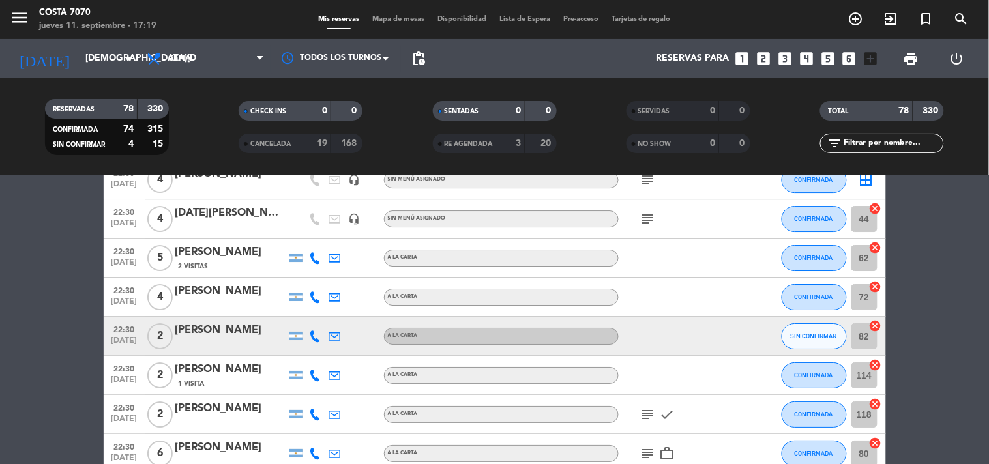
scroll to position [1839, 0]
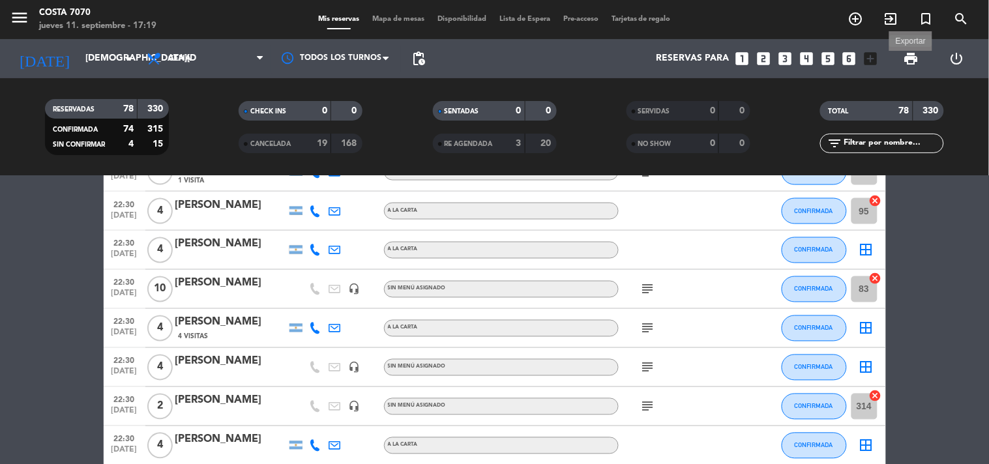
click at [915, 57] on span "print" at bounding box center [912, 59] width 16 height 16
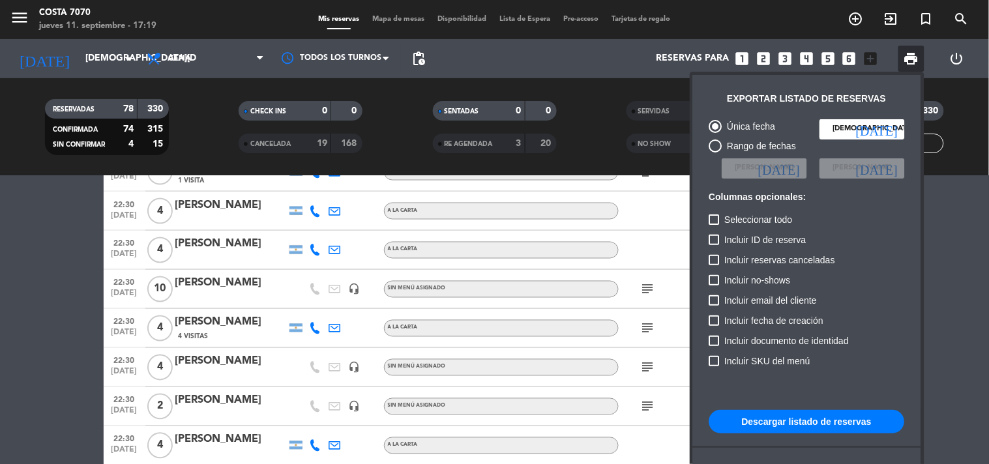
click at [801, 414] on button "Descargar listado de reservas" at bounding box center [808, 421] width 196 height 23
click at [605, 155] on div at bounding box center [494, 232] width 989 height 464
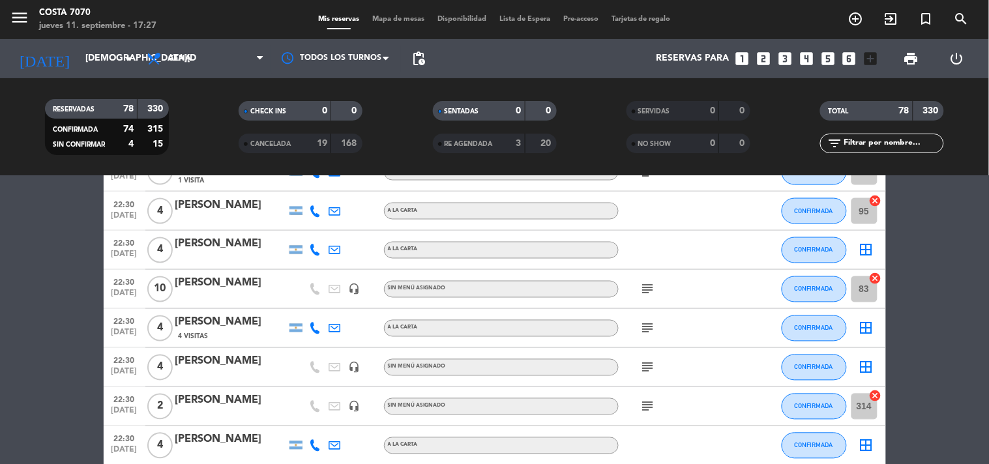
click at [854, 142] on input "text" at bounding box center [893, 143] width 101 height 14
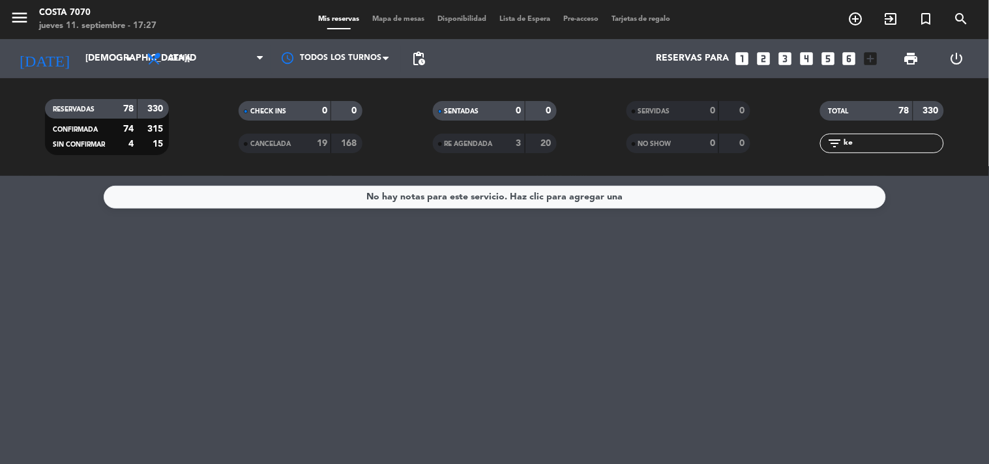
scroll to position [0, 0]
drag, startPoint x: 871, startPoint y: 147, endPoint x: 699, endPoint y: 134, distance: 172.6
click at [698, 142] on div "RESERVADAS 78 330 CONFIRMADA 74 315 SIN CONFIRMAR 4 15 CHECK INS 0 0 CANCELADA …" at bounding box center [494, 127] width 989 height 72
type input "sol"
click at [90, 60] on input "[DEMOGRAPHIC_DATA][DATE]" at bounding box center [141, 58] width 124 height 23
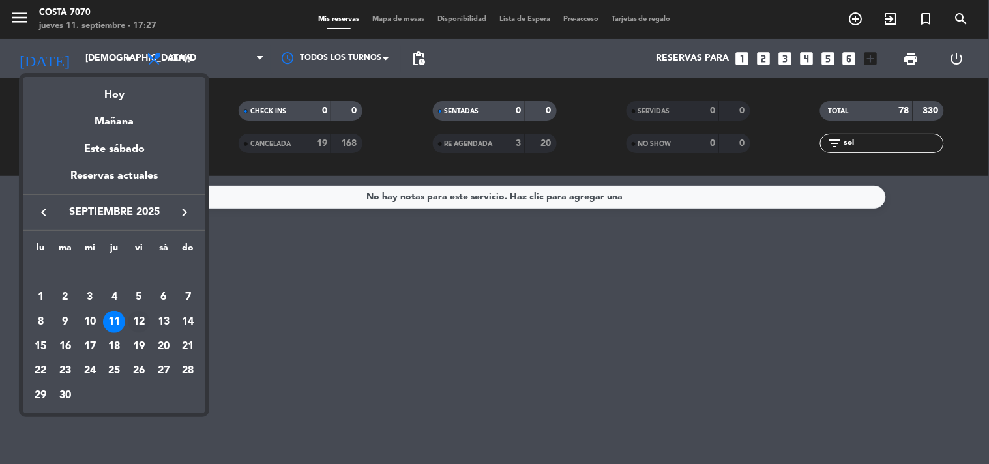
click at [135, 318] on div "12" at bounding box center [139, 322] width 22 height 22
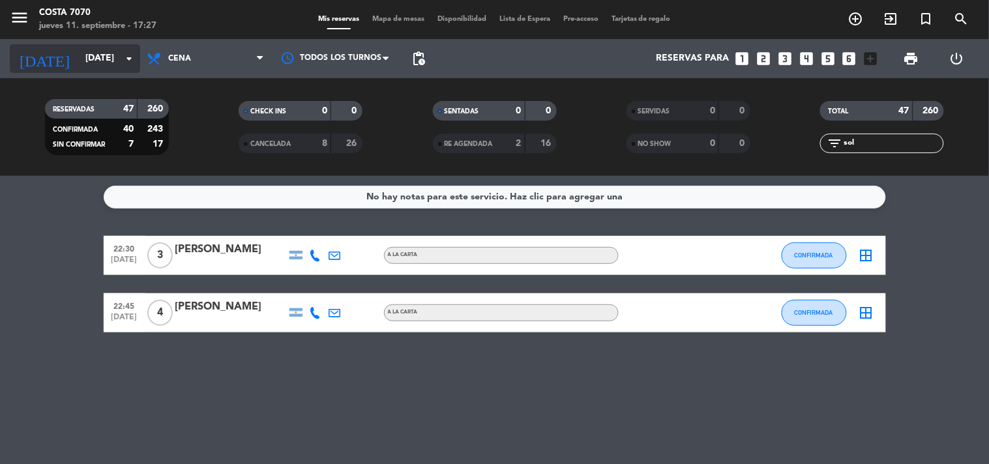
click at [80, 54] on input "[DATE]" at bounding box center [141, 58] width 124 height 23
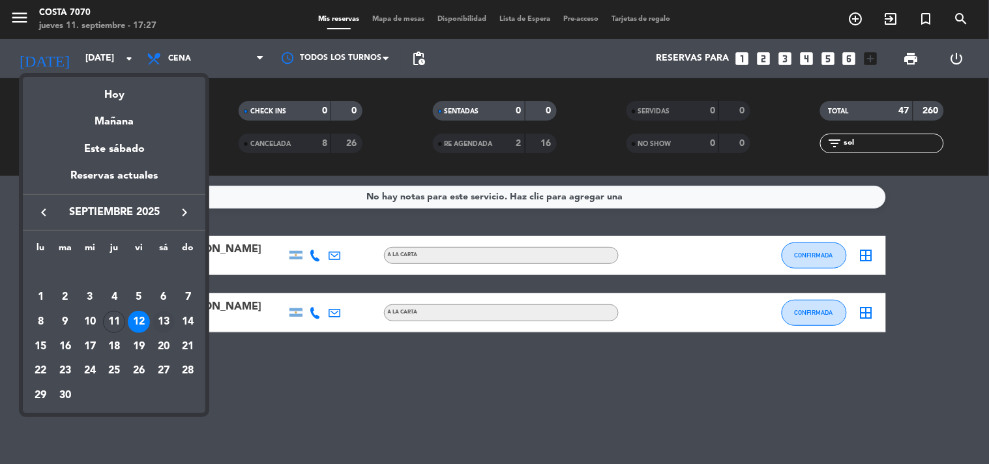
click at [164, 320] on div "13" at bounding box center [164, 322] width 22 height 22
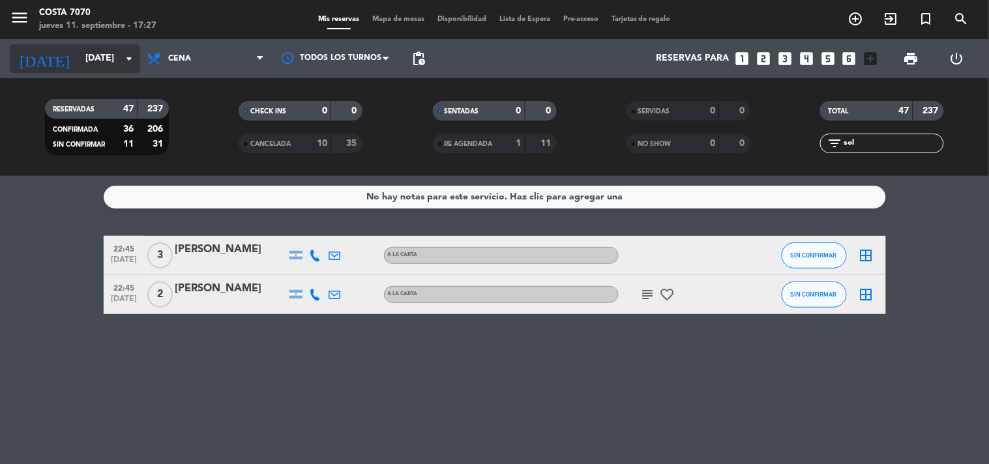
click at [87, 65] on input "[DATE]" at bounding box center [141, 58] width 124 height 23
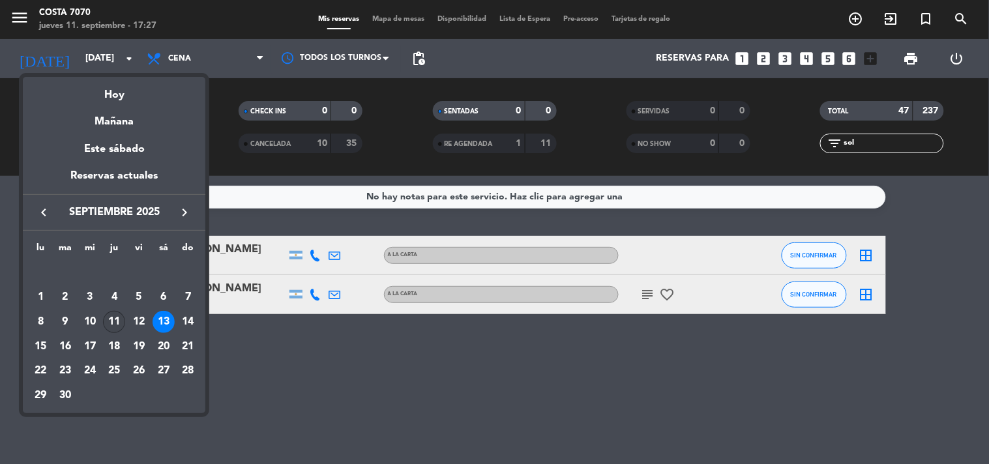
click at [116, 323] on div "11" at bounding box center [114, 322] width 22 height 22
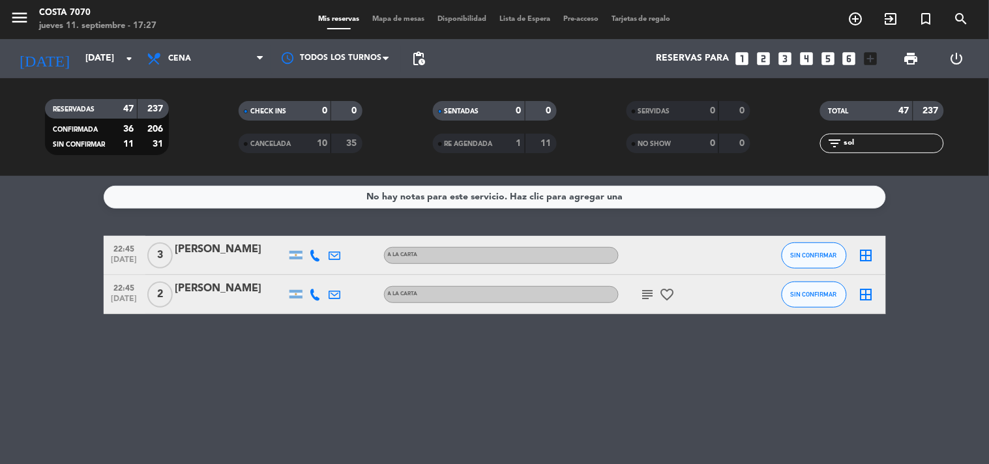
type input "[DEMOGRAPHIC_DATA][DATE]"
drag, startPoint x: 875, startPoint y: 142, endPoint x: 709, endPoint y: 140, distance: 166.3
click at [723, 140] on div "RESERVADAS 47 237 CONFIRMADA 36 206 SIN CONFIRMAR 11 31 CHECK INS 0 0 CANCELADA…" at bounding box center [494, 127] width 989 height 72
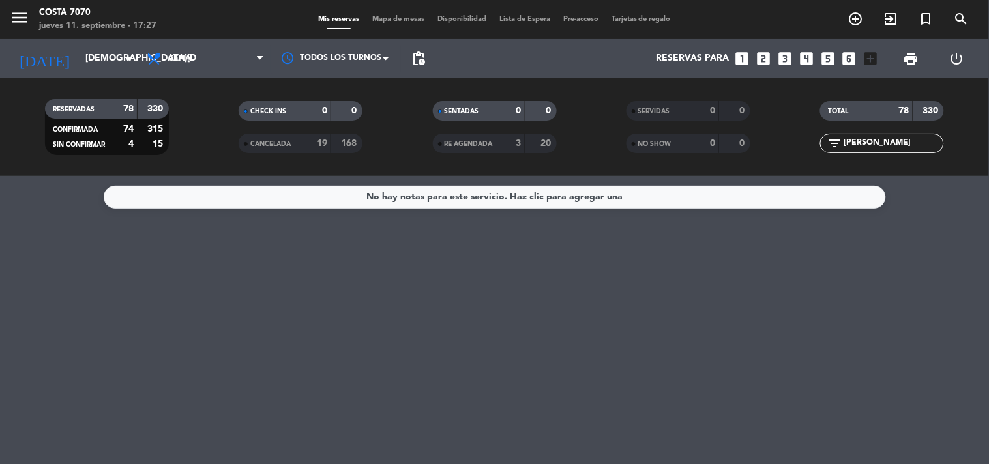
type input "[PERSON_NAME]"
click at [880, 146] on input "[PERSON_NAME]" at bounding box center [893, 143] width 101 height 14
